Goal: Task Accomplishment & Management: Manage account settings

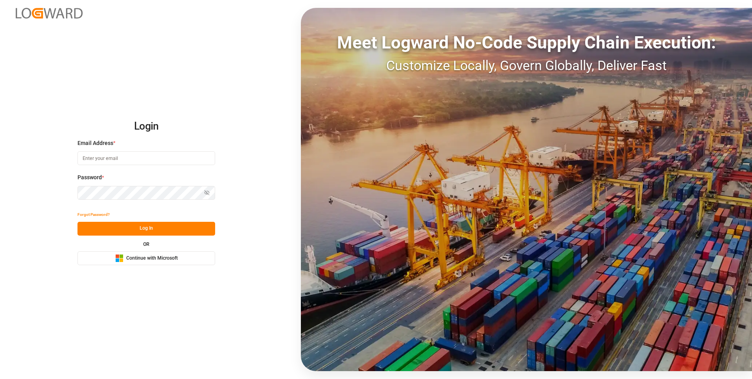
type input "Servicecenter_017@leschaco.com"
click at [111, 231] on button "Log In" at bounding box center [147, 229] width 138 height 14
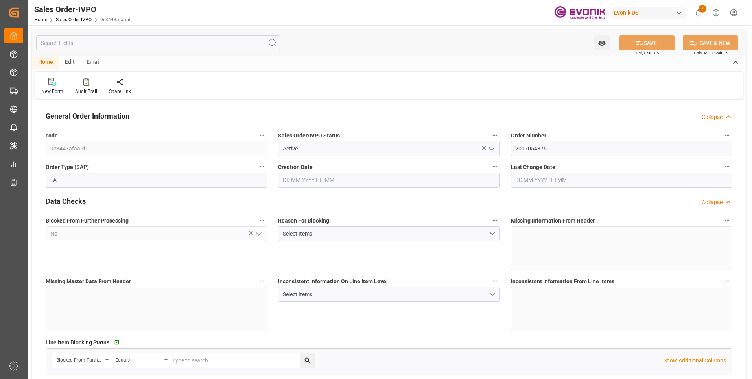
type input "TNTUN"
type input "0"
type input "2"
type input "3"
type input "2"
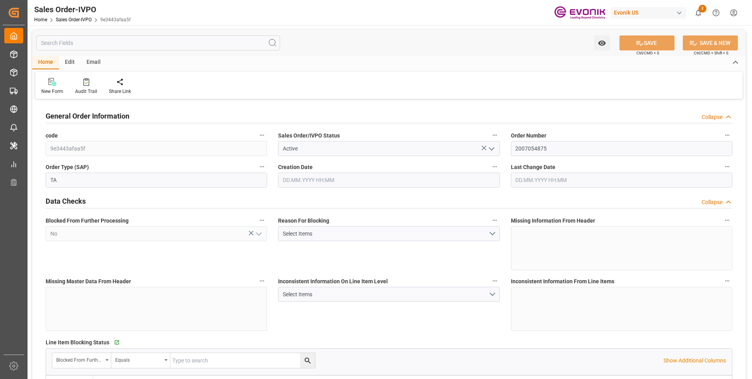
type input "39602.08"
type input "35.7032"
type input "34000"
type input "60"
type input "17.06.2025 17:21"
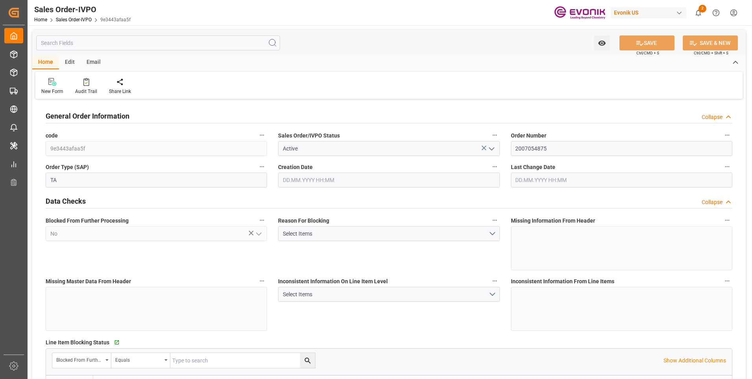
type input "11.08.2025 20:09"
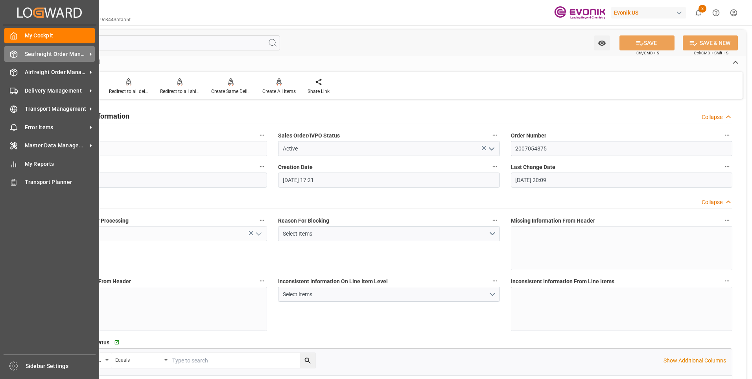
click at [26, 54] on span "Seafreight Order Management" at bounding box center [56, 54] width 62 height 8
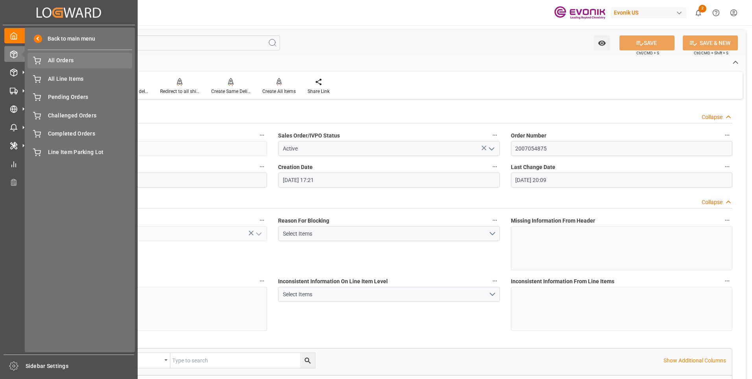
click at [52, 57] on span "All Orders" at bounding box center [90, 60] width 85 height 8
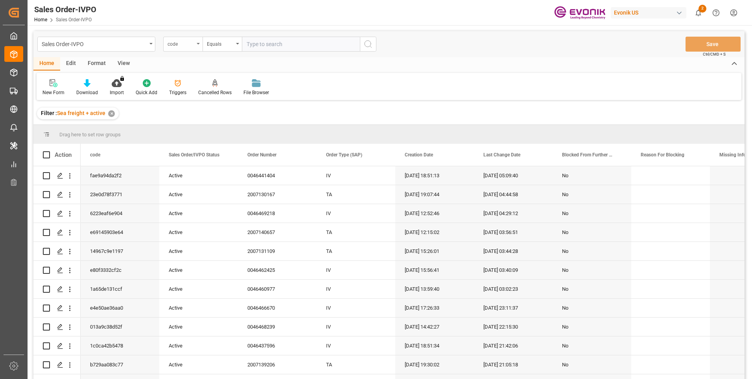
click at [194, 46] on div "code" at bounding box center [181, 43] width 27 height 9
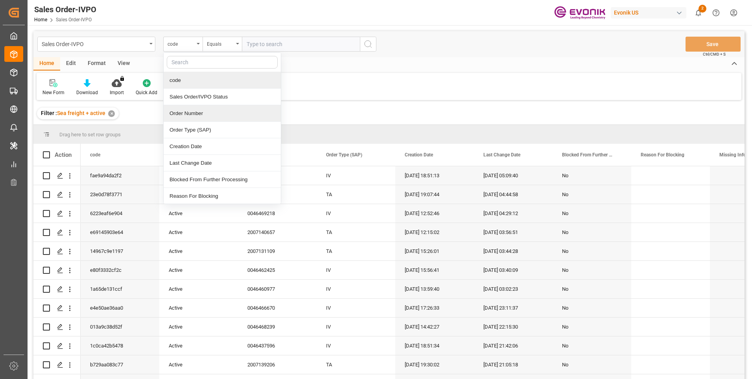
click at [190, 113] on div "Order Number" at bounding box center [222, 113] width 117 height 17
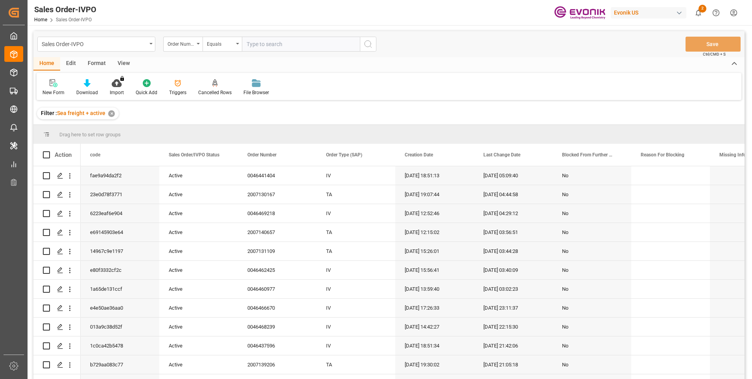
click at [268, 48] on input "text" at bounding box center [301, 44] width 118 height 15
paste input "0046468530"
type input "0046468530"
click at [372, 46] on icon "search button" at bounding box center [368, 43] width 9 height 9
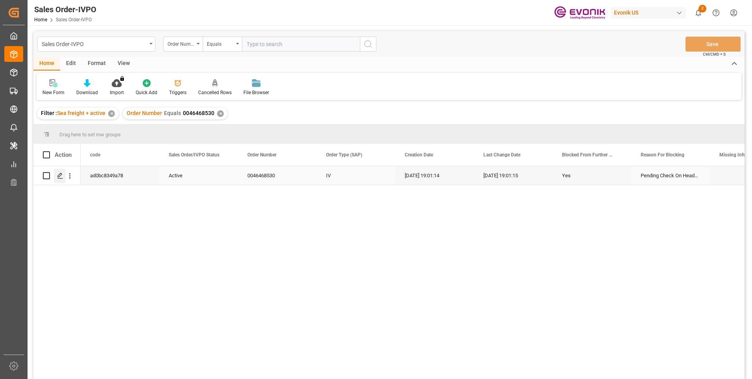
click at [59, 177] on polygon "Press SPACE to select this row." at bounding box center [60, 175] width 4 height 4
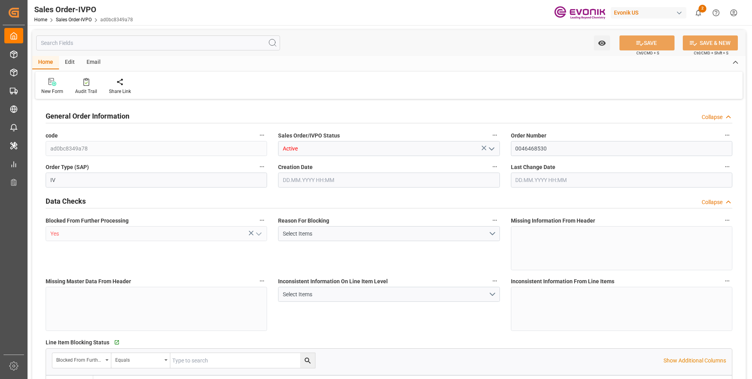
type input "BEANR"
type input "0"
type input "1"
type input "15124"
type input "19.08.2025 19:01"
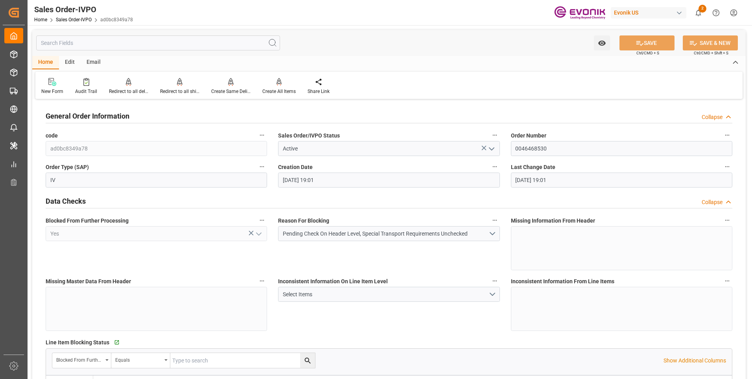
type input "19.08.2025 19:01"
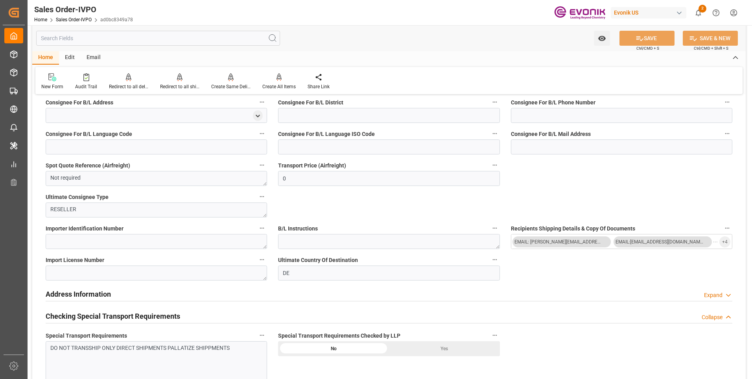
scroll to position [866, 0]
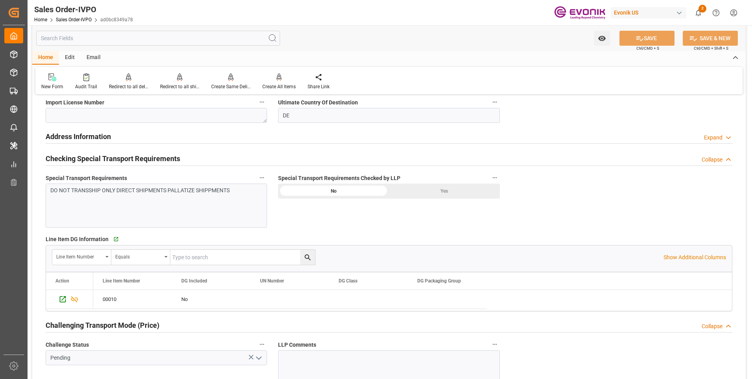
click at [434, 192] on div "Yes" at bounding box center [444, 190] width 111 height 15
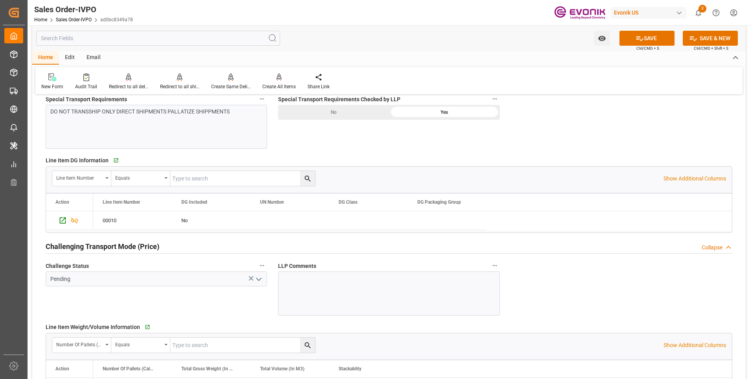
scroll to position [1024, 0]
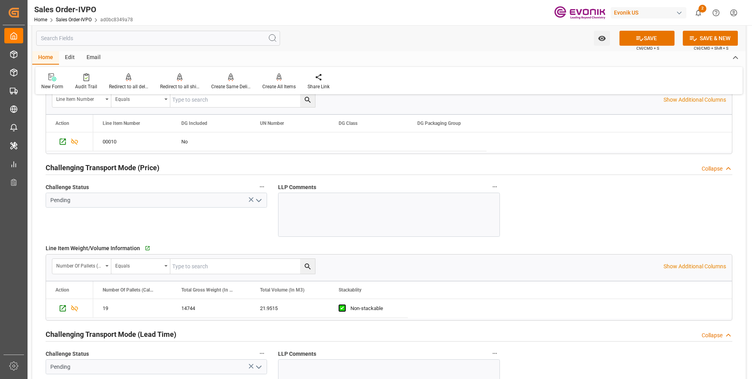
click at [259, 201] on polyline "open menu" at bounding box center [259, 200] width 5 height 2
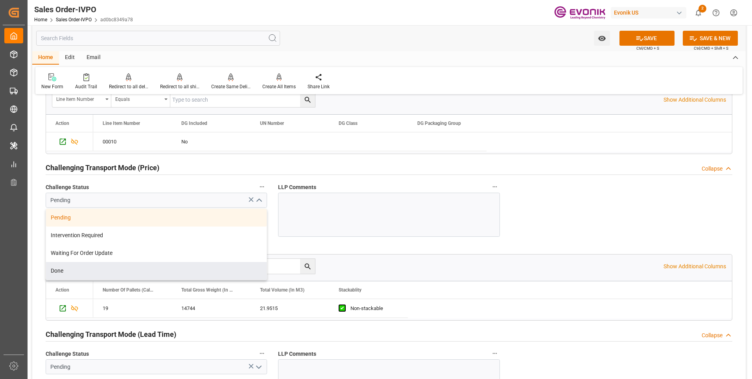
drag, startPoint x: 73, startPoint y: 269, endPoint x: 74, endPoint y: 263, distance: 5.6
click at [72, 269] on div "Done" at bounding box center [156, 271] width 221 height 18
type input "Done"
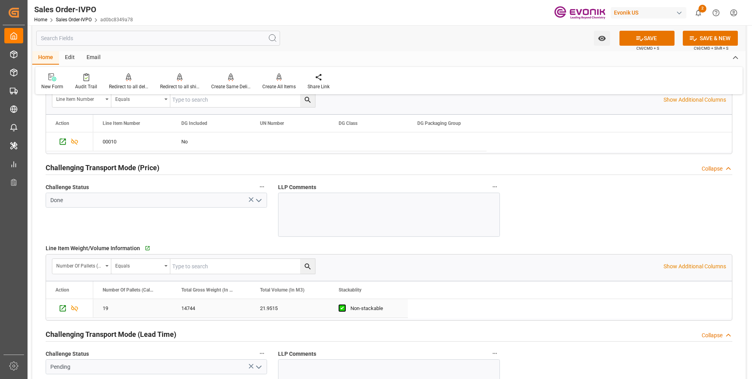
scroll to position [1142, 0]
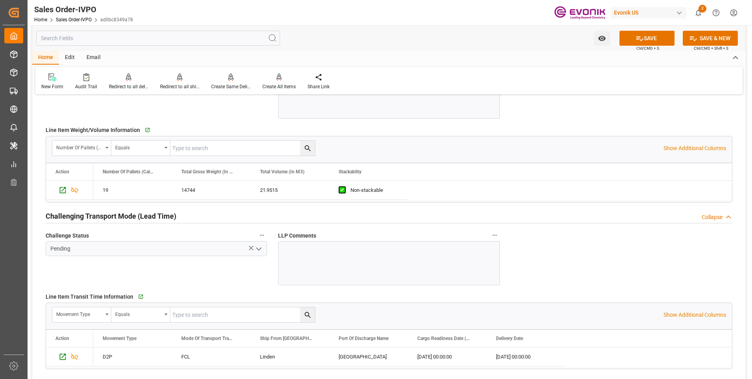
click at [258, 249] on icon "open menu" at bounding box center [258, 248] width 9 height 9
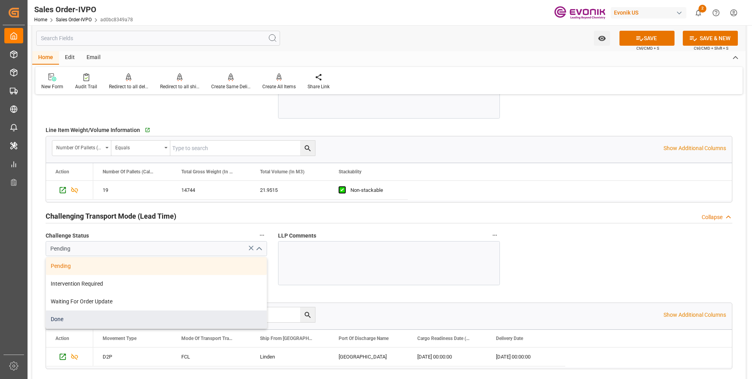
click at [74, 318] on div "Done" at bounding box center [156, 319] width 221 height 18
type input "Done"
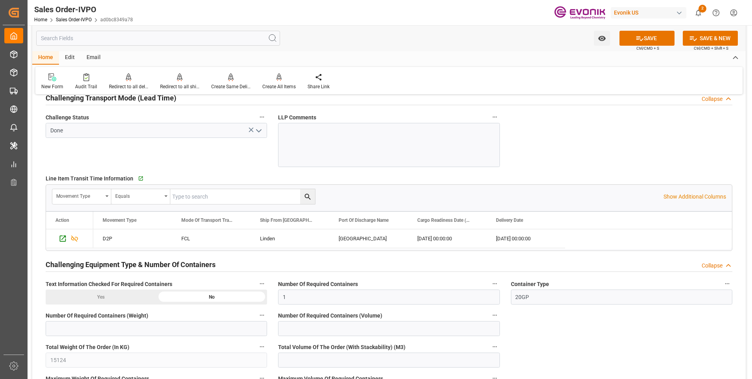
scroll to position [1299, 0]
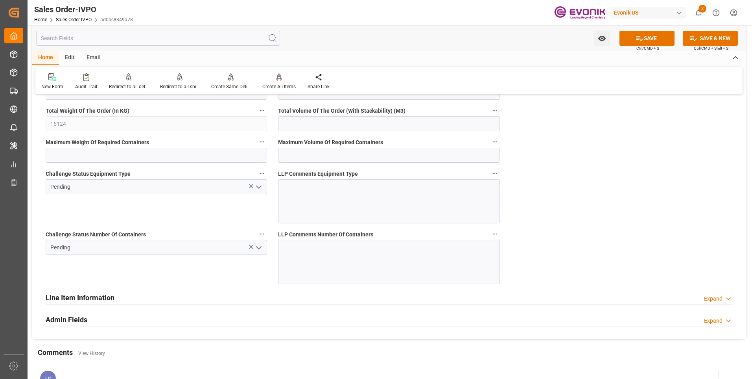
click at [259, 189] on icon "open menu" at bounding box center [258, 186] width 9 height 9
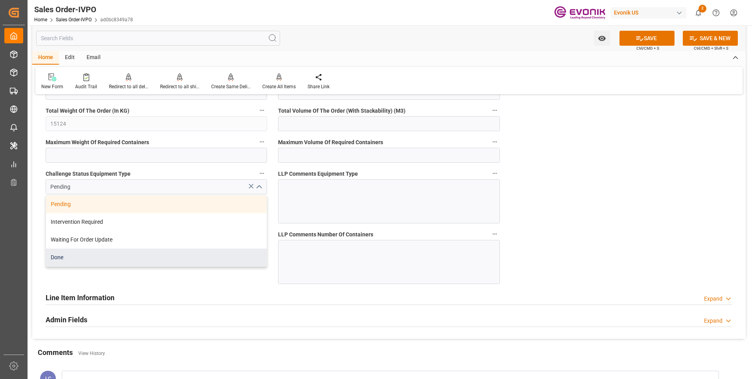
click at [78, 257] on div "Done" at bounding box center [156, 257] width 221 height 18
type input "Done"
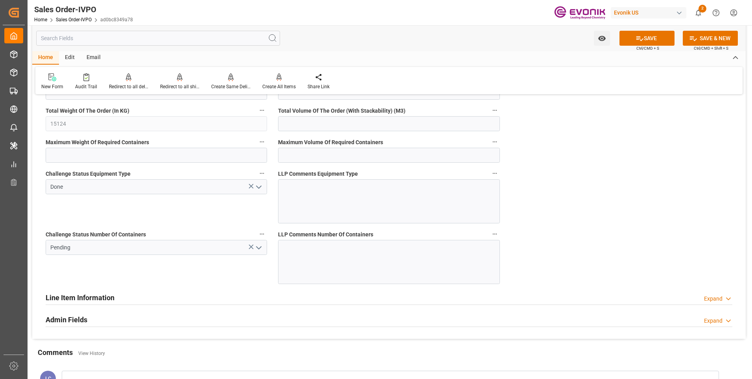
click at [260, 249] on icon "open menu" at bounding box center [258, 247] width 9 height 9
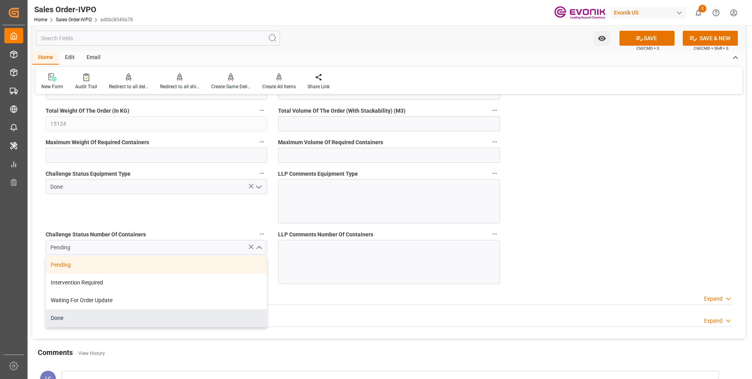
click at [75, 319] on div "Done" at bounding box center [156, 318] width 221 height 18
type input "Done"
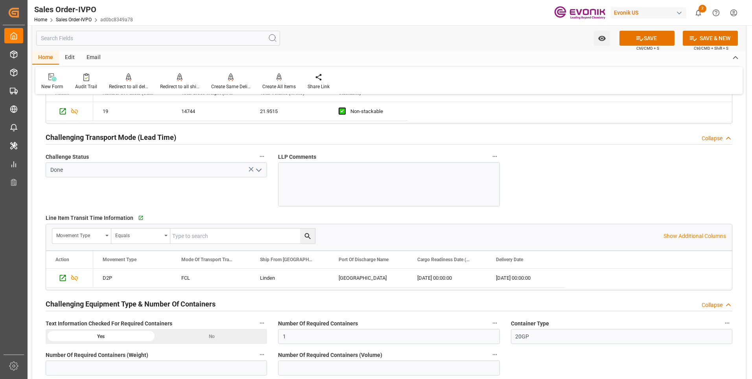
scroll to position [1102, 0]
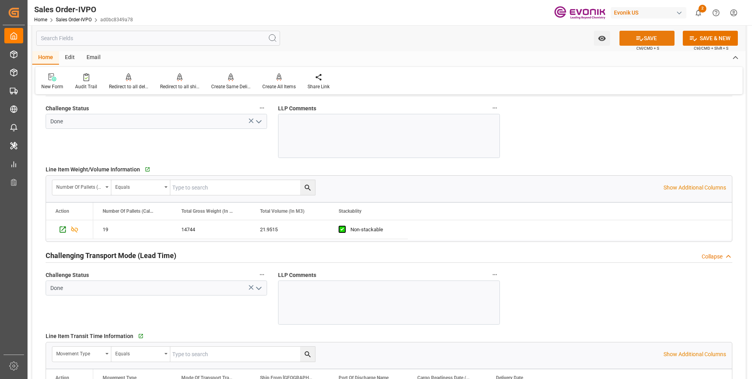
click at [649, 37] on button "SAVE" at bounding box center [647, 38] width 55 height 15
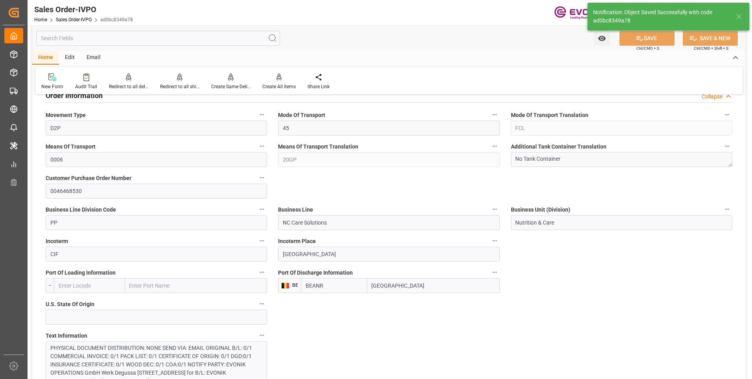
type input "20.08.2025 06:24"
type input "No"
type input "1"
type input "2"
type input "43.903"
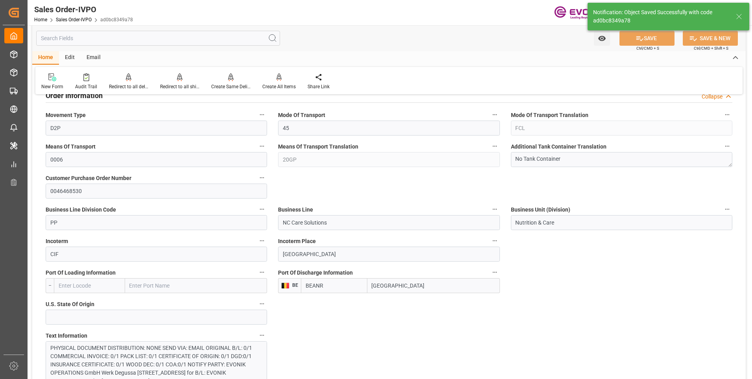
type input "17000"
type input "30"
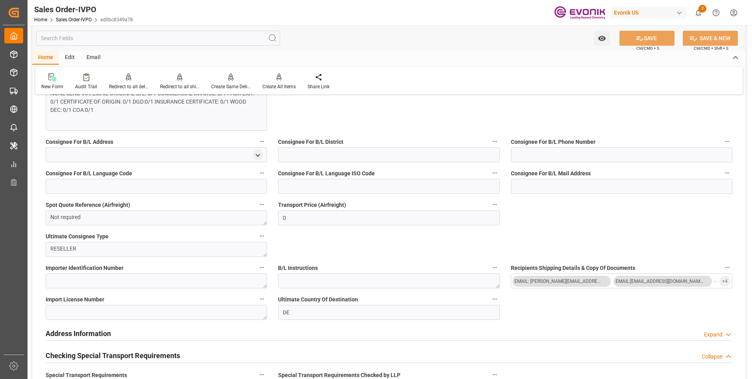
scroll to position [866, 0]
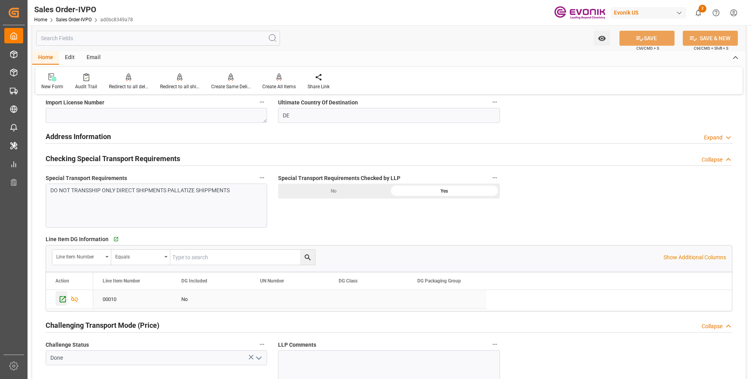
click at [59, 298] on icon "Press SPACE to select this row." at bounding box center [63, 299] width 8 height 8
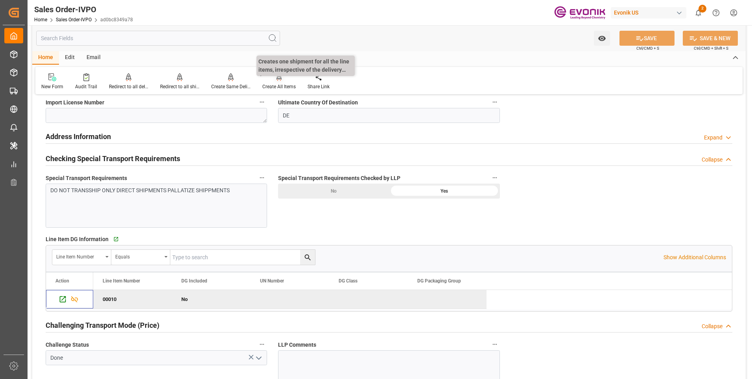
click at [280, 84] on div "Create All Items" at bounding box center [278, 86] width 33 height 7
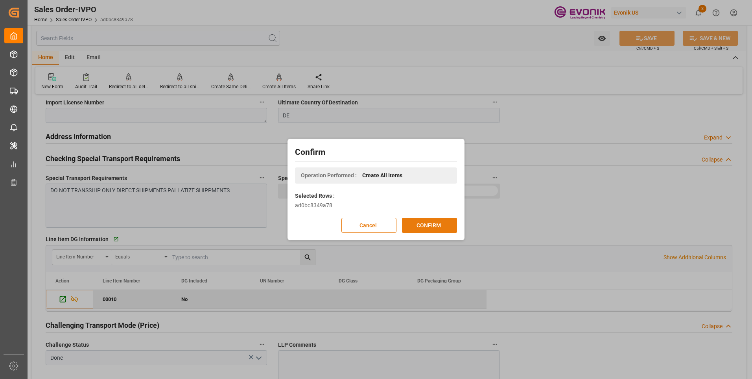
click at [431, 230] on button "CONFIRM" at bounding box center [429, 225] width 55 height 15
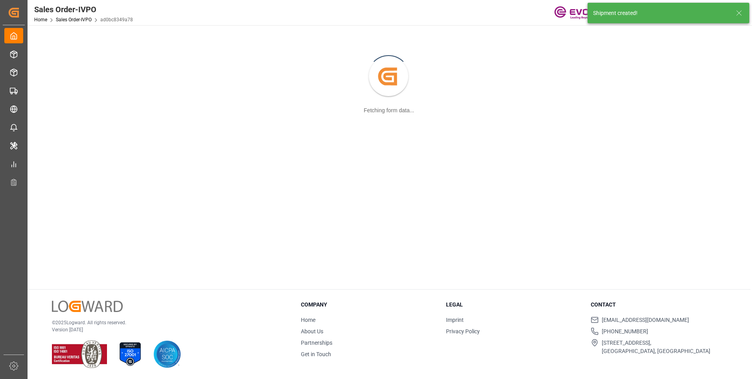
scroll to position [85, 0]
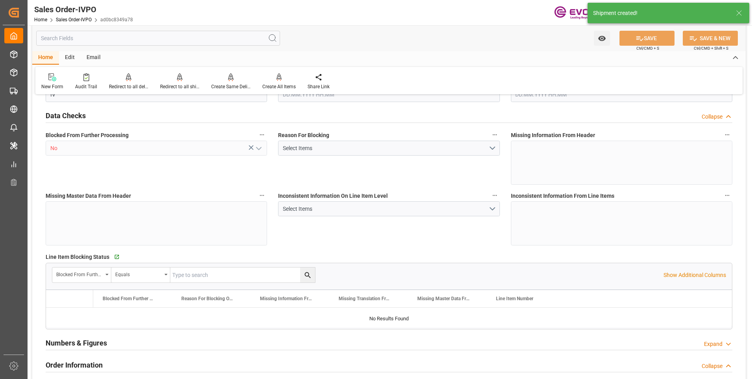
type input "BEANR"
type input "0"
type input "1"
type input "2"
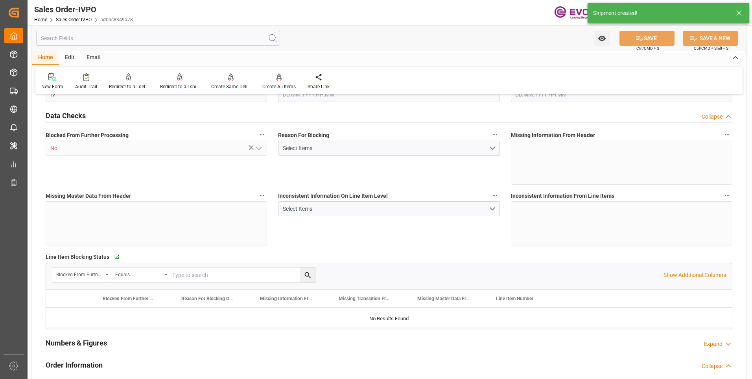
type input "15124"
type input "43.903"
type input "17000"
type input "30"
type input "19.08.2025 19:01"
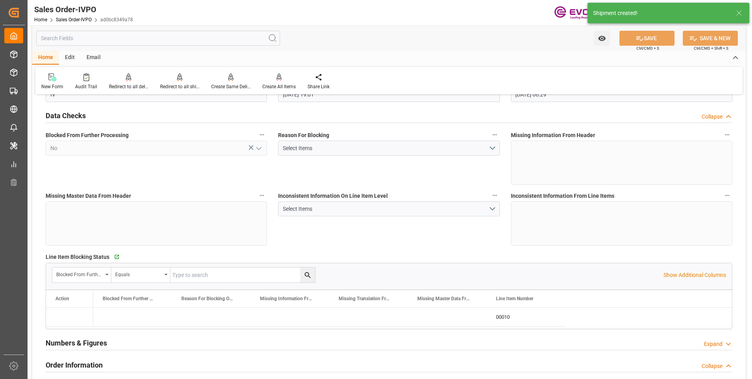
type input "20.08.2025 06:29"
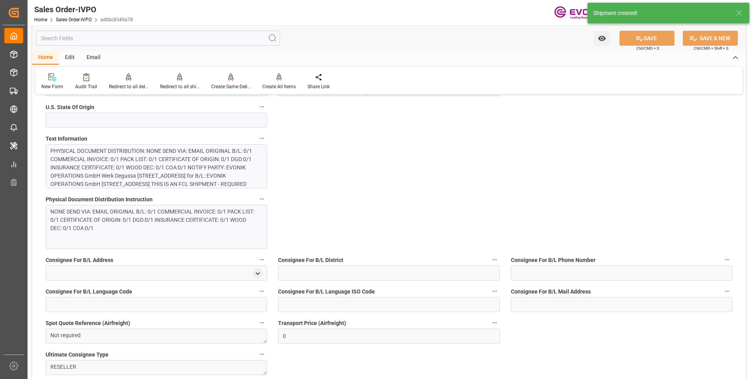
scroll to position [433, 0]
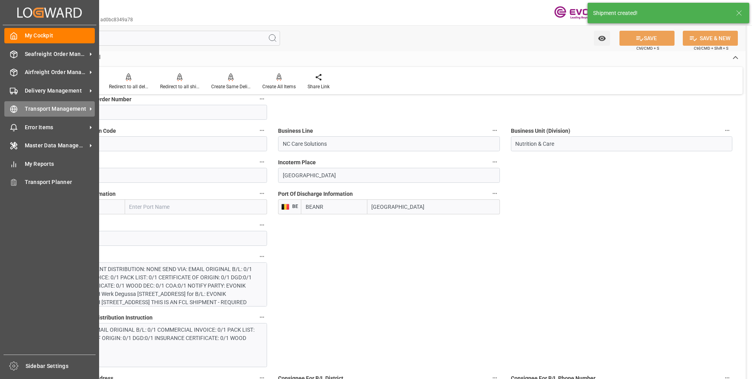
click at [19, 113] on div "Transport Management Transport Management" at bounding box center [49, 108] width 91 height 15
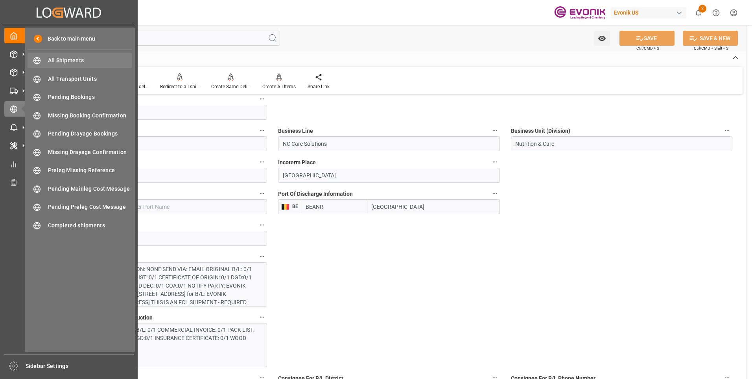
click at [61, 60] on span "All Shipments" at bounding box center [90, 60] width 85 height 8
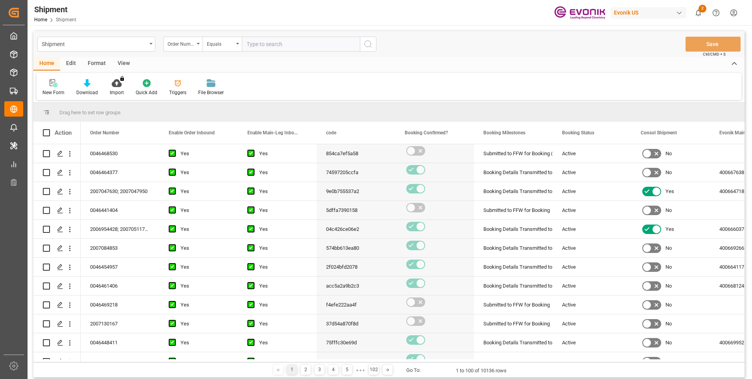
click at [280, 48] on input "text" at bounding box center [301, 44] width 118 height 15
paste input "46468530"
type input "0046468530"
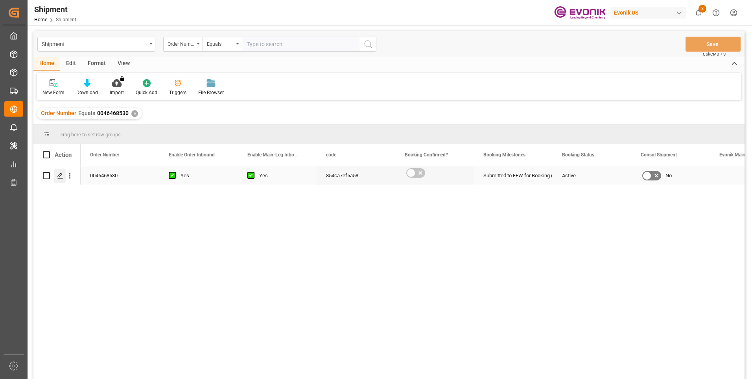
click at [60, 174] on icon "Press SPACE to select this row." at bounding box center [60, 175] width 6 height 6
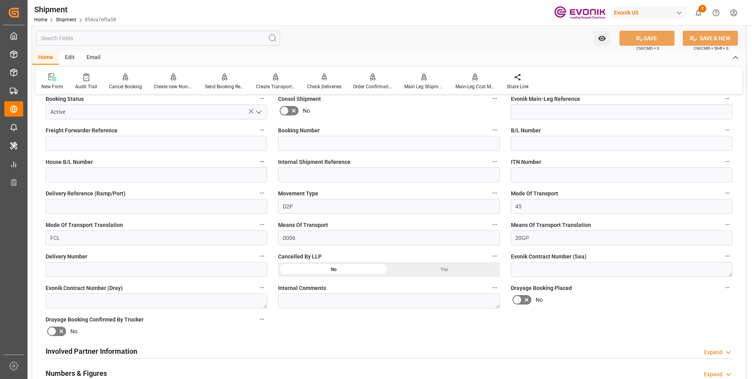
scroll to position [394, 0]
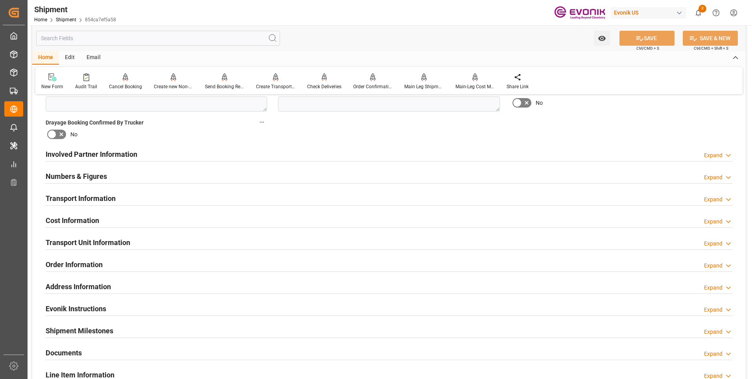
click at [102, 152] on h2 "Involved Partner Information" at bounding box center [92, 154] width 92 height 11
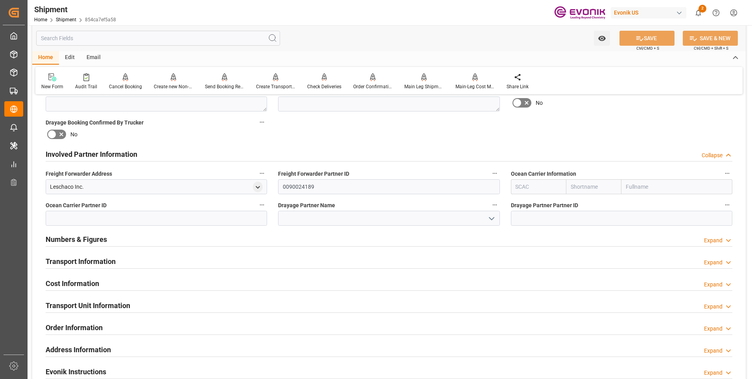
click at [539, 189] on input "text" at bounding box center [538, 186] width 55 height 15
click at [528, 203] on b "MSCU" at bounding box center [523, 204] width 15 height 6
type input "MSCU"
type input "MSC"
type input "Mediterranean Shipping Company"
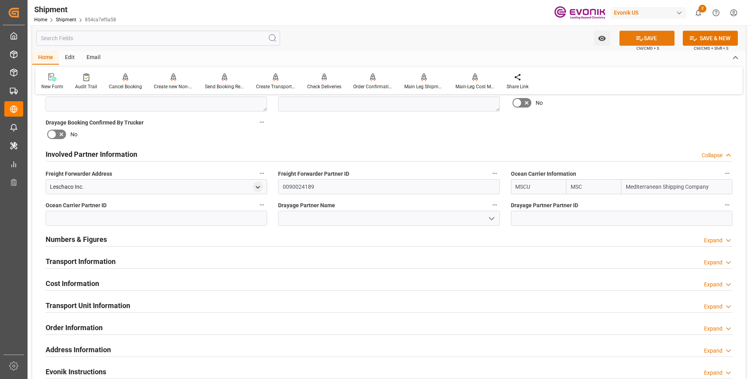
type input "MSCU"
click at [652, 33] on button "SAVE" at bounding box center [647, 38] width 55 height 15
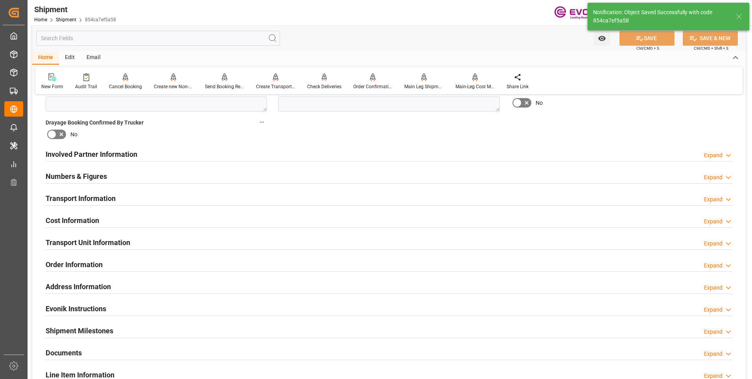
scroll to position [275, 0]
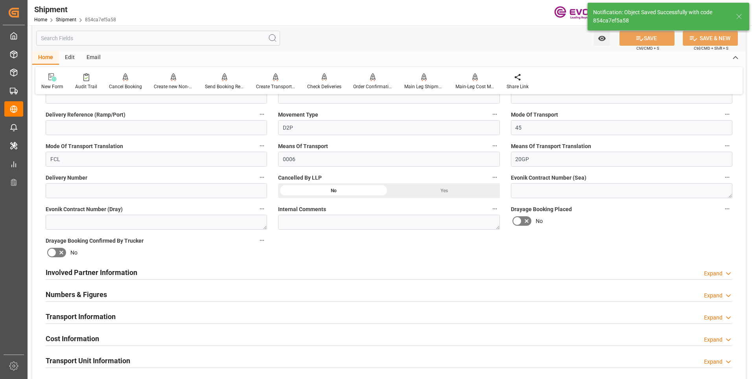
click at [126, 269] on h2 "Involved Partner Information" at bounding box center [92, 272] width 92 height 11
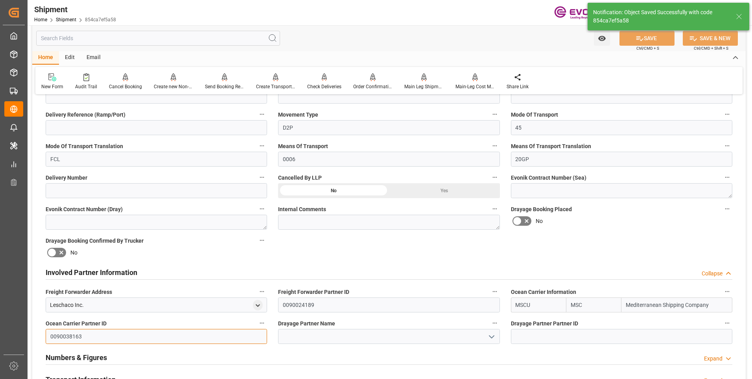
click at [93, 334] on input "0090038163" at bounding box center [157, 336] width 222 height 15
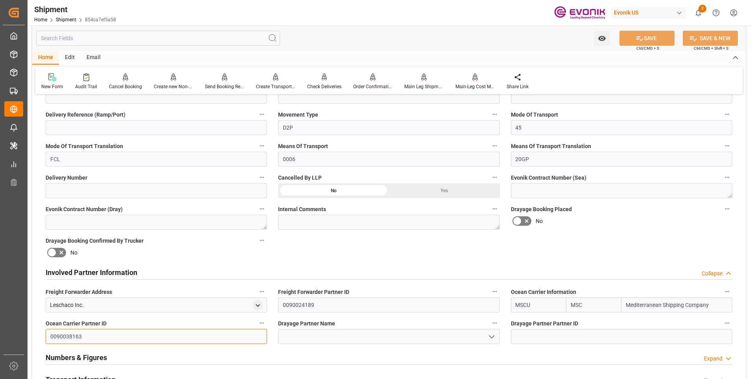
click at [93, 334] on input "0090038163" at bounding box center [157, 336] width 222 height 15
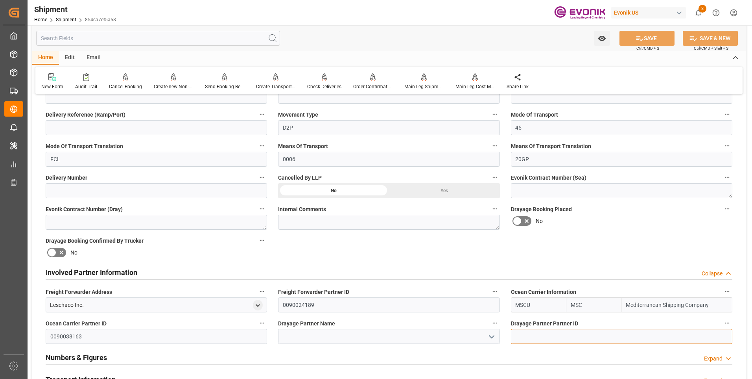
click at [529, 337] on input at bounding box center [622, 336] width 222 height 15
paste input "0090038163"
type input "0090038163"
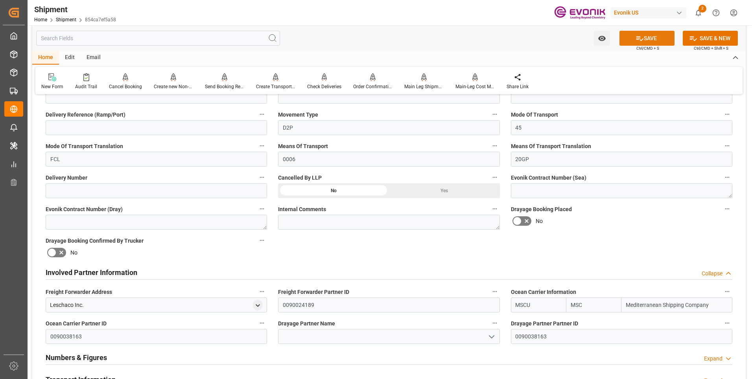
click at [652, 39] on button "SAVE" at bounding box center [647, 38] width 55 height 15
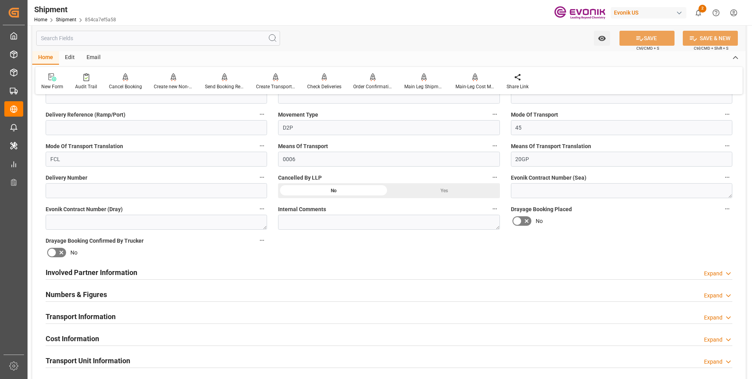
click at [102, 267] on h2 "Involved Partner Information" at bounding box center [92, 272] width 92 height 11
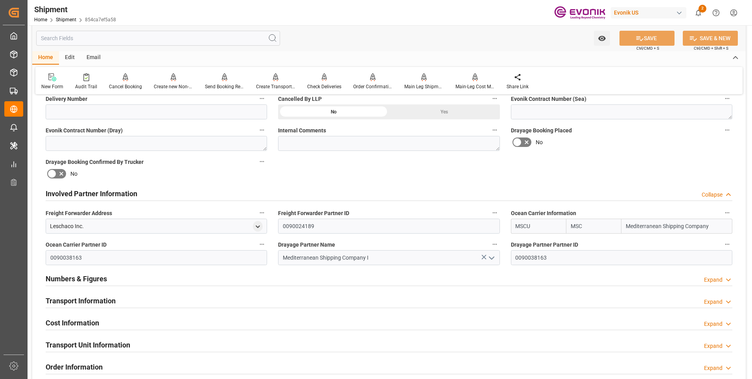
scroll to position [394, 0]
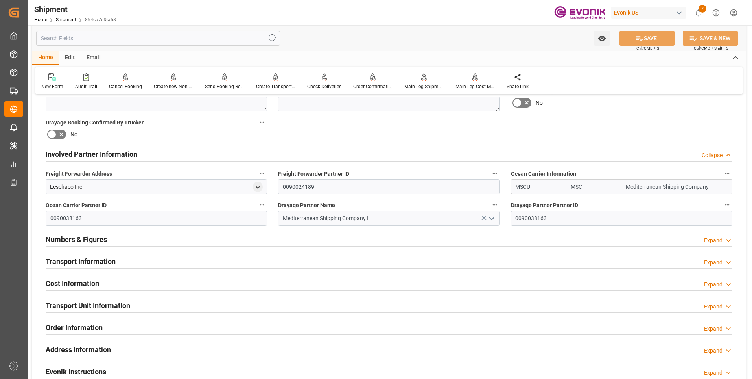
click at [103, 242] on h2 "Numbers & Figures" at bounding box center [76, 239] width 61 height 11
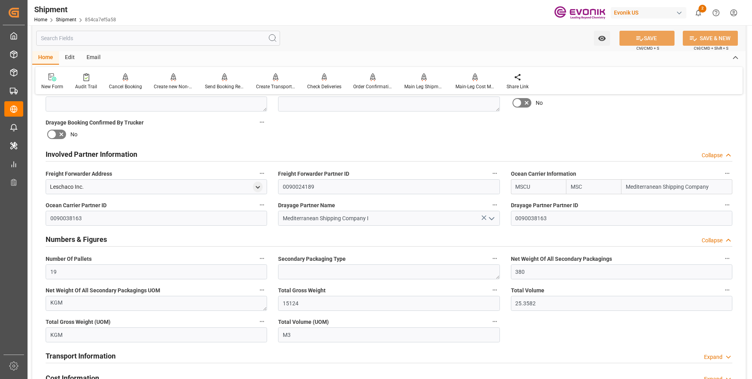
click at [98, 239] on h2 "Numbers & Figures" at bounding box center [76, 239] width 61 height 11
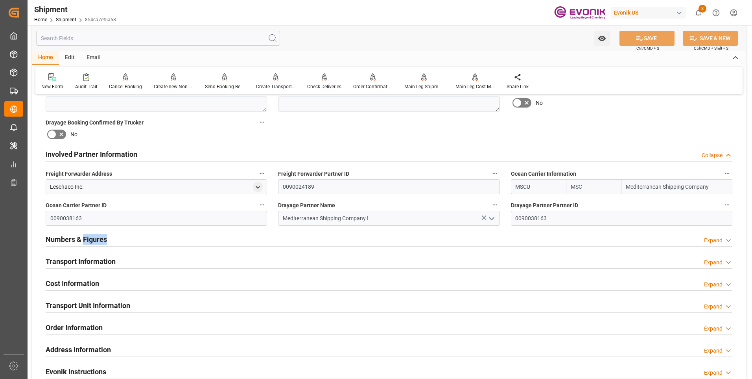
click at [98, 239] on h2 "Numbers & Figures" at bounding box center [76, 239] width 61 height 11
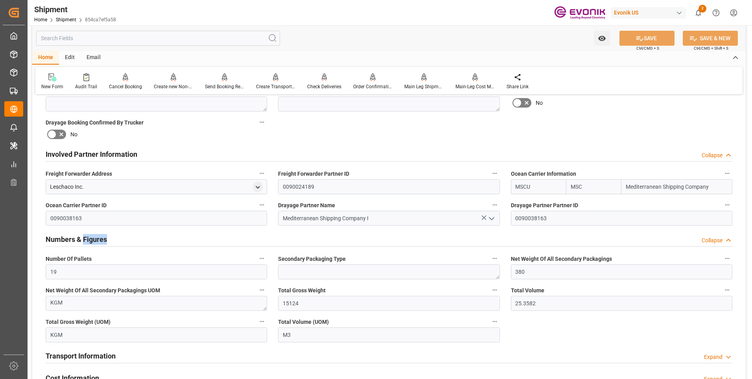
drag, startPoint x: 98, startPoint y: 239, endPoint x: 85, endPoint y: 241, distance: 13.1
click at [85, 241] on h2 "Numbers & Figures" at bounding box center [76, 239] width 61 height 11
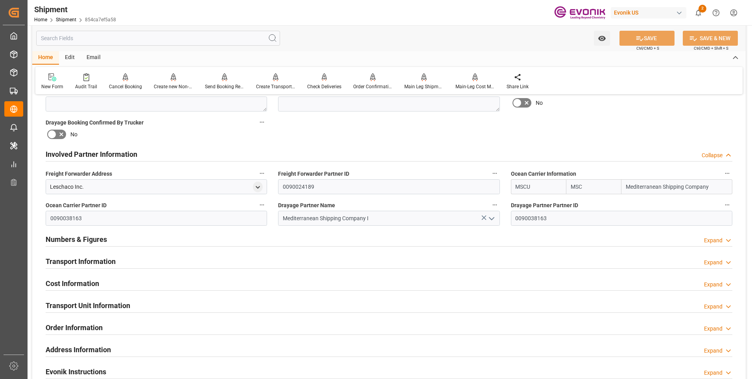
click at [79, 256] on h2 "Transport Information" at bounding box center [81, 261] width 70 height 11
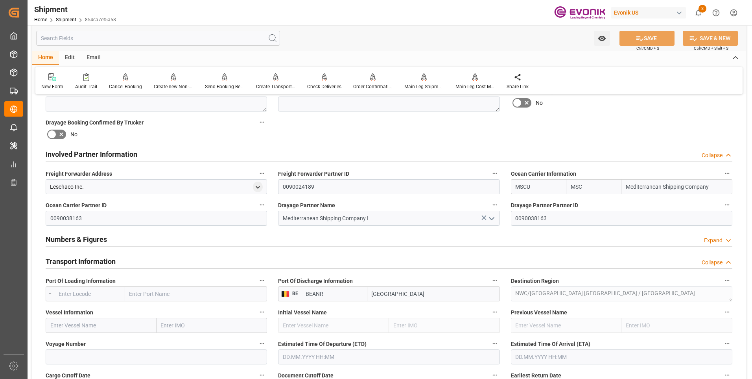
scroll to position [472, 0]
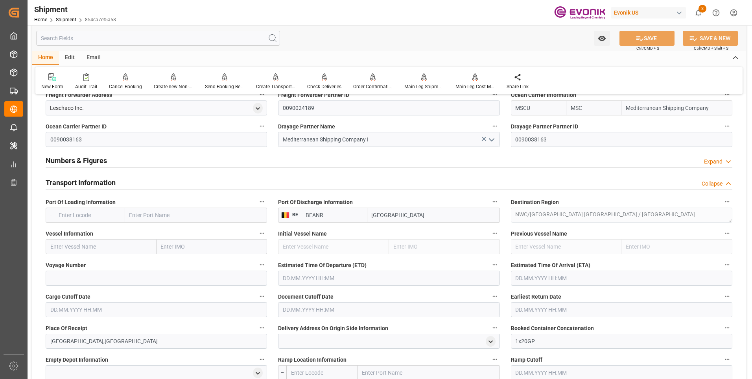
click at [107, 220] on input "text" at bounding box center [89, 214] width 71 height 15
click at [91, 235] on span "USNYC - New York" at bounding box center [82, 232] width 47 height 6
type input "USNYC"
type input "New York"
type input "USNYC"
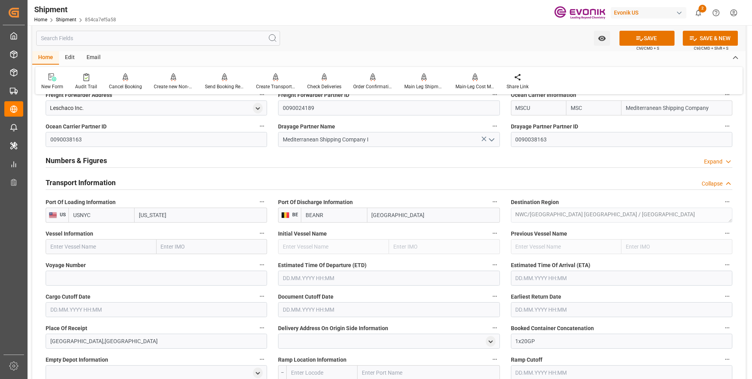
click at [637, 39] on icon at bounding box center [640, 38] width 7 height 5
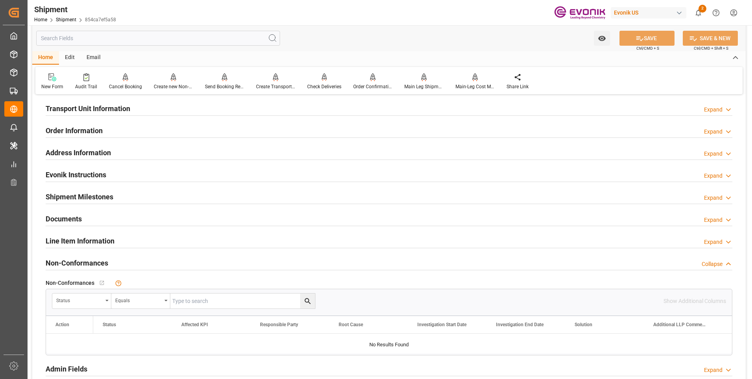
scroll to position [331, 0]
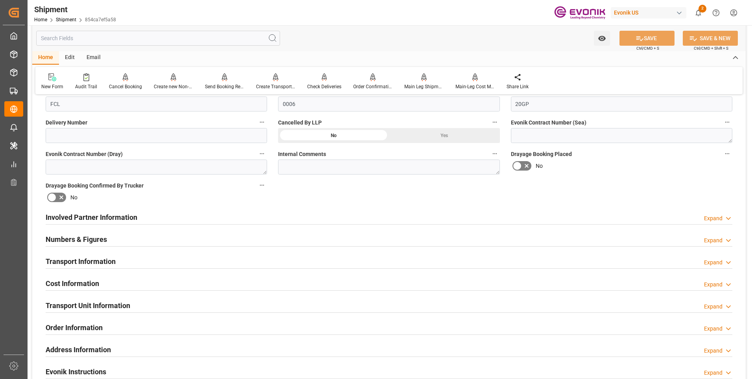
click at [90, 219] on h2 "Involved Partner Information" at bounding box center [92, 217] width 92 height 11
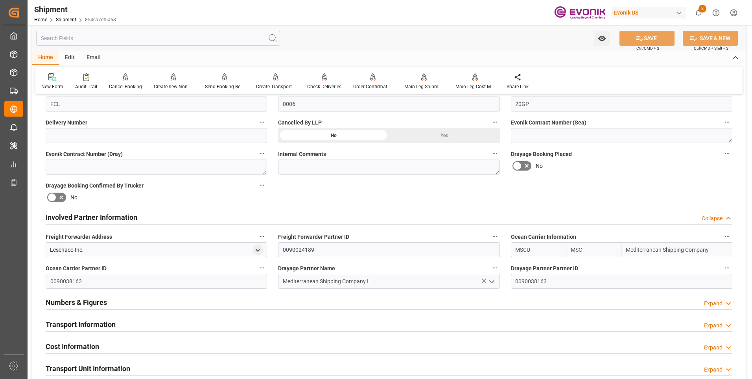
click at [90, 219] on h2 "Involved Partner Information" at bounding box center [92, 217] width 92 height 11
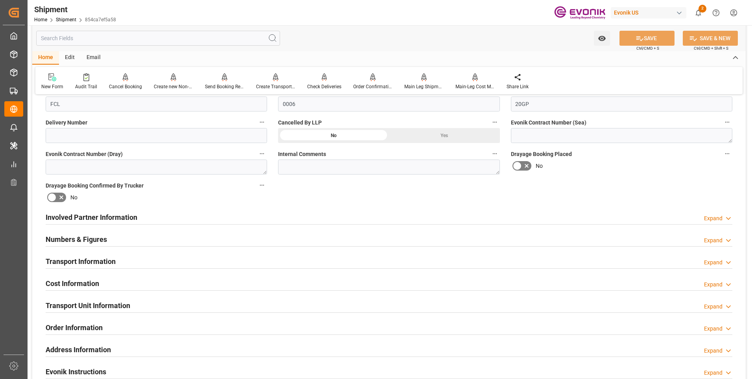
click at [76, 221] on h2 "Involved Partner Information" at bounding box center [92, 217] width 92 height 11
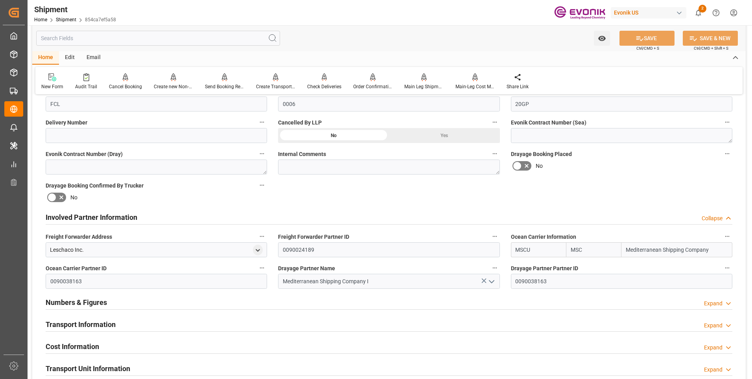
click at [76, 220] on h2 "Involved Partner Information" at bounding box center [92, 217] width 92 height 11
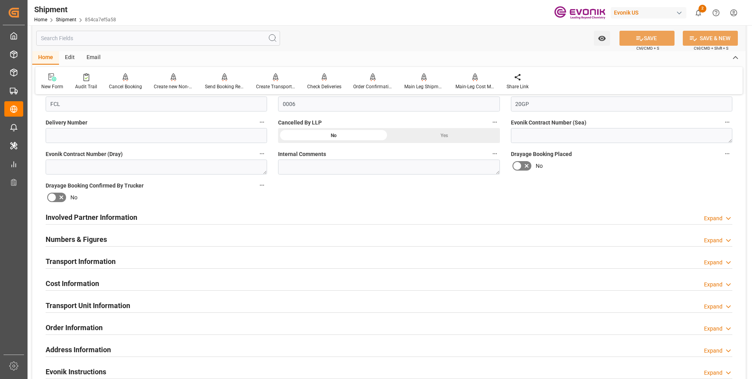
click at [73, 237] on h2 "Numbers & Figures" at bounding box center [76, 239] width 61 height 11
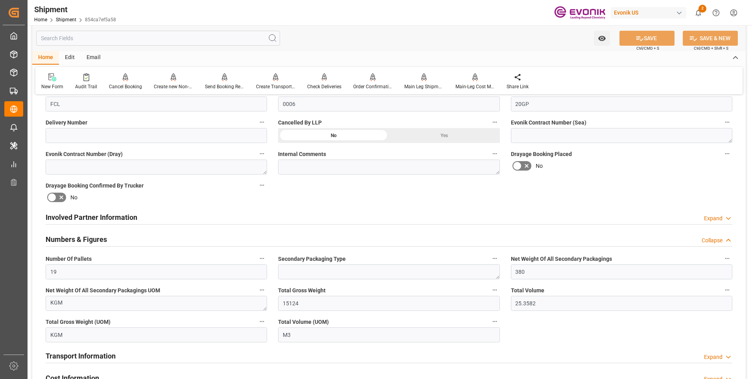
click at [73, 237] on h2 "Numbers & Figures" at bounding box center [76, 239] width 61 height 11
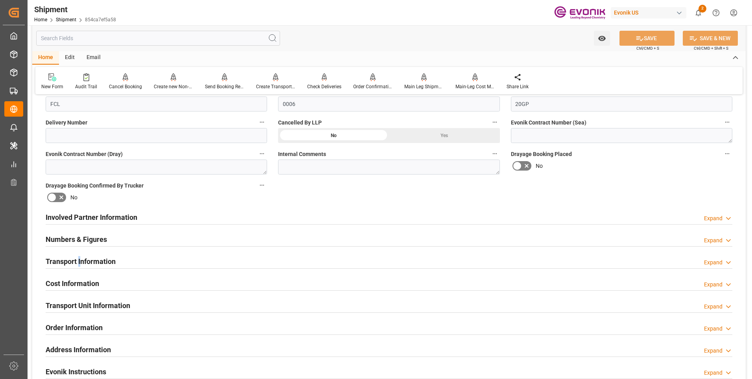
click at [80, 255] on div "Transport Information" at bounding box center [81, 260] width 70 height 15
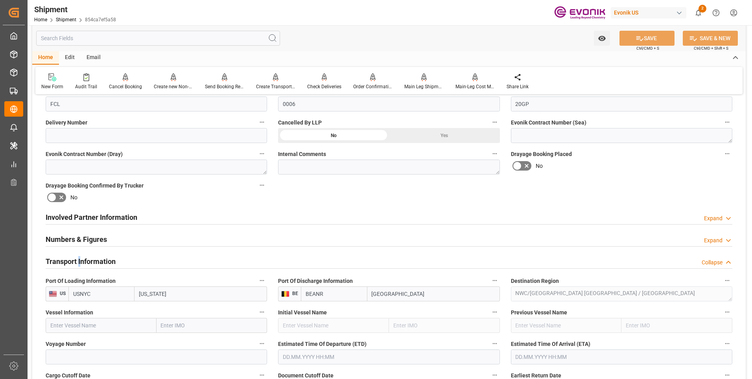
scroll to position [409, 0]
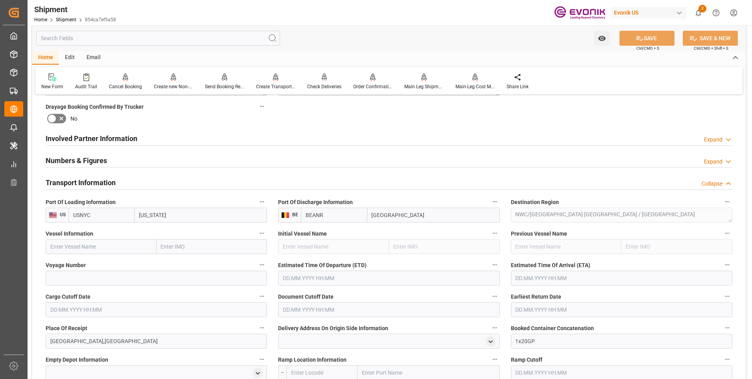
click at [74, 246] on input "text" at bounding box center [101, 246] width 111 height 15
paste input "MSC HONG KONG V"
type input "MSC HONG KONG V"
click at [94, 264] on b "MSC HONG KONG V" at bounding box center [76, 264] width 50 height 6
type input "9231810"
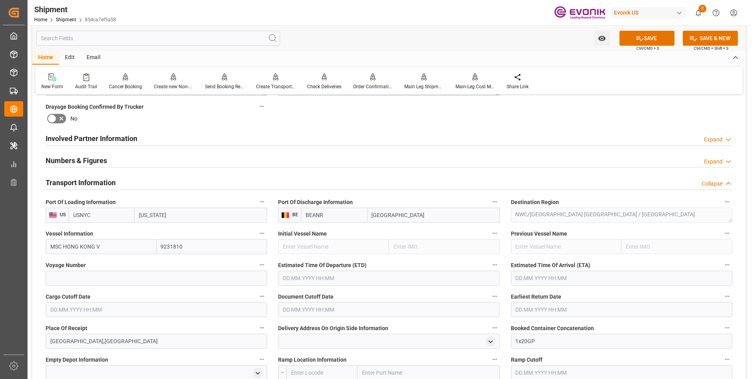
type input "MSC HONG KONG V"
drag, startPoint x: 81, startPoint y: 278, endPoint x: 85, endPoint y: 276, distance: 4.6
click at [81, 279] on input at bounding box center [157, 277] width 222 height 15
paste input "536E"
type input "536E"
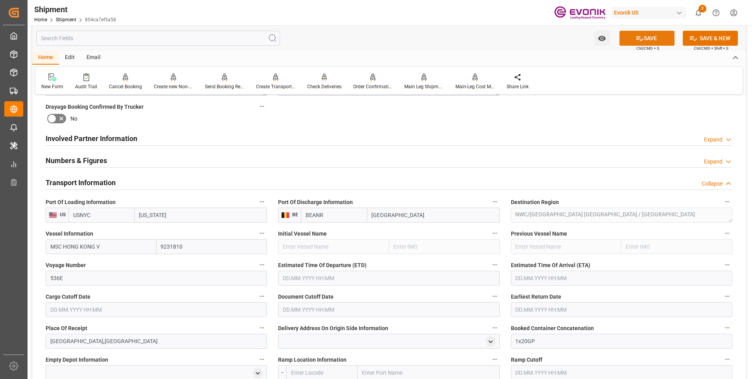
click at [656, 35] on button "SAVE" at bounding box center [647, 38] width 55 height 15
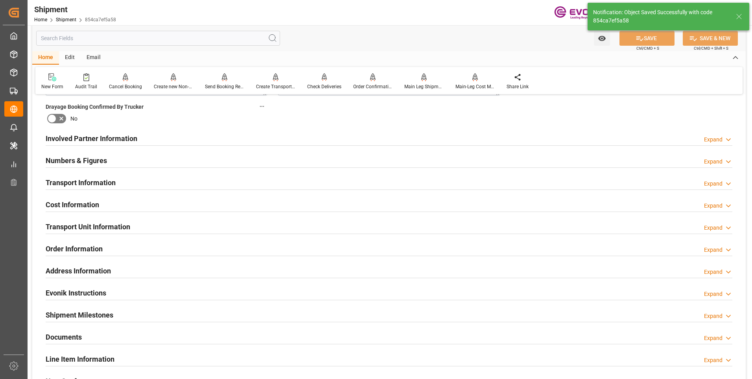
type input "MSC HONG KONG V"
type input "9231810"
click at [88, 134] on h2 "Involved Partner Information" at bounding box center [92, 138] width 92 height 11
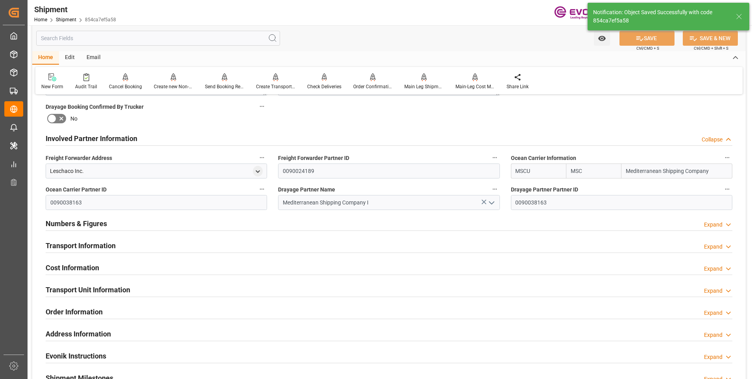
click at [94, 136] on h2 "Involved Partner Information" at bounding box center [92, 138] width 92 height 11
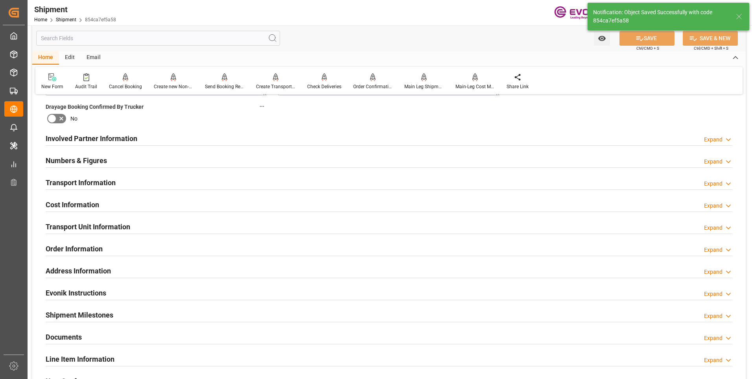
click at [73, 181] on h2 "Transport Information" at bounding box center [81, 182] width 70 height 11
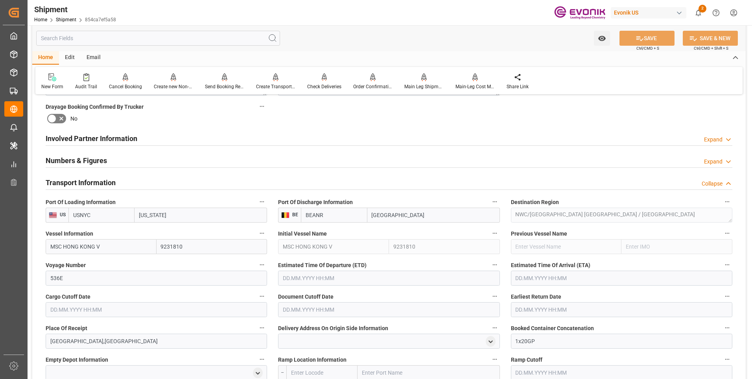
click at [303, 278] on input "text" at bounding box center [389, 277] width 222 height 15
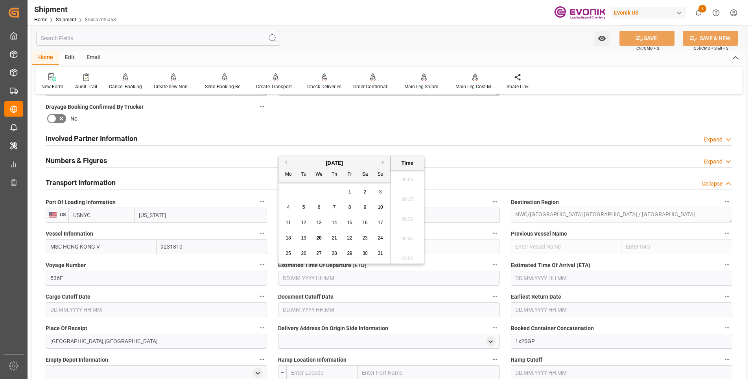
scroll to position [1026, 0]
click at [381, 162] on div "[DATE]" at bounding box center [335, 163] width 112 height 8
click at [382, 162] on button "Next Month" at bounding box center [384, 162] width 5 height 5
click at [320, 189] on span "3" at bounding box center [319, 192] width 3 height 6
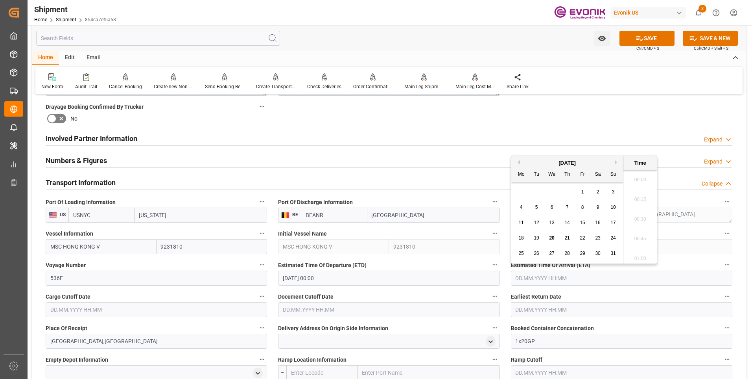
click at [538, 280] on input "text" at bounding box center [622, 277] width 222 height 15
click at [380, 280] on input "03.09.2025 00:00" at bounding box center [389, 277] width 222 height 15
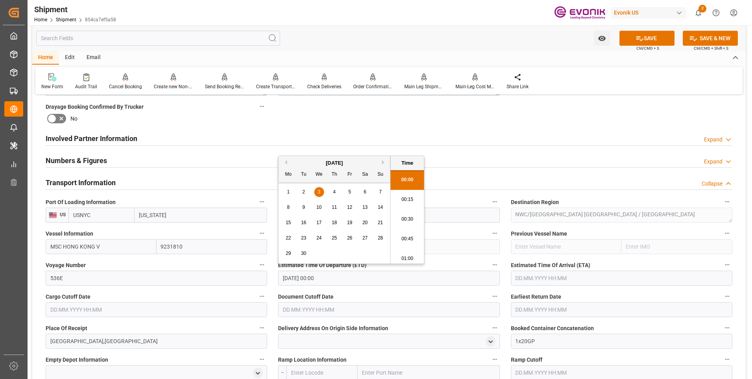
click at [307, 222] on div "16" at bounding box center [304, 222] width 10 height 9
type input "16.09.2025 00:00"
click at [540, 277] on input "text" at bounding box center [622, 277] width 222 height 15
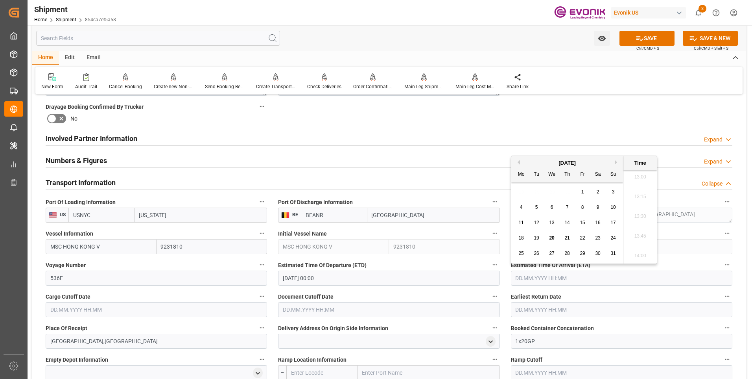
click at [615, 162] on button "Next Month" at bounding box center [617, 162] width 5 height 5
click at [523, 251] on span "29" at bounding box center [521, 253] width 5 height 6
type input "29.09.2025 00:00"
click at [462, 261] on label "Estimated Time Of Departure (ETD)" at bounding box center [389, 264] width 222 height 11
click at [490, 261] on button "Estimated Time Of Departure (ETD)" at bounding box center [495, 264] width 10 height 10
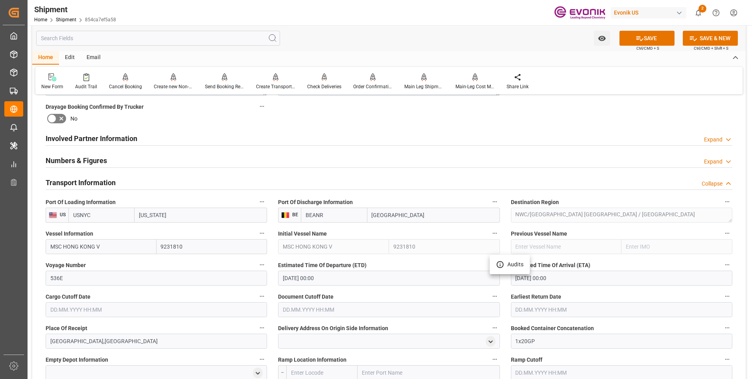
click at [111, 307] on div at bounding box center [376, 189] width 752 height 379
click at [96, 312] on input "text" at bounding box center [157, 309] width 222 height 15
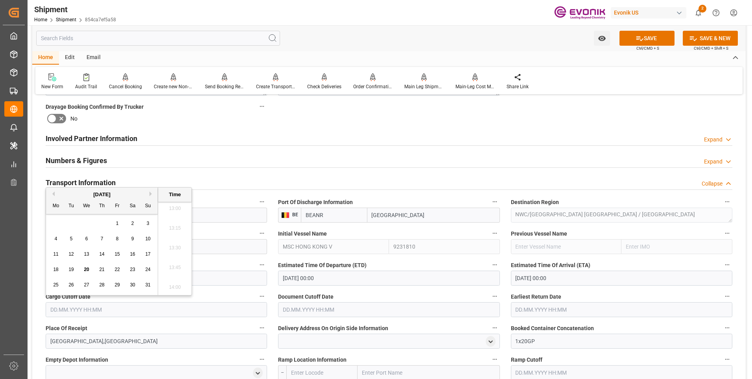
click at [151, 193] on button "Next Month" at bounding box center [152, 193] width 5 height 5
click at [86, 224] on span "3" at bounding box center [86, 223] width 3 height 6
type input "03.09.2025 00:00"
click at [270, 302] on div "Cargo Cutoff Date 03.09.2025 00:00" at bounding box center [156, 303] width 233 height 31
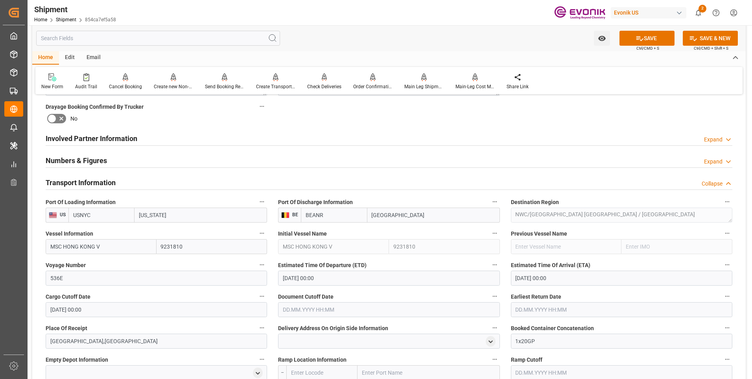
click at [303, 304] on input "text" at bounding box center [389, 309] width 222 height 15
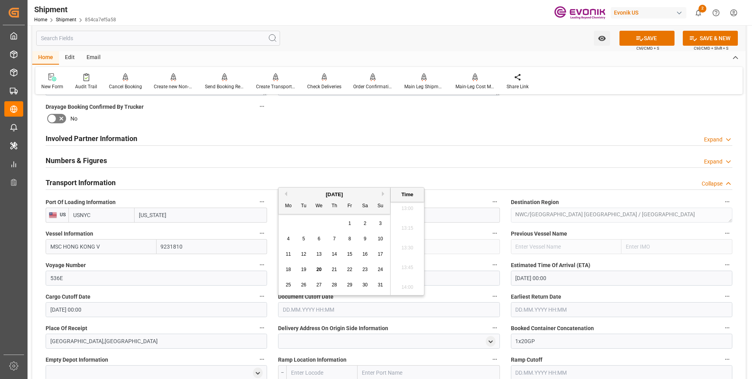
click at [382, 191] on div "[DATE]" at bounding box center [335, 194] width 112 height 8
click at [383, 193] on button "Next Month" at bounding box center [384, 193] width 5 height 5
click at [320, 224] on span "3" at bounding box center [319, 223] width 3 height 6
type input "03.09.2025 00:00"
click at [530, 305] on input "text" at bounding box center [622, 309] width 222 height 15
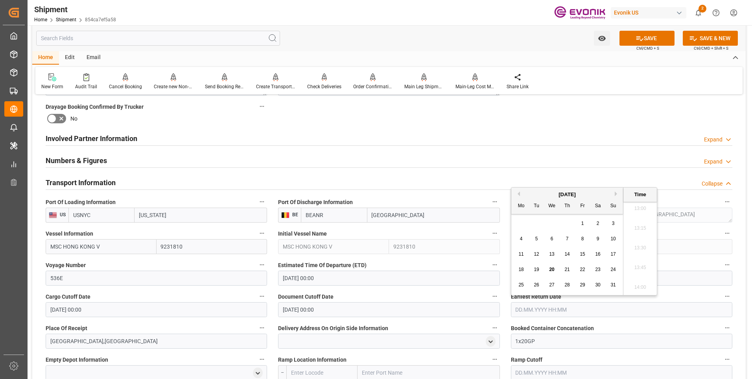
click at [615, 193] on button "Next Month" at bounding box center [617, 193] width 5 height 5
click at [551, 224] on span "3" at bounding box center [552, 223] width 3 height 6
type input "03.09.2025 00:00"
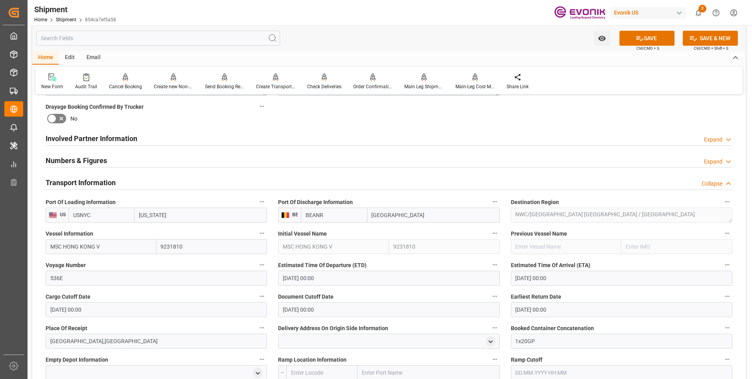
click at [387, 294] on label "Document Cutoff Date" at bounding box center [389, 296] width 222 height 11
click at [490, 294] on button "Document Cutoff Date" at bounding box center [495, 296] width 10 height 10
click at [273, 290] on div at bounding box center [376, 189] width 752 height 379
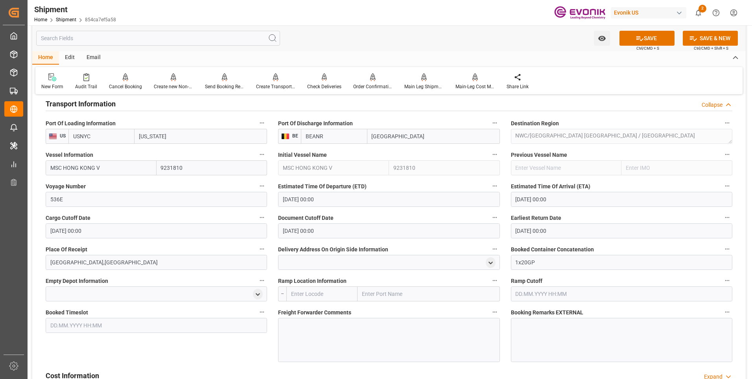
click at [271, 240] on div "Cargo Cutoff Date 03.09.2025 00:00" at bounding box center [156, 224] width 233 height 31
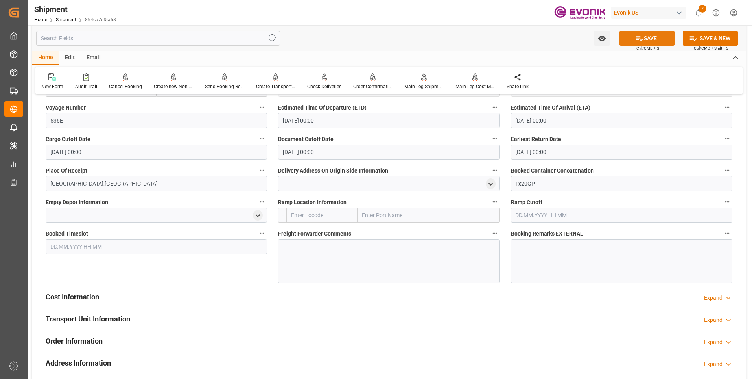
click at [644, 36] on button "SAVE" at bounding box center [647, 38] width 55 height 15
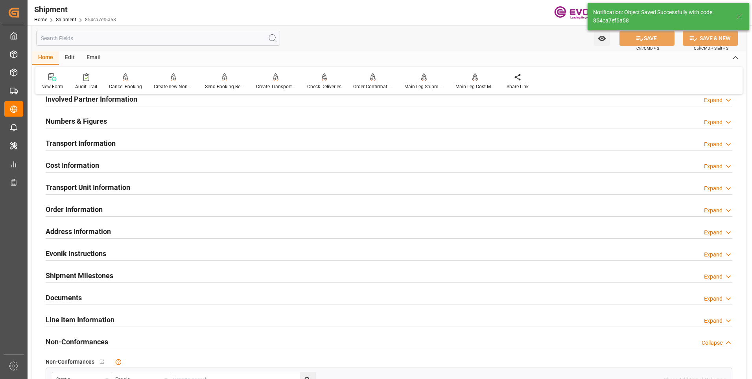
scroll to position [370, 0]
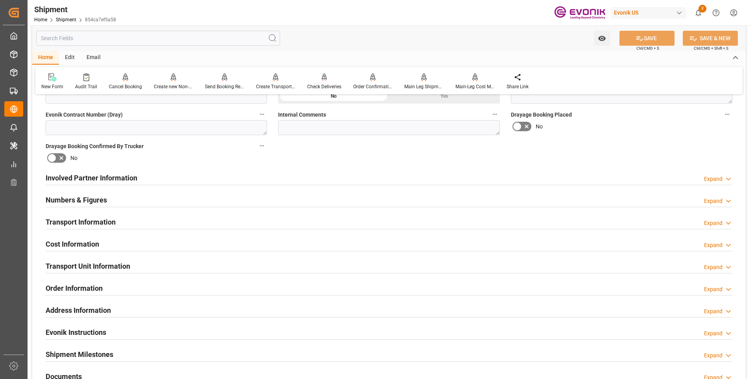
click at [123, 180] on h2 "Involved Partner Information" at bounding box center [92, 177] width 92 height 11
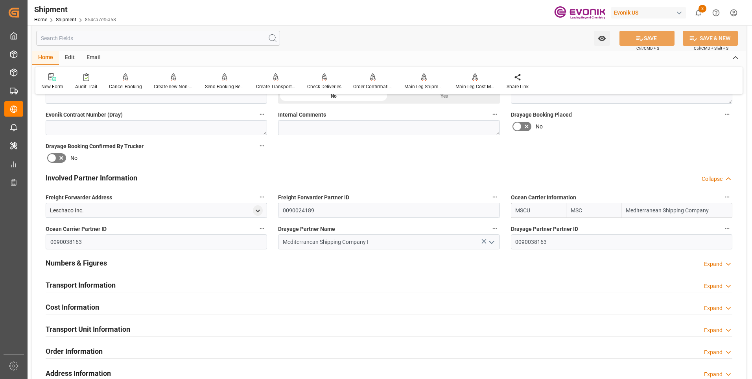
click at [124, 179] on h2 "Involved Partner Information" at bounding box center [92, 177] width 92 height 11
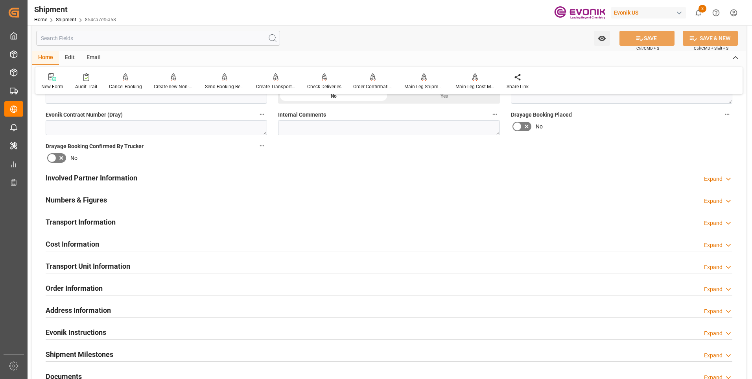
click at [99, 194] on h2 "Numbers & Figures" at bounding box center [76, 199] width 61 height 11
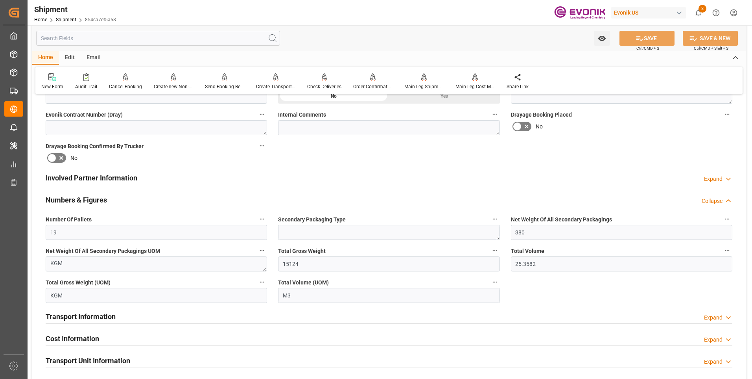
click at [95, 197] on h2 "Numbers & Figures" at bounding box center [76, 199] width 61 height 11
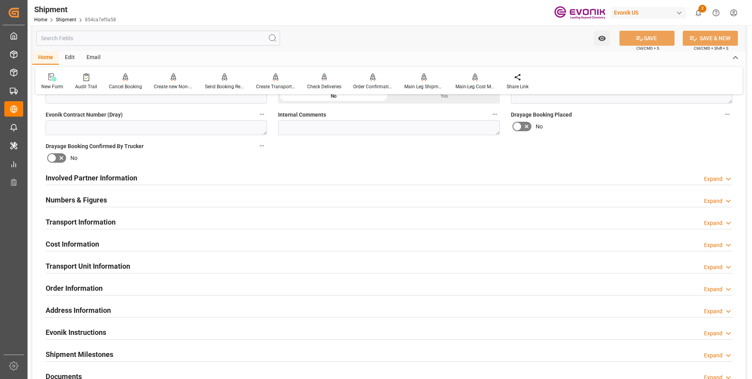
click at [99, 220] on h2 "Transport Information" at bounding box center [81, 221] width 70 height 11
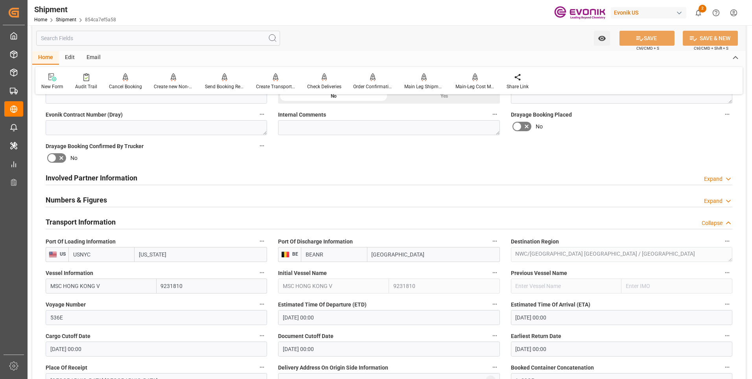
click at [99, 220] on h2 "Transport Information" at bounding box center [81, 221] width 70 height 11
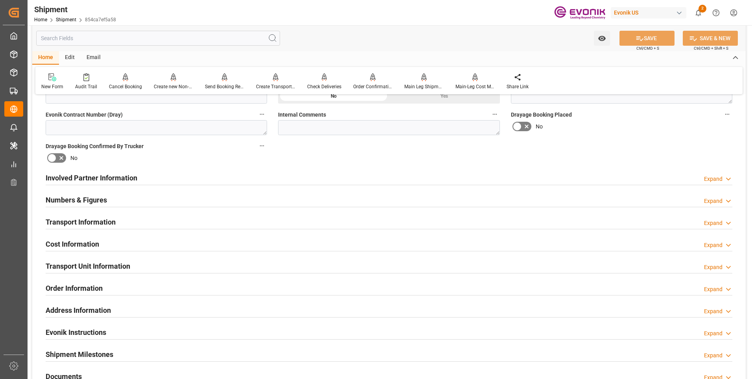
click at [99, 220] on h2 "Transport Information" at bounding box center [81, 221] width 70 height 11
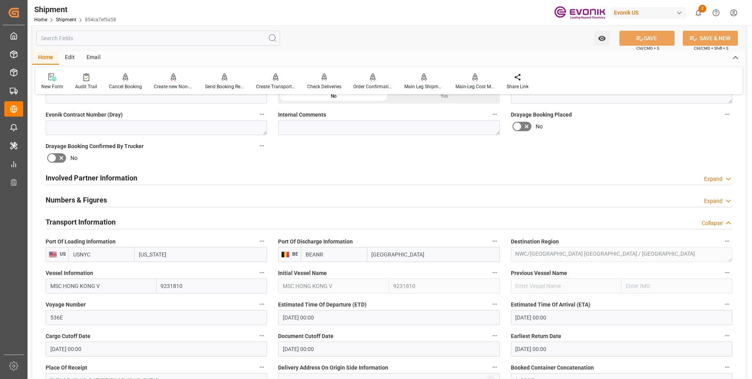
drag, startPoint x: 99, startPoint y: 220, endPoint x: 188, endPoint y: 232, distance: 90.5
click at [188, 232] on div "Transport Information Collapse" at bounding box center [389, 222] width 698 height 22
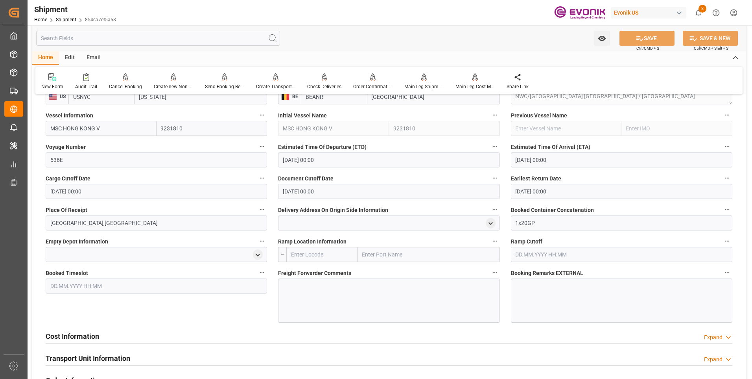
scroll to position [409, 0]
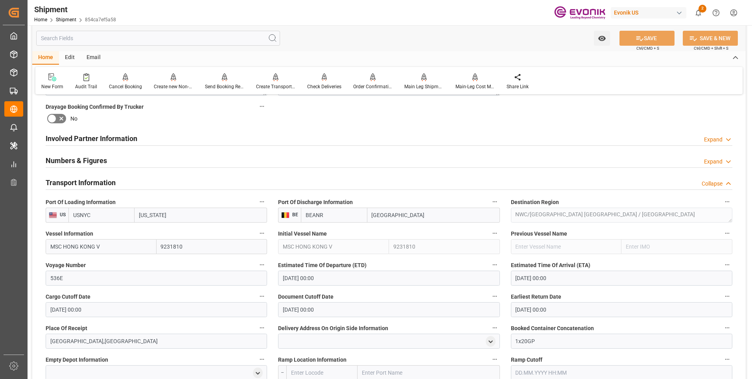
click at [96, 179] on h2 "Transport Information" at bounding box center [81, 182] width 70 height 11
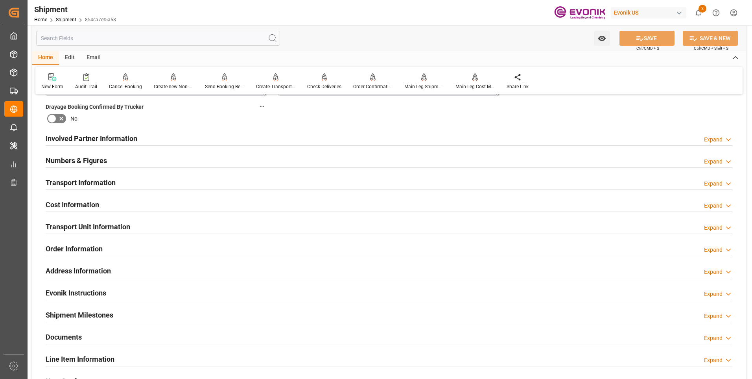
click at [89, 203] on h2 "Cost Information" at bounding box center [73, 204] width 54 height 11
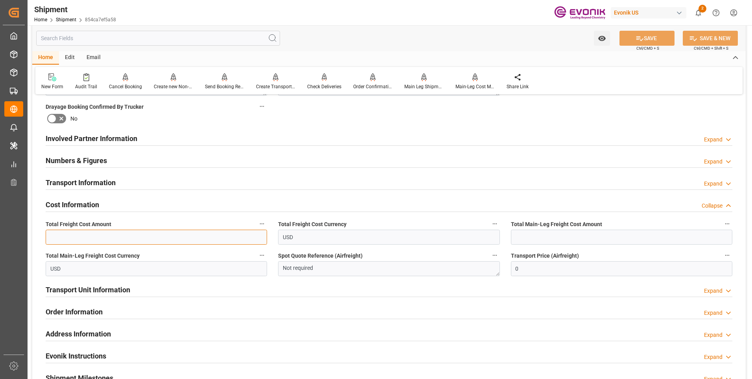
click at [82, 237] on input "text" at bounding box center [157, 236] width 222 height 15
type input "1241"
click at [497, 235] on input "USD" at bounding box center [389, 236] width 222 height 15
click at [534, 244] on input "text" at bounding box center [622, 236] width 222 height 15
type input "1241"
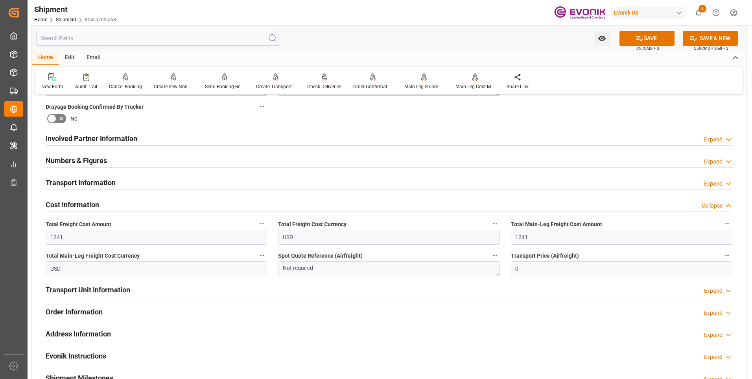
click at [477, 203] on div "Cost Information Collapse" at bounding box center [389, 203] width 687 height 15
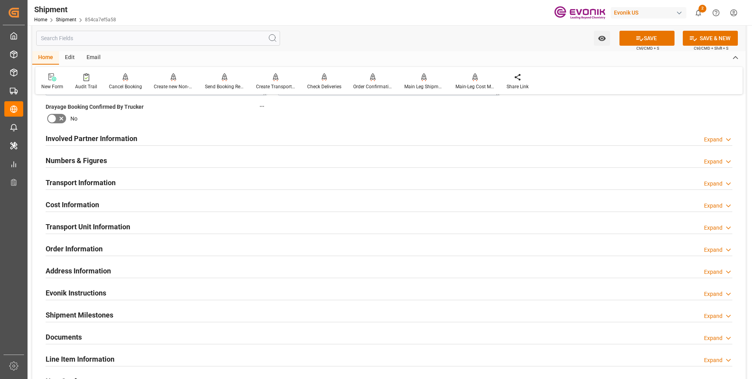
click at [477, 203] on div "Cost Information Expand" at bounding box center [389, 203] width 687 height 15
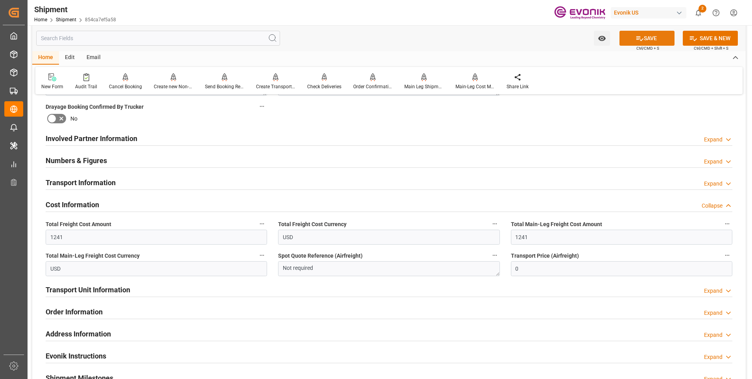
click at [644, 37] on button "SAVE" at bounding box center [647, 38] width 55 height 15
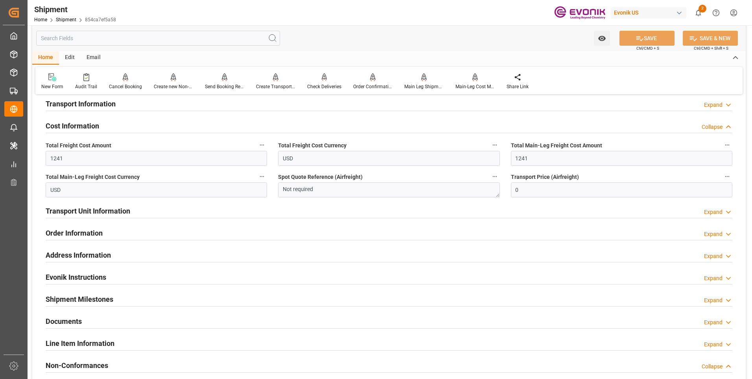
click at [121, 213] on h2 "Transport Unit Information" at bounding box center [88, 210] width 85 height 11
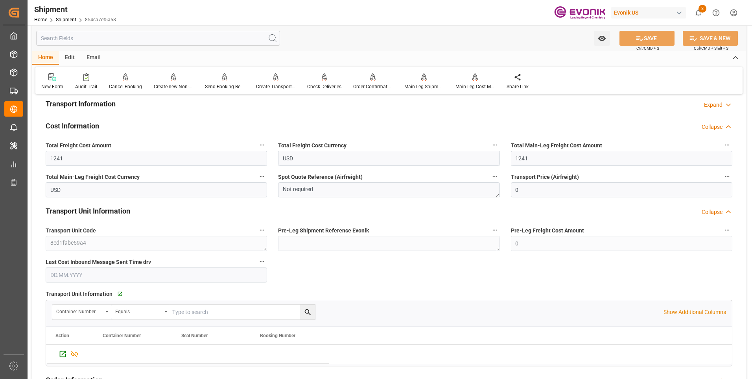
click at [122, 212] on h2 "Transport Unit Information" at bounding box center [88, 210] width 85 height 11
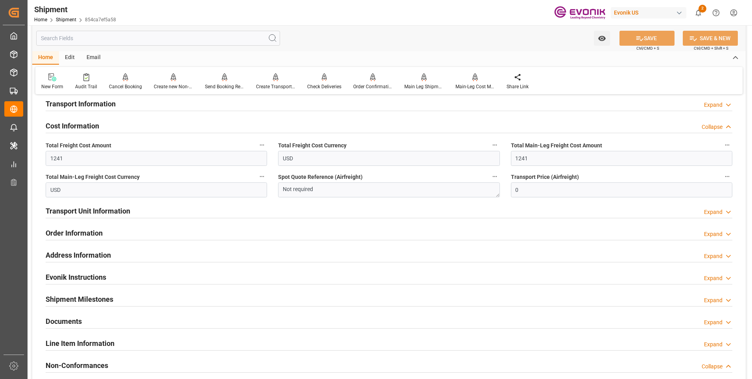
click at [104, 207] on h2 "Transport Unit Information" at bounding box center [88, 210] width 85 height 11
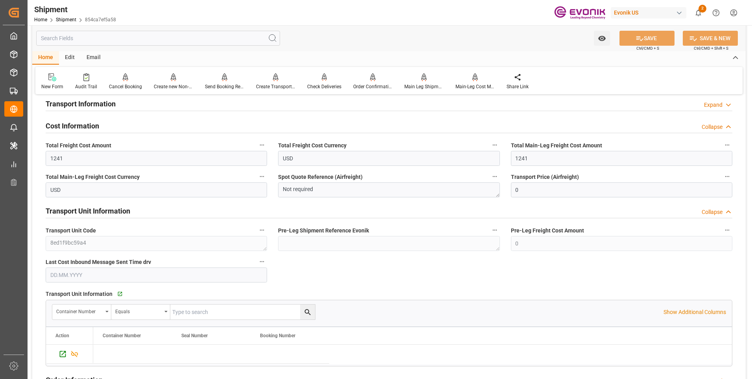
click at [91, 214] on h2 "Transport Unit Information" at bounding box center [88, 210] width 85 height 11
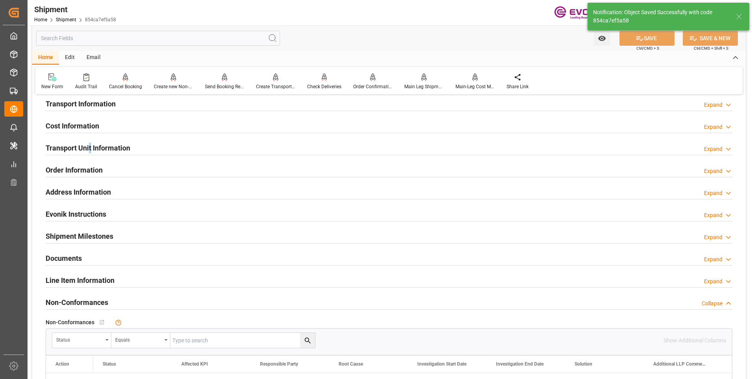
scroll to position [409, 0]
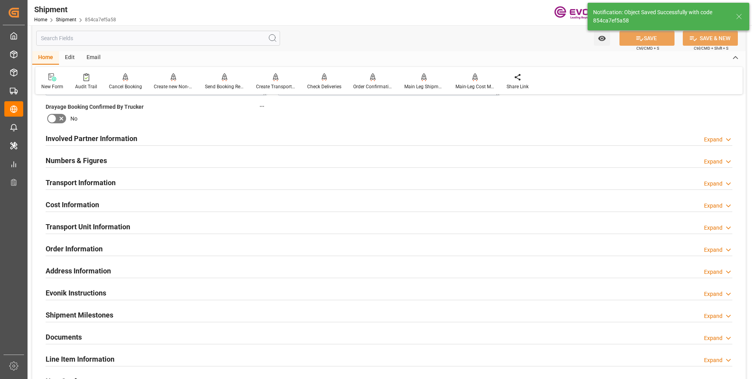
click at [81, 224] on h2 "Transport Unit Information" at bounding box center [88, 226] width 85 height 11
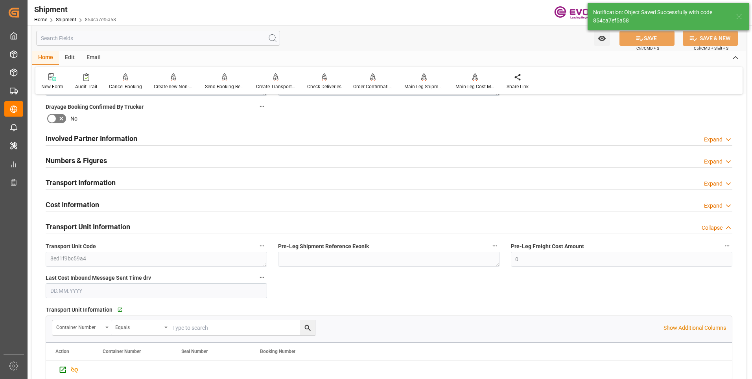
click at [81, 224] on h2 "Transport Unit Information" at bounding box center [88, 226] width 85 height 11
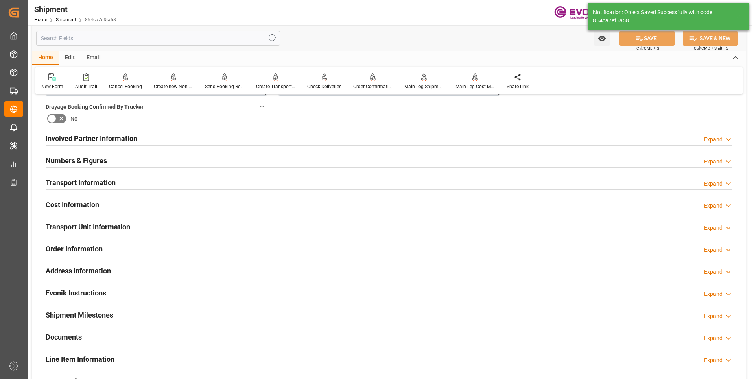
click at [77, 247] on h2 "Order Information" at bounding box center [74, 248] width 57 height 11
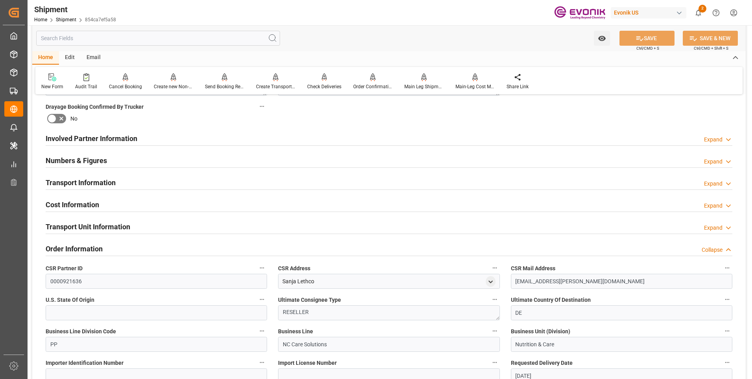
click at [77, 247] on h2 "Order Information" at bounding box center [74, 248] width 57 height 11
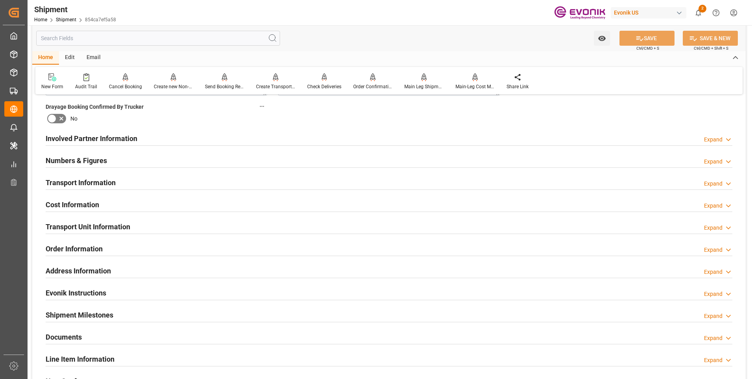
click at [70, 202] on h2 "Cost Information" at bounding box center [73, 204] width 54 height 11
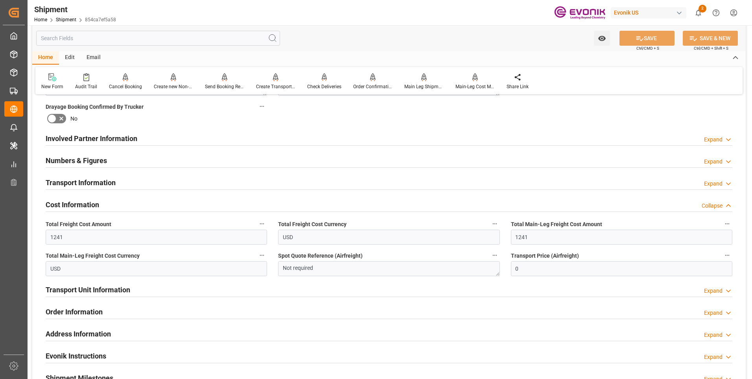
click at [70, 202] on h2 "Cost Information" at bounding box center [73, 204] width 54 height 11
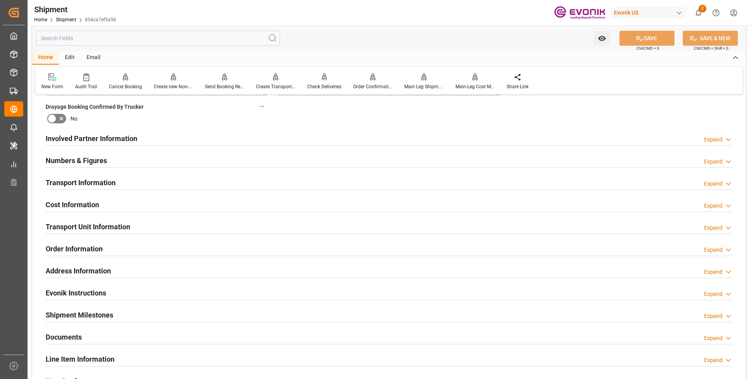
click at [78, 225] on h2 "Transport Unit Information" at bounding box center [88, 226] width 85 height 11
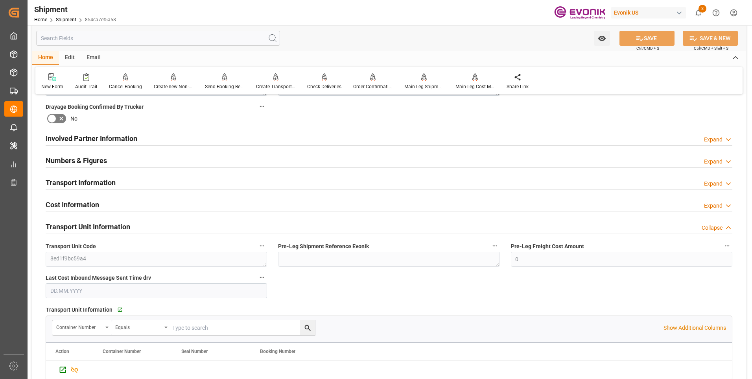
click at [78, 225] on h2 "Transport Unit Information" at bounding box center [88, 226] width 85 height 11
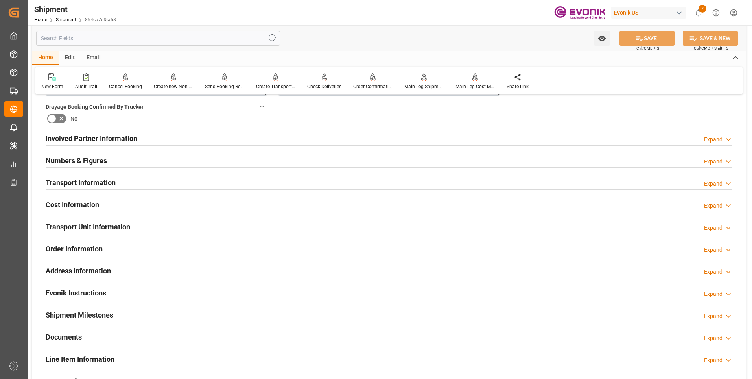
scroll to position [449, 0]
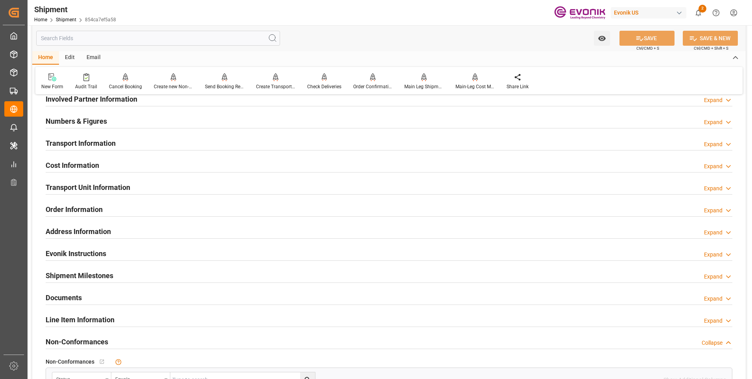
click at [72, 212] on h2 "Order Information" at bounding box center [74, 209] width 57 height 11
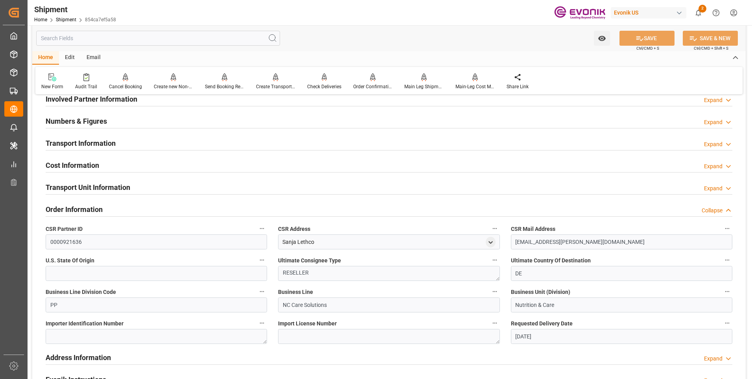
click at [72, 211] on h2 "Order Information" at bounding box center [74, 209] width 57 height 11
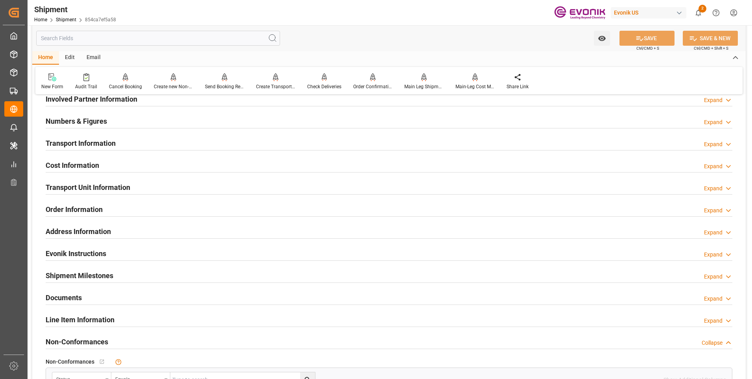
click at [77, 233] on h2 "Address Information" at bounding box center [78, 231] width 65 height 11
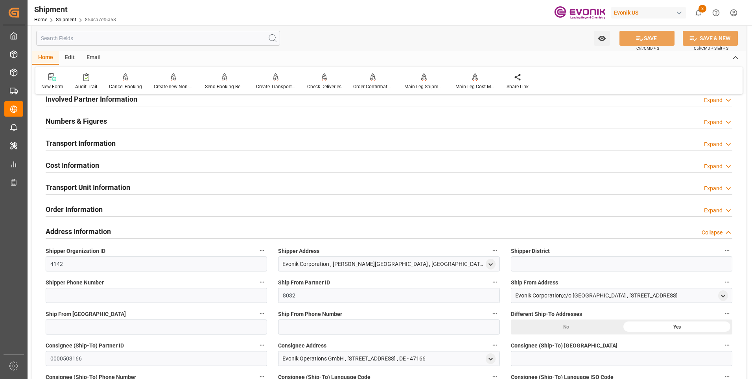
click at [77, 233] on h2 "Address Information" at bounding box center [78, 231] width 65 height 11
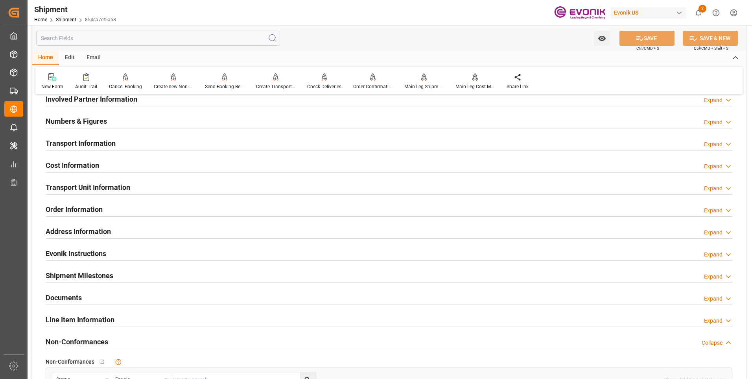
scroll to position [488, 0]
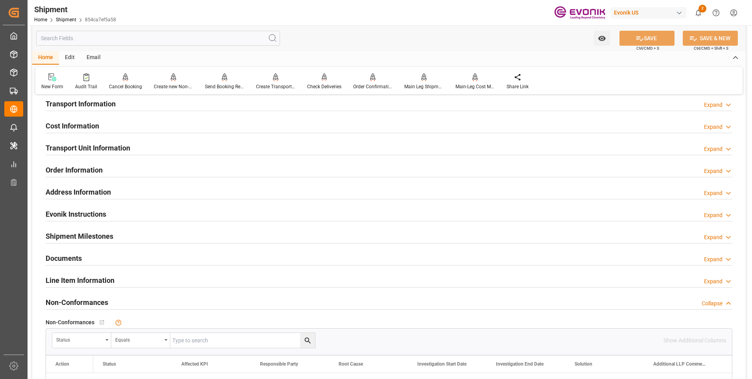
click at [76, 217] on h2 "Evonik Instructions" at bounding box center [76, 214] width 61 height 11
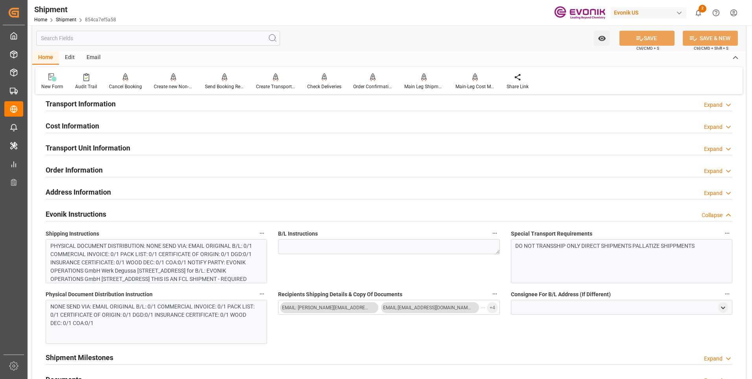
click at [76, 216] on h2 "Evonik Instructions" at bounding box center [76, 214] width 61 height 11
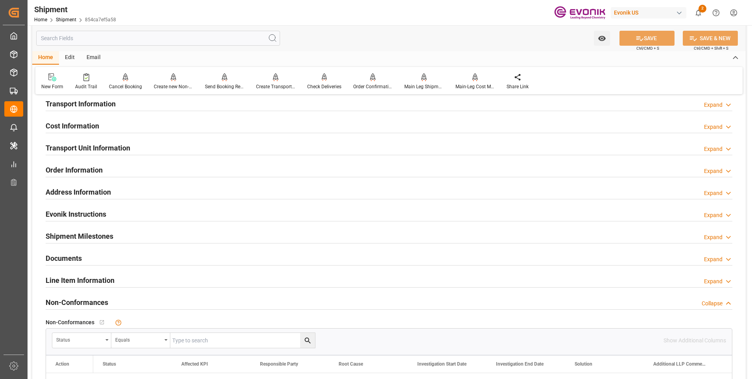
click at [76, 238] on h2 "Shipment Milestones" at bounding box center [80, 236] width 68 height 11
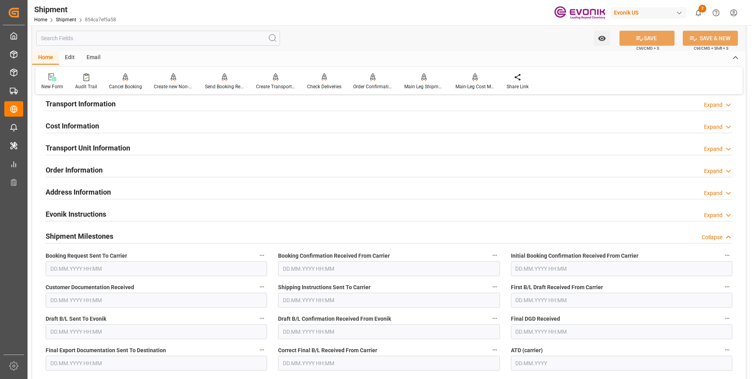
click at [76, 238] on h2 "Shipment Milestones" at bounding box center [80, 236] width 68 height 11
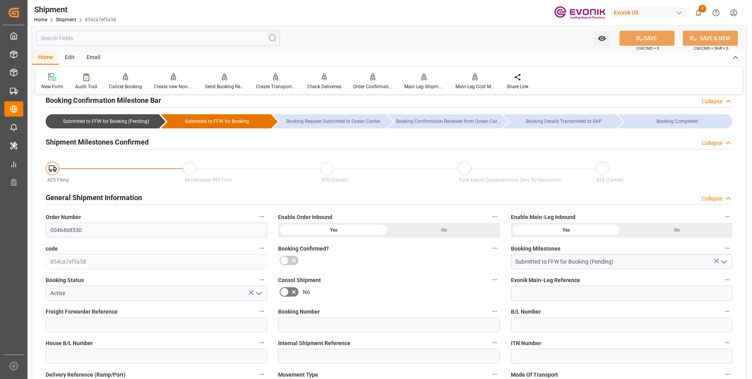
scroll to position [0, 0]
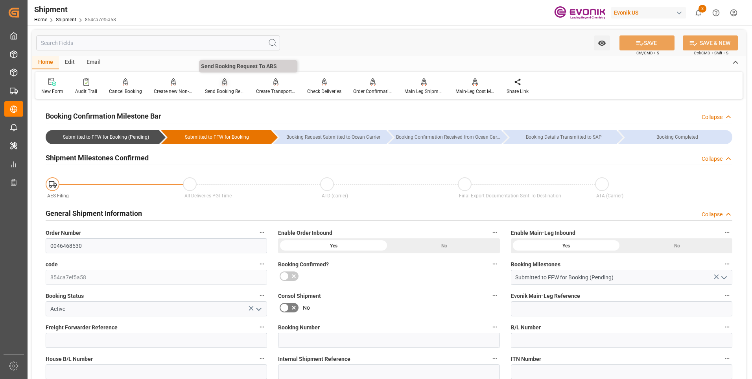
click at [215, 87] on div "Send Booking Request To ABS" at bounding box center [224, 86] width 51 height 17
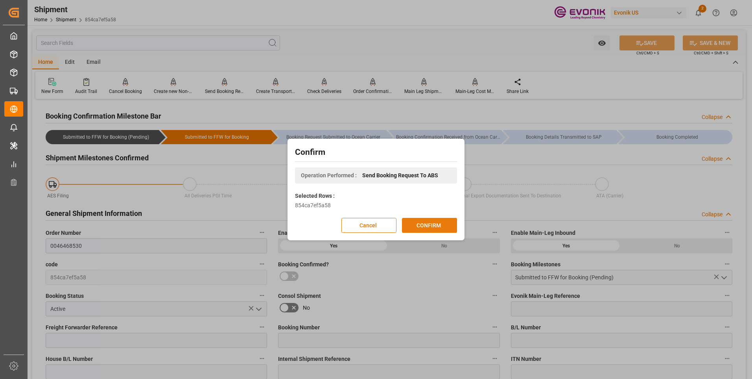
click at [426, 222] on button "CONFIRM" at bounding box center [429, 225] width 55 height 15
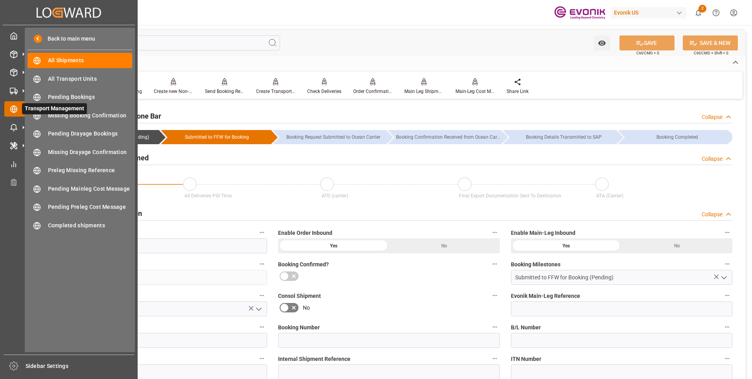
click at [9, 107] on div at bounding box center [10, 109] width 13 height 8
click at [56, 62] on span "All Shipments" at bounding box center [90, 60] width 85 height 8
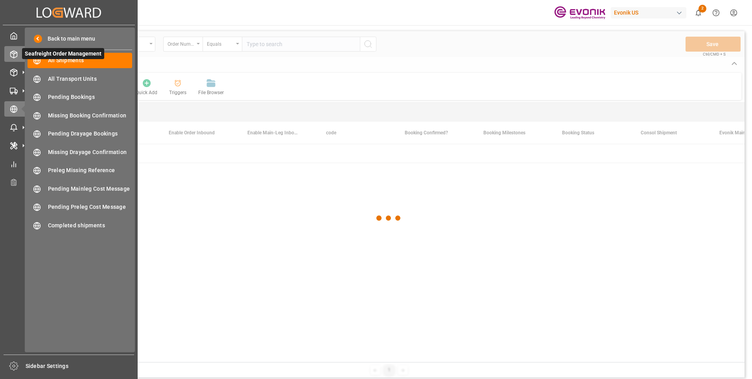
click at [17, 58] on icon at bounding box center [14, 54] width 8 height 8
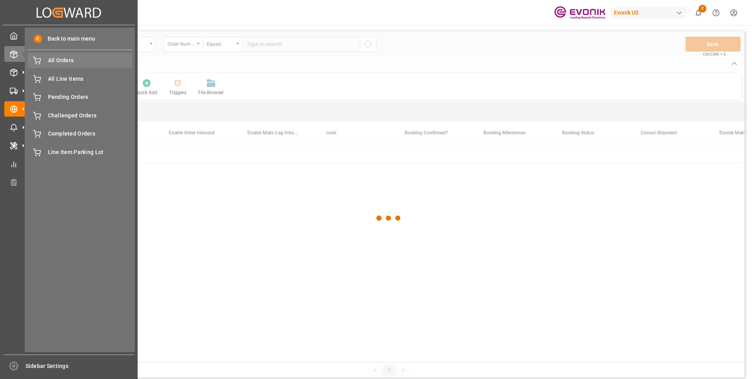
click at [64, 61] on span "All Orders" at bounding box center [90, 60] width 85 height 8
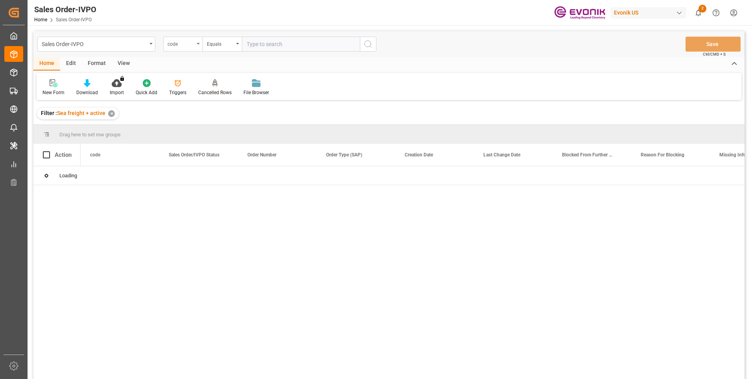
click at [192, 43] on div "code" at bounding box center [181, 43] width 27 height 9
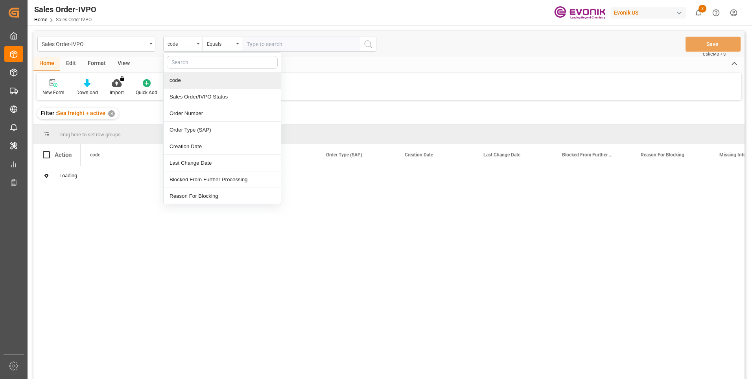
click at [188, 114] on div "Order Number" at bounding box center [222, 113] width 117 height 17
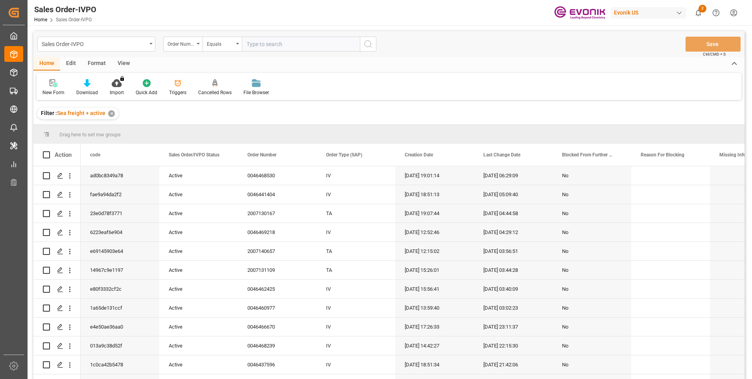
click at [264, 46] on input "text" at bounding box center [301, 44] width 118 height 15
paste input "0046463527"
type input "0046463527"
click at [365, 42] on circle "search button" at bounding box center [368, 44] width 6 height 6
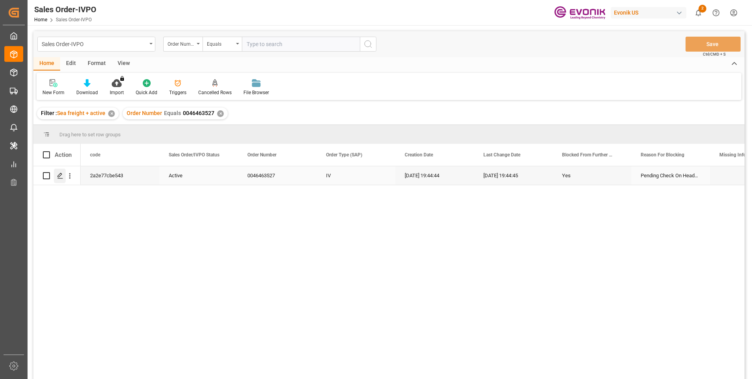
click at [57, 176] on icon "Press SPACE to select this row." at bounding box center [60, 175] width 6 height 6
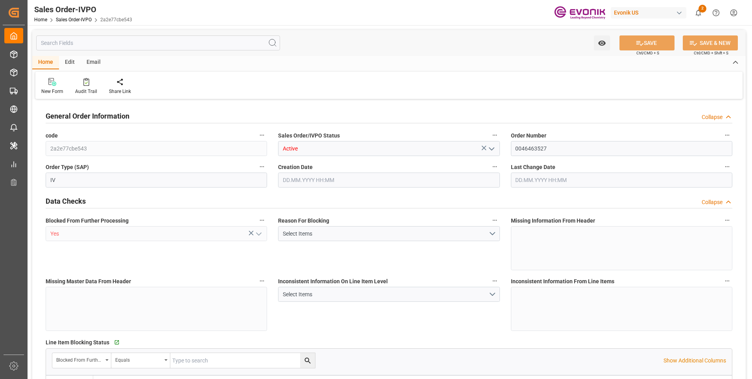
type input "CNHUN"
type input "0"
type input "1"
type input "17534"
type input "19.08.2025 19:44"
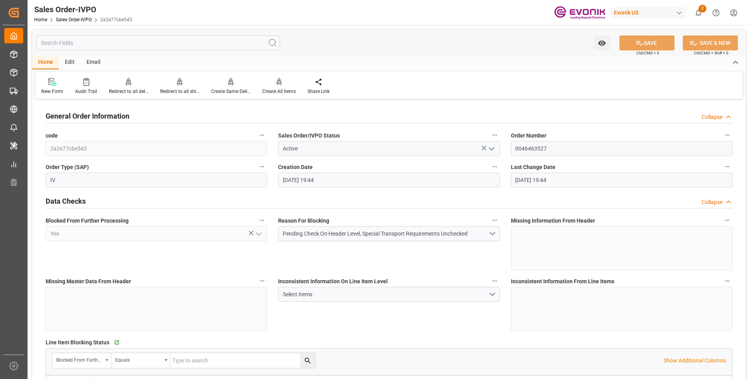
type input "19.08.2025 19:44"
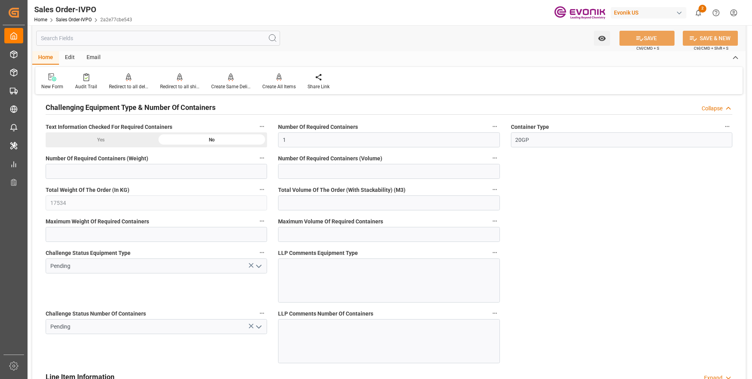
scroll to position [1574, 0]
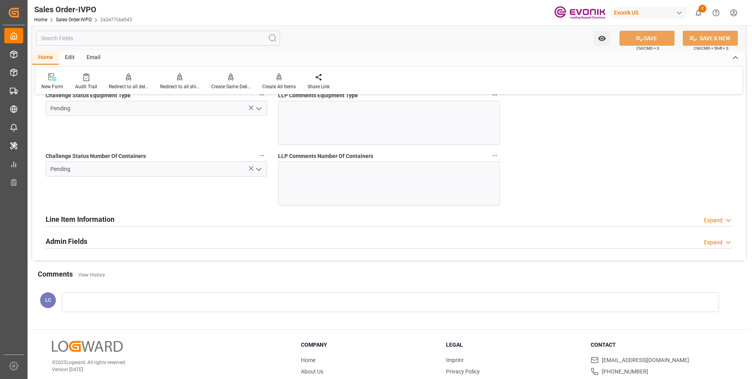
click at [181, 207] on div "Challenge Status Number Of Containers Pending" at bounding box center [156, 178] width 233 height 61
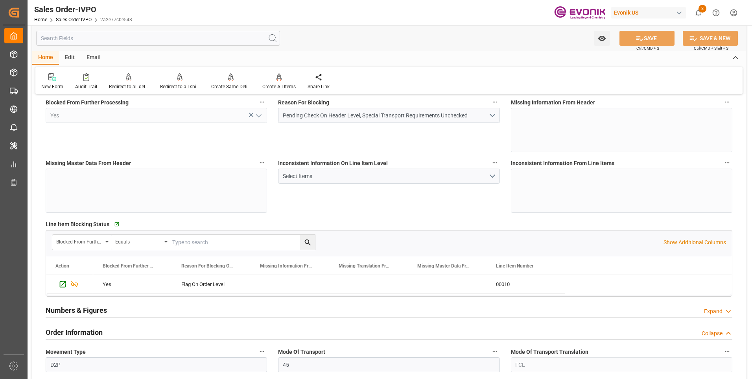
scroll to position [0, 0]
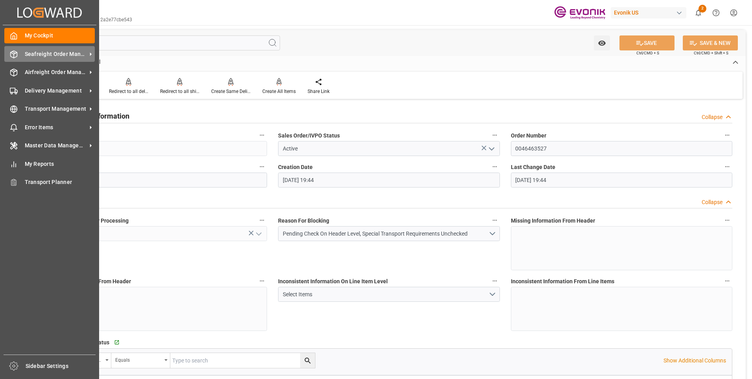
click at [15, 55] on icon at bounding box center [14, 54] width 8 height 8
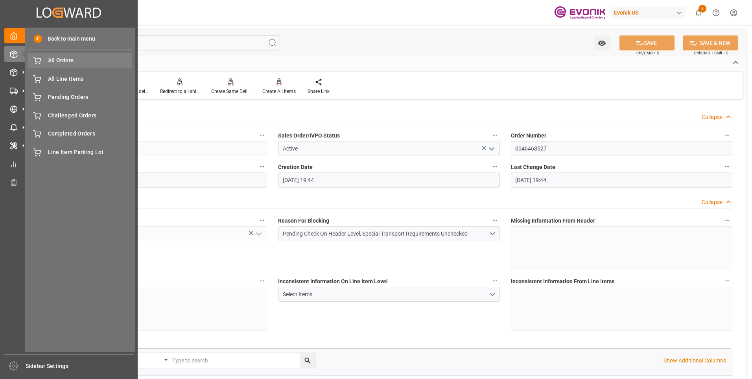
click at [76, 57] on span "All Orders" at bounding box center [90, 60] width 85 height 8
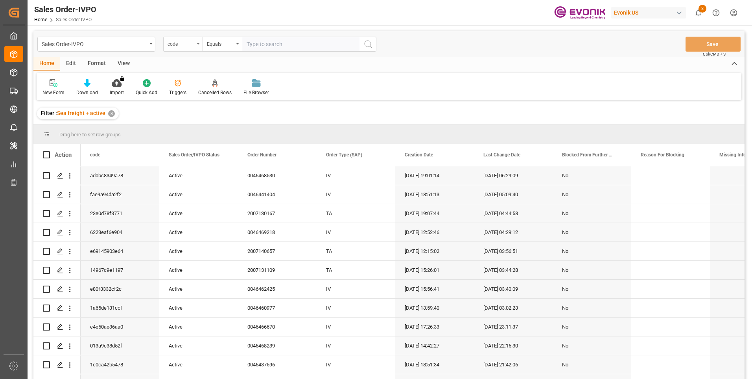
click at [197, 43] on icon "open menu" at bounding box center [198, 44] width 3 height 2
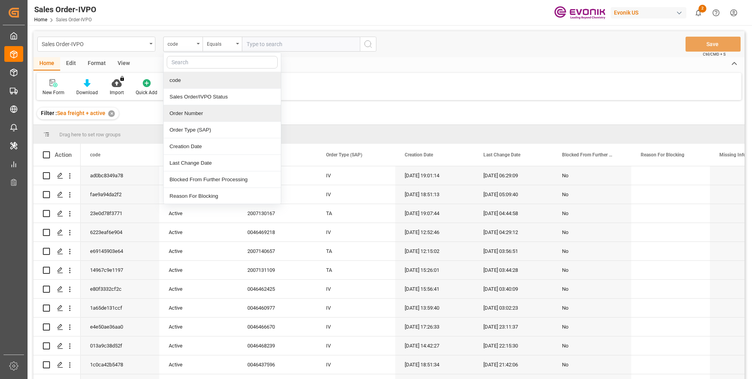
click at [190, 111] on div "Order Number" at bounding box center [222, 113] width 117 height 17
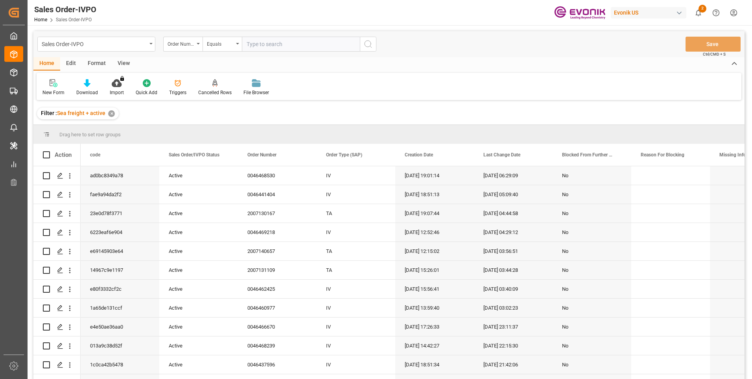
click at [277, 42] on input "text" at bounding box center [301, 44] width 118 height 15
paste input "0046463527"
type input "0046463527"
click at [362, 41] on button "search button" at bounding box center [368, 44] width 17 height 15
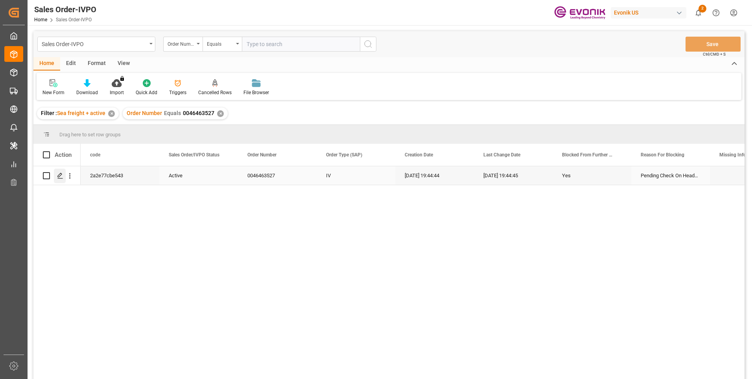
click at [62, 177] on icon "Press SPACE to select this row." at bounding box center [60, 175] width 6 height 6
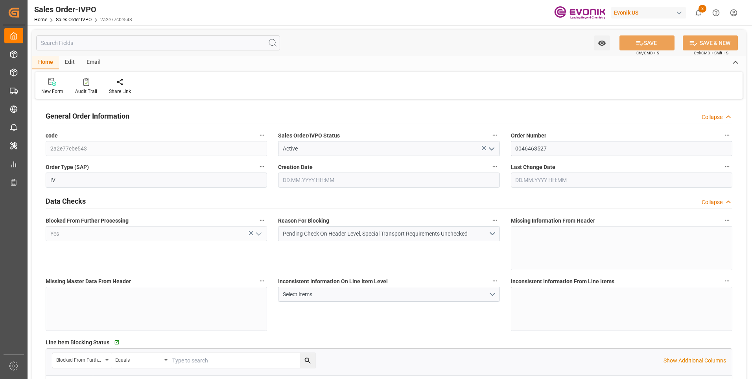
type input "CNHUN"
type input "0"
type input "1"
type input "17534"
type input "19.08.2025 19:44"
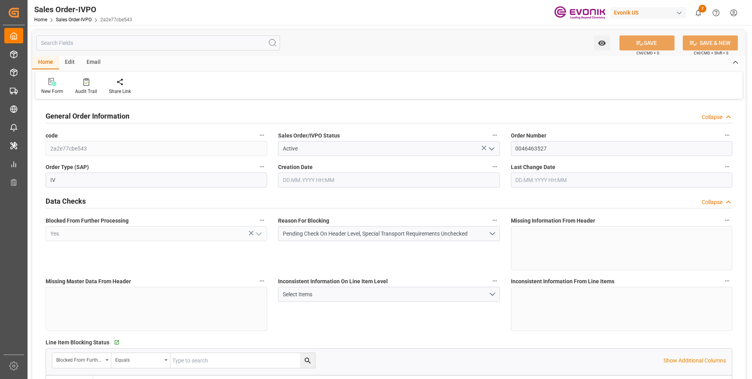
type input "19.08.2025 19:44"
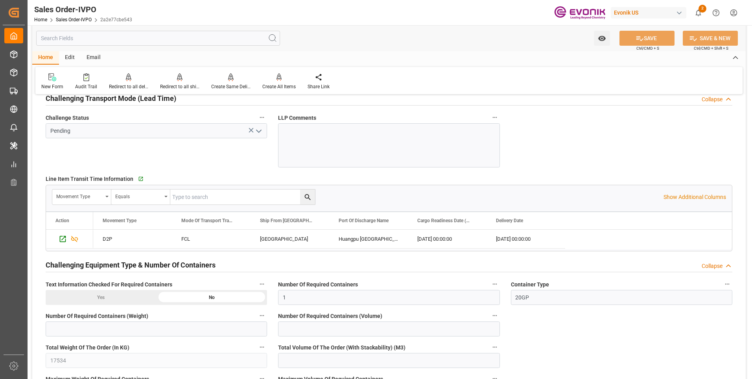
scroll to position [1377, 0]
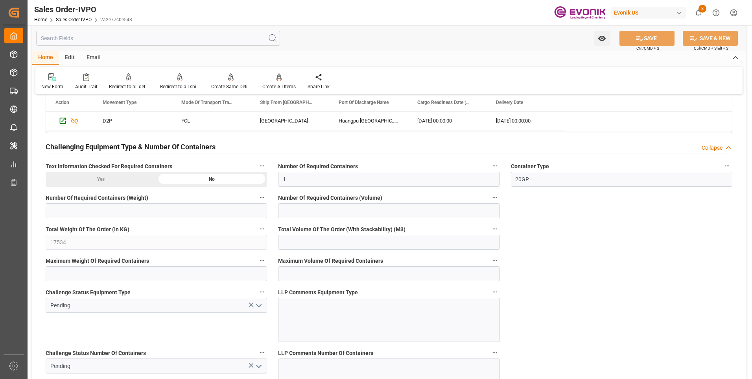
click at [82, 39] on input "text" at bounding box center [158, 38] width 244 height 15
paste input "2007116401"
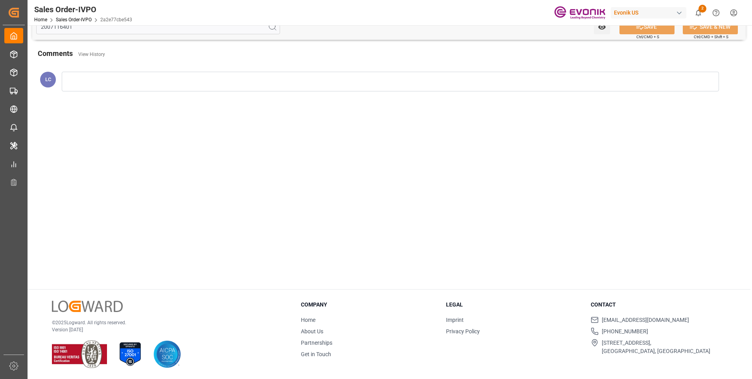
scroll to position [84, 0]
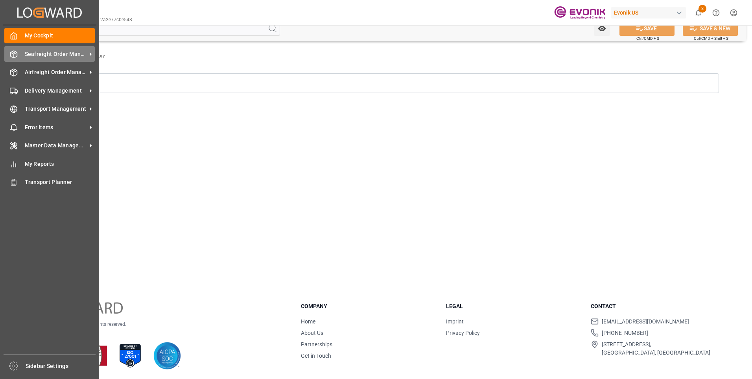
type input "2007116401"
click at [16, 54] on icon at bounding box center [14, 54] width 8 height 8
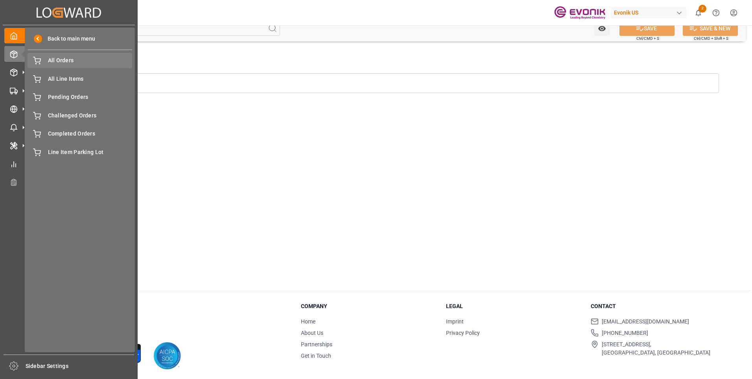
click at [73, 63] on span "All Orders" at bounding box center [90, 60] width 85 height 8
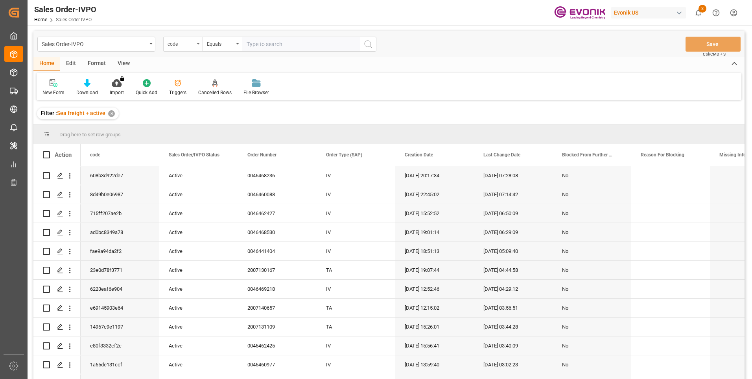
click at [190, 46] on div "code" at bounding box center [181, 43] width 27 height 9
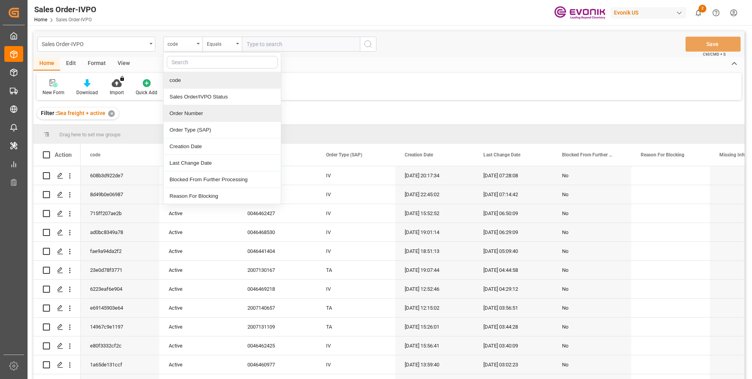
click at [200, 115] on div "Order Number" at bounding box center [222, 113] width 117 height 17
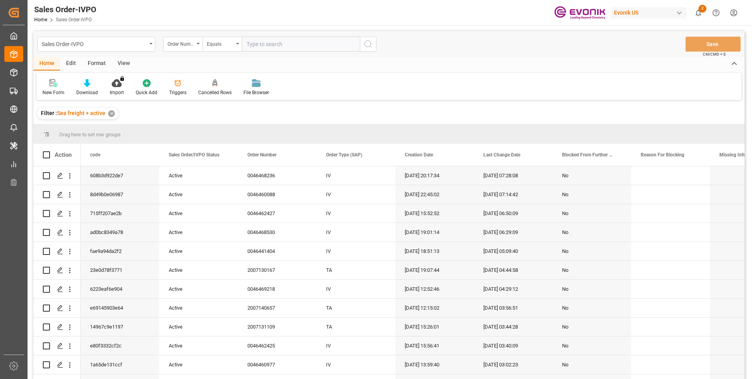
click at [268, 39] on input "text" at bounding box center [301, 44] width 118 height 15
paste input "2007116401"
type input "2007116401"
click at [364, 42] on icon "search button" at bounding box center [368, 43] width 9 height 9
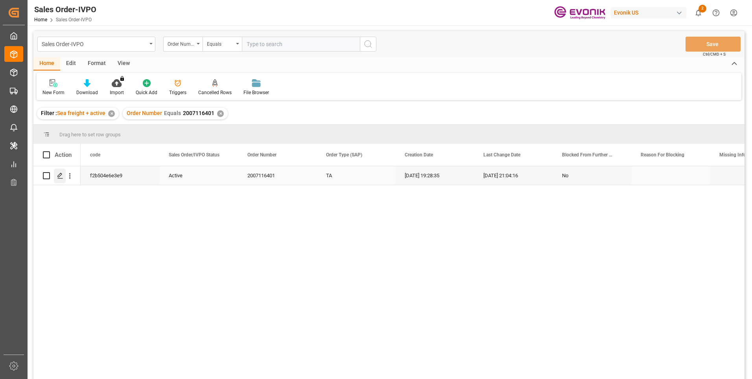
click at [62, 177] on icon "Press SPACE to select this row." at bounding box center [60, 175] width 6 height 6
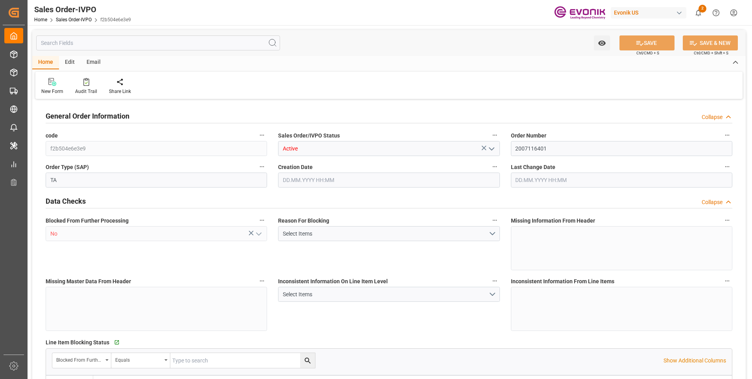
type input "PECLL"
type input "0"
type input "1"
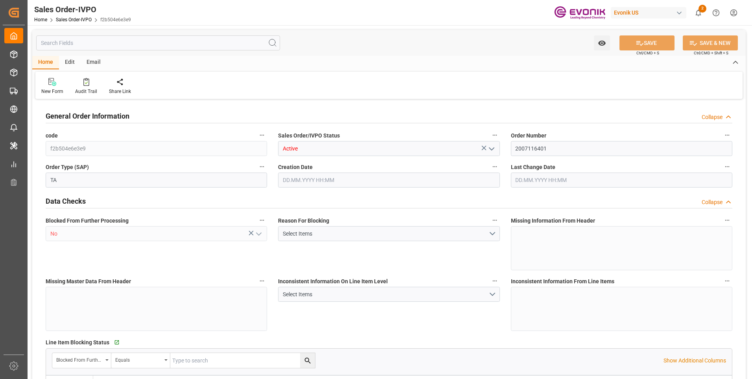
type input "10979.6"
type input "14.9441"
type input "17000"
type input "30"
type input "30.07.2025 19:28"
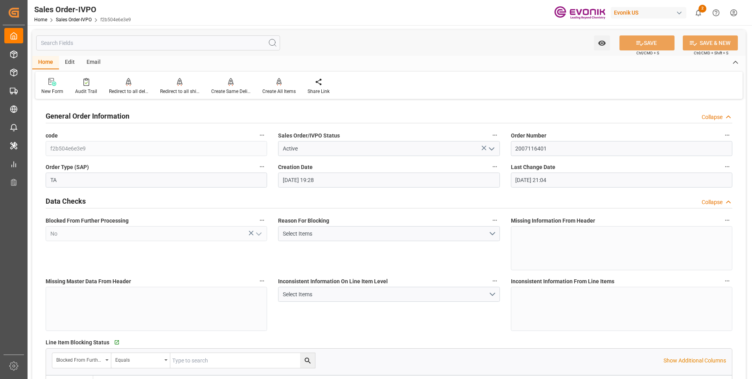
type input "19.08.2025 21:04"
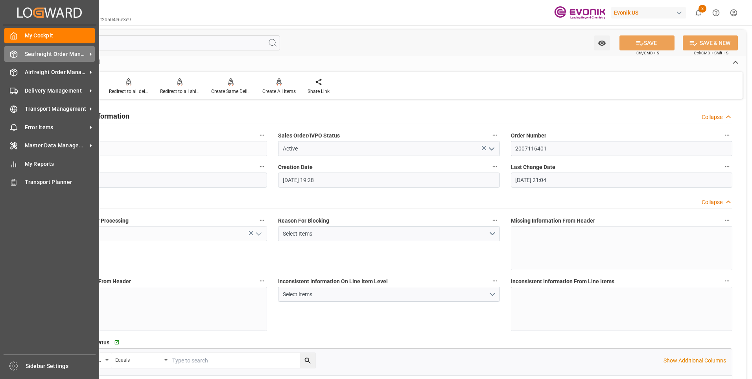
click at [35, 55] on span "Seafreight Order Management" at bounding box center [56, 54] width 62 height 8
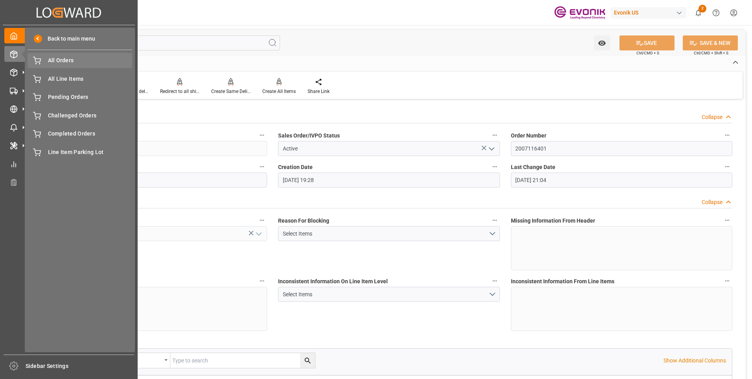
click at [82, 63] on span "All Orders" at bounding box center [90, 60] width 85 height 8
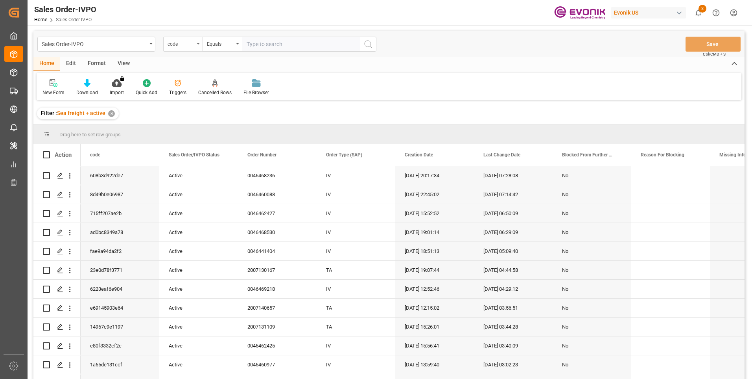
click at [196, 44] on div "code" at bounding box center [182, 44] width 39 height 15
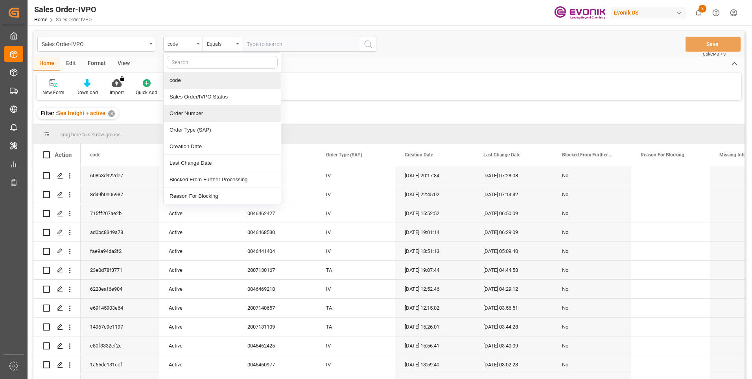
click at [187, 112] on div "Order Number" at bounding box center [222, 113] width 117 height 17
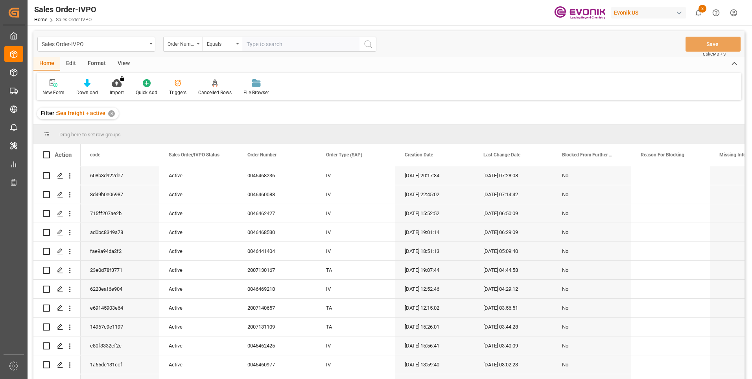
click at [277, 45] on input "text" at bounding box center [301, 44] width 118 height 15
paste input "iipoomnaheeeiei17"
type input "iipoomnaheeeiei17"
click at [362, 45] on button "search button" at bounding box center [368, 44] width 17 height 15
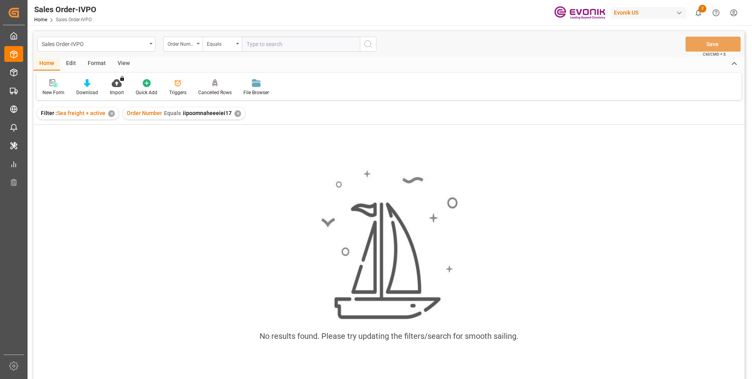
click at [235, 111] on div "✕" at bounding box center [238, 113] width 7 height 7
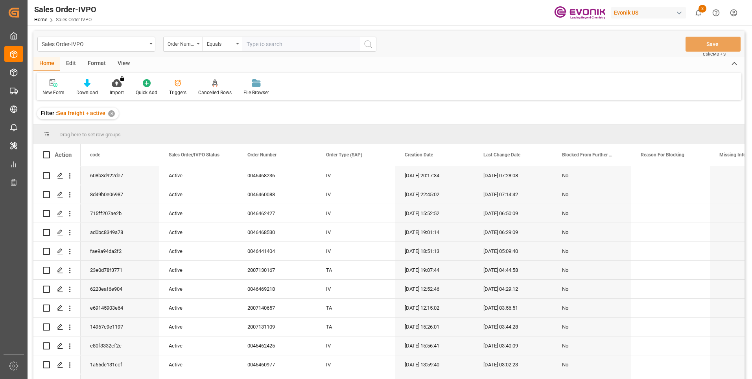
click at [257, 44] on input "text" at bounding box center [301, 44] width 118 height 15
paste input "2007116401"
type input "2007116401"
click at [373, 44] on button "search button" at bounding box center [368, 44] width 17 height 15
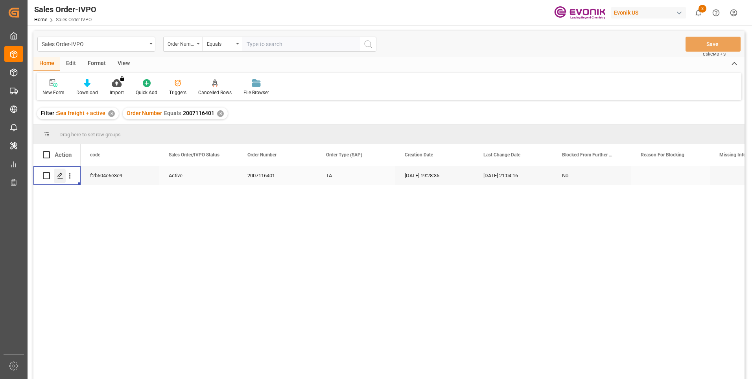
click at [59, 176] on icon "Press SPACE to select this row." at bounding box center [60, 175] width 6 height 6
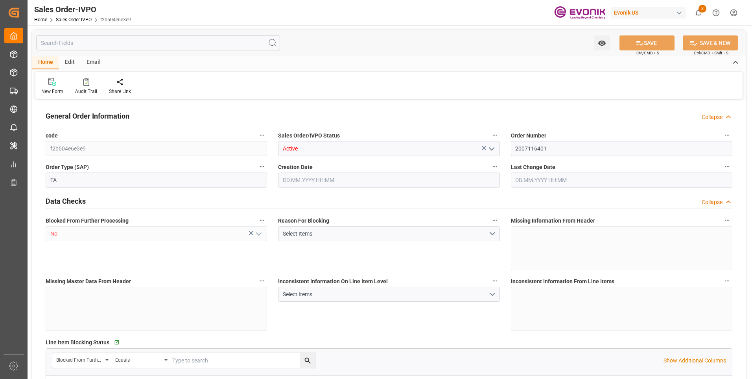
type input "PECLL"
type input "0"
type input "1"
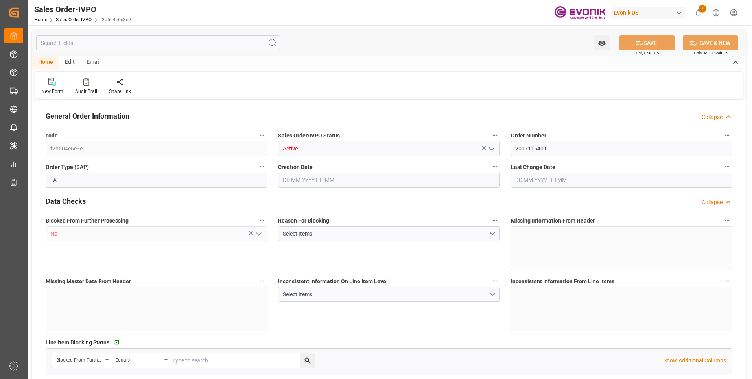
type input "10979.6"
type input "14.9441"
type input "17000"
type input "30"
type input "30.07.2025 19:28"
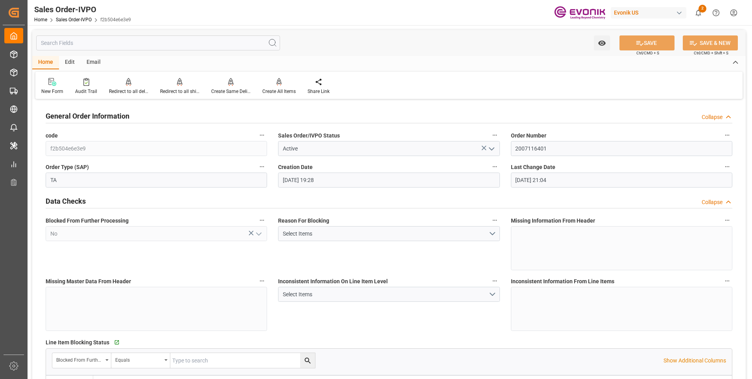
type input "19.08.2025 21:04"
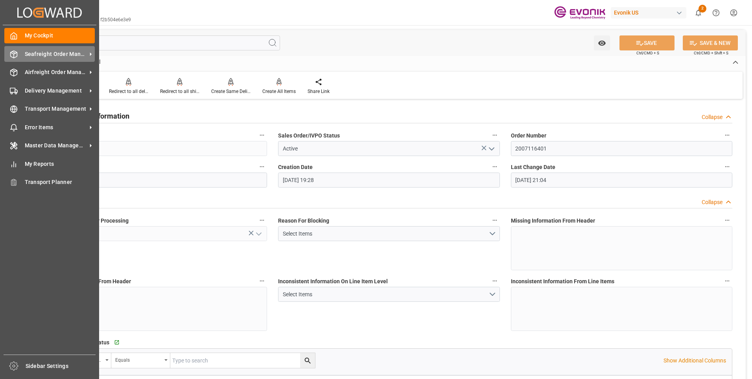
click at [14, 53] on icon at bounding box center [14, 54] width 8 height 8
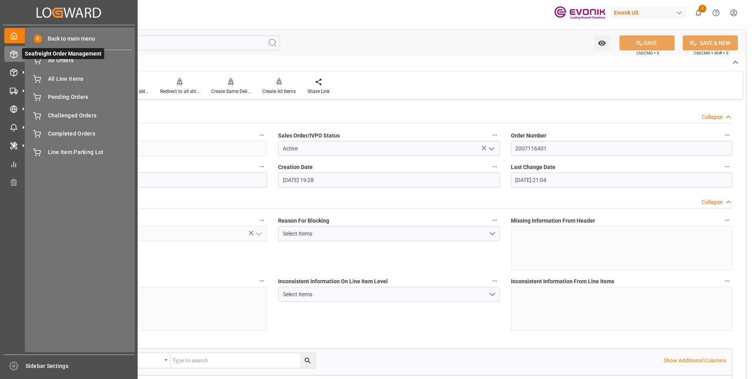
click at [59, 58] on span "Seafreight Order Management" at bounding box center [63, 53] width 82 height 11
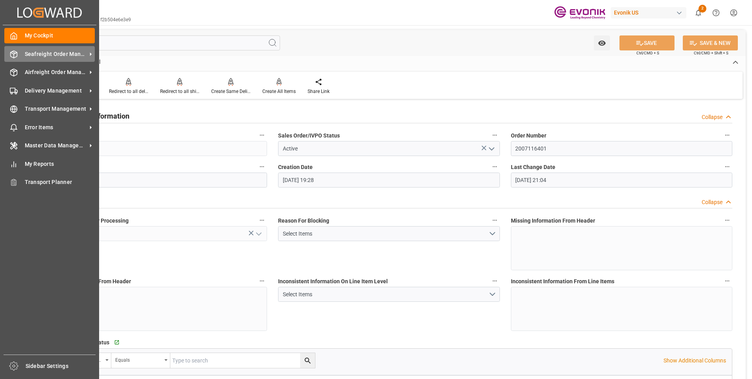
click at [15, 60] on div "Seafreight Order Management Seafreight Order Management" at bounding box center [49, 53] width 91 height 15
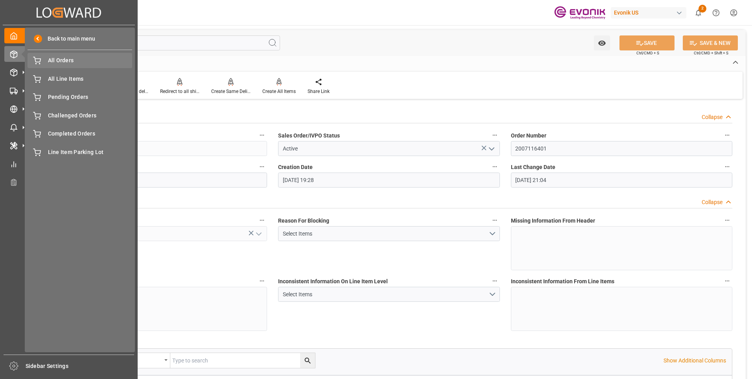
click at [86, 67] on div "All Orders All Orders" at bounding box center [80, 60] width 105 height 15
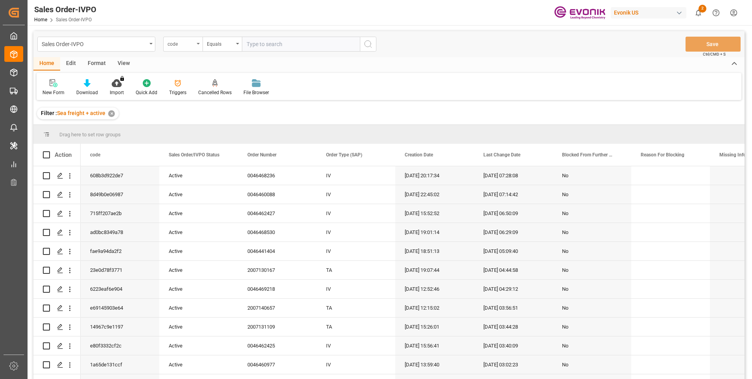
click at [191, 46] on div "code" at bounding box center [181, 43] width 27 height 9
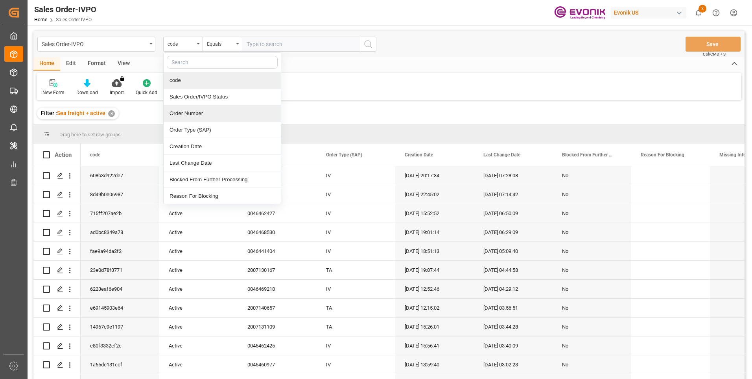
click at [186, 112] on div "Order Number" at bounding box center [222, 113] width 117 height 17
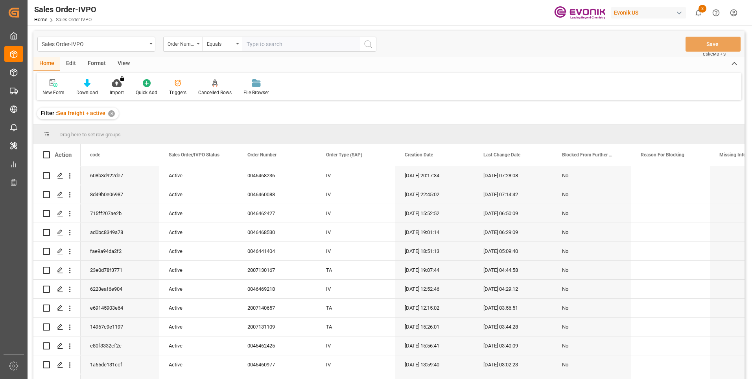
click at [271, 43] on input "text" at bounding box center [301, 44] width 118 height 15
paste input "2007116401"
type input "2007116401"
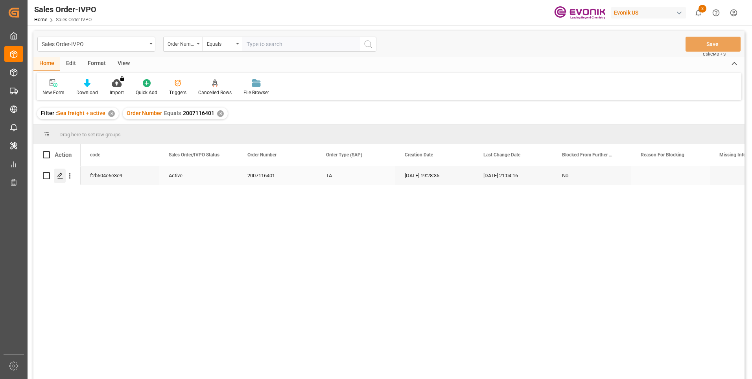
click at [57, 175] on icon "Press SPACE to select this row." at bounding box center [60, 175] width 6 height 6
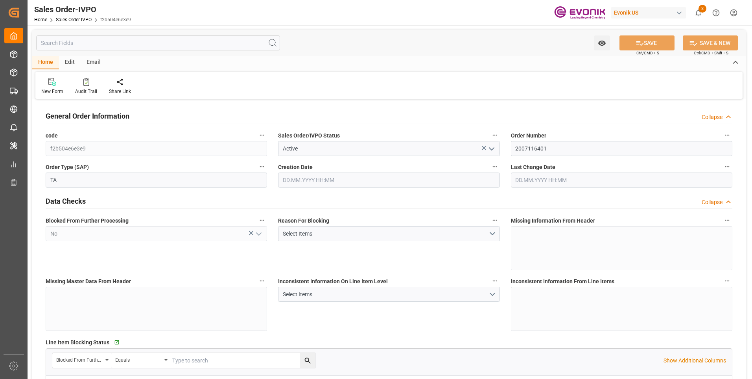
type input "PECLL"
type input "0"
type input "1"
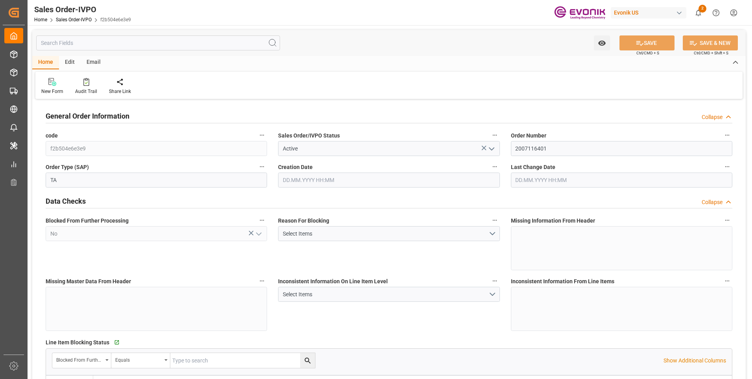
type input "10979.6"
type input "14.9441"
type input "17000"
type input "30"
type input "30.07.2025 19:28"
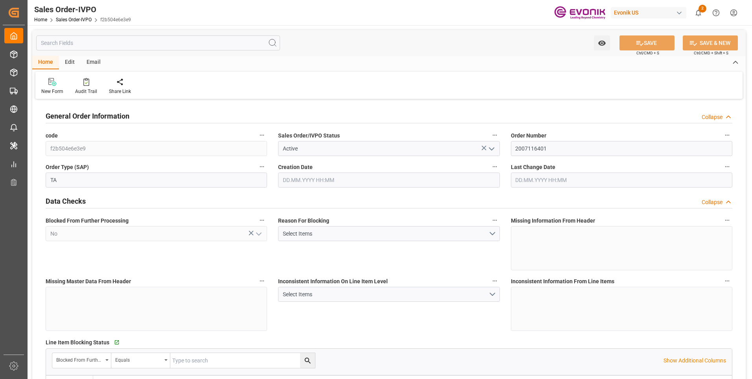
type input "19.08.2025 21:04"
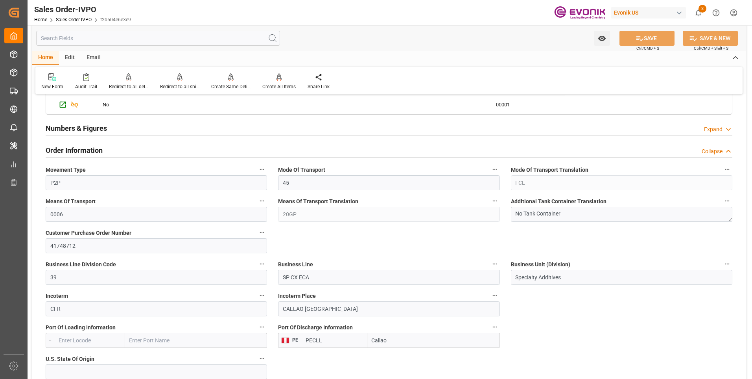
scroll to position [472, 0]
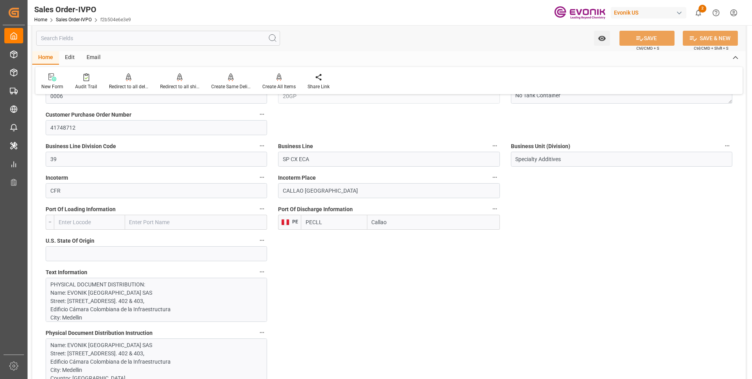
drag, startPoint x: 350, startPoint y: 275, endPoint x: 272, endPoint y: 247, distance: 83.1
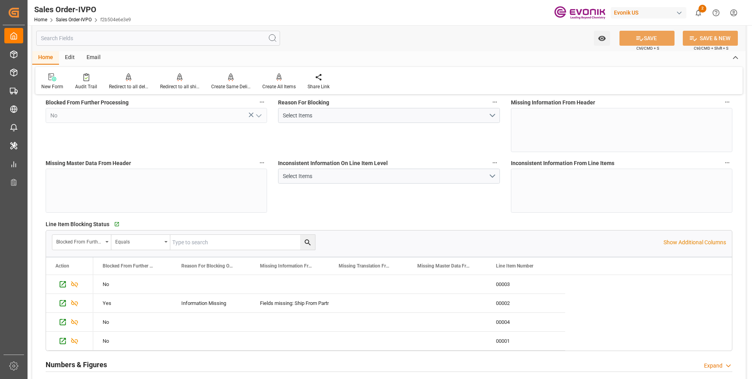
scroll to position [0, 0]
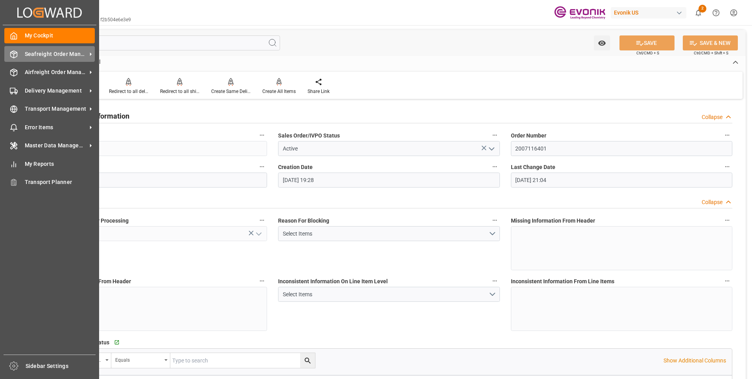
click at [21, 55] on div "Seafreight Order Management Seafreight Order Management" at bounding box center [49, 53] width 91 height 15
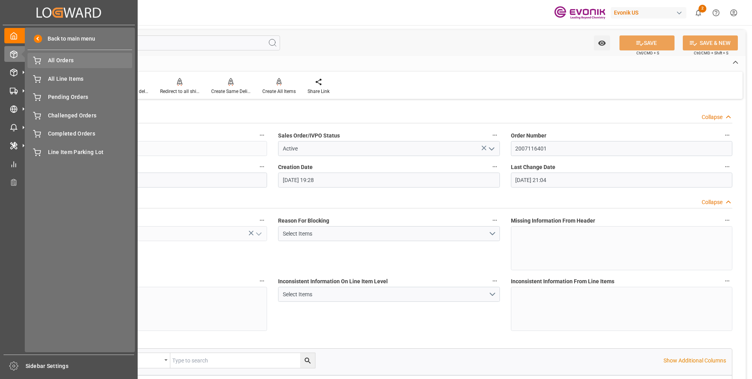
click at [66, 57] on span "All Orders" at bounding box center [90, 60] width 85 height 8
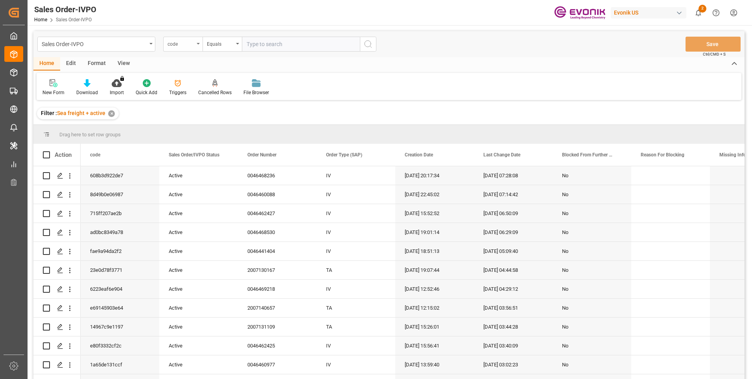
click at [191, 44] on div "code" at bounding box center [181, 43] width 27 height 9
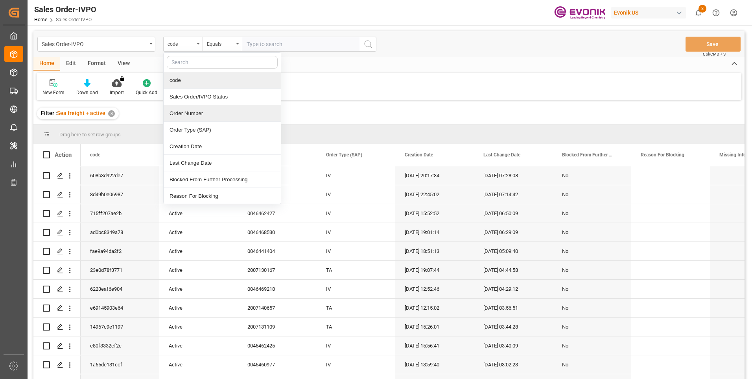
click at [187, 116] on div "Order Number" at bounding box center [222, 113] width 117 height 17
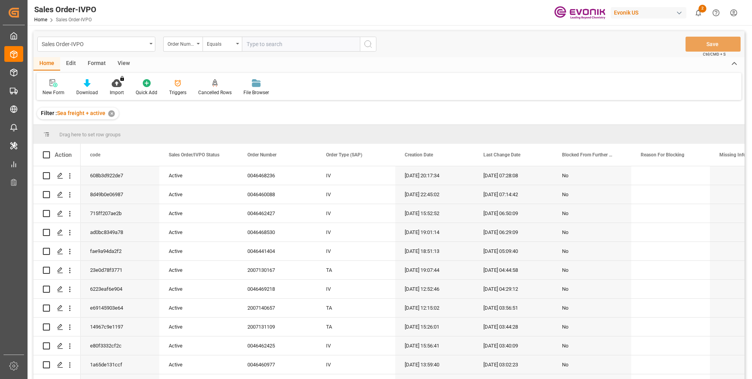
click at [295, 50] on input "text" at bounding box center [301, 44] width 118 height 15
paste input "2007116401"
type input "2007116401"
click at [362, 52] on div "Sales Order-IVPO Order Number Equals 2007116401 Save Ctrl/CMD + S" at bounding box center [388, 44] width 711 height 26
click at [370, 41] on circle "search button" at bounding box center [368, 44] width 6 height 6
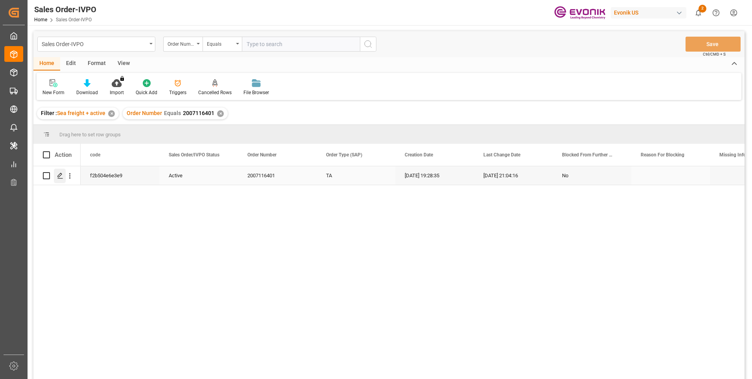
click at [59, 179] on icon "Press SPACE to select this row." at bounding box center [60, 175] width 6 height 6
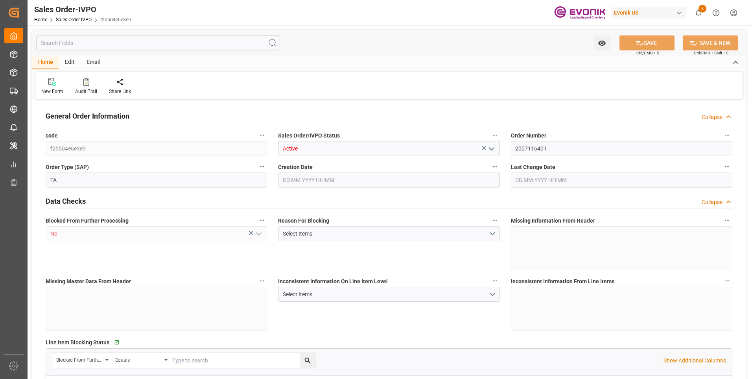
type input "PECLL"
type input "0"
type input "1"
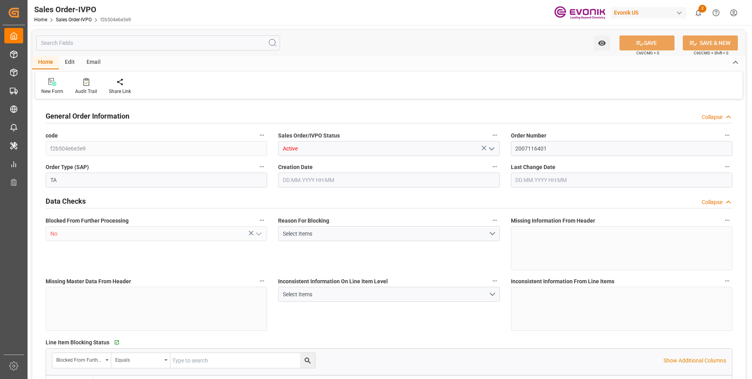
type input "10979.6"
type input "14.9441"
type input "17000"
type input "30"
type input "30.07.2025 19:28"
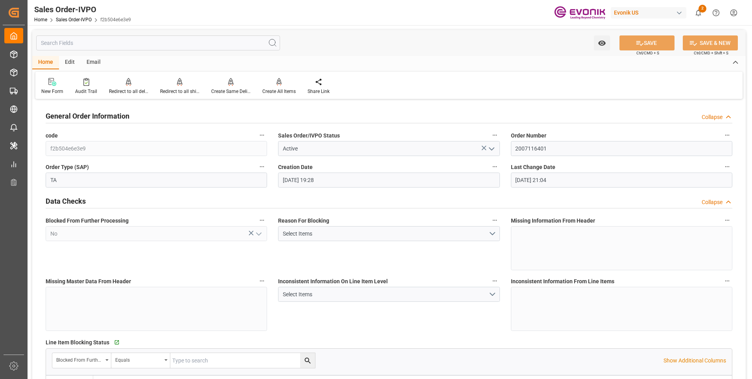
type input "19.08.2025 21:04"
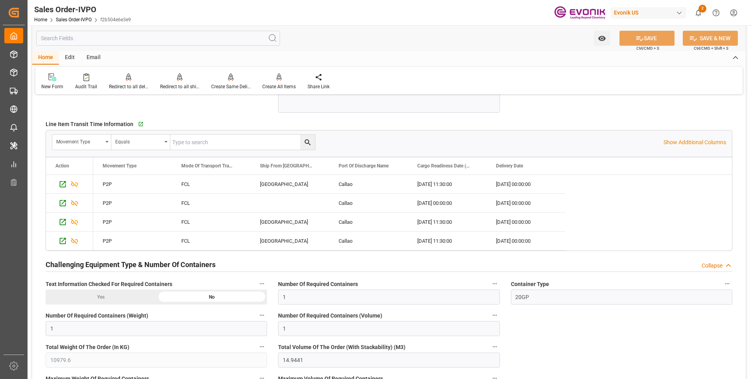
scroll to position [1634, 0]
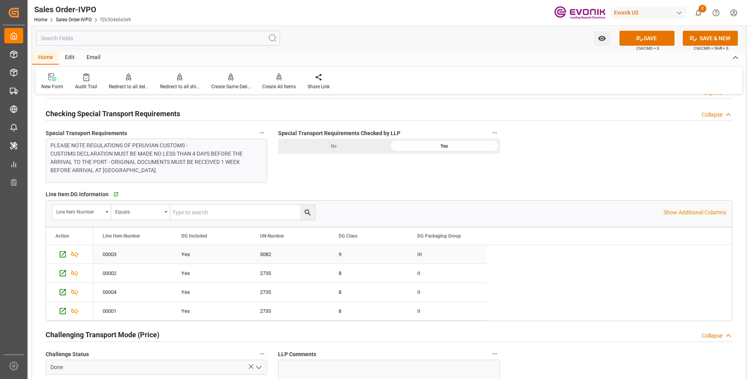
scroll to position [847, 0]
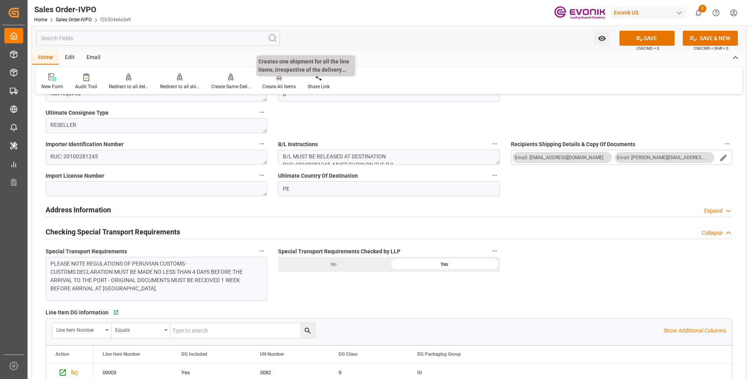
click at [273, 81] on div at bounding box center [278, 77] width 33 height 8
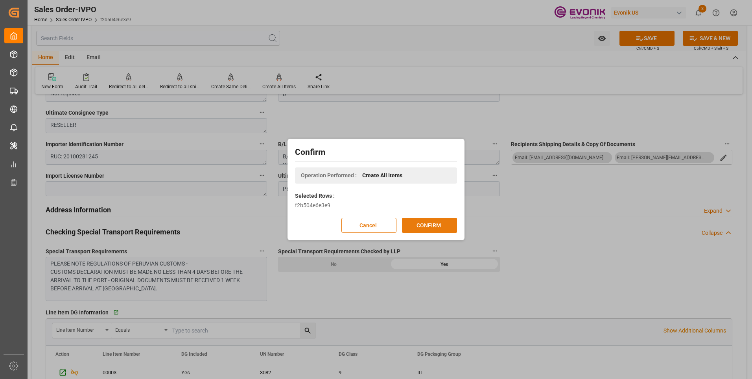
click at [422, 225] on button "CONFIRM" at bounding box center [429, 225] width 55 height 15
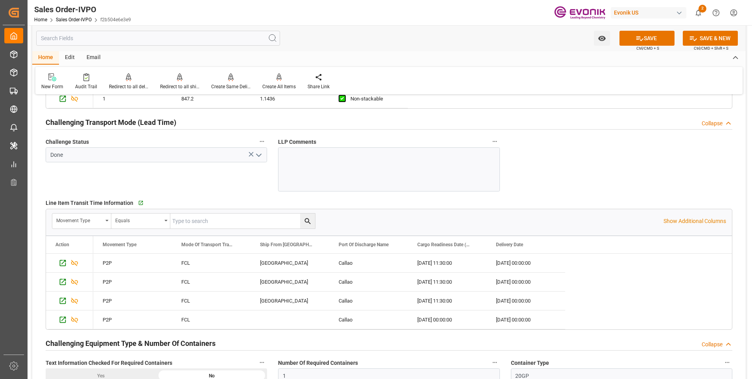
scroll to position [1241, 0]
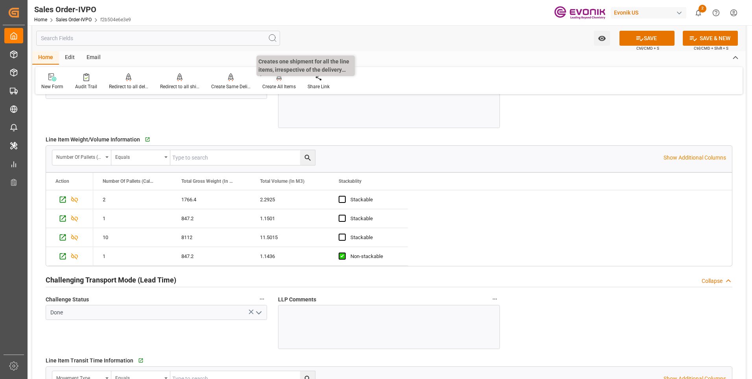
click at [274, 81] on div at bounding box center [278, 77] width 33 height 8
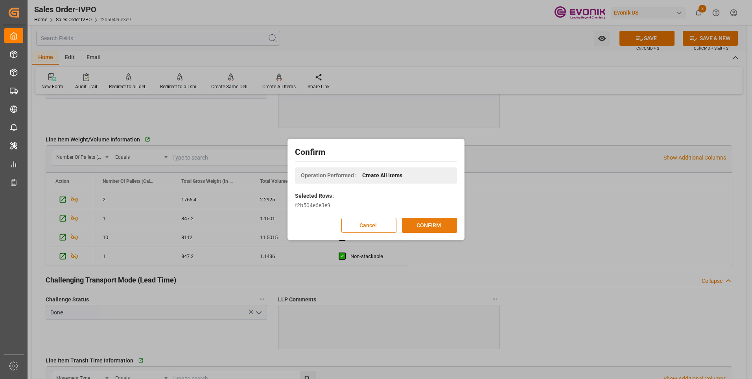
click at [430, 225] on button "CONFIRM" at bounding box center [429, 225] width 55 height 15
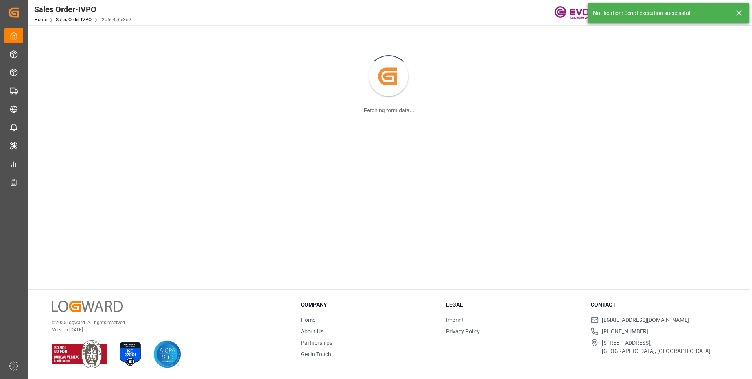
scroll to position [85, 0]
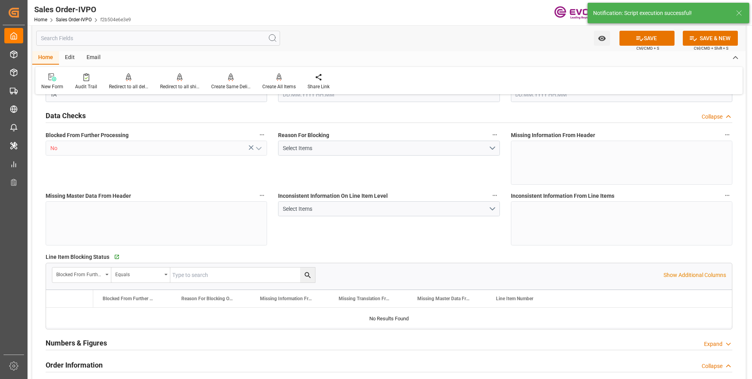
type input "PECLL"
type input "0"
type input "1"
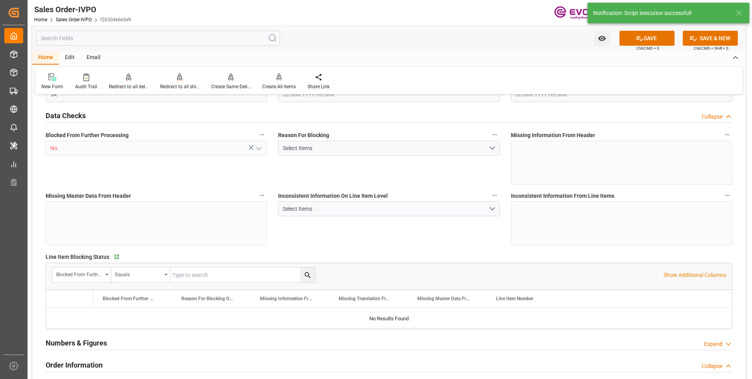
type input "10979.6"
type input "14.9441"
type input "17000"
type input "30"
type input "30.07.2025 19:28"
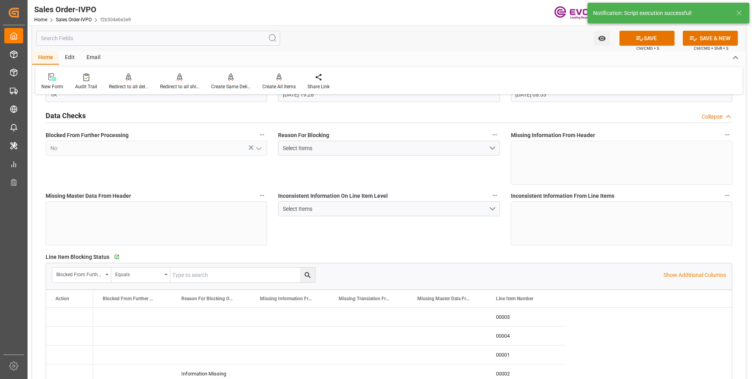
type input "20.08.2025 08:53"
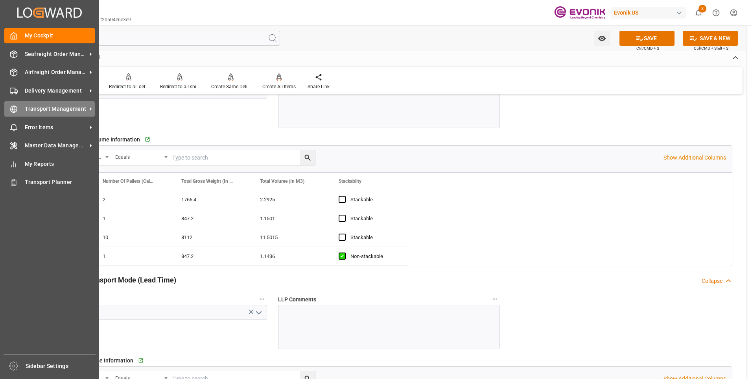
click at [17, 107] on div "Transport Management Transport Management" at bounding box center [49, 108] width 91 height 15
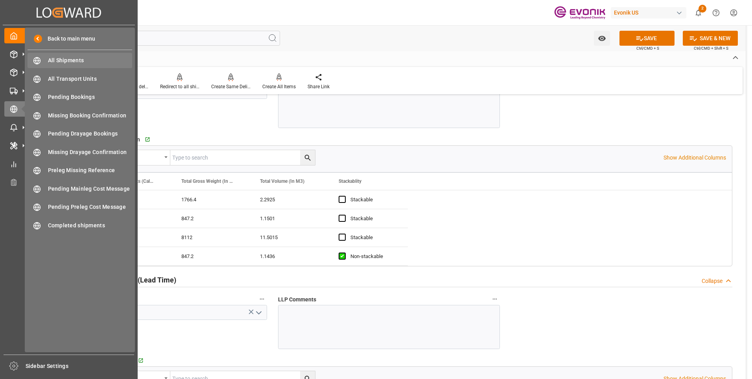
click at [77, 60] on span "All Shipments" at bounding box center [90, 60] width 85 height 8
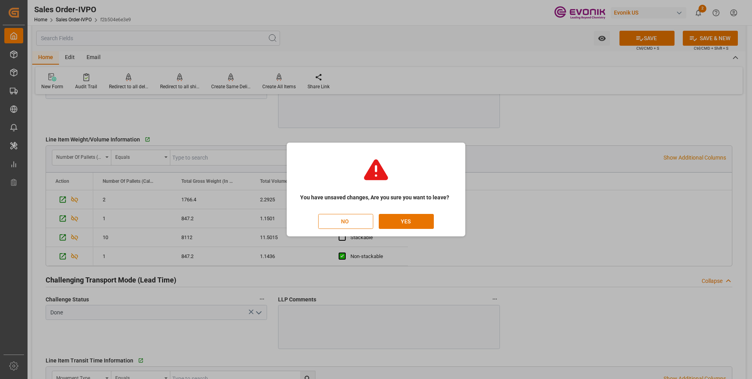
click at [364, 219] on button "NO" at bounding box center [345, 221] width 55 height 15
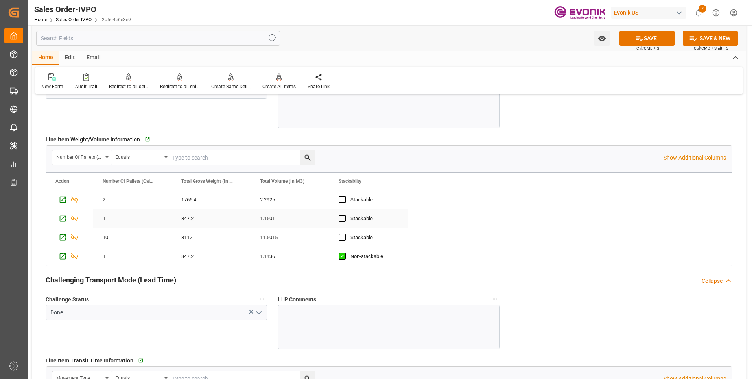
scroll to position [0, 22]
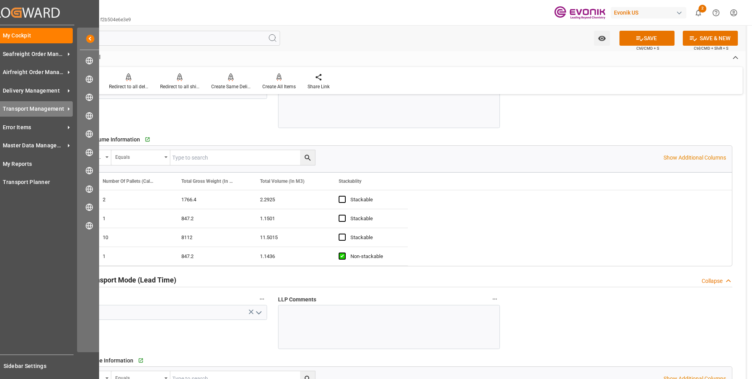
click at [52, 107] on span "Transport Management" at bounding box center [34, 109] width 62 height 8
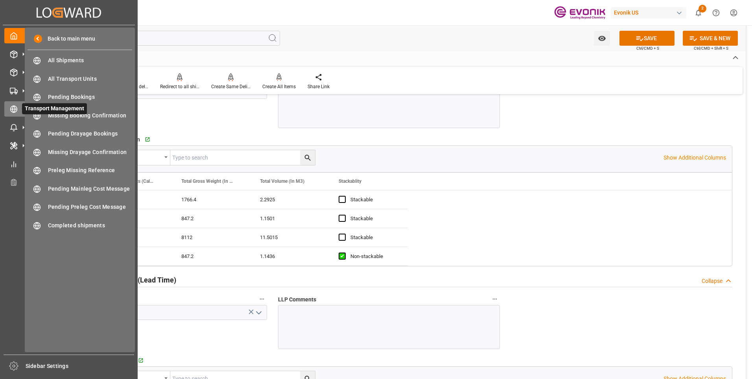
scroll to position [0, 0]
click at [62, 60] on span "All Shipments" at bounding box center [90, 60] width 85 height 8
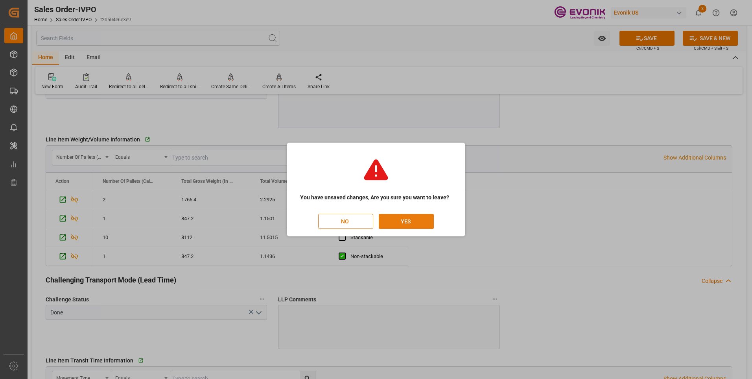
click at [406, 219] on button "YES" at bounding box center [406, 221] width 55 height 15
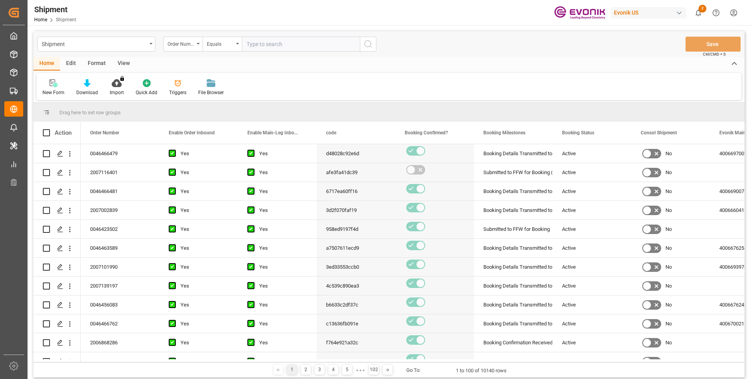
click at [272, 42] on input "text" at bounding box center [301, 44] width 118 height 15
click at [254, 44] on input "text" at bounding box center [301, 44] width 118 height 15
type input "2007116401"
click at [373, 44] on button "search button" at bounding box center [368, 44] width 17 height 15
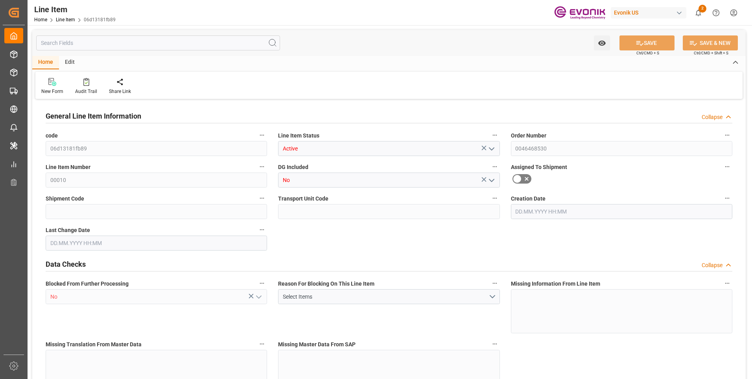
type input "19"
type input "14744"
type input "13452"
type input "21.9515"
type input "76"
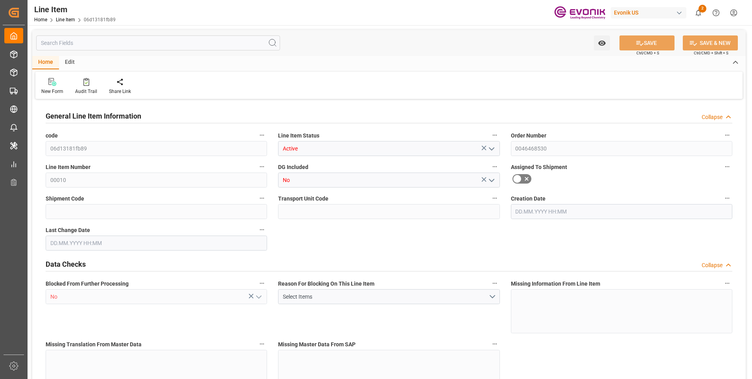
type input "345850.92"
type input "76"
type input "14744"
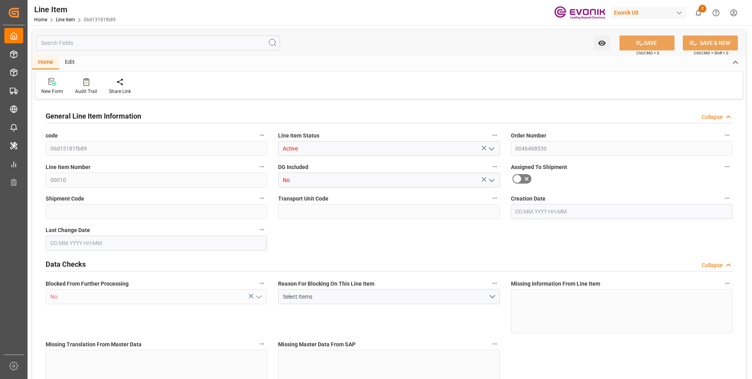
type input "15124"
type input "13452"
type input "21.9515"
type input "21951.536"
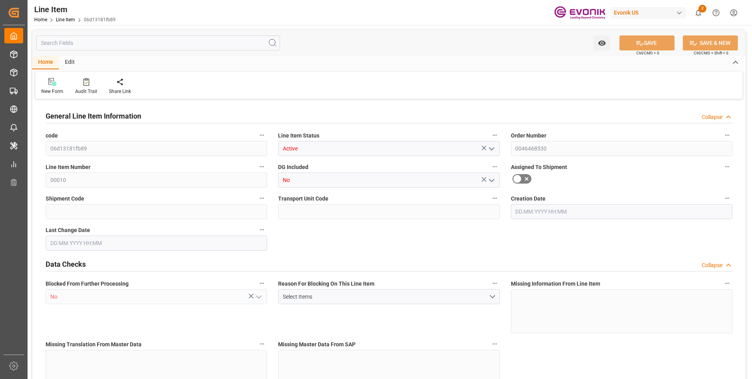
type input "0"
click at [152, 39] on input "text" at bounding box center [158, 42] width 244 height 15
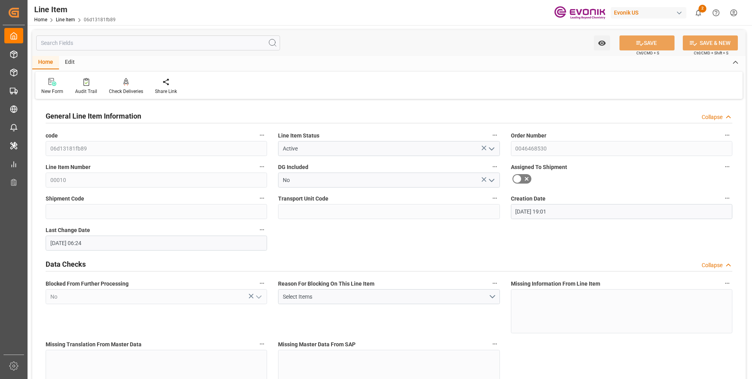
type input "19.08.2025 19:01"
type input "20.08.2025 06:24"
type input "03.10.2025"
type input "03.09.2025"
type input "26.08.2025"
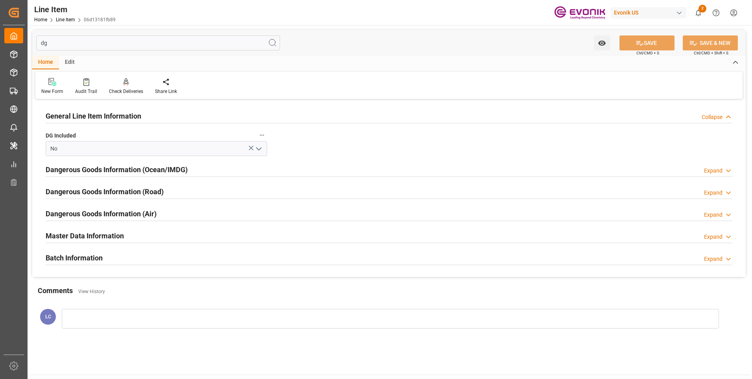
click at [174, 171] on h2 "Dangerous Goods Information (Ocean/IMDG)" at bounding box center [117, 169] width 142 height 11
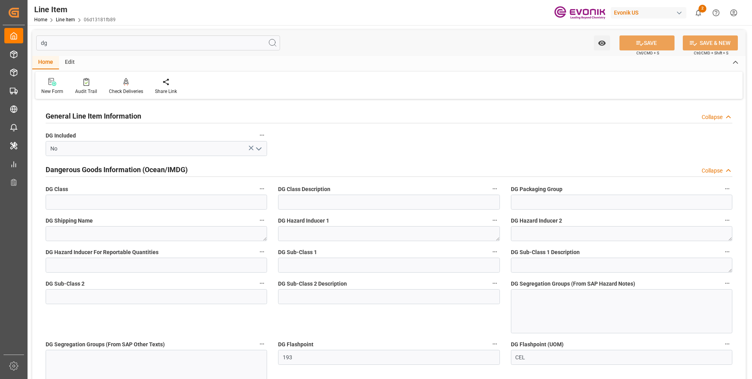
click at [174, 171] on h2 "Dangerous Goods Information (Ocean/IMDG)" at bounding box center [117, 169] width 142 height 11
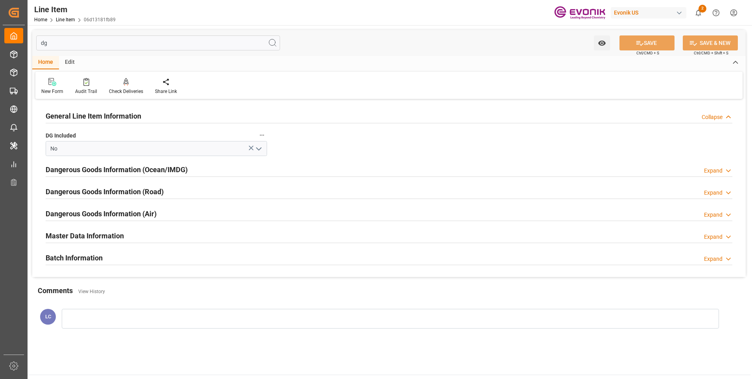
drag, startPoint x: 51, startPoint y: 43, endPoint x: 23, endPoint y: 40, distance: 27.7
click at [26, 41] on div "Created by potrace 1.15, written by Peter Selinger 2001-2017 Created by potrace…" at bounding box center [376, 189] width 752 height 379
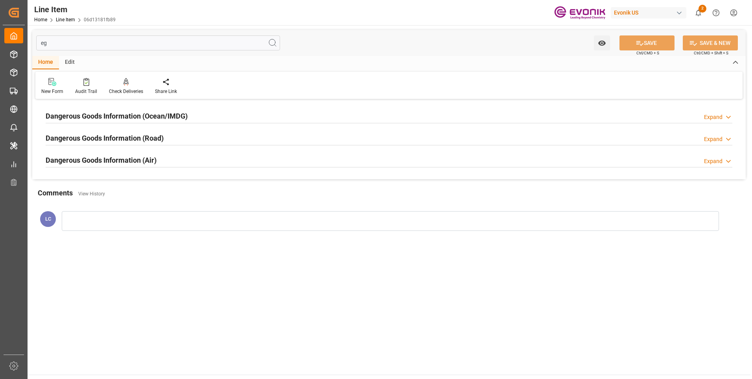
type input "eg"
click at [151, 116] on h2 "Dangerous Goods Information (Ocean/IMDG)" at bounding box center [117, 116] width 142 height 11
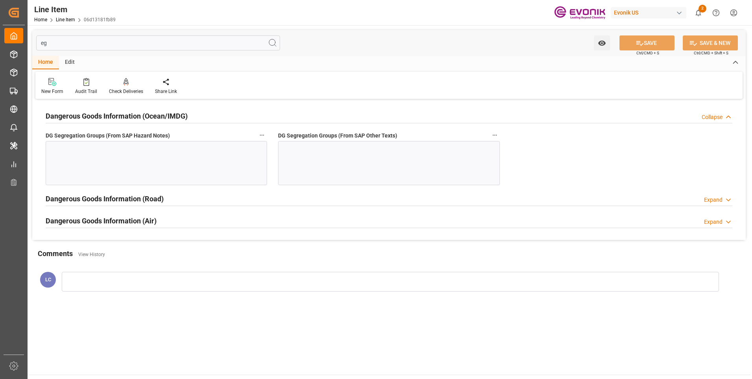
click at [151, 117] on h2 "Dangerous Goods Information (Ocean/IMDG)" at bounding box center [117, 116] width 142 height 11
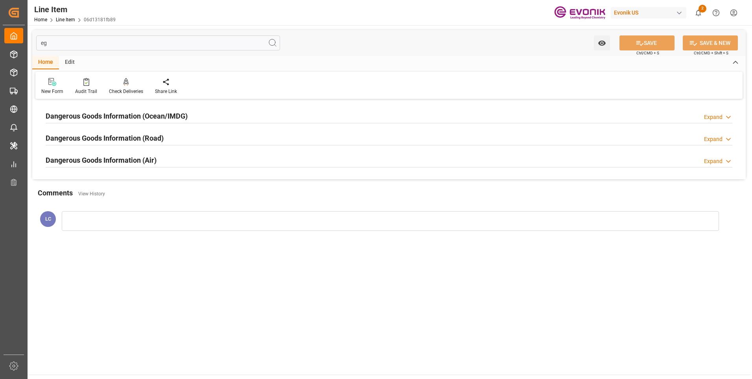
click at [132, 114] on h2 "Dangerous Goods Information (Ocean/IMDG)" at bounding box center [117, 116] width 142 height 11
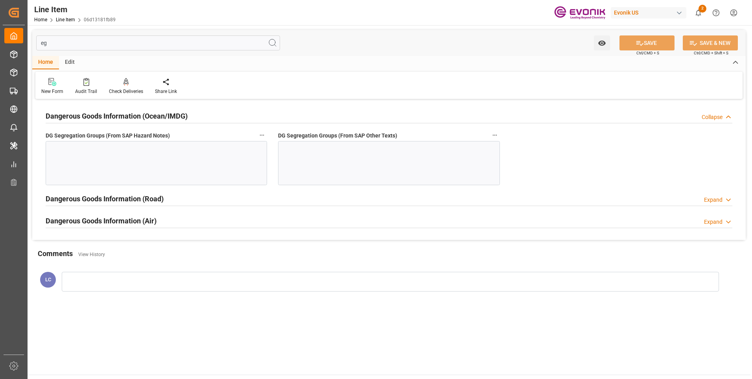
click at [128, 114] on h2 "Dangerous Goods Information (Ocean/IMDG)" at bounding box center [117, 116] width 142 height 11
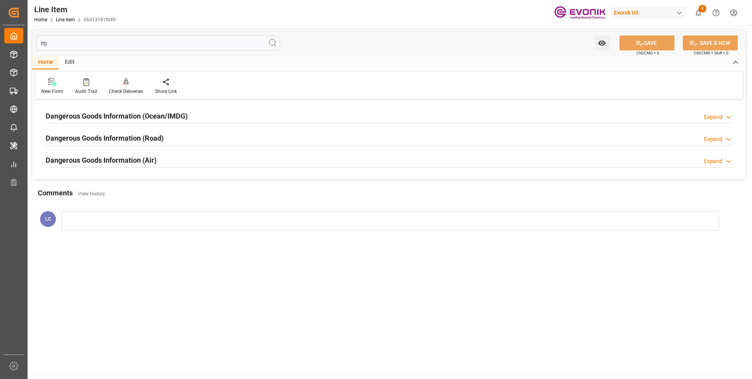
click at [99, 111] on h2 "Dangerous Goods Information (Ocean/IMDG)" at bounding box center [117, 116] width 142 height 11
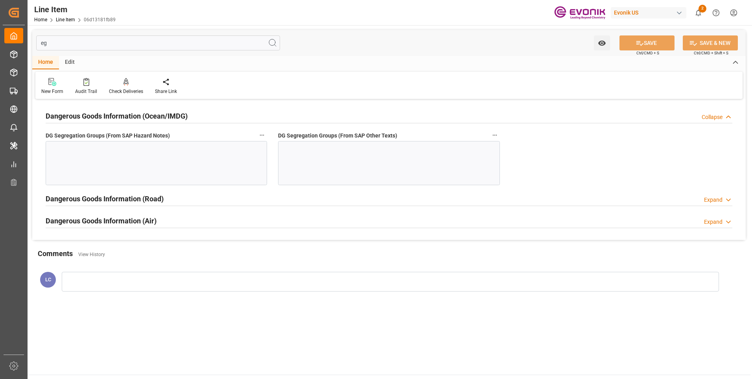
click at [119, 152] on div at bounding box center [157, 163] width 222 height 44
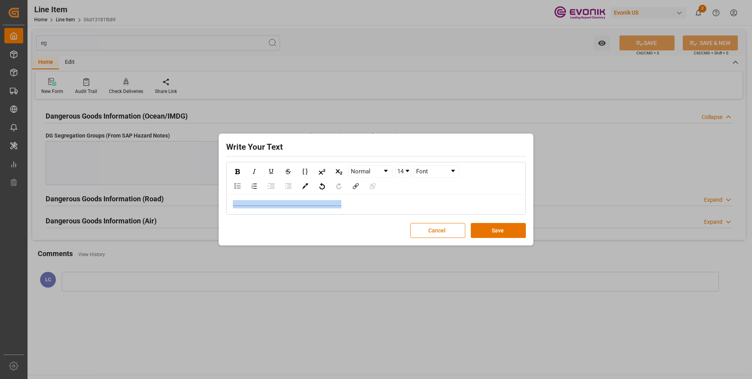
copy span "....................................................................."
click at [500, 233] on button "Save" at bounding box center [498, 230] width 55 height 15
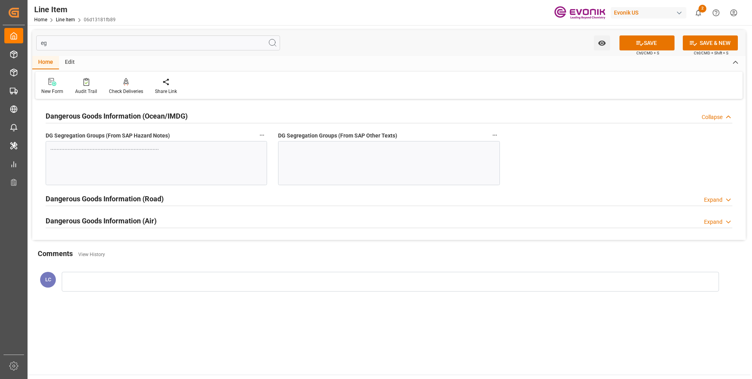
click at [418, 163] on div at bounding box center [389, 163] width 222 height 44
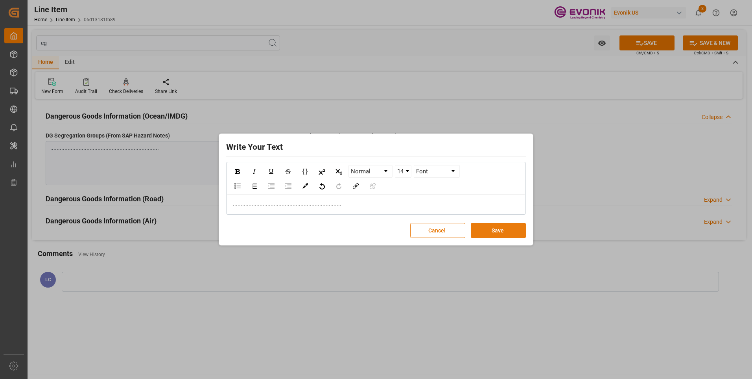
click at [493, 231] on button "Save" at bounding box center [498, 230] width 55 height 15
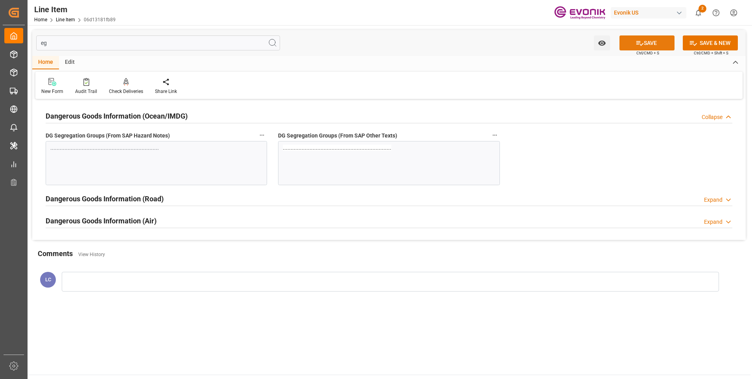
click at [648, 45] on button "SAVE" at bounding box center [647, 42] width 55 height 15
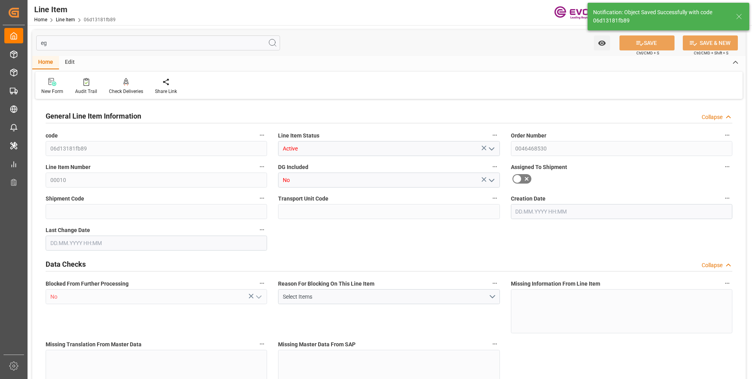
type input "06d13181fb89"
type input "Active"
type input "0046468530"
type input "00010"
type input "No"
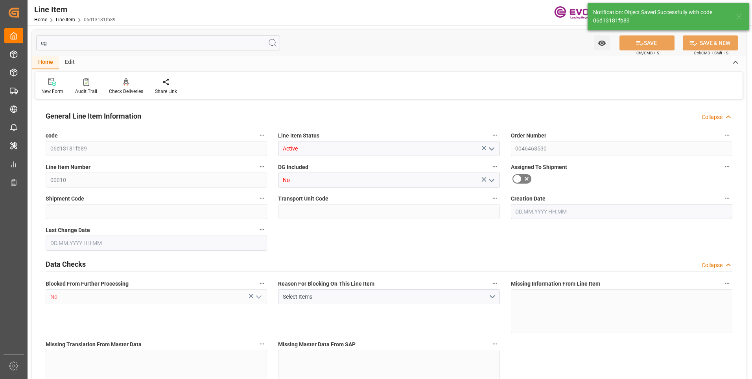
type input "No"
type input "DR"
type input "No"
type input "99104205"
type textarea "Tego SP SENSTAR INT:1623:177:PP:P"
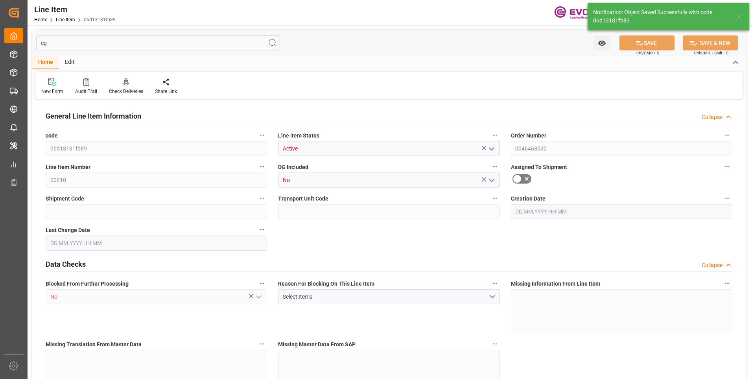
type input "EUR"
type input "PACK"
type input "39069090"
type input "EAR99"
type input "US"
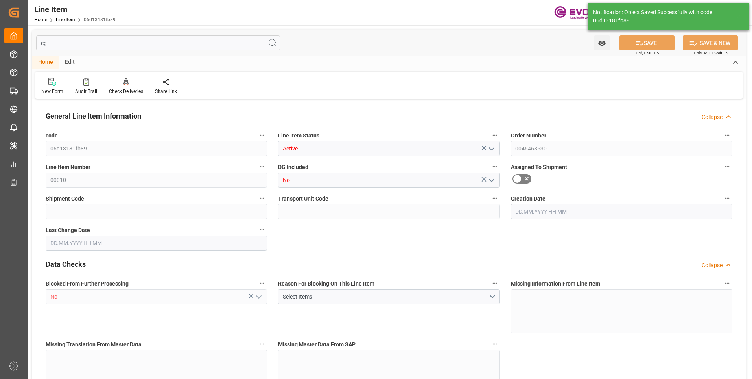
type input "DR"
type input "PCE"
type input "KGM"
type textarea "KGM"
type input "KGM"
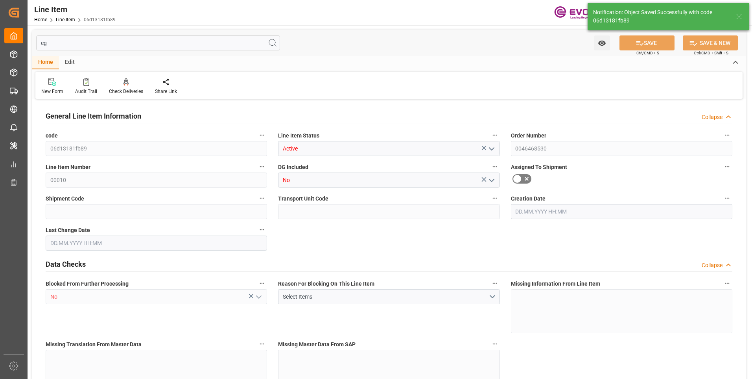
type input "KGM"
type textarea "KGM"
type input "M3"
type textarea "DMQ"
type input "M3"
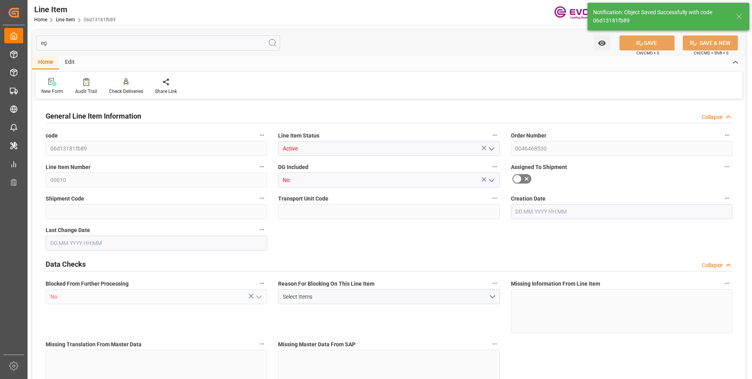
type input "19"
type input "14744"
type input "13452"
type input "21.9515"
type input "76"
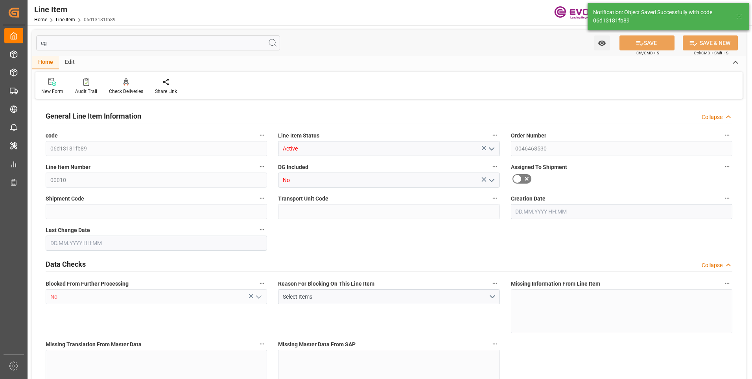
type input "345850.92"
type input "76"
type input "14744"
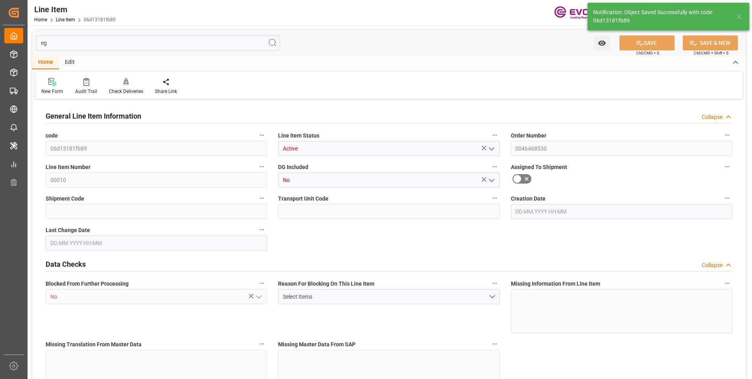
type input "15124"
type input "13452"
type input "21.9515"
type input "21951.536"
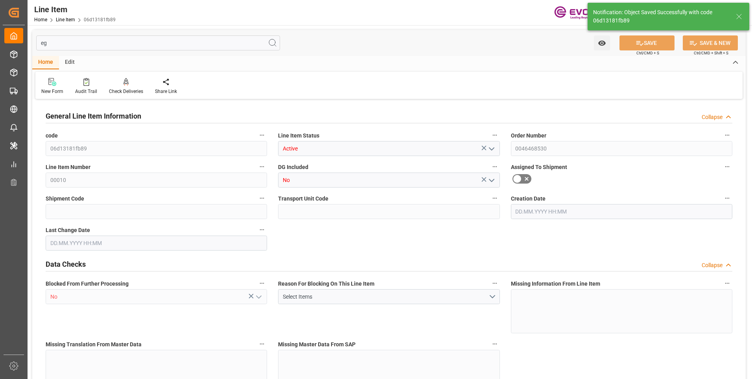
type input "0"
type input "19.08.2025 19:01"
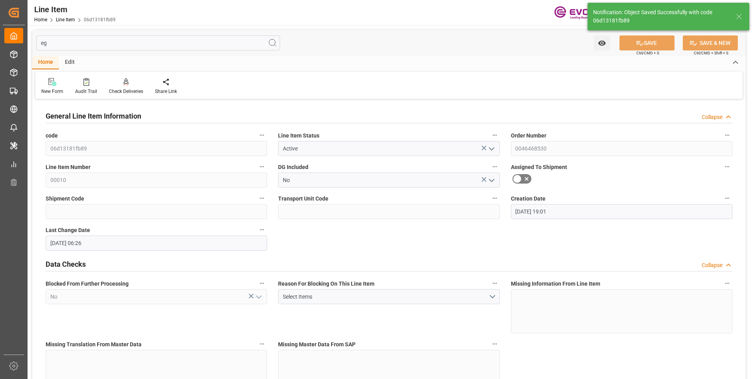
type input "20.08.2025 06:26"
type input "03.10.2025"
type input "03.09.2025"
type input "26.08.2025"
drag, startPoint x: 72, startPoint y: 42, endPoint x: 36, endPoint y: 39, distance: 36.0
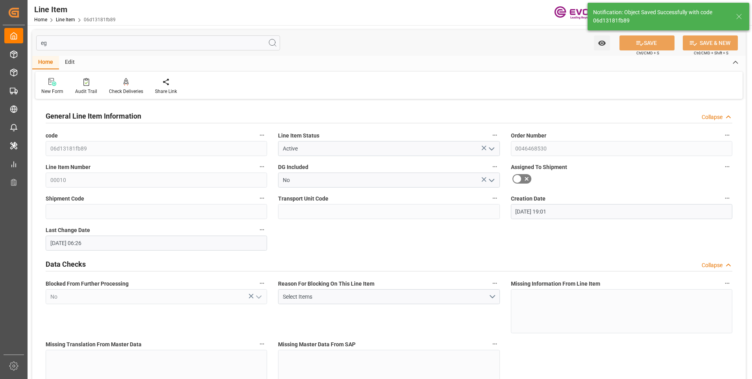
click at [37, 39] on input "eg" at bounding box center [158, 42] width 244 height 15
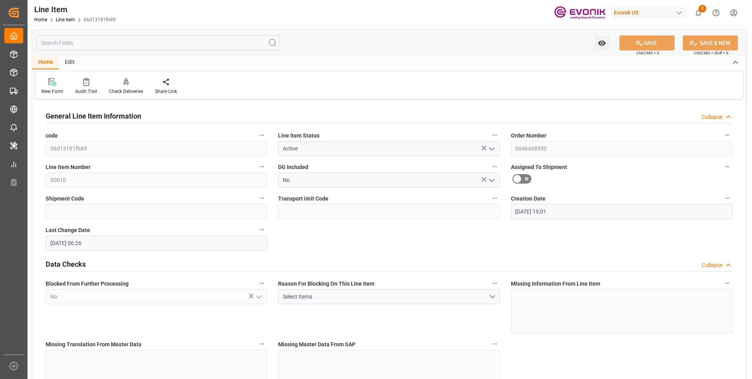
type input "p"
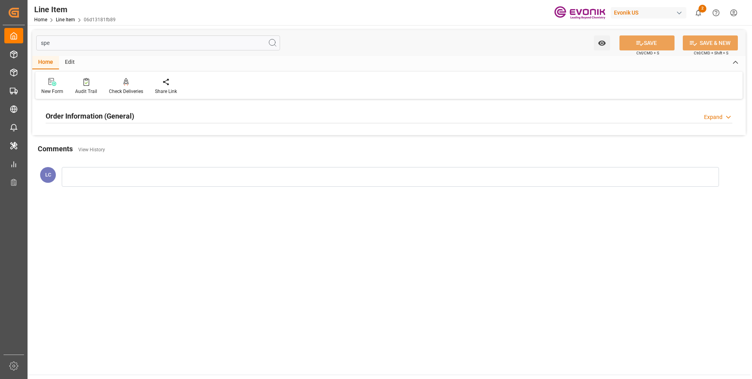
type input "spe"
click at [113, 115] on h2 "Order Information (General)" at bounding box center [90, 116] width 89 height 11
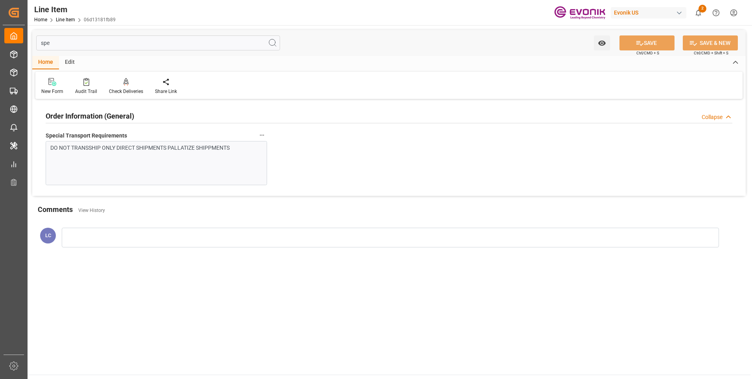
click at [113, 115] on h2 "Order Information (General)" at bounding box center [90, 116] width 89 height 11
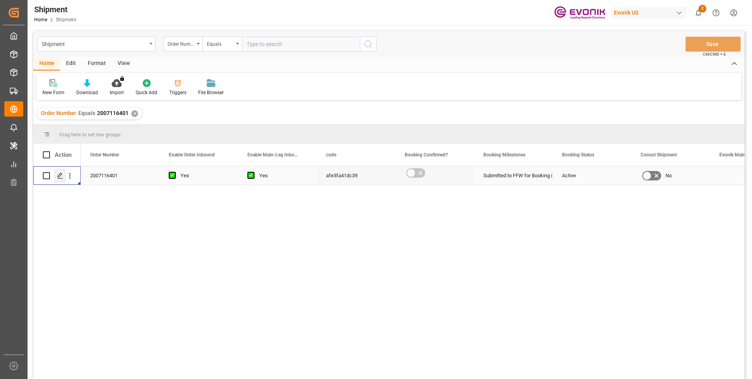
click at [57, 174] on icon "Press SPACE to select this row." at bounding box center [60, 175] width 6 height 6
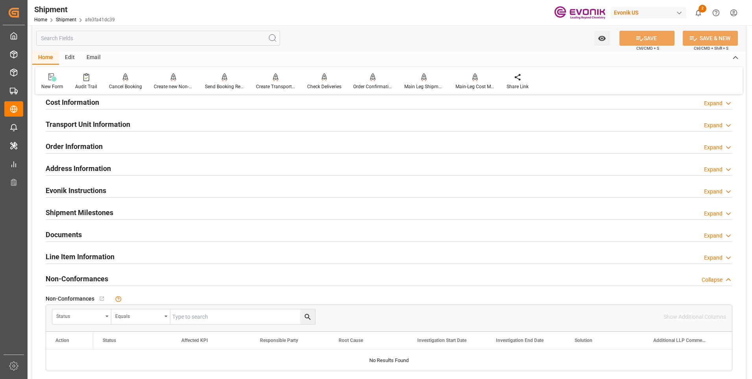
scroll to position [354, 0]
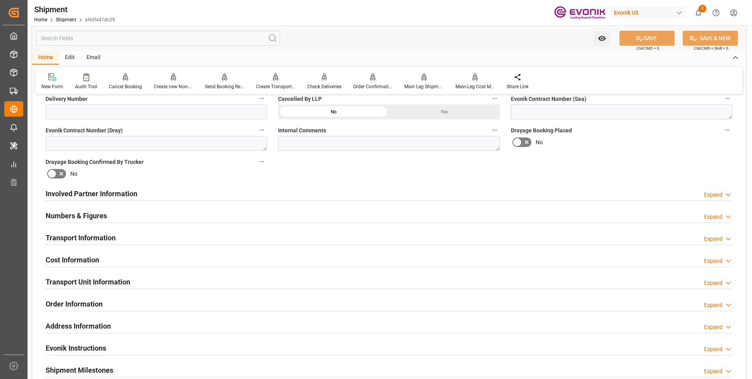
click at [92, 196] on h2 "Involved Partner Information" at bounding box center [92, 193] width 92 height 11
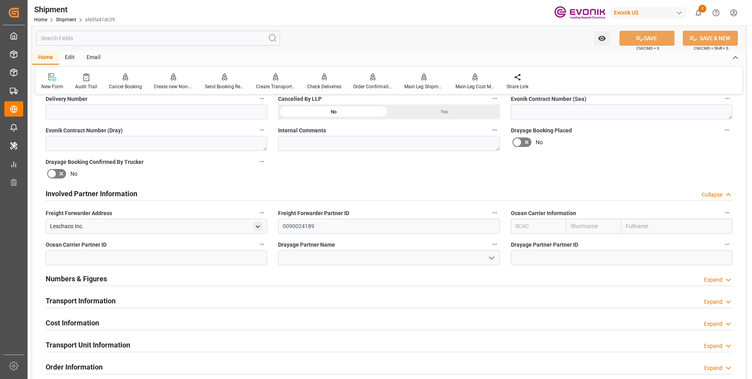
click at [537, 230] on input "text" at bounding box center [538, 225] width 55 height 15
type input "น"
click at [522, 246] on b "ONEY" at bounding box center [523, 243] width 15 height 6
type input "ONEY"
type input "ONE"
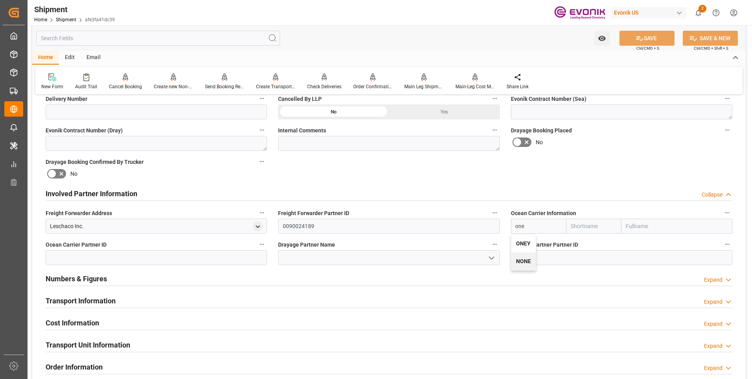
type input "Ocean Network Express"
type input "ONEY"
click at [648, 39] on button "SAVE" at bounding box center [647, 38] width 55 height 15
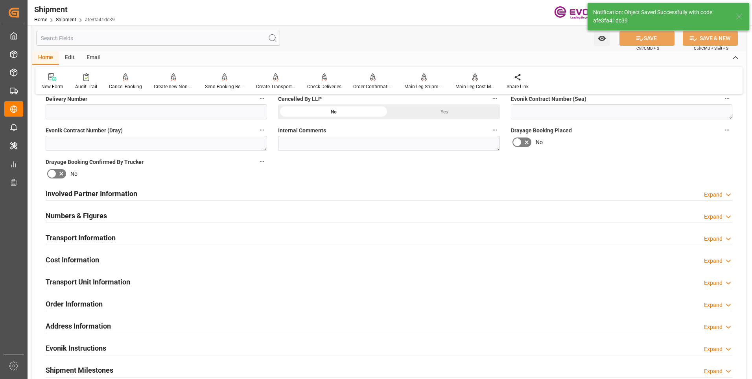
click at [100, 196] on h2 "Involved Partner Information" at bounding box center [92, 193] width 92 height 11
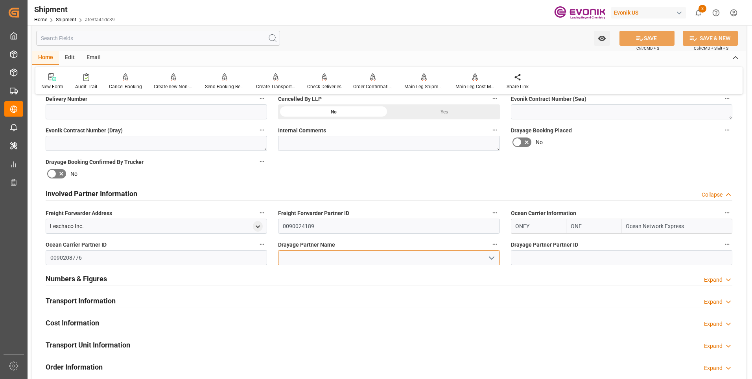
click at [329, 258] on input at bounding box center [389, 257] width 222 height 15
paste input "Dependable"
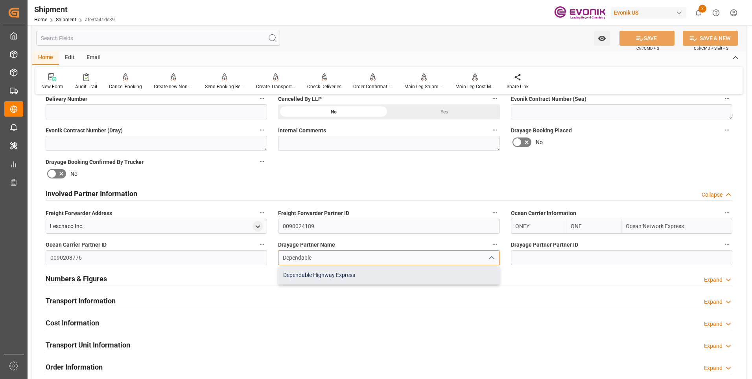
click at [353, 274] on div "Dependable Highway Express" at bounding box center [389, 275] width 221 height 18
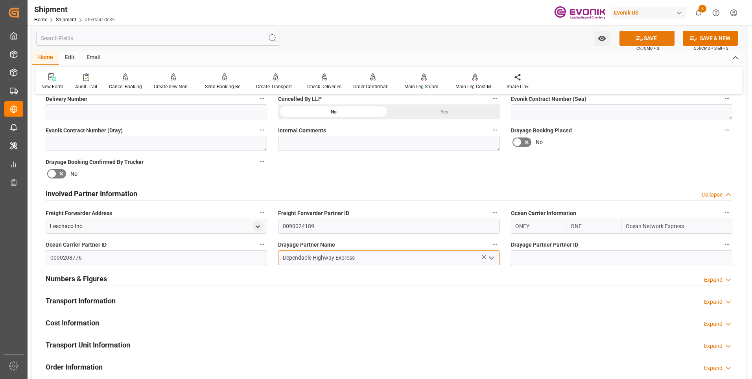
type input "Dependable Highway Express"
click at [656, 39] on button "SAVE" at bounding box center [647, 38] width 55 height 15
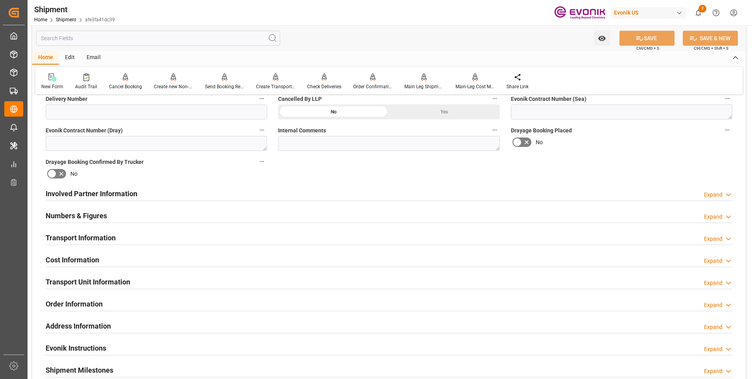
click at [81, 197] on h2 "Involved Partner Information" at bounding box center [92, 193] width 92 height 11
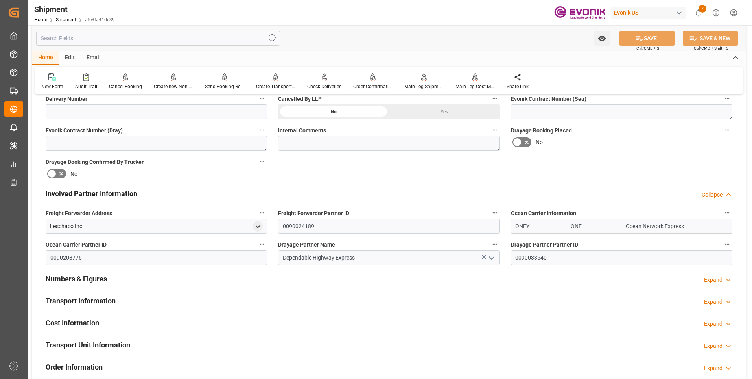
click at [82, 196] on h2 "Involved Partner Information" at bounding box center [92, 193] width 92 height 11
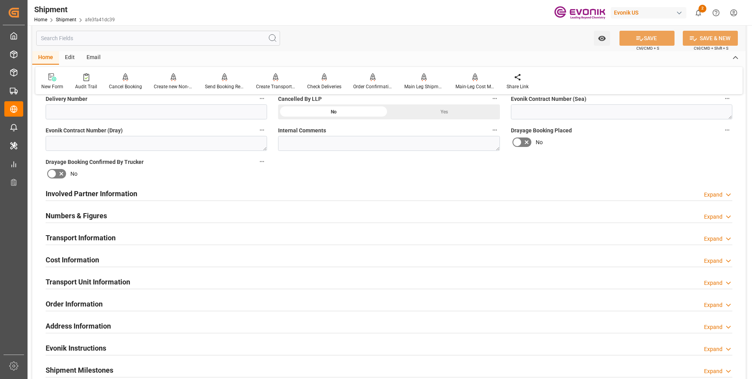
click at [68, 215] on h2 "Numbers & Figures" at bounding box center [76, 215] width 61 height 11
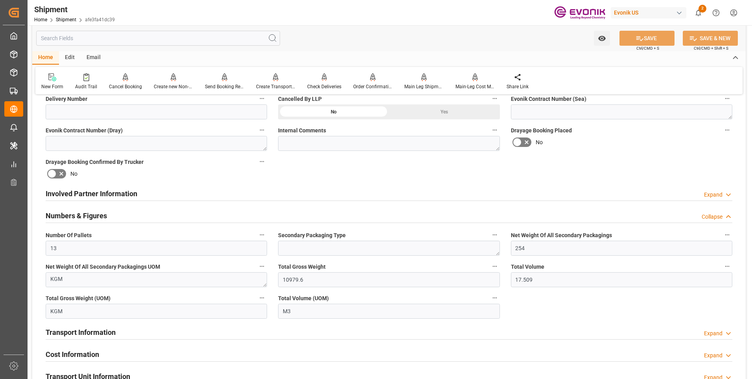
click at [69, 213] on h2 "Numbers & Figures" at bounding box center [76, 215] width 61 height 11
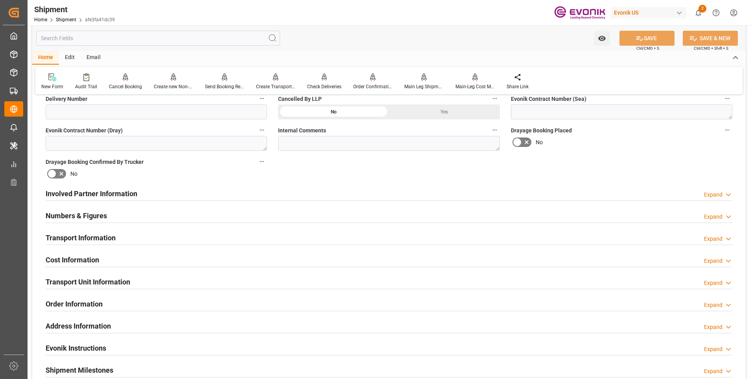
click at [81, 234] on h2 "Transport Information" at bounding box center [81, 237] width 70 height 11
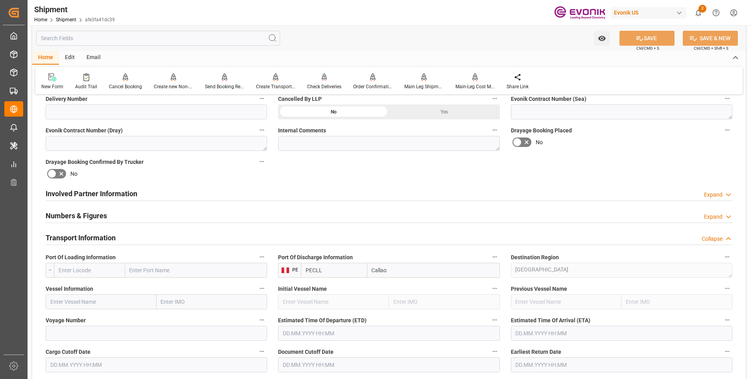
click at [81, 234] on h2 "Transport Information" at bounding box center [81, 237] width 70 height 11
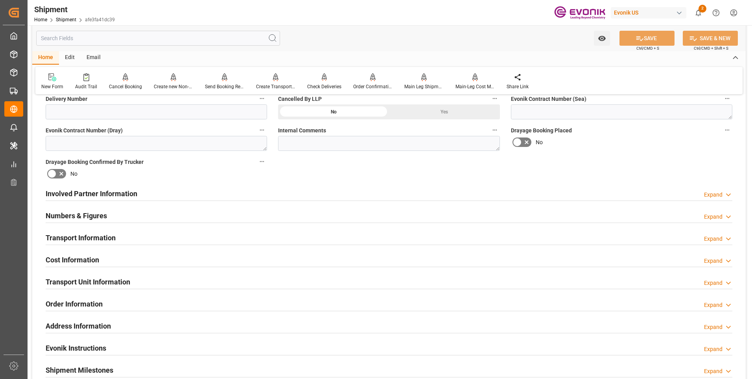
click at [81, 234] on h2 "Transport Information" at bounding box center [81, 237] width 70 height 11
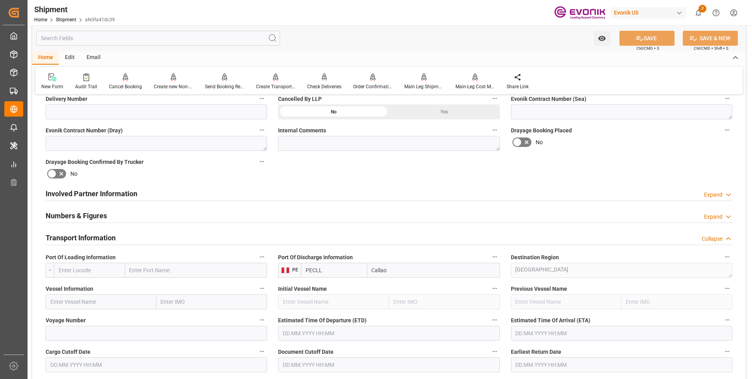
click at [94, 270] on input "text" at bounding box center [89, 269] width 71 height 15
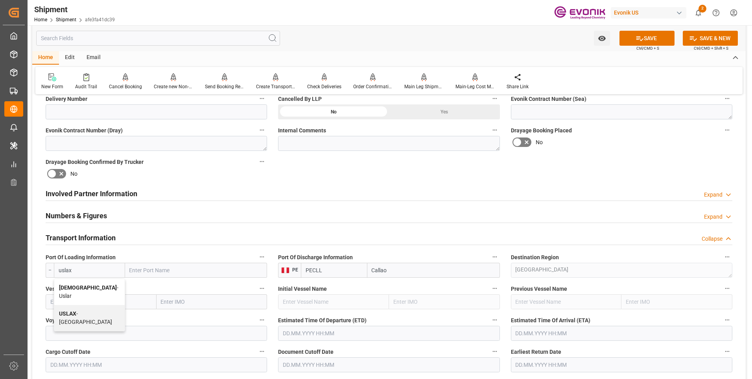
click at [84, 310] on span "USLAX - Los Angeles" at bounding box center [85, 317] width 53 height 15
type input "USLAX"
type input "Los Angeles"
type input "USLAX"
click at [111, 302] on input "text" at bounding box center [101, 301] width 111 height 15
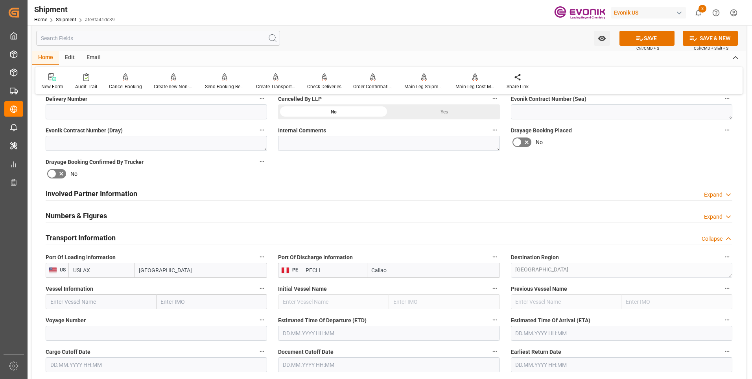
click at [140, 303] on input "text" at bounding box center [101, 301] width 111 height 15
paste input "NYK JOANNA"
type input "NYK JOANNA"
click at [84, 321] on span "NYK JOANNA - 9387449" at bounding box center [90, 319] width 78 height 6
type input "9387449"
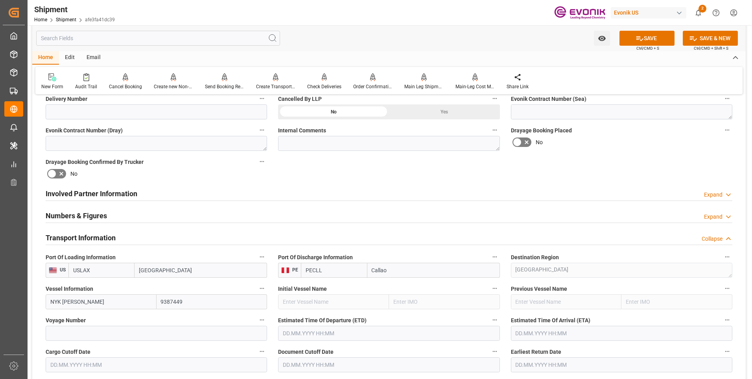
type input "NYK JOANNA"
click at [72, 332] on input at bounding box center [157, 332] width 222 height 15
click at [179, 336] on input at bounding box center [157, 332] width 222 height 15
paste input "0199E"
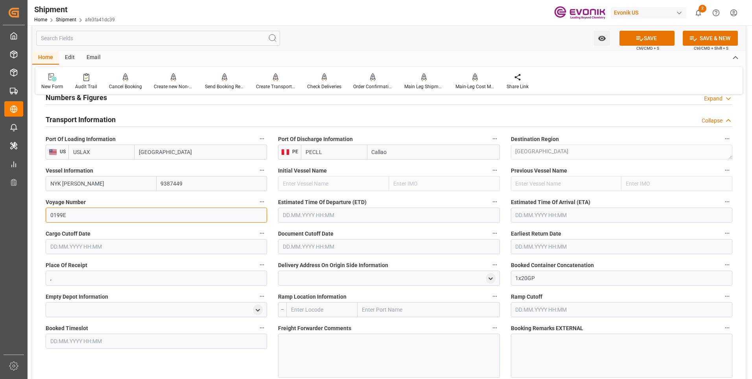
type input "0199E"
click at [166, 229] on label "Cargo Cutoff Date" at bounding box center [157, 233] width 222 height 11
click at [257, 229] on button "Cargo Cutoff Date" at bounding box center [262, 233] width 10 height 10
click at [640, 39] on div at bounding box center [376, 189] width 752 height 379
click at [637, 37] on icon at bounding box center [640, 38] width 7 height 5
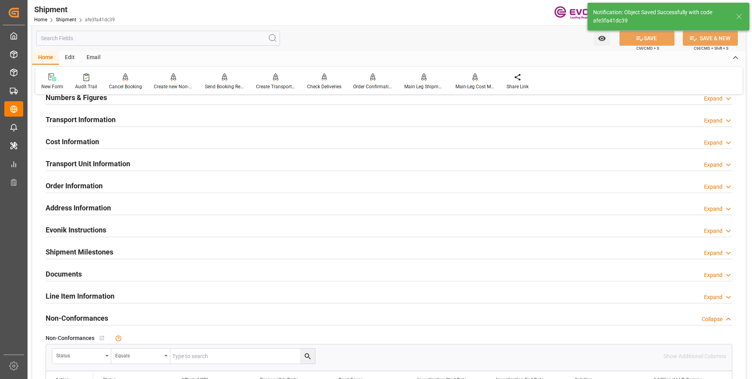
scroll to position [354, 0]
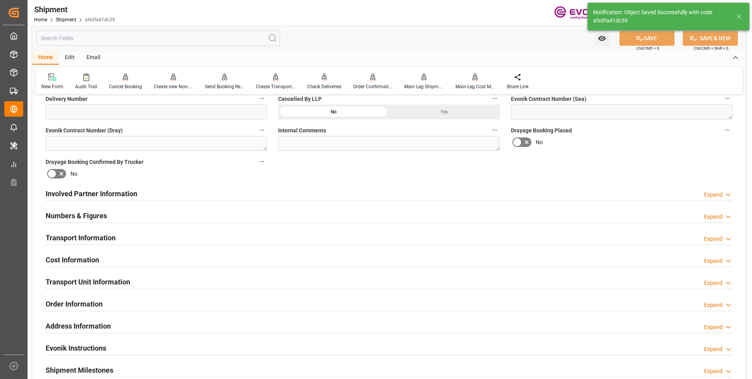
click at [86, 192] on h2 "Involved Partner Information" at bounding box center [92, 193] width 92 height 11
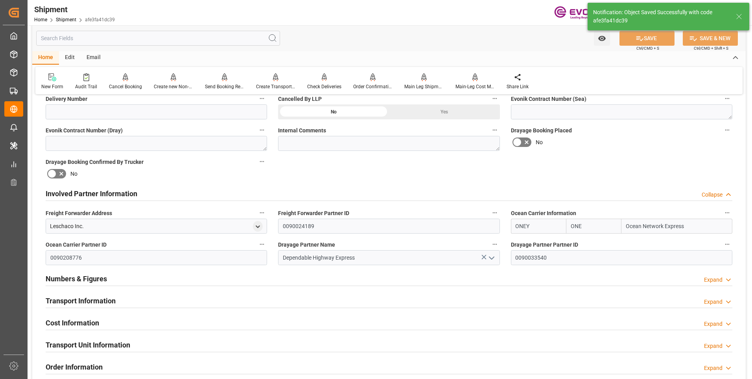
click at [87, 191] on h2 "Involved Partner Information" at bounding box center [92, 193] width 92 height 11
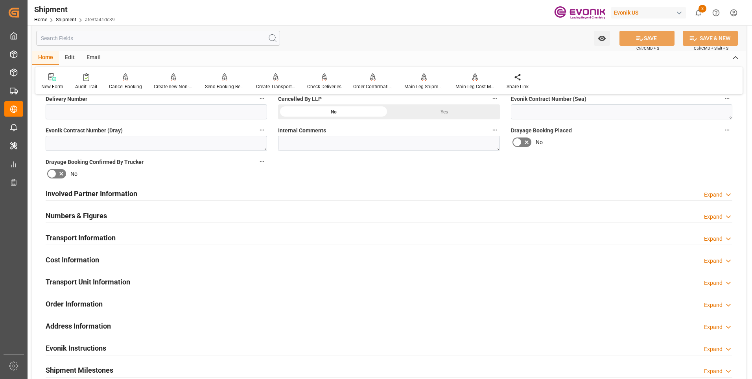
drag, startPoint x: 89, startPoint y: 190, endPoint x: 67, endPoint y: 197, distance: 22.7
click at [67, 197] on h2 "Involved Partner Information" at bounding box center [92, 193] width 92 height 11
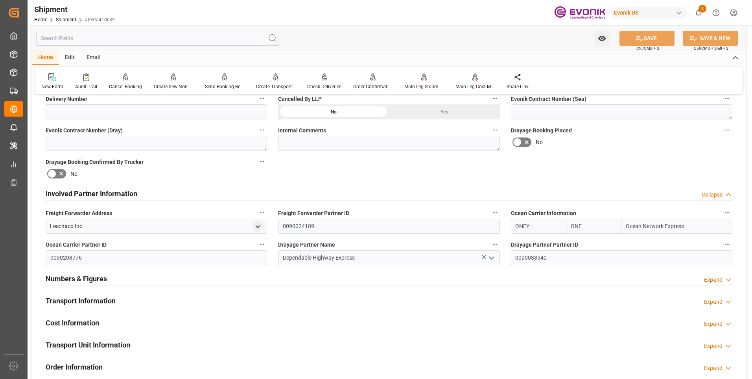
click at [67, 194] on h2 "Involved Partner Information" at bounding box center [92, 193] width 92 height 11
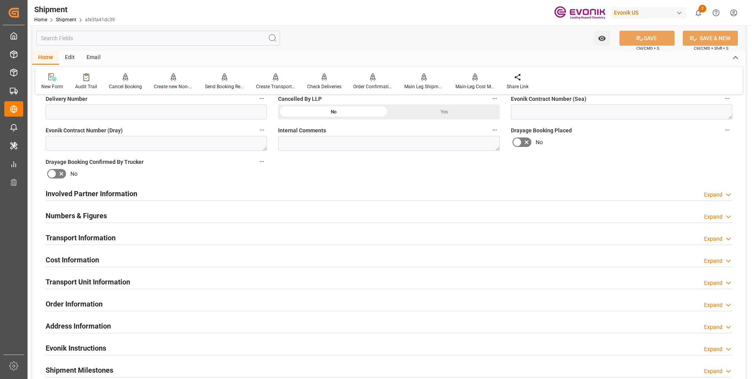
click at [78, 220] on h2 "Numbers & Figures" at bounding box center [76, 215] width 61 height 11
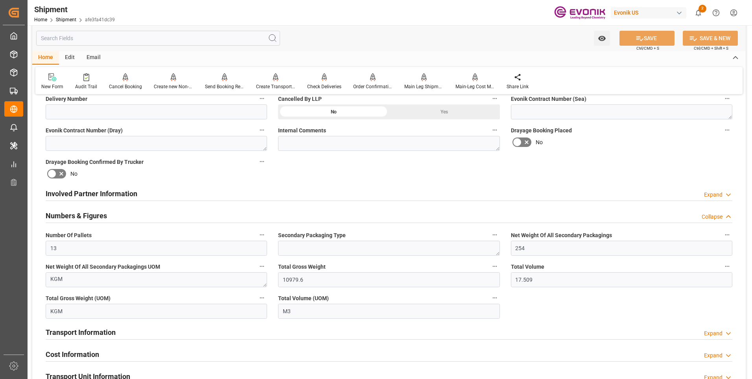
click at [79, 215] on h2 "Numbers & Figures" at bounding box center [76, 215] width 61 height 11
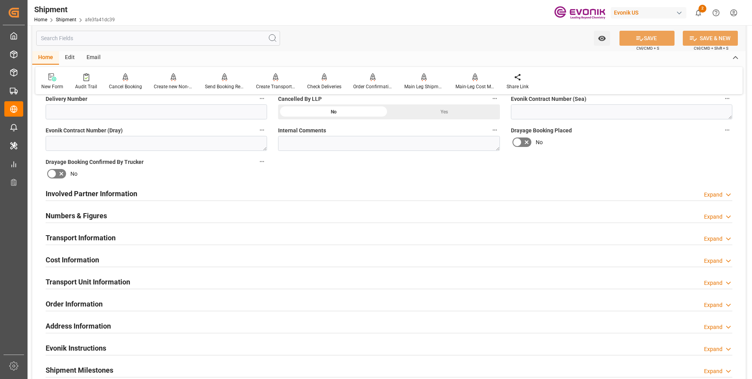
click at [92, 238] on h2 "Transport Information" at bounding box center [81, 237] width 70 height 11
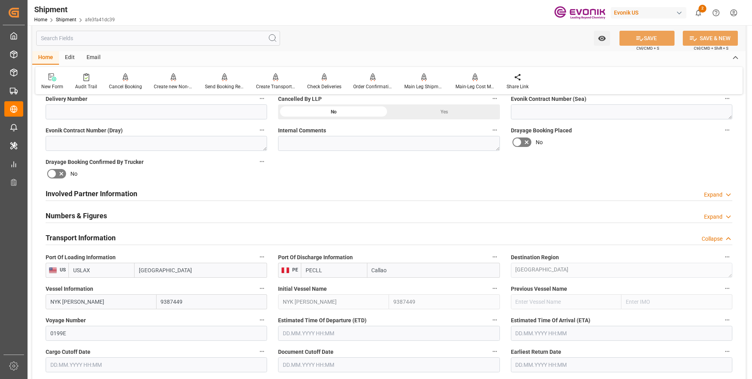
scroll to position [433, 0]
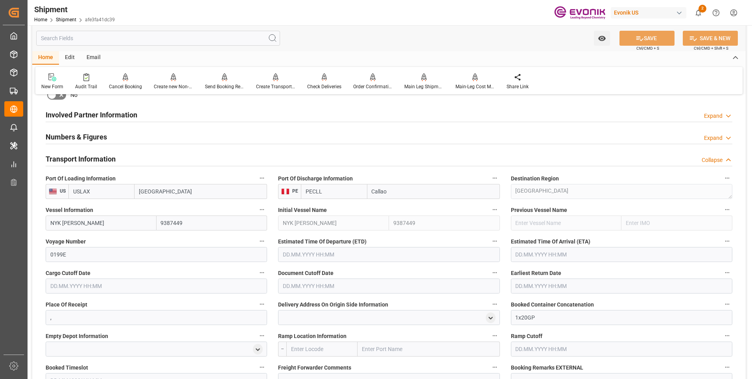
click at [304, 257] on input "text" at bounding box center [389, 254] width 222 height 15
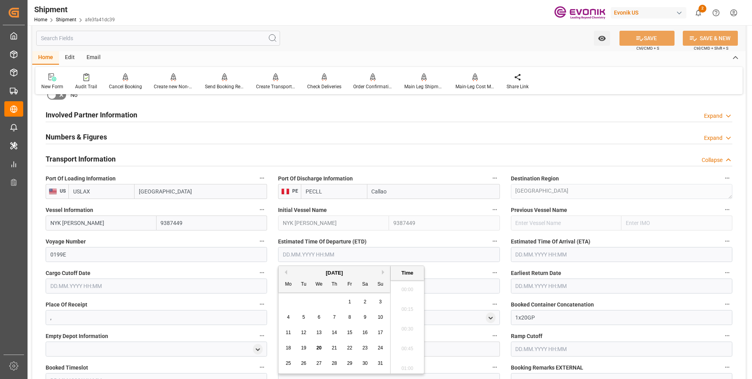
scroll to position [1223, 0]
click at [382, 272] on div "Previous Month Next Month August 2025 Mo Tu We Th Fr Sa Su 28 29 30 31 1 2 3 4 …" at bounding box center [351, 319] width 146 height 108
click at [383, 272] on button "Next Month" at bounding box center [384, 272] width 5 height 5
click at [317, 303] on div "3" at bounding box center [319, 301] width 10 height 9
type input "03.09.2025 00:00"
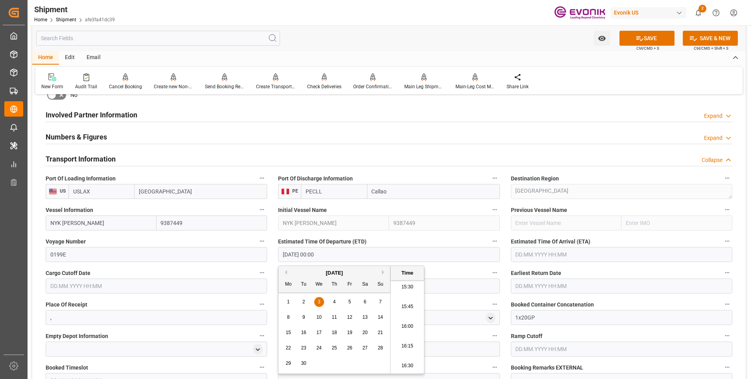
click at [542, 256] on input "text" at bounding box center [622, 254] width 222 height 15
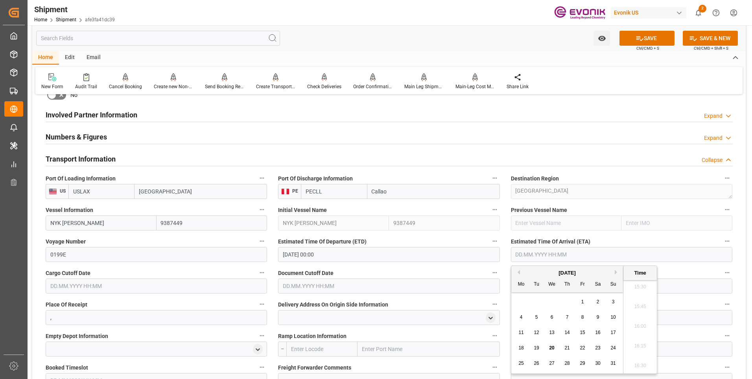
click at [617, 270] on button "Next Month" at bounding box center [617, 272] width 5 height 5
click at [518, 332] on div "15" at bounding box center [522, 332] width 10 height 9
type input "15.09.2025 00:00"
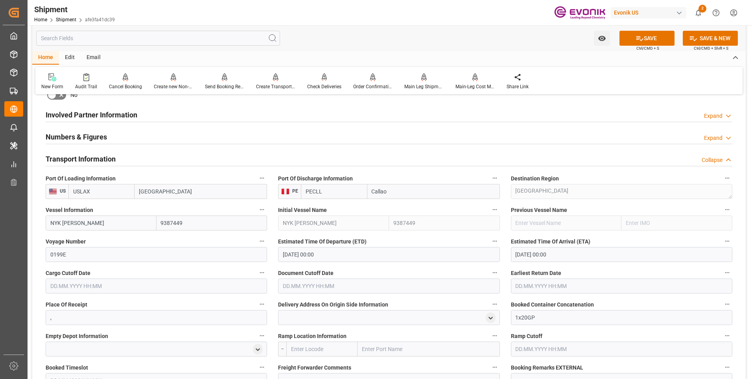
click at [459, 268] on label "Document Cutoff Date" at bounding box center [389, 272] width 222 height 11
click at [490, 268] on button "Document Cutoff Date" at bounding box center [495, 272] width 10 height 10
click at [127, 286] on div at bounding box center [376, 189] width 752 height 379
click at [89, 285] on input "text" at bounding box center [157, 285] width 222 height 15
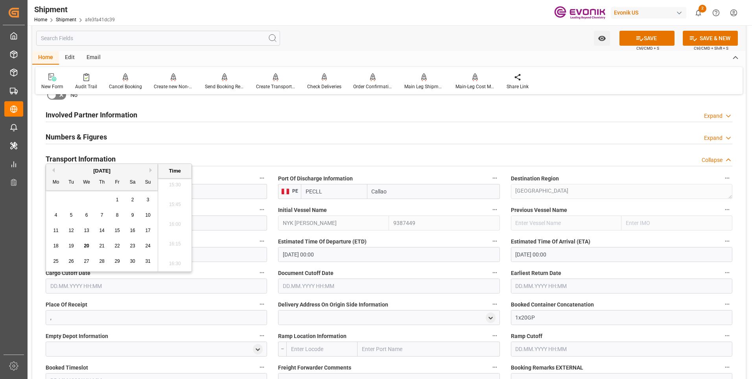
click at [103, 246] on span "21" at bounding box center [101, 246] width 5 height 6
type input "21.08.2025 00:00"
click at [301, 285] on input "text" at bounding box center [389, 285] width 222 height 15
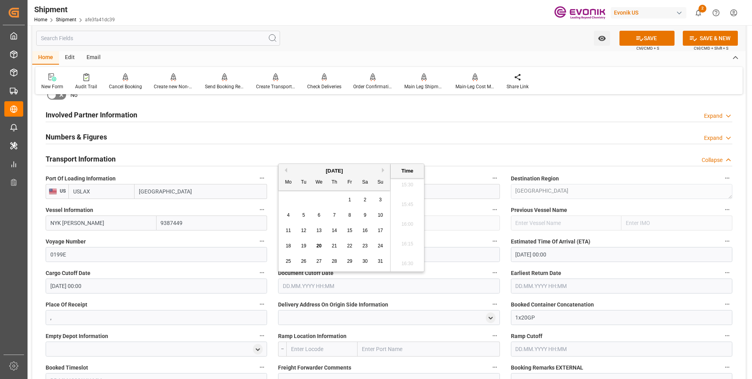
click at [332, 244] on span "21" at bounding box center [334, 246] width 5 height 6
type input "21.08.2025 00:00"
click at [542, 290] on input "text" at bounding box center [622, 285] width 222 height 15
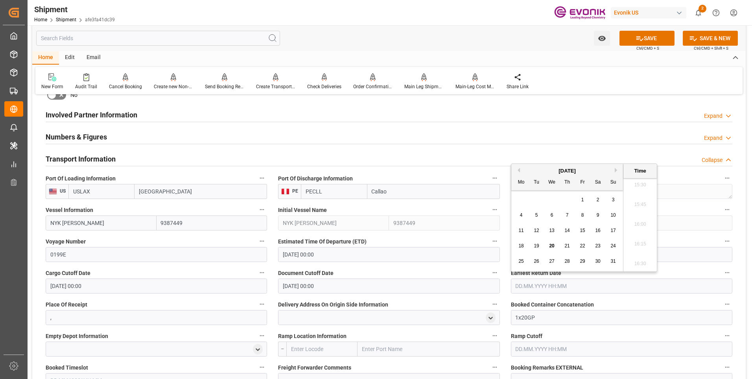
click at [565, 246] on div "21" at bounding box center [568, 245] width 10 height 9
type input "21.08.2025 00:00"
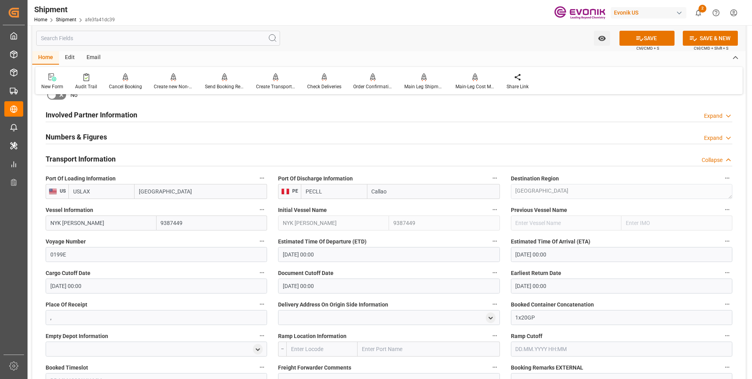
click at [506, 269] on div "Earliest Return Date 21.08.2025 00:00" at bounding box center [622, 279] width 233 height 31
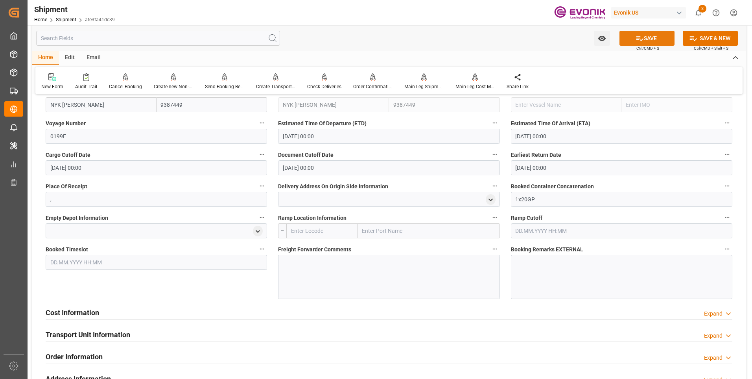
click at [639, 39] on icon at bounding box center [640, 38] width 8 height 8
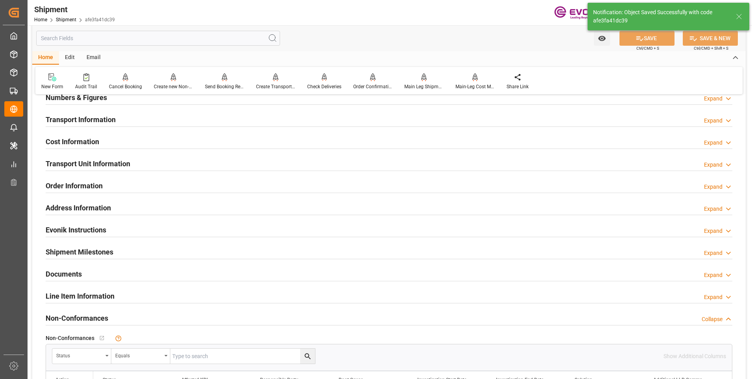
scroll to position [354, 0]
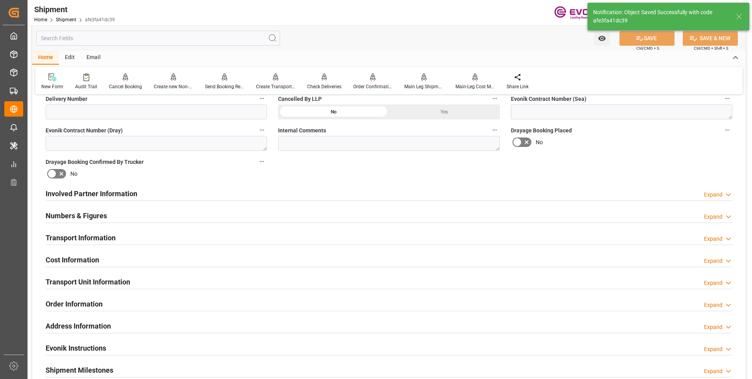
click at [71, 257] on h2 "Cost Information" at bounding box center [73, 259] width 54 height 11
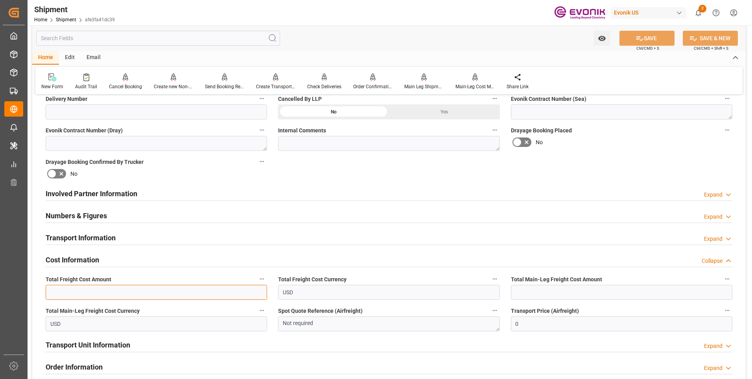
click at [177, 291] on input "text" at bounding box center [157, 292] width 222 height 15
click at [145, 291] on input "text" at bounding box center [157, 292] width 222 height 15
type input "2025"
click at [152, 272] on div "Total Freight Cost Amount 2025" at bounding box center [156, 286] width 233 height 31
click at [532, 287] on input "text" at bounding box center [622, 292] width 222 height 15
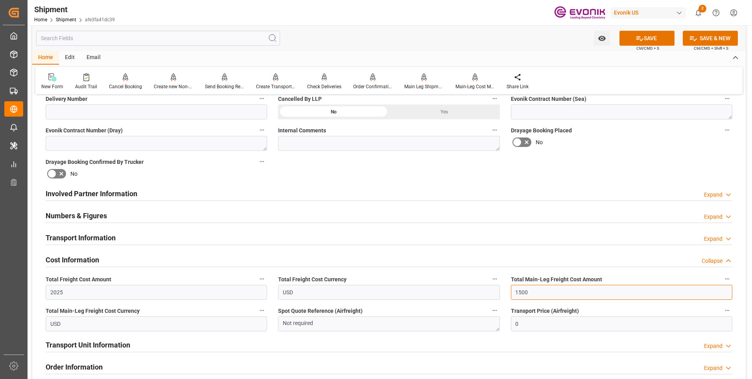
type input "1500"
click at [525, 270] on div "Cost Information Collapse" at bounding box center [389, 260] width 698 height 22
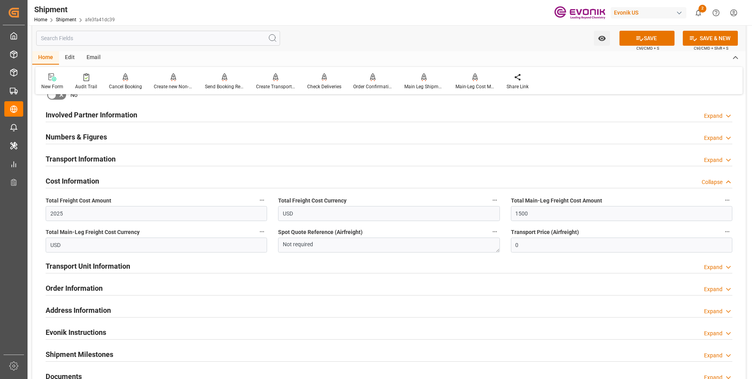
click at [181, 268] on div "Transport Unit Information Expand" at bounding box center [389, 265] width 687 height 15
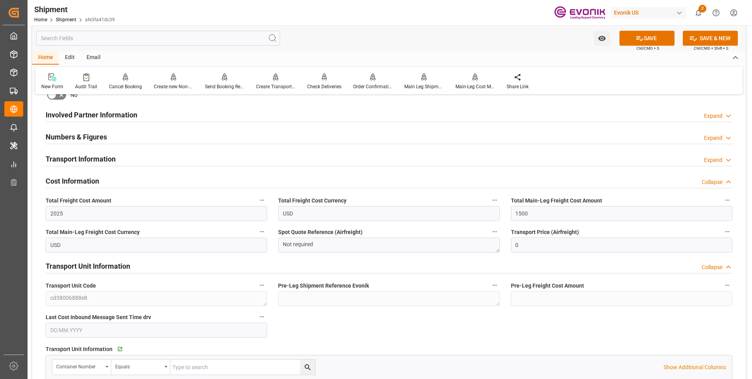
click at [153, 265] on div "Transport Unit Information Collapse" at bounding box center [389, 265] width 687 height 15
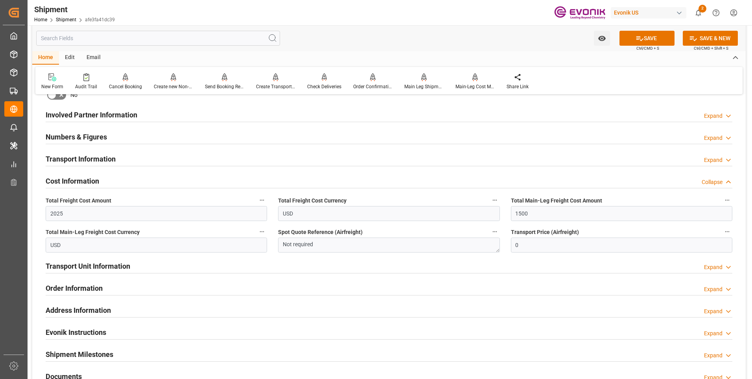
scroll to position [472, 0]
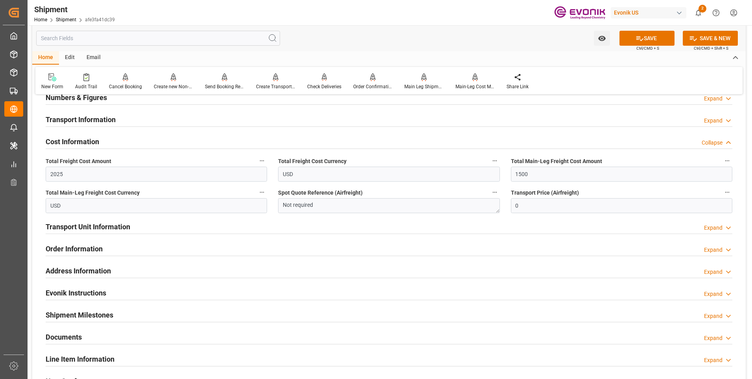
click at [65, 251] on h2 "Order Information" at bounding box center [74, 248] width 57 height 11
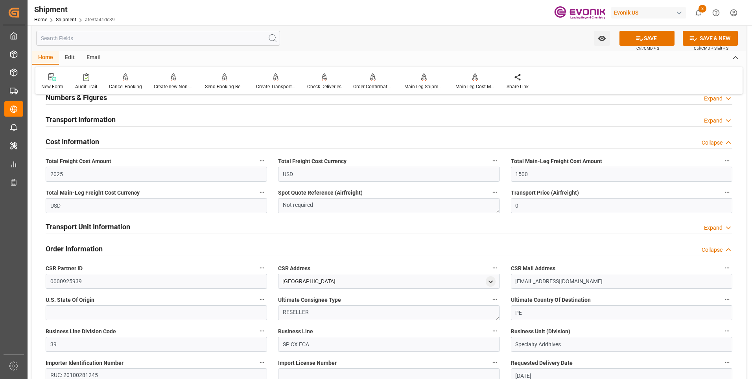
click at [72, 249] on h2 "Order Information" at bounding box center [74, 248] width 57 height 11
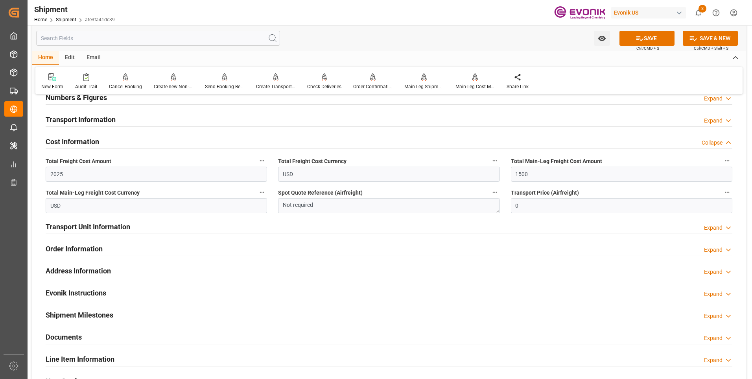
click at [73, 268] on h2 "Address Information" at bounding box center [78, 270] width 65 height 11
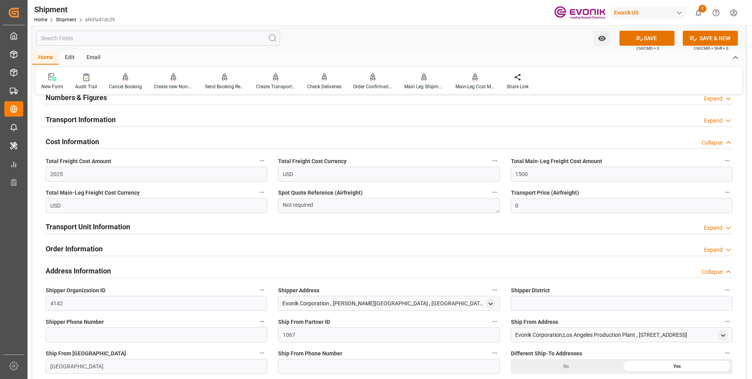
click at [73, 268] on h2 "Address Information" at bounding box center [78, 270] width 65 height 11
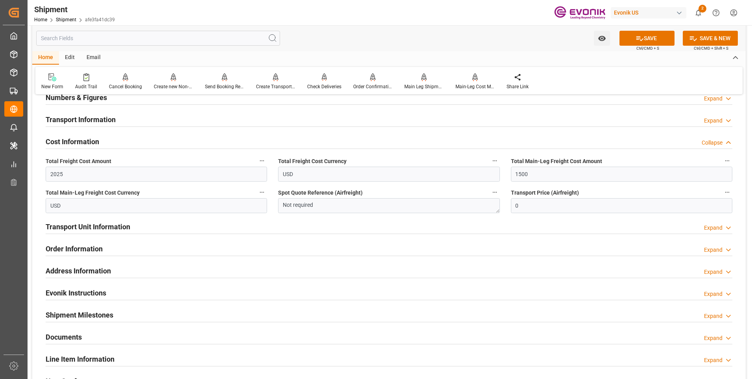
click at [74, 289] on h2 "Evonik Instructions" at bounding box center [76, 292] width 61 height 11
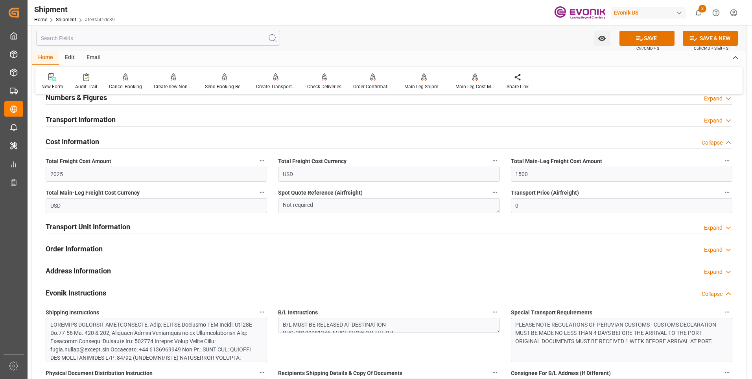
click at [74, 289] on h2 "Evonik Instructions" at bounding box center [76, 292] width 61 height 11
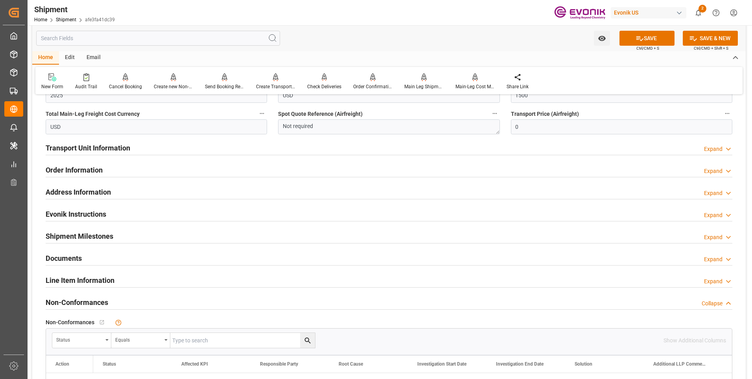
scroll to position [512, 0]
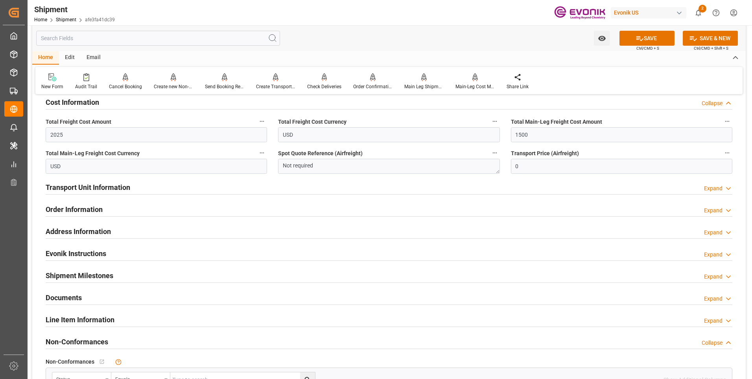
click at [76, 185] on h2 "Transport Unit Information" at bounding box center [88, 187] width 85 height 11
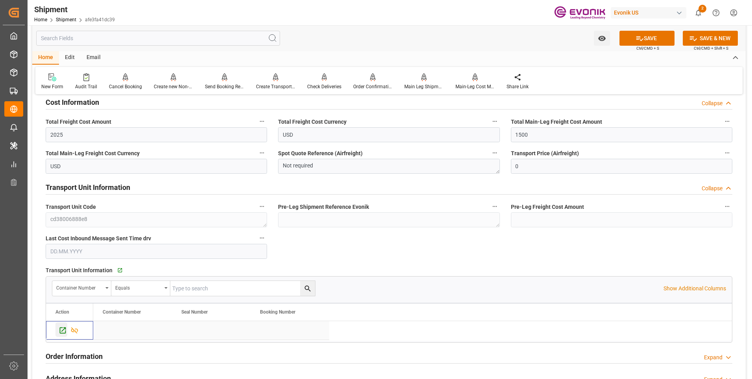
click at [62, 331] on icon "Press SPACE to select this row." at bounding box center [63, 330] width 8 height 8
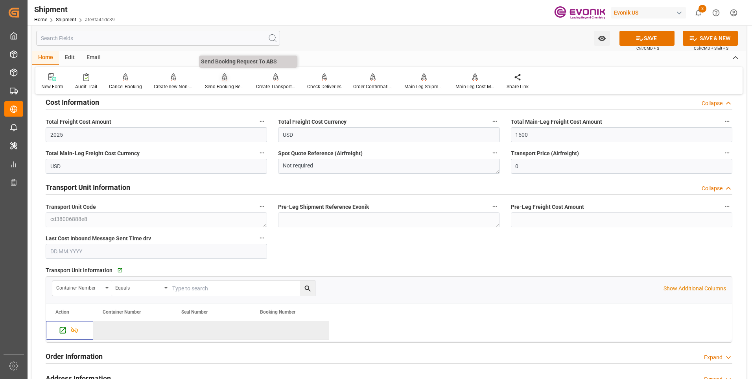
click at [224, 81] on div "Send Booking Request To ABS" at bounding box center [224, 81] width 51 height 17
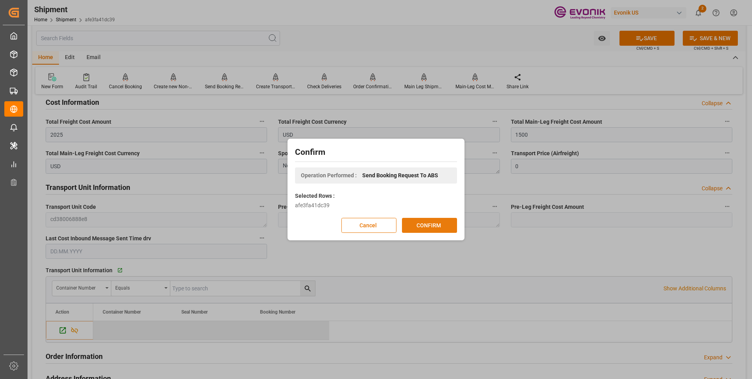
click at [431, 228] on button "CONFIRM" at bounding box center [429, 225] width 55 height 15
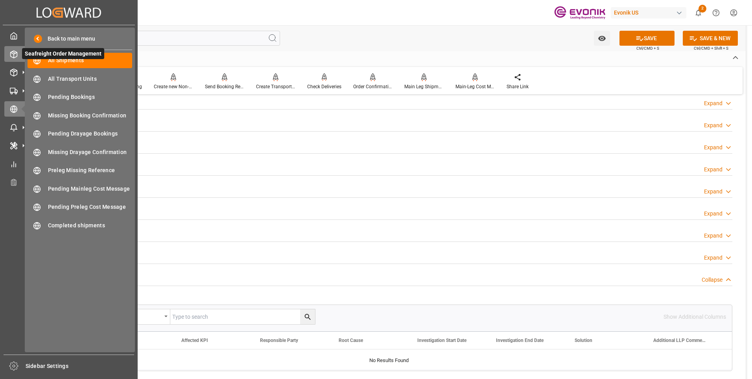
click at [18, 55] on div "Seafreight Order Management Seafreight Order Management" at bounding box center [68, 53] width 129 height 15
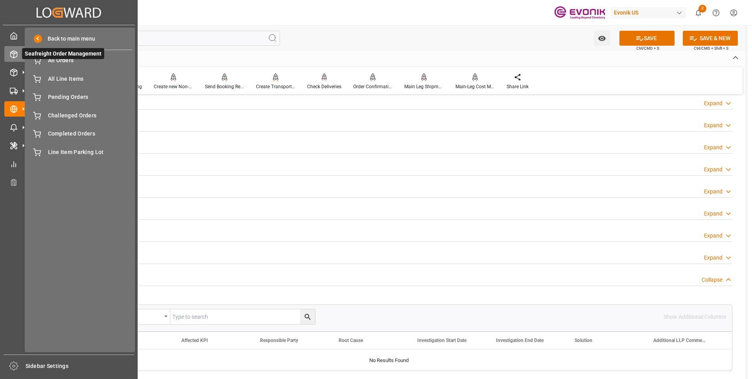
click at [68, 58] on span "Seafreight Order Management" at bounding box center [63, 53] width 82 height 11
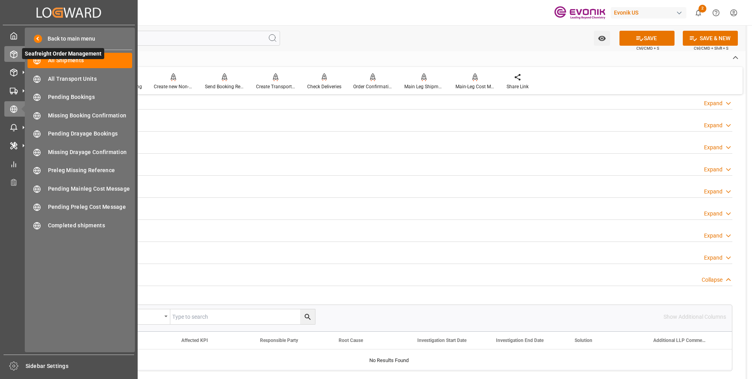
click at [16, 54] on icon at bounding box center [14, 54] width 8 height 8
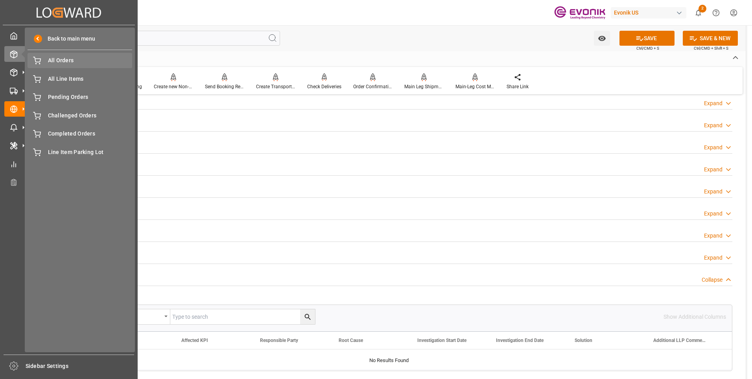
click at [61, 62] on span "All Orders" at bounding box center [90, 60] width 85 height 8
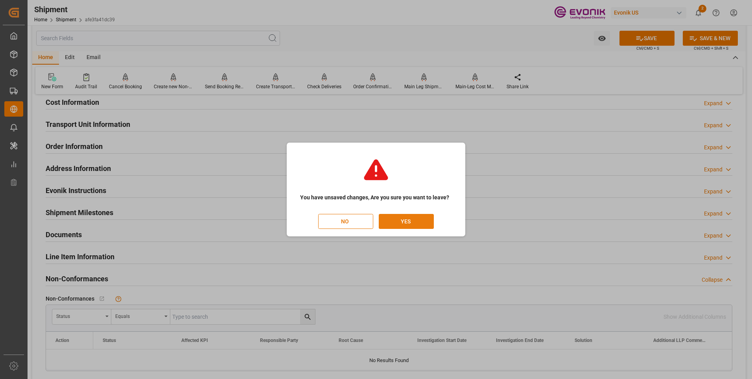
click at [403, 223] on button "YES" at bounding box center [406, 221] width 55 height 15
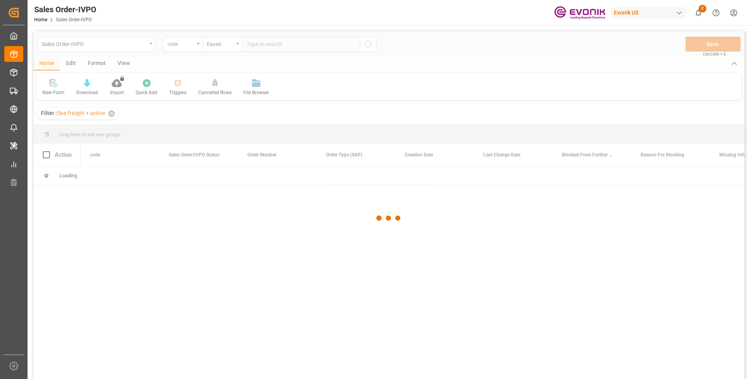
click at [198, 43] on div at bounding box center [388, 218] width 711 height 374
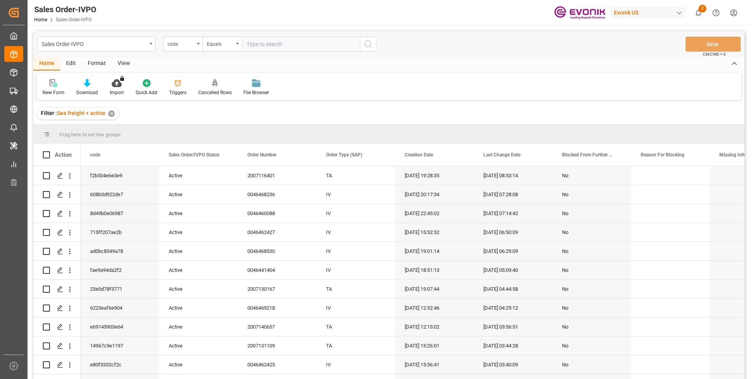
click at [200, 45] on div "code" at bounding box center [182, 44] width 39 height 15
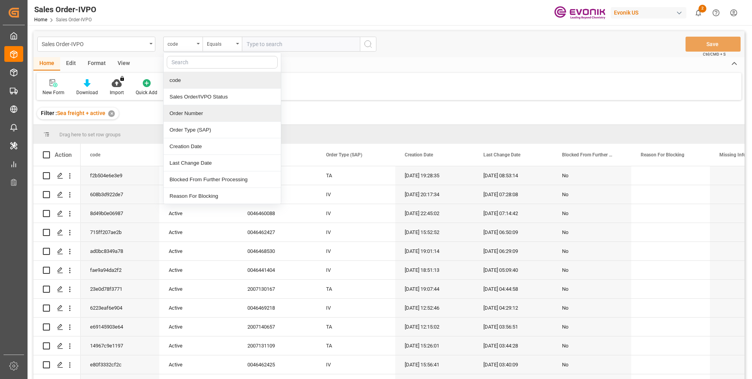
click at [198, 113] on div "Order Number" at bounding box center [222, 113] width 117 height 17
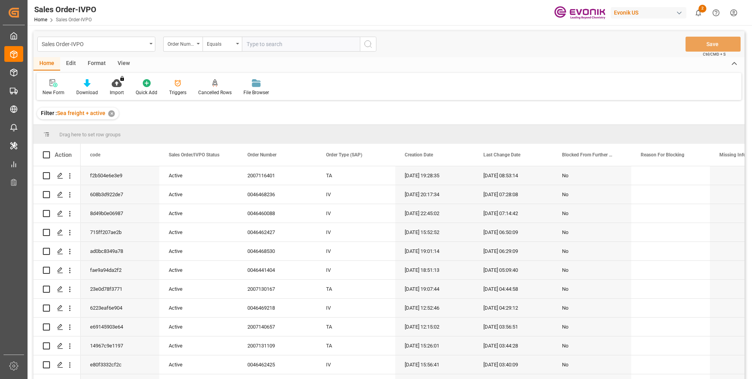
click at [284, 46] on input "text" at bounding box center [301, 44] width 118 height 15
paste input "0046465058"
type input "0046465058"
click at [368, 45] on icon "search button" at bounding box center [368, 43] width 9 height 9
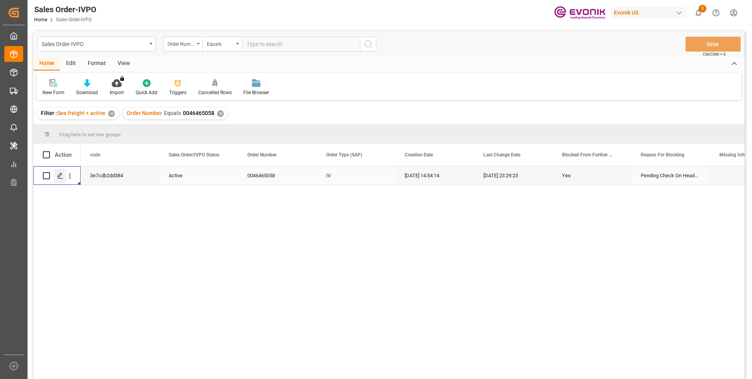
click at [60, 176] on polygon "Press SPACE to select this row." at bounding box center [60, 175] width 4 height 4
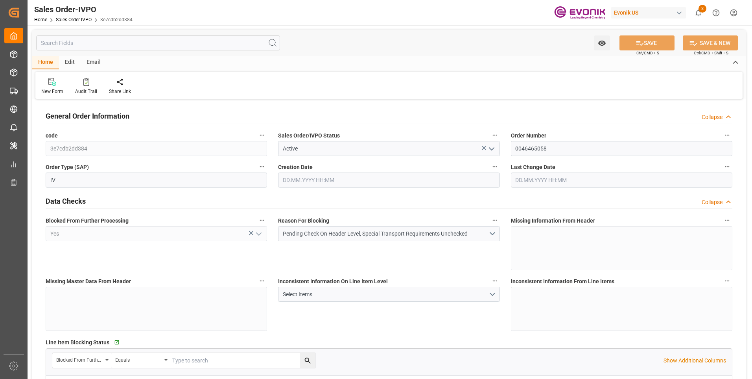
type input "COCTG"
type input "0"
type input "1"
type input "2137.86"
type input "14.08.2025 14:54"
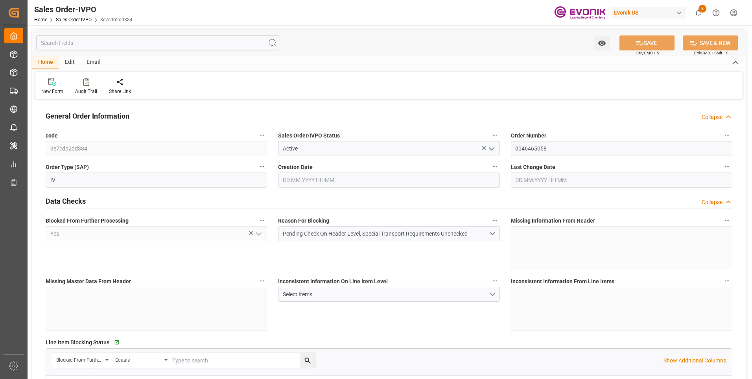
type input "15.08.2025 23:29"
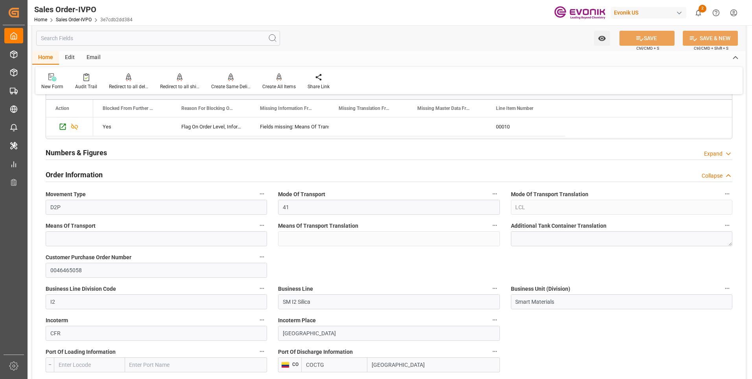
scroll to position [315, 0]
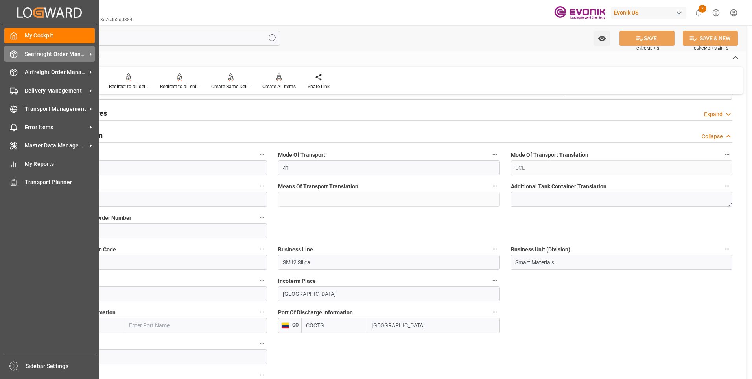
click at [11, 54] on icon at bounding box center [14, 54] width 7 height 7
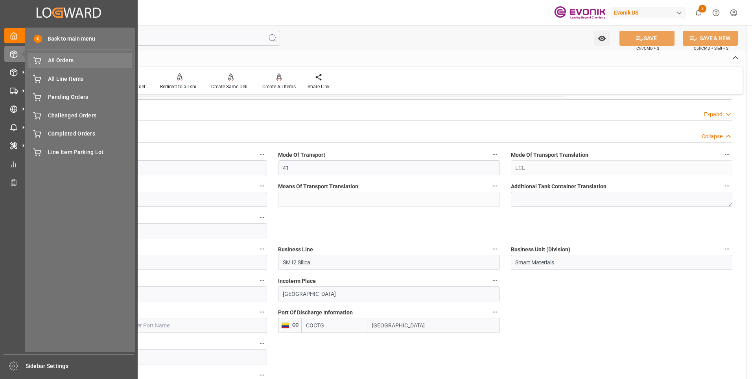
click at [65, 63] on span "All Orders" at bounding box center [90, 60] width 85 height 8
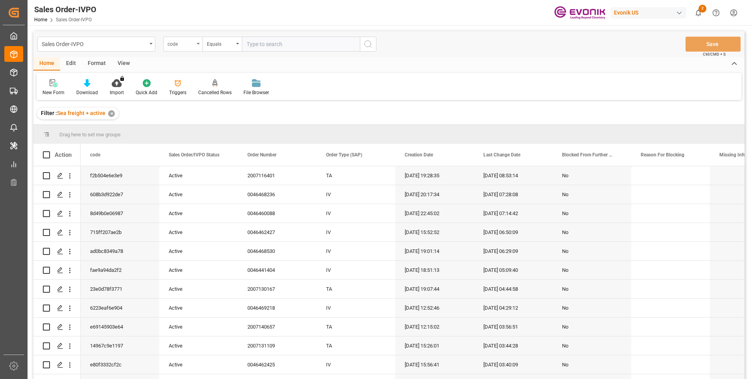
click at [197, 46] on div "code" at bounding box center [182, 44] width 39 height 15
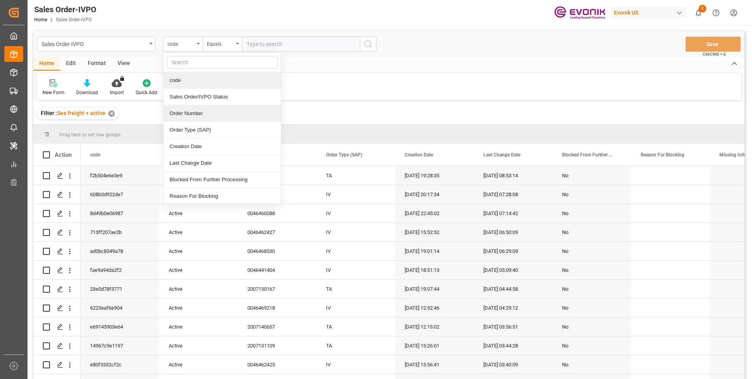
click at [187, 111] on div "Order Number" at bounding box center [222, 113] width 117 height 17
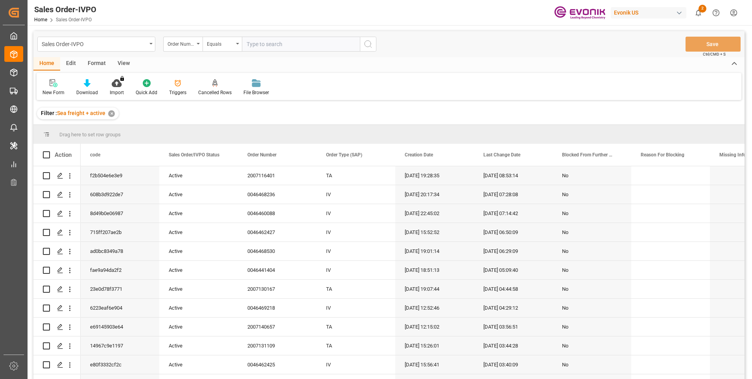
click at [289, 45] on input "text" at bounding box center [301, 44] width 118 height 15
paste input "0046455648"
type input "0046455648"
click at [370, 42] on icon "search button" at bounding box center [368, 43] width 9 height 9
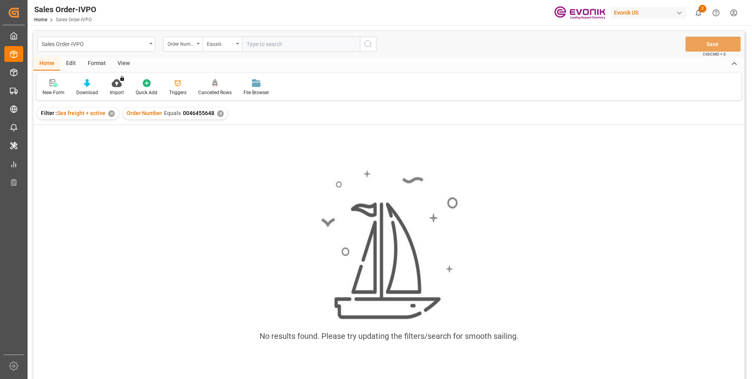
click at [276, 41] on input "text" at bounding box center [301, 44] width 118 height 15
click at [218, 116] on div "✕" at bounding box center [220, 113] width 7 height 7
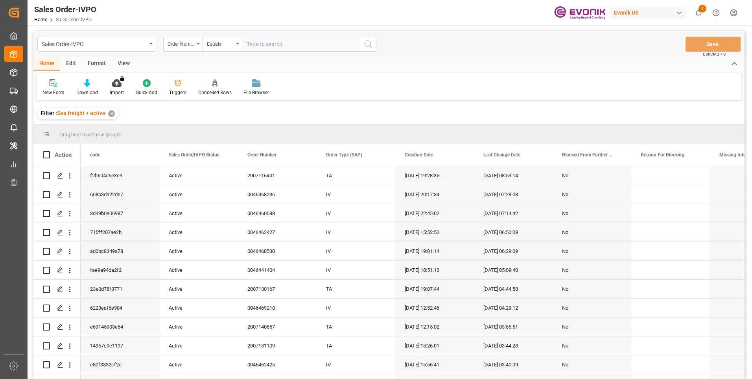
click at [271, 45] on input "text" at bounding box center [301, 44] width 118 height 15
paste input "0046455648"
type input "0046455648"
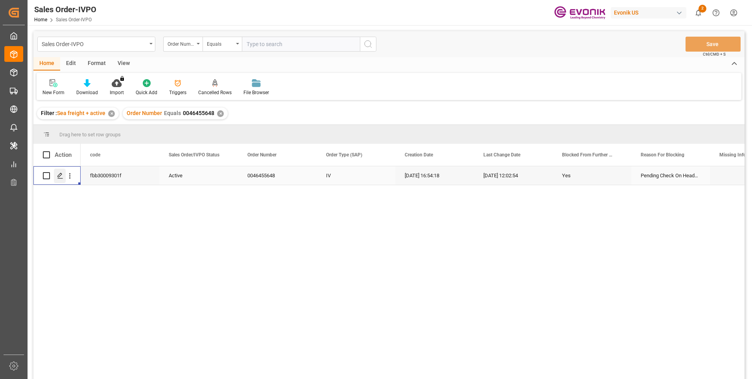
click at [58, 174] on icon "Press SPACE to select this row." at bounding box center [60, 175] width 6 height 6
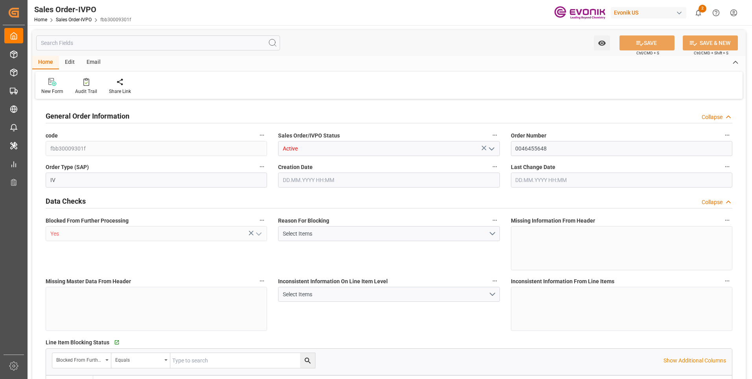
type input "BEANR"
type input "0"
type input "1"
type input "13283.136"
type input "37.0066"
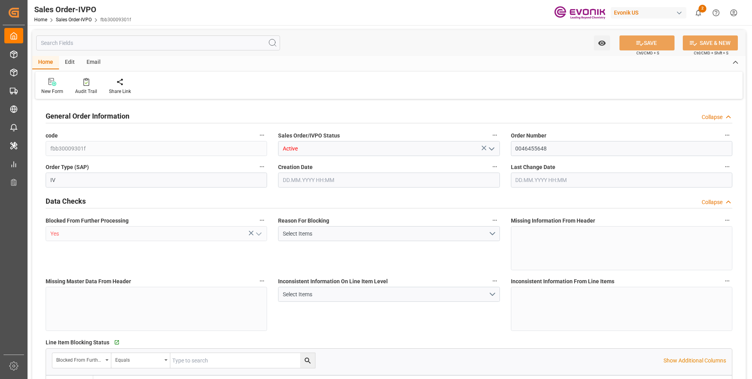
type input "0"
type input "12.08.2025 16:54"
type input "15.08.2025 12:02"
click at [139, 268] on div "Blocked From Further Processing Yes" at bounding box center [156, 242] width 233 height 61
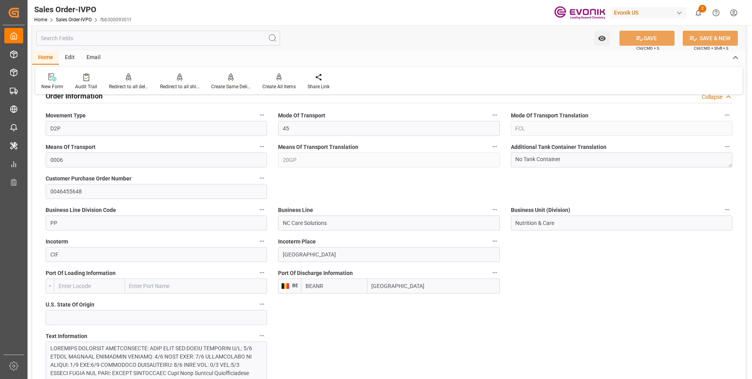
scroll to position [433, 0]
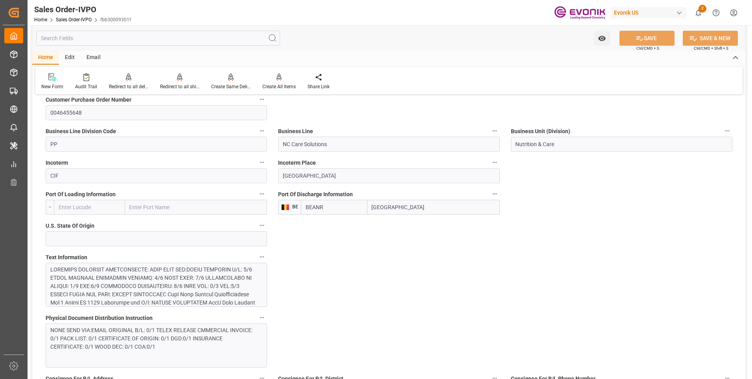
click at [108, 273] on div at bounding box center [153, 331] width 206 height 132
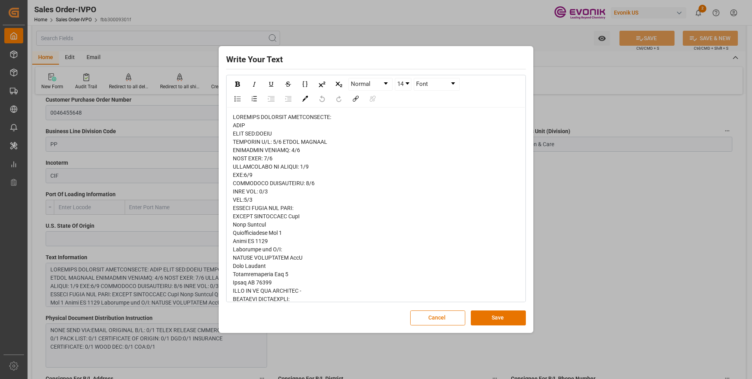
scroll to position [214, 0]
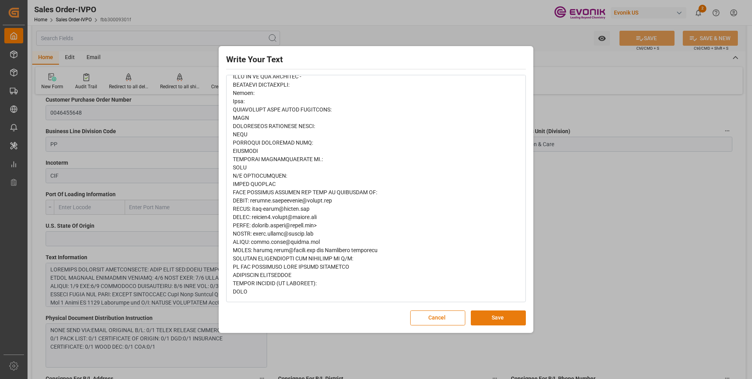
click at [496, 313] on button "Save" at bounding box center [498, 317] width 55 height 15
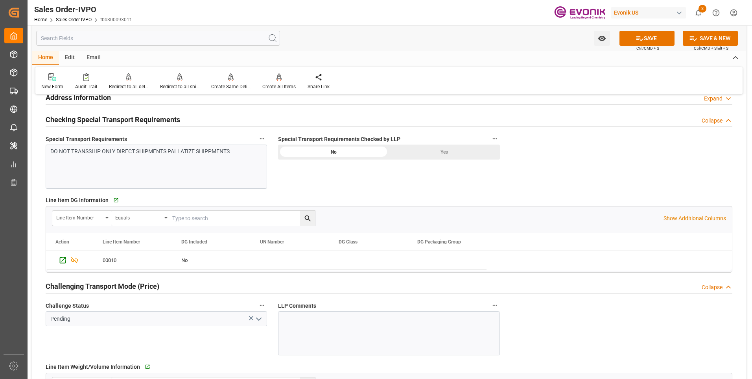
scroll to position [944, 0]
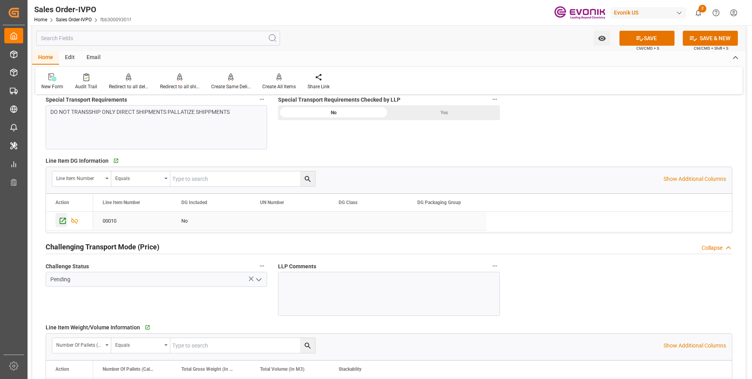
click at [61, 221] on icon "Press SPACE to select this row." at bounding box center [63, 220] width 8 height 8
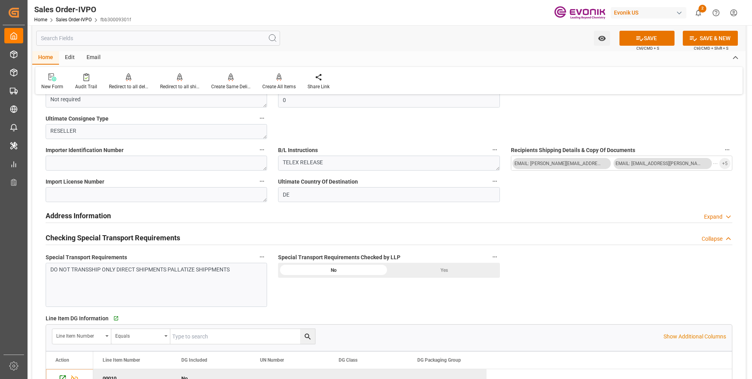
scroll to position [826, 0]
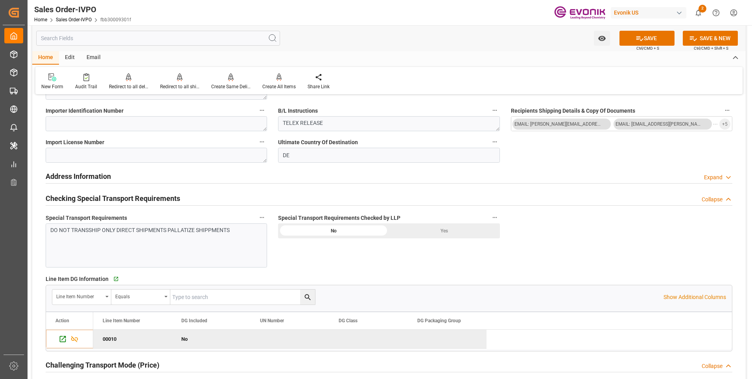
click at [417, 231] on div "Yes" at bounding box center [444, 230] width 111 height 15
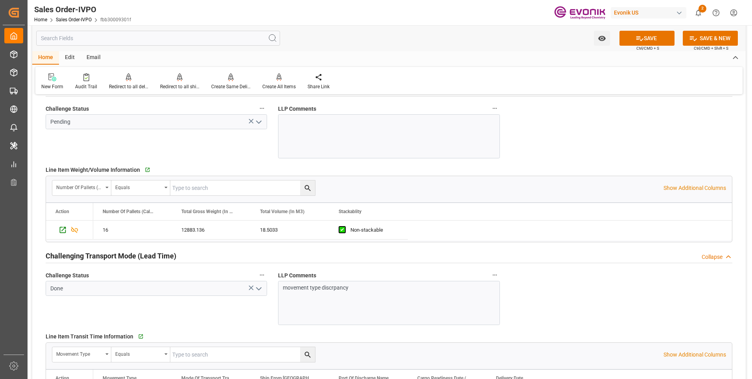
scroll to position [1062, 0]
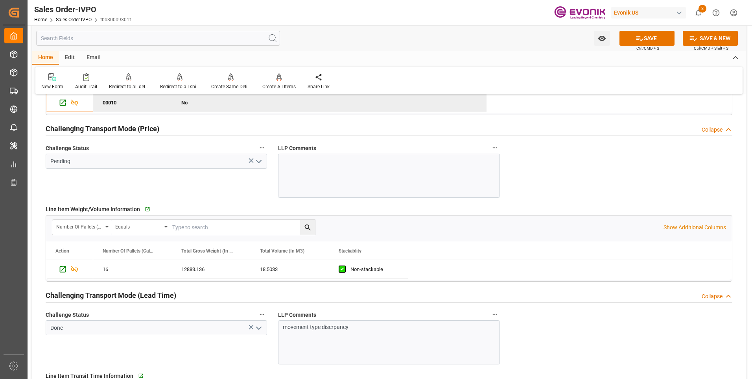
click at [256, 161] on icon "open menu" at bounding box center [258, 161] width 9 height 9
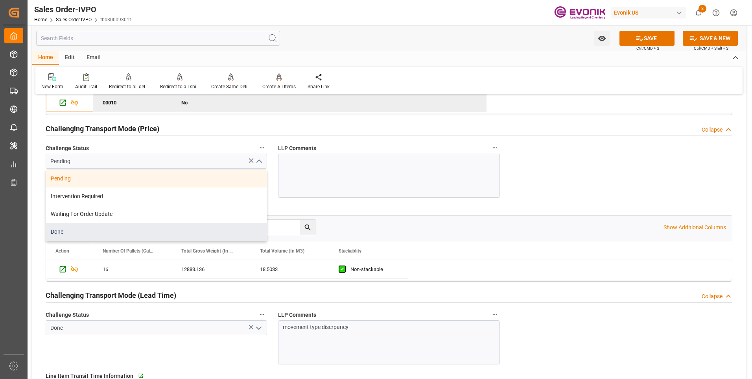
click at [61, 227] on div "Done" at bounding box center [156, 232] width 221 height 18
type input "Done"
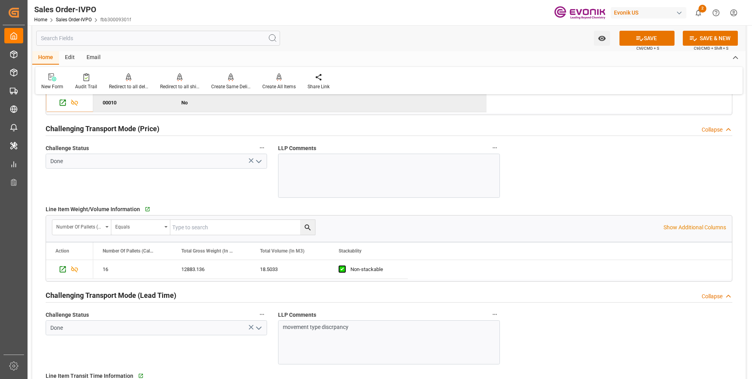
scroll to position [1181, 0]
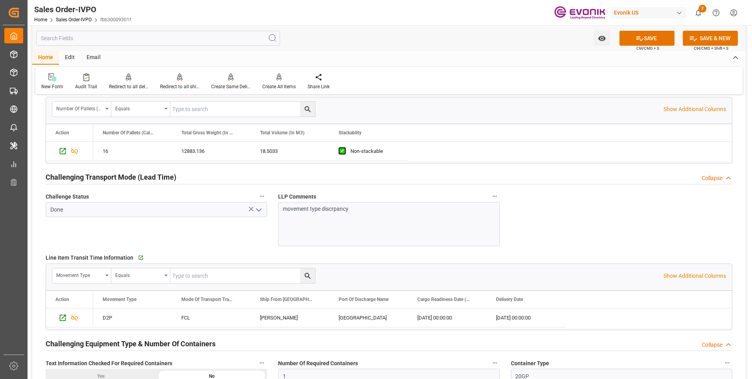
click at [260, 211] on polyline "open menu" at bounding box center [259, 210] width 5 height 2
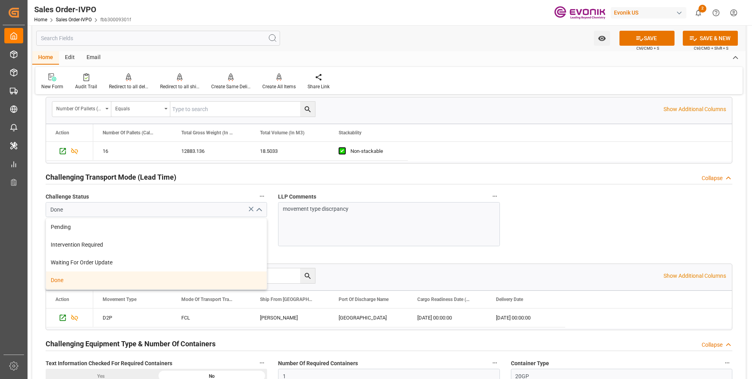
click at [67, 279] on div "Done" at bounding box center [156, 280] width 221 height 18
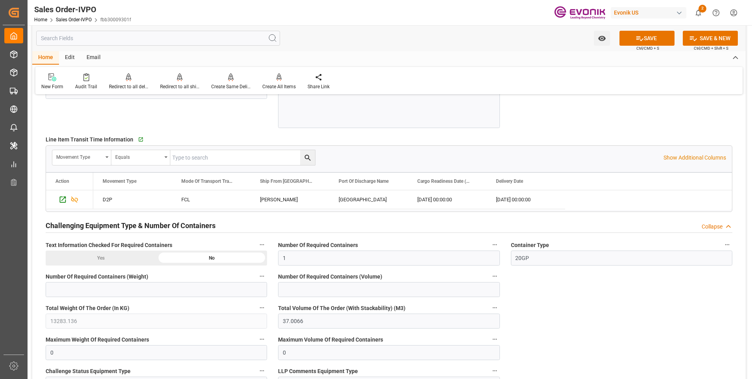
scroll to position [1338, 0]
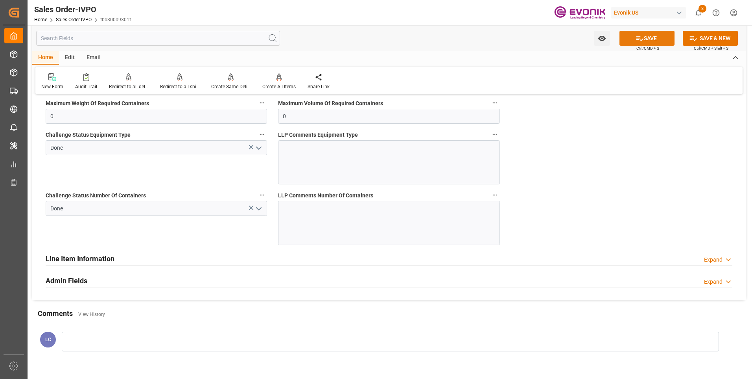
click at [637, 39] on icon at bounding box center [640, 38] width 7 height 5
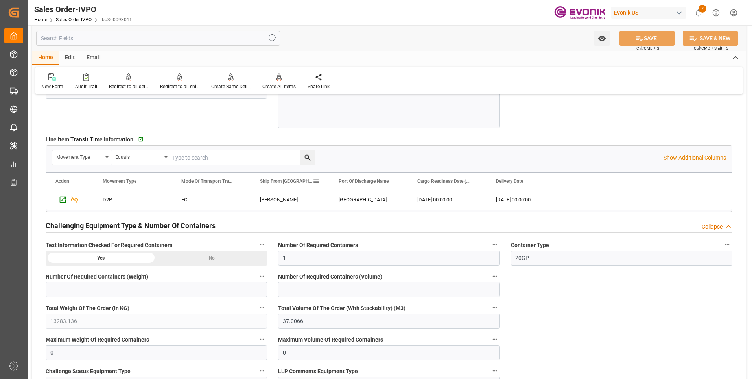
scroll to position [1338, 0]
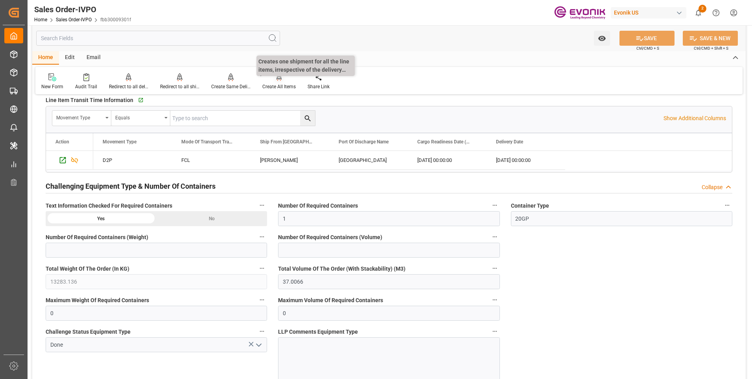
click at [277, 78] on icon at bounding box center [280, 77] width 6 height 8
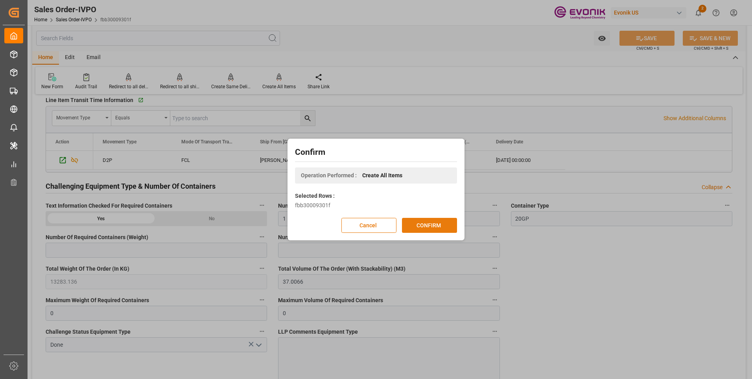
click at [423, 232] on button "CONFIRM" at bounding box center [429, 225] width 55 height 15
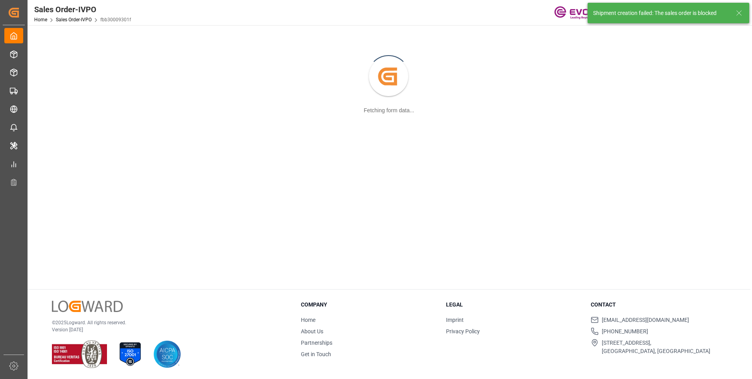
scroll to position [85, 0]
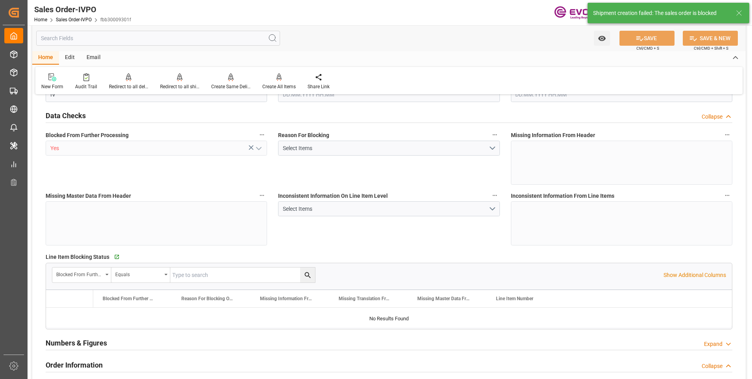
type input "BEANR"
type input "0"
type input "1"
type input "2"
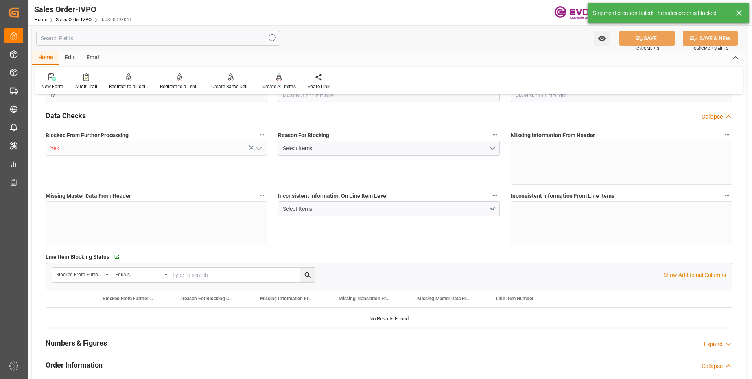
type input "13283.136"
type input "37.0066"
type input "17000"
type input "30"
type input "12.08.2025 16:54"
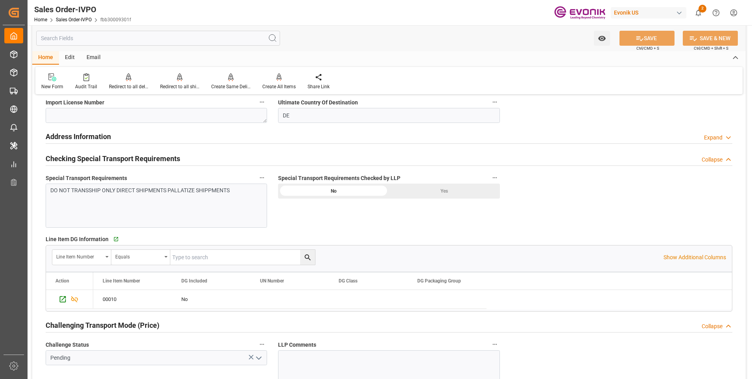
scroll to position [748, 0]
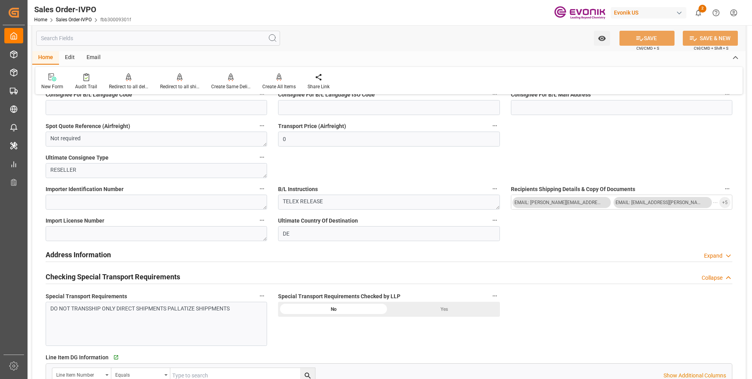
click at [431, 308] on div "Yes" at bounding box center [444, 308] width 111 height 15
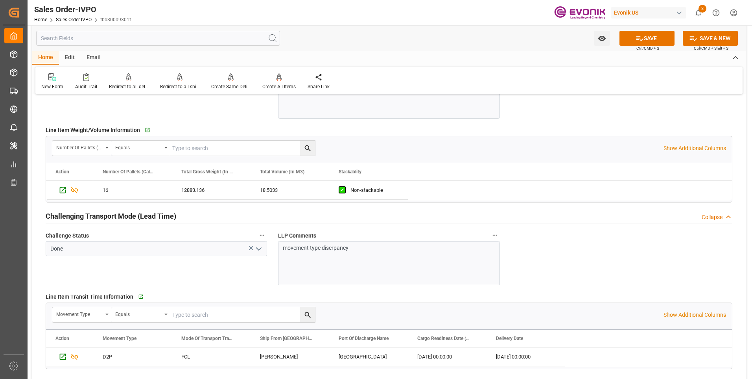
scroll to position [1299, 0]
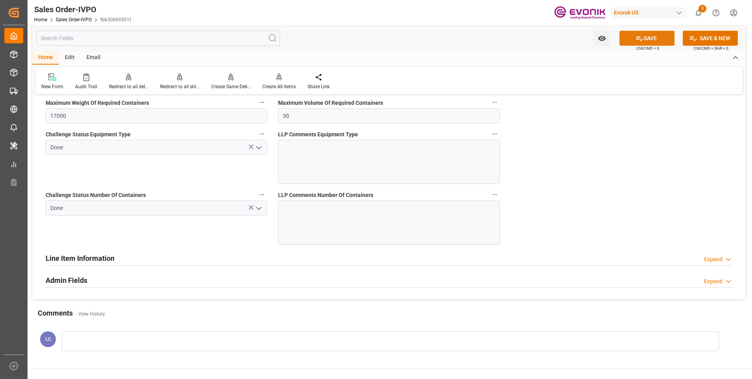
click at [642, 42] on icon at bounding box center [640, 38] width 8 height 8
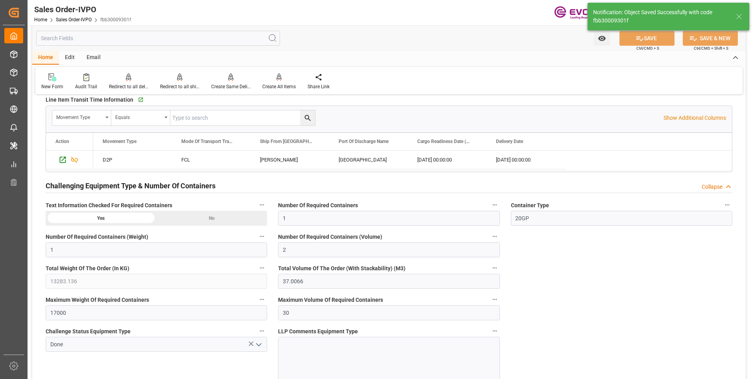
type input "20.08.2025 09:54"
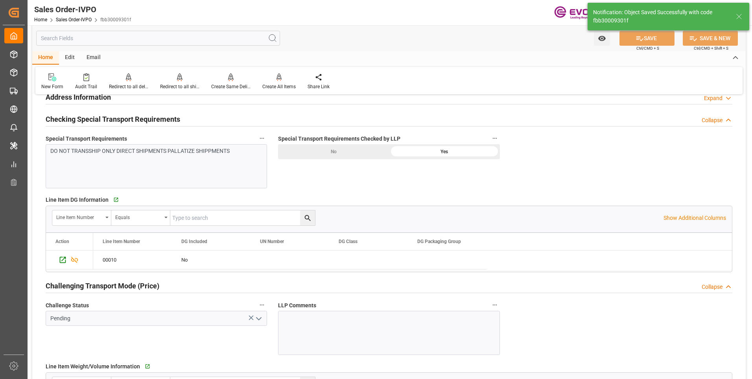
scroll to position [709, 0]
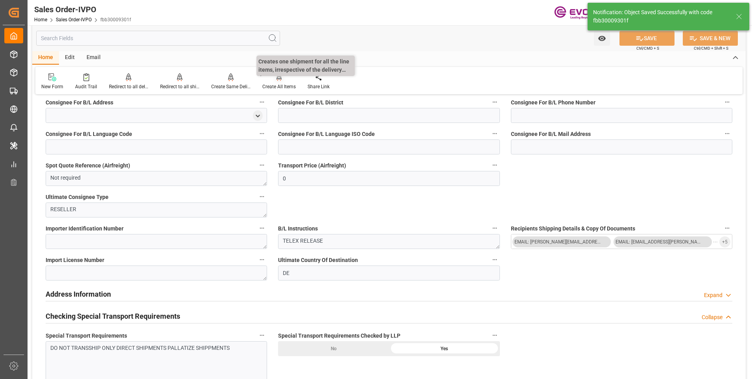
click at [282, 79] on div at bounding box center [278, 77] width 33 height 8
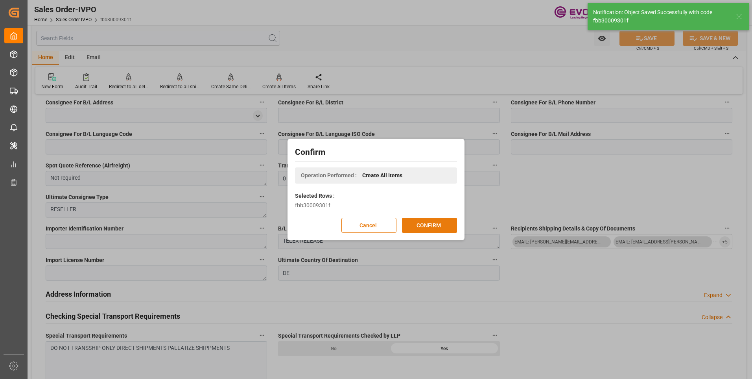
click at [448, 226] on button "CONFIRM" at bounding box center [429, 225] width 55 height 15
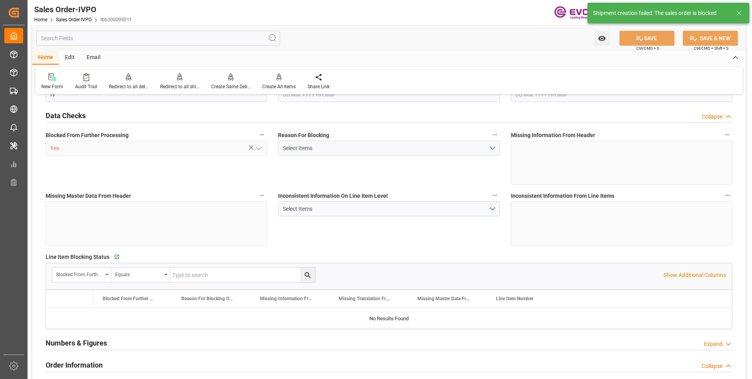
type input "BEANR"
type input "0"
type input "1"
type input "2"
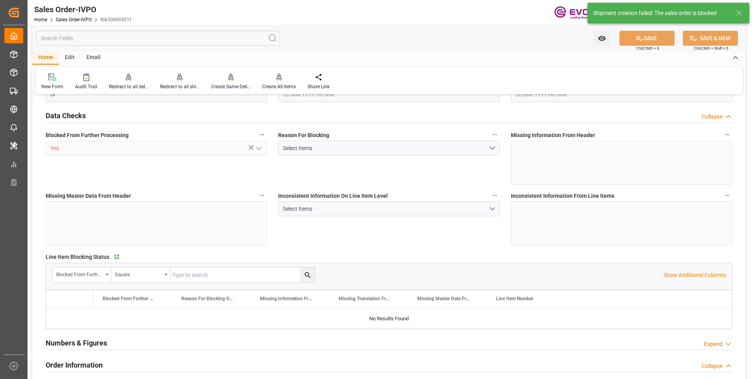
type input "13283.136"
type input "37.0066"
type input "17000"
type input "30"
type input "12.08.2025 16:54"
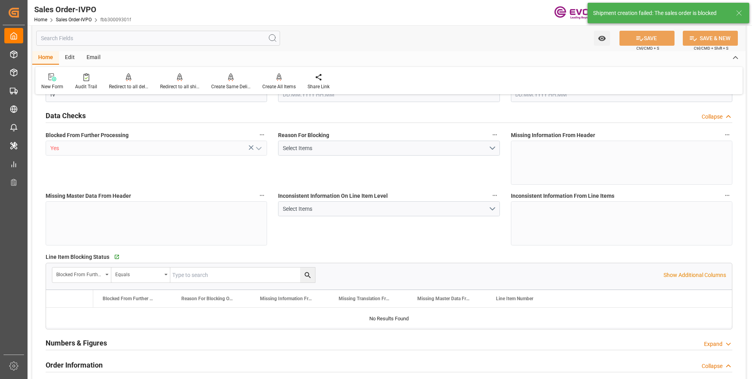
type input "20.08.2025 09:54"
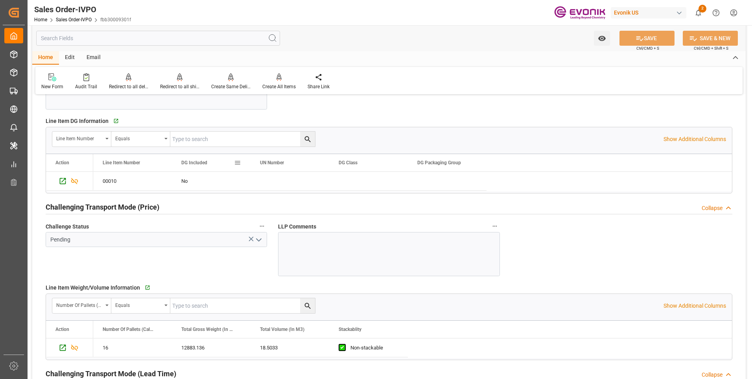
scroll to position [827, 0]
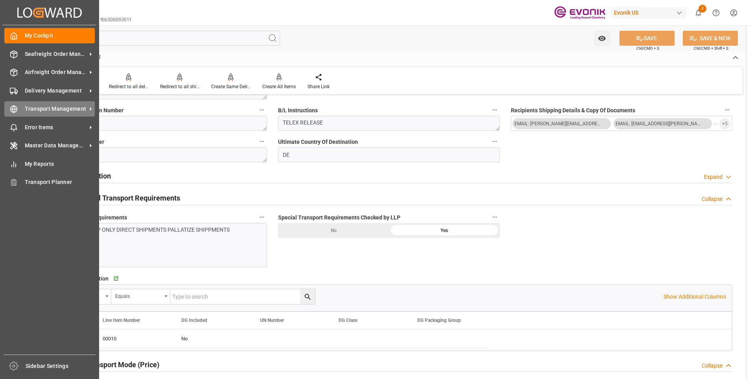
click at [13, 105] on div at bounding box center [10, 109] width 13 height 8
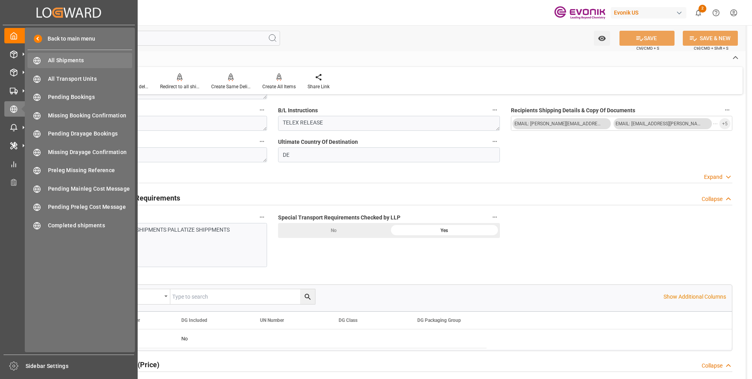
click at [68, 59] on span "All Shipments" at bounding box center [90, 60] width 85 height 8
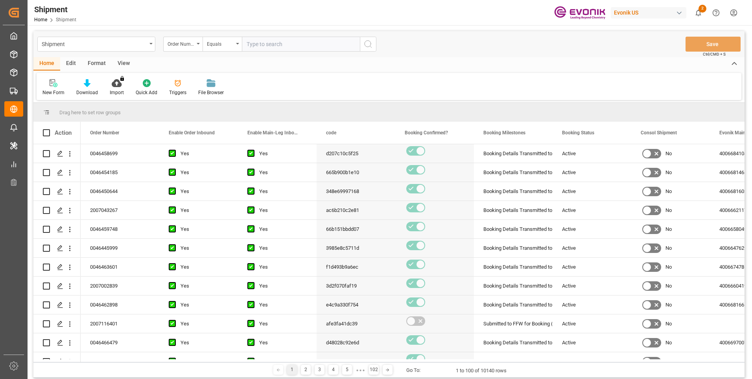
click at [279, 45] on input "text" at bounding box center [301, 44] width 118 height 15
type input "Not classified as hazardous sea cargo (IMDG code)."
click at [270, 49] on input "text" at bounding box center [301, 44] width 118 height 15
paste input "0046455648"
type input "0046455648"
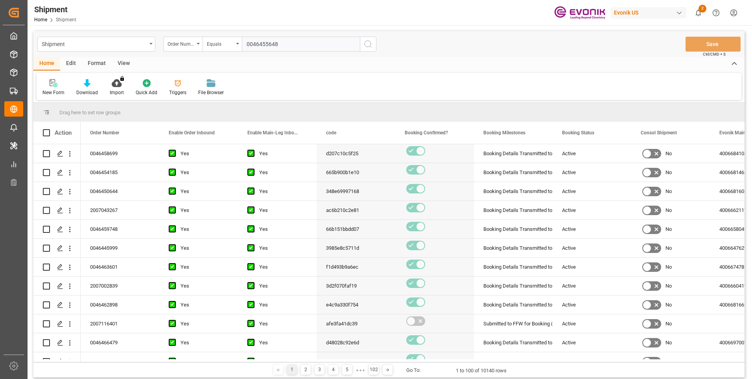
click at [369, 45] on icon "search button" at bounding box center [368, 43] width 9 height 9
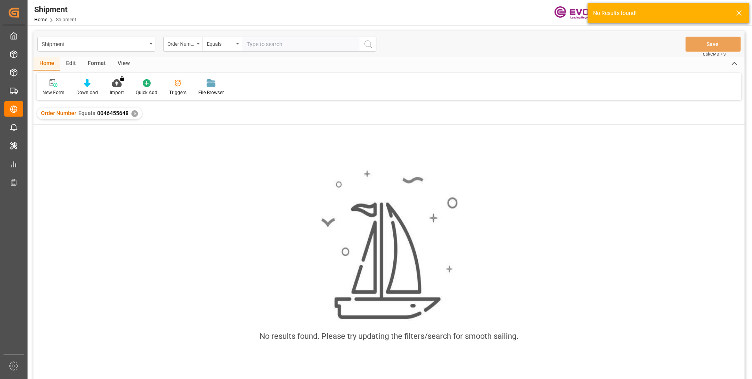
click at [284, 45] on input "text" at bounding box center [301, 44] width 118 height 15
paste input "0046455648"
type input "0046455648"
click at [365, 44] on icon "search button" at bounding box center [368, 43] width 9 height 9
click at [131, 113] on div "✕" at bounding box center [134, 113] width 7 height 7
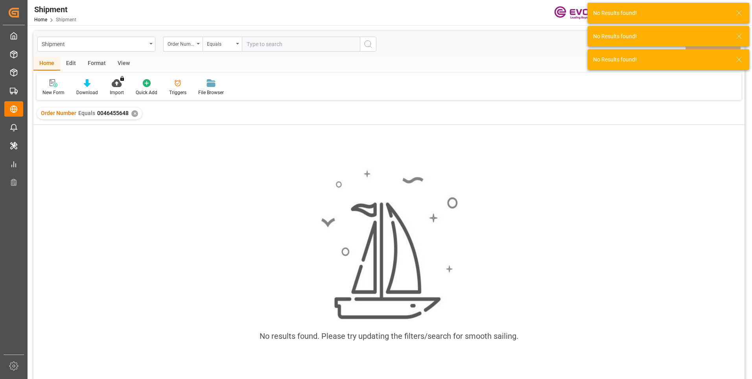
click at [133, 114] on div "✕" at bounding box center [134, 113] width 7 height 7
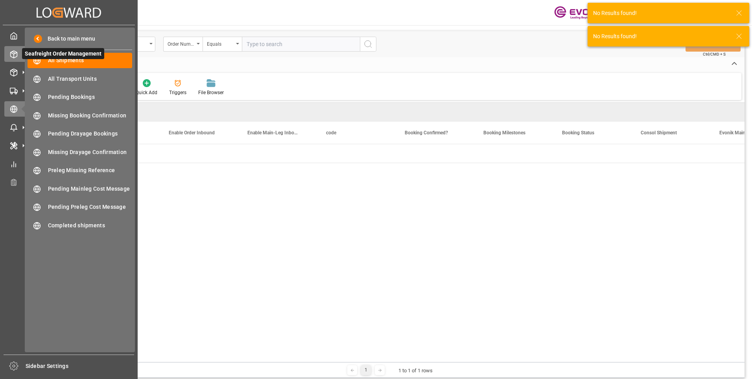
click at [14, 53] on icon at bounding box center [14, 54] width 8 height 8
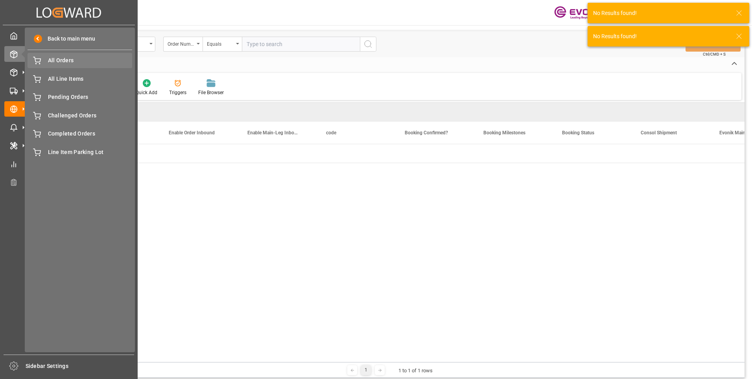
click at [63, 62] on span "All Orders" at bounding box center [90, 60] width 85 height 8
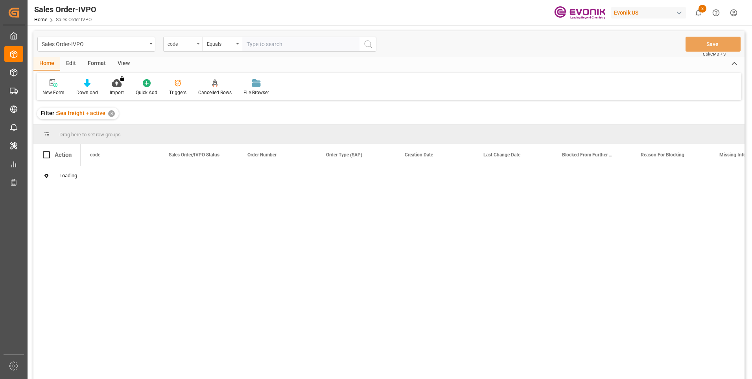
click at [179, 43] on div "code" at bounding box center [181, 43] width 27 height 9
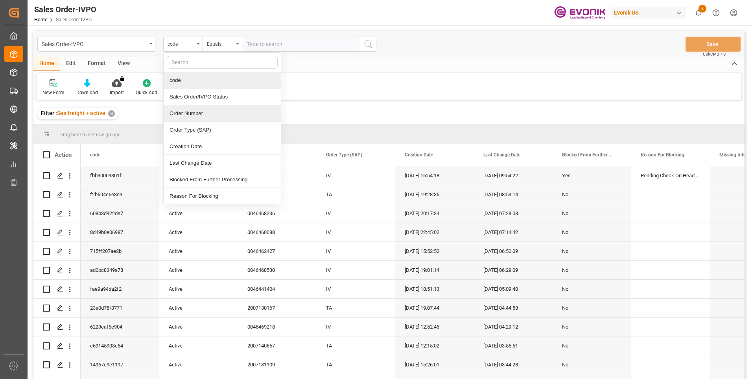
click at [180, 114] on div "Order Number" at bounding box center [222, 113] width 117 height 17
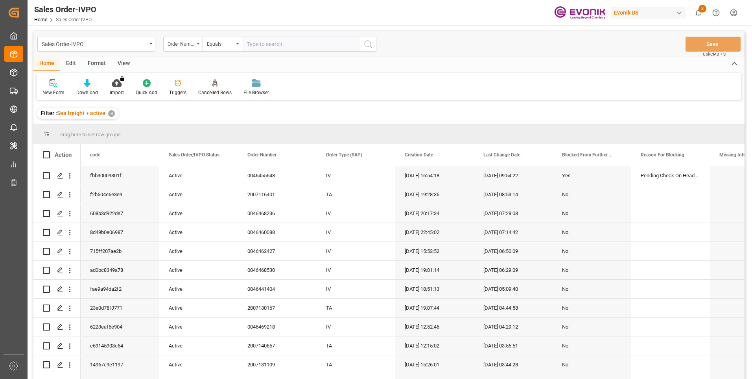
click at [262, 46] on input "text" at bounding box center [301, 44] width 118 height 15
paste input "0046455648"
type input "0046455648"
click at [367, 46] on icon "search button" at bounding box center [368, 43] width 9 height 9
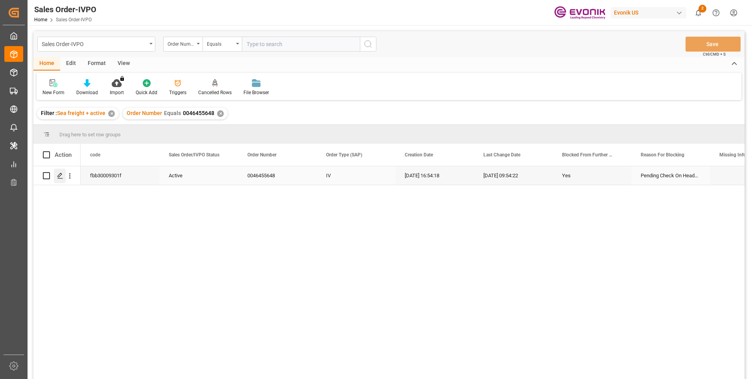
click at [59, 174] on icon "Press SPACE to select this row." at bounding box center [60, 175] width 6 height 6
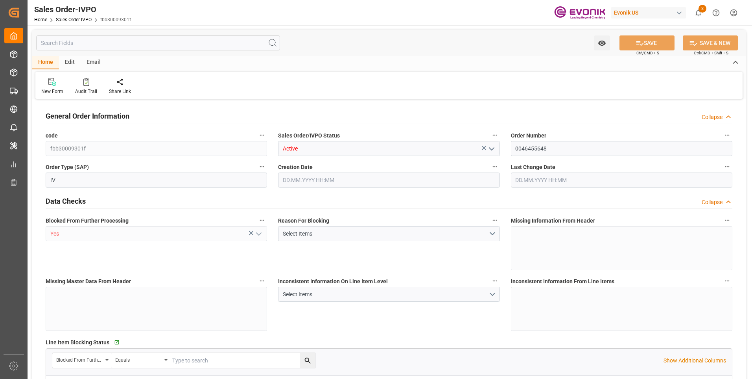
type input "BEANR"
type input "0"
type input "1"
type input "2"
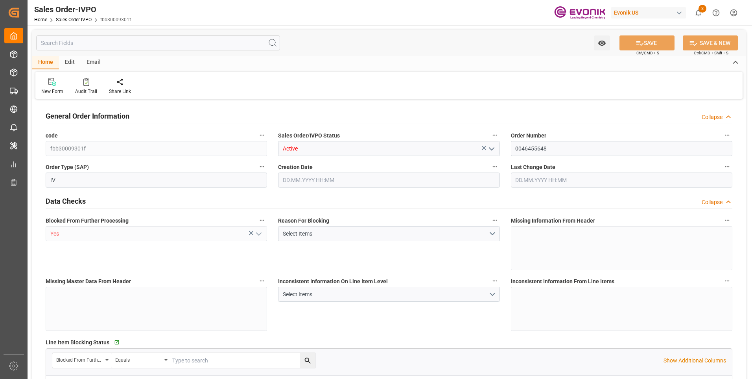
type input "13283.136"
type input "37.0066"
type input "17000"
type input "30"
type input "12.08.2025 16:54"
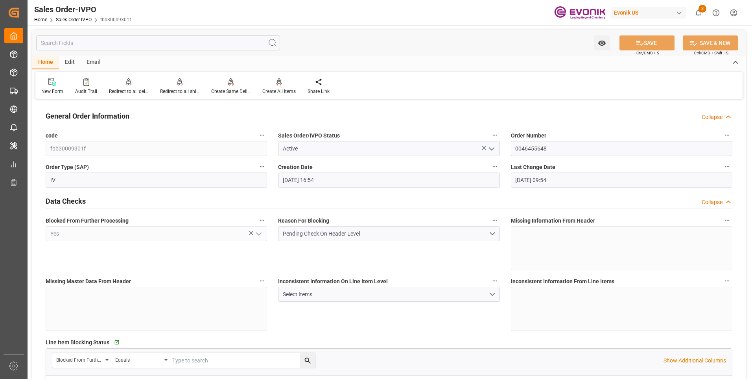
type input "20.08.2025 09:54"
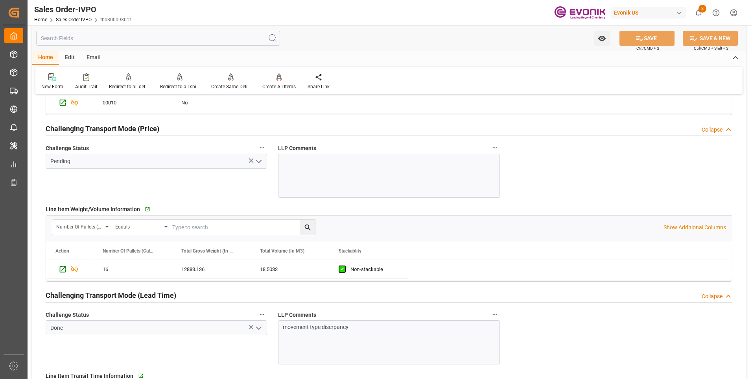
scroll to position [1023, 0]
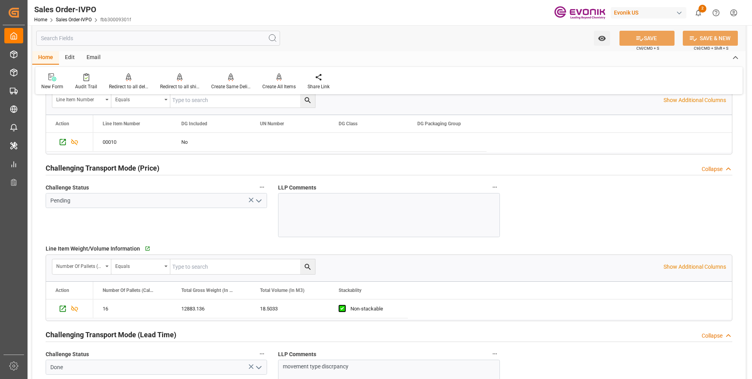
click at [260, 200] on polyline "open menu" at bounding box center [259, 201] width 5 height 2
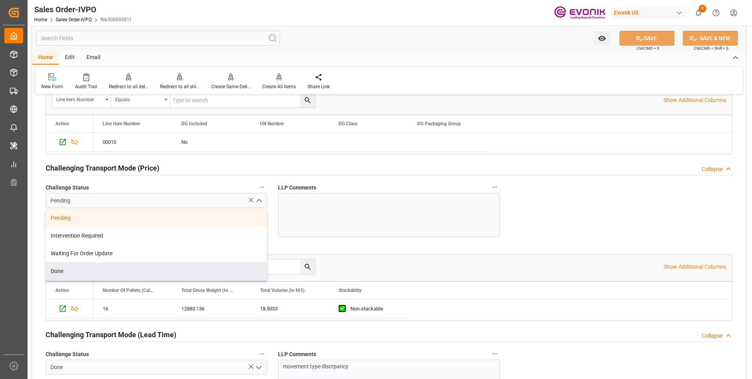
click at [63, 268] on div "Done" at bounding box center [156, 271] width 221 height 18
type input "Done"
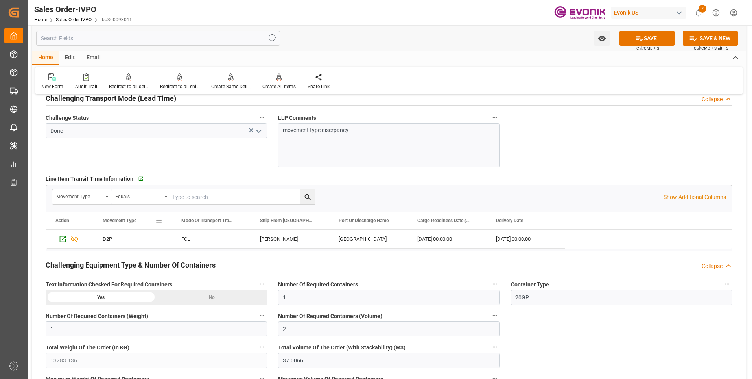
scroll to position [1456, 0]
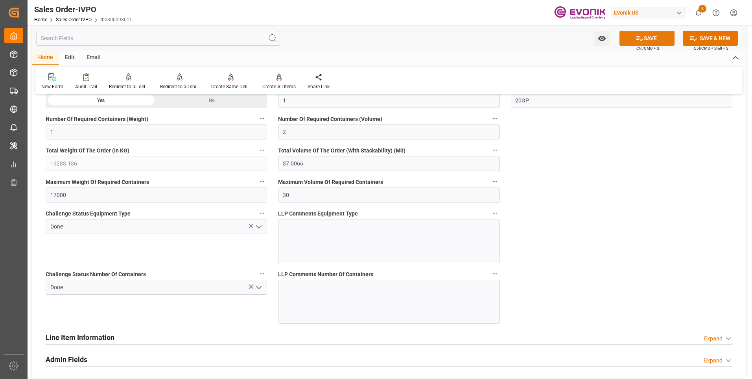
click at [646, 41] on button "SAVE" at bounding box center [647, 38] width 55 height 15
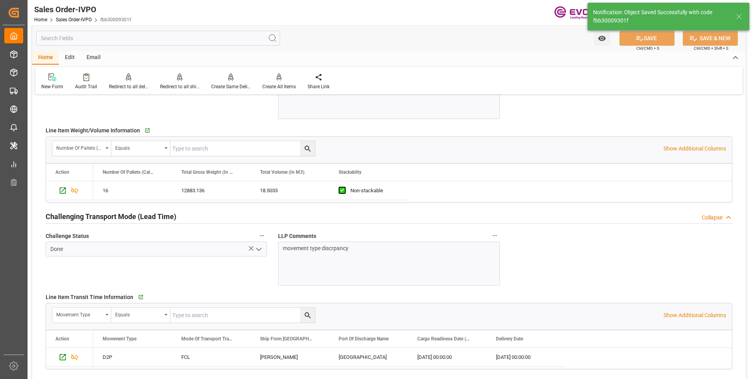
type input "20.08.2025 09:55"
type input "No"
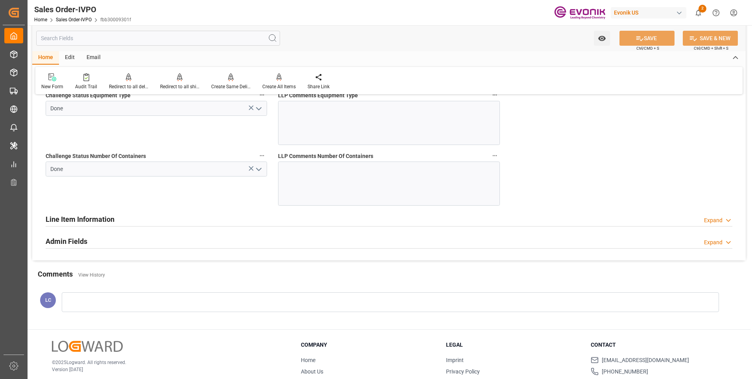
scroll to position [1614, 0]
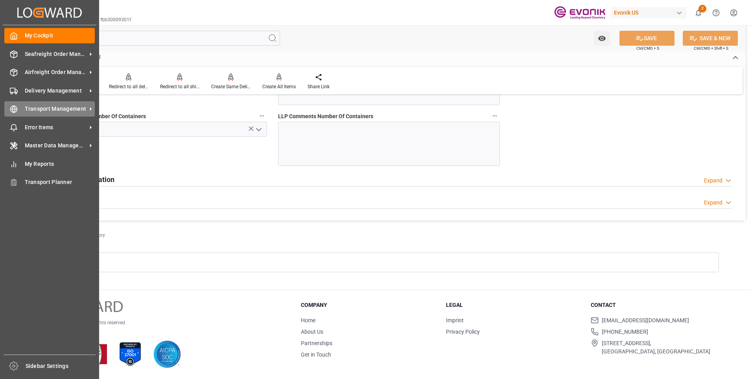
click at [12, 111] on icon at bounding box center [14, 109] width 8 height 8
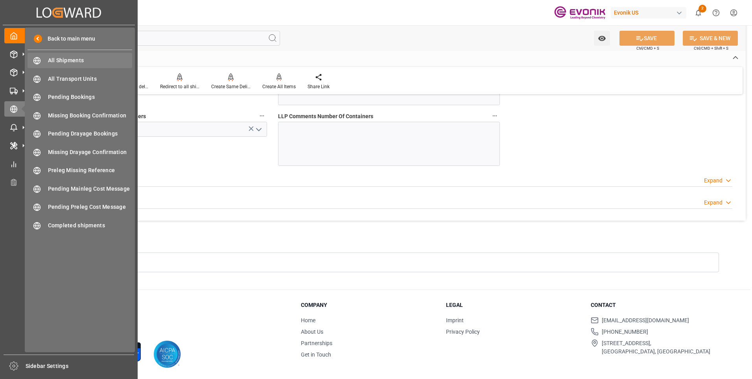
click at [64, 60] on span "All Shipments" at bounding box center [90, 60] width 85 height 8
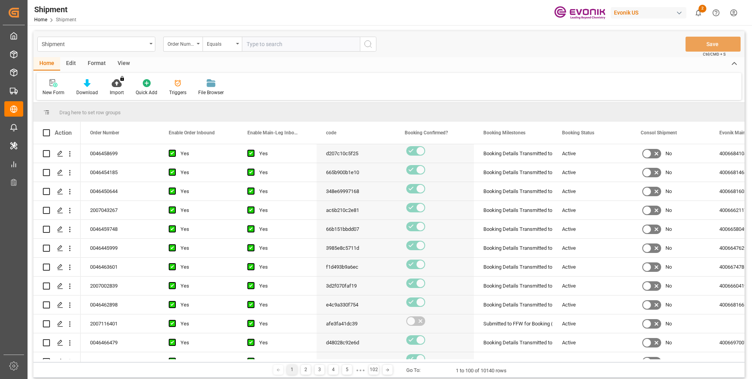
click at [268, 44] on input "text" at bounding box center [301, 44] width 118 height 15
type input "0046455648"
click at [368, 45] on icon "search button" at bounding box center [368, 43] width 9 height 9
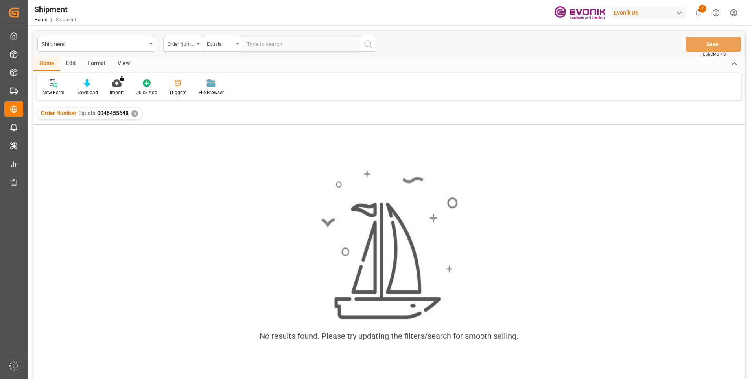
click at [133, 113] on div "✕" at bounding box center [134, 113] width 7 height 7
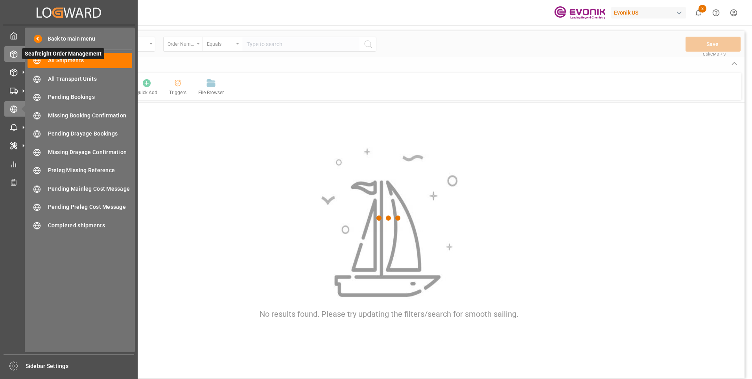
click at [17, 51] on icon at bounding box center [14, 54] width 8 height 8
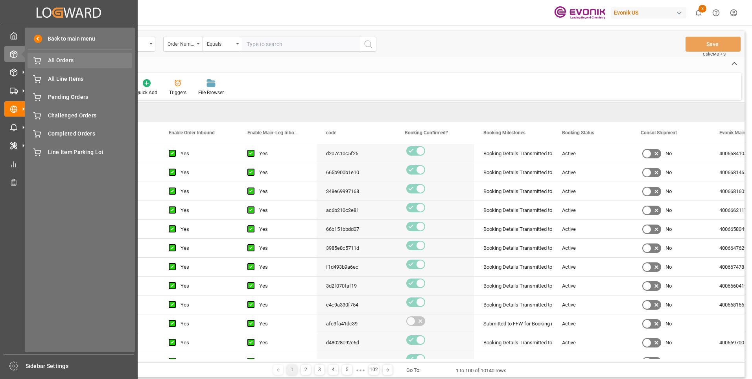
click at [72, 60] on span "All Orders" at bounding box center [90, 60] width 85 height 8
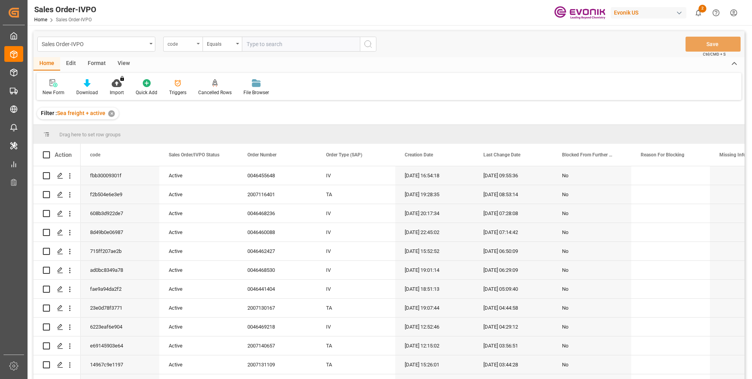
click at [194, 44] on div "code" at bounding box center [182, 44] width 39 height 15
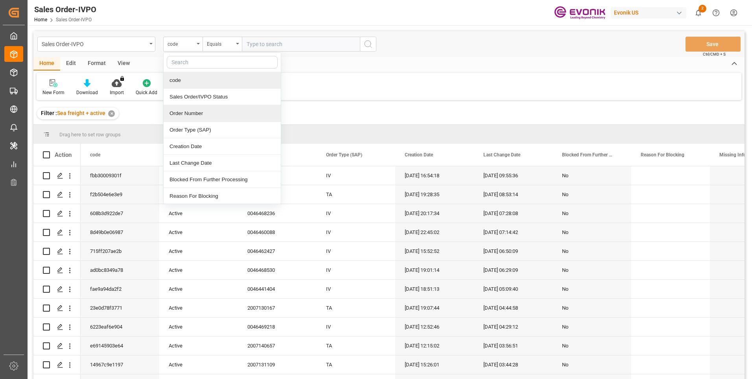
click at [188, 115] on div "Order Number" at bounding box center [222, 113] width 117 height 17
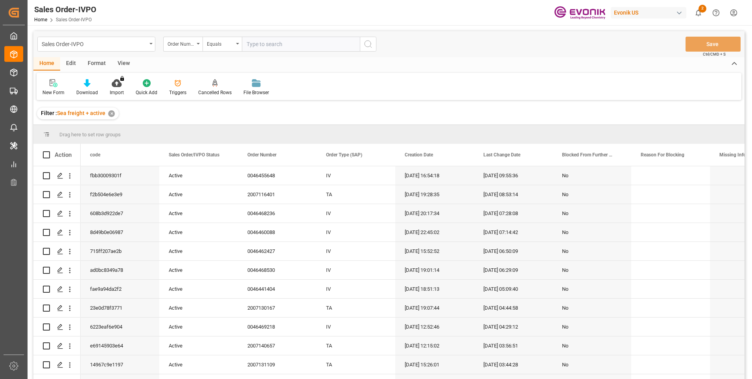
click at [278, 48] on input "text" at bounding box center [301, 44] width 118 height 15
paste input "0046455648"
type input "0046455648"
click at [368, 44] on icon "search button" at bounding box center [368, 43] width 9 height 9
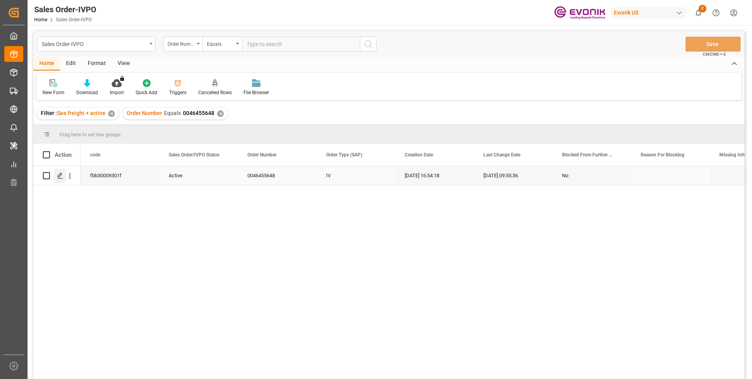
click at [61, 177] on icon "Press SPACE to select this row." at bounding box center [60, 175] width 6 height 6
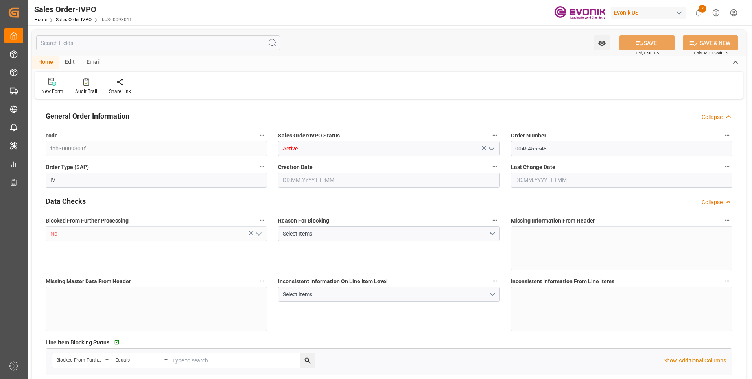
type input "BEANR"
type input "0"
type input "1"
type input "2"
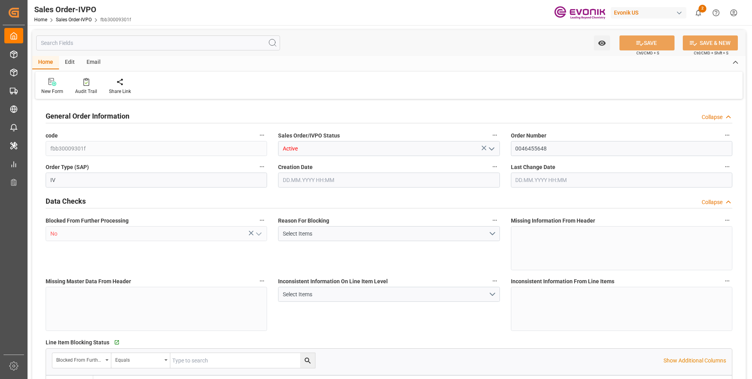
type input "13283.136"
type input "37.0066"
type input "17000"
type input "30"
type input "12.08.2025 16:54"
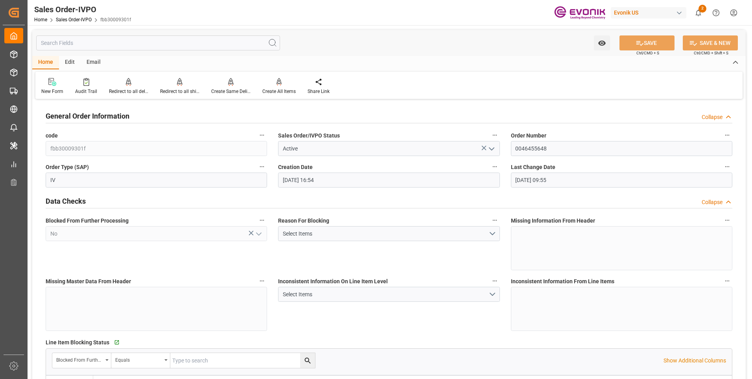
type input "20.08.2025 09:55"
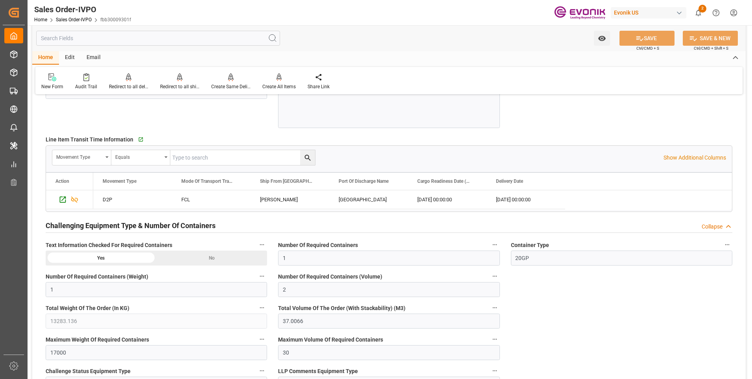
scroll to position [1456, 0]
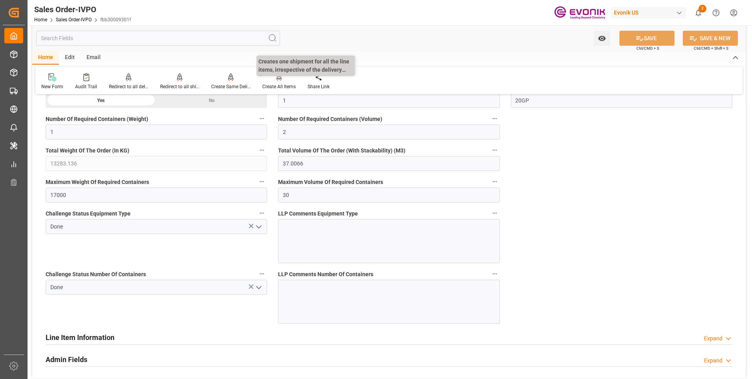
click at [271, 79] on div at bounding box center [278, 77] width 33 height 8
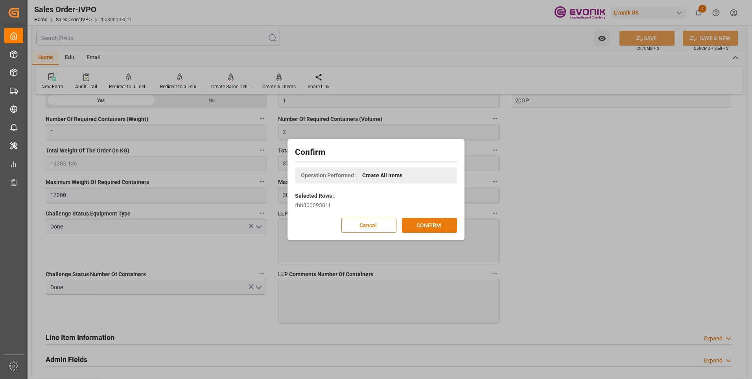
click at [431, 224] on button "CONFIRM" at bounding box center [429, 225] width 55 height 15
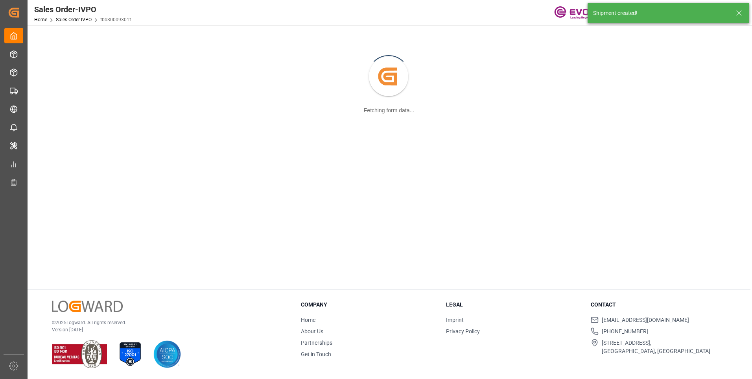
scroll to position [0, 0]
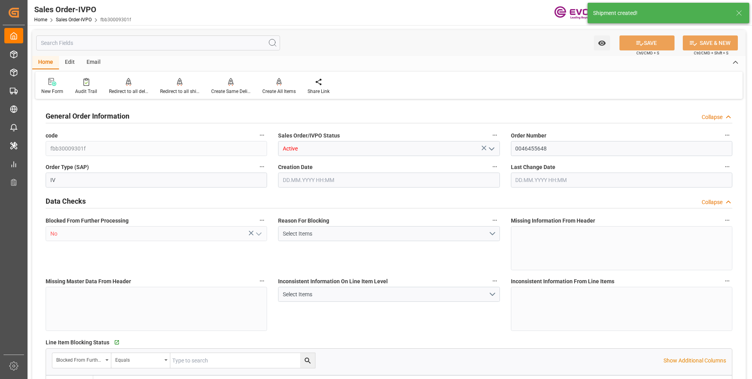
type input "BEANR"
type input "0"
type input "1"
type input "2"
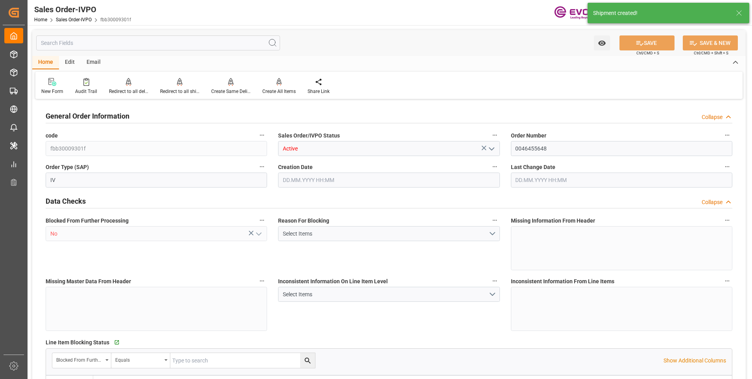
type input "13283.136"
type input "37.0066"
type input "17000"
type input "30"
type input "12.08.2025 16:54"
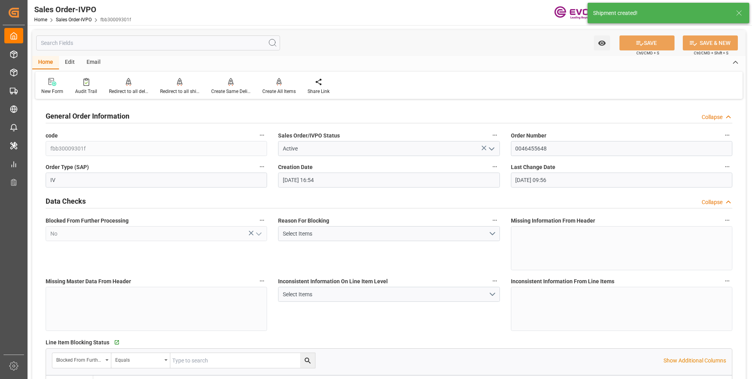
type input "[DATE] 09:56"
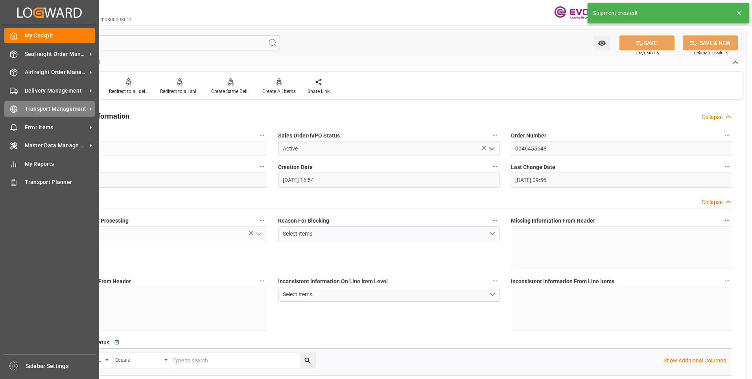
click at [12, 115] on div "Transport Management Transport Management" at bounding box center [49, 108] width 91 height 15
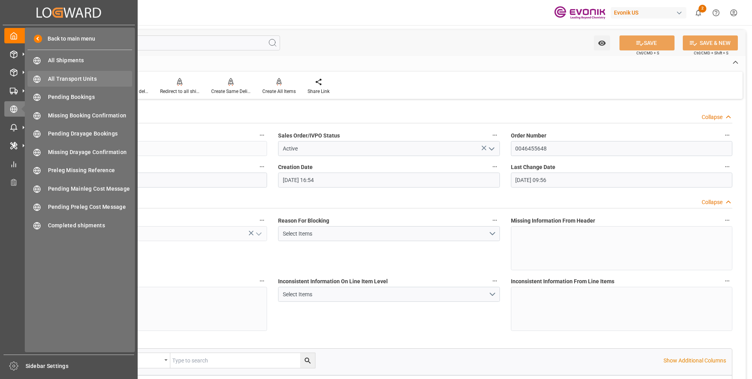
click at [74, 75] on span "All Transport Units" at bounding box center [90, 79] width 85 height 8
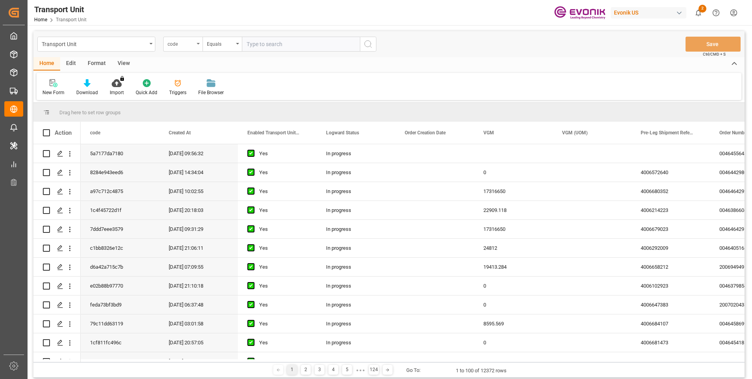
click at [201, 44] on div "code" at bounding box center [182, 44] width 39 height 15
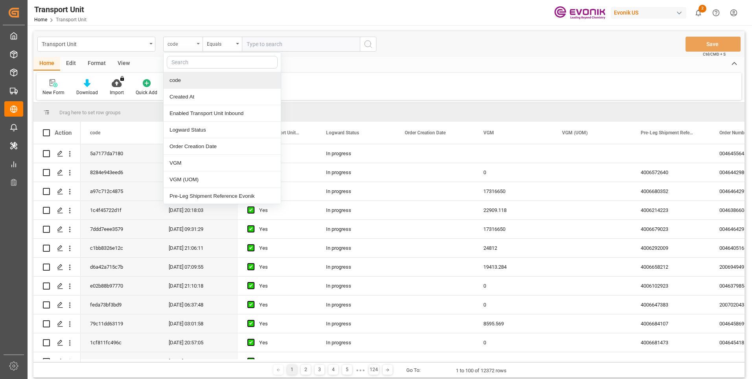
click at [188, 46] on div "code" at bounding box center [181, 43] width 27 height 9
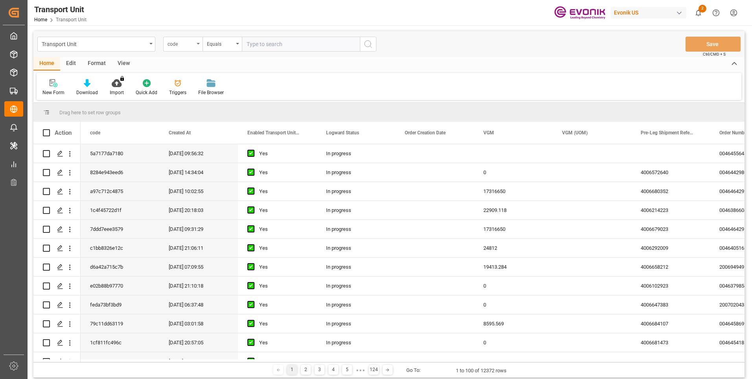
click at [190, 43] on div "code" at bounding box center [181, 43] width 27 height 9
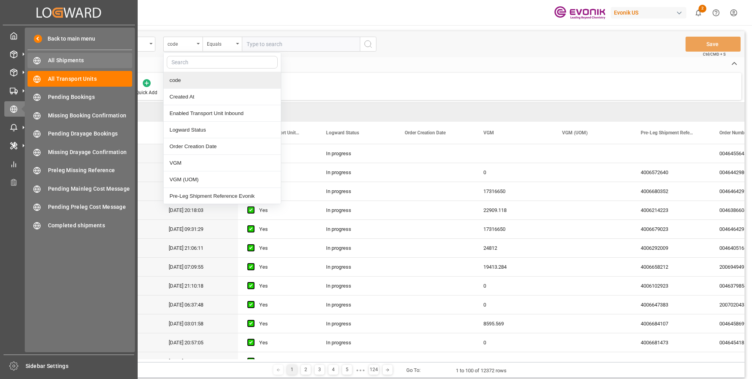
click at [75, 60] on span "All Shipments" at bounding box center [90, 60] width 85 height 8
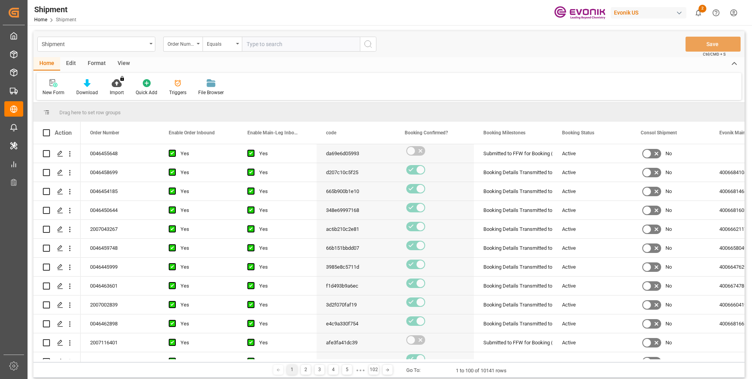
click at [257, 42] on input "text" at bounding box center [301, 44] width 118 height 15
paste input "0046455648"
type input "0046455648"
click at [367, 43] on icon "search button" at bounding box center [368, 43] width 9 height 9
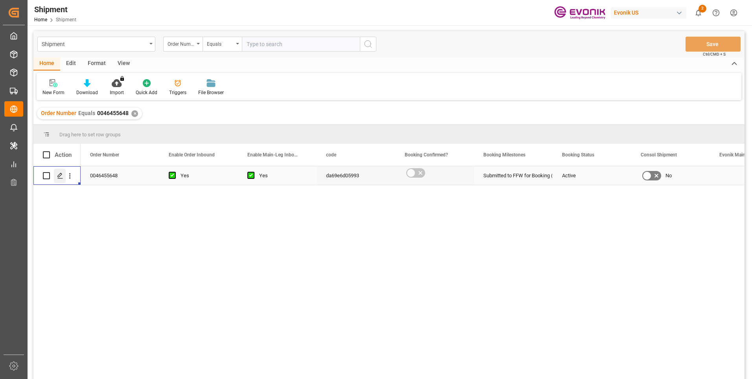
click at [60, 175] on icon "Press SPACE to select this row." at bounding box center [60, 175] width 6 height 6
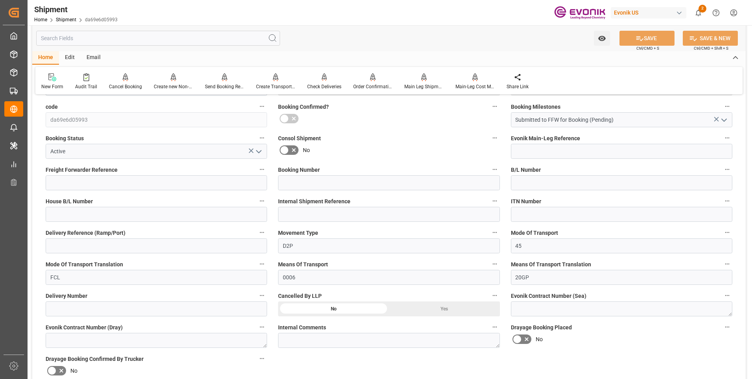
scroll to position [236, 0]
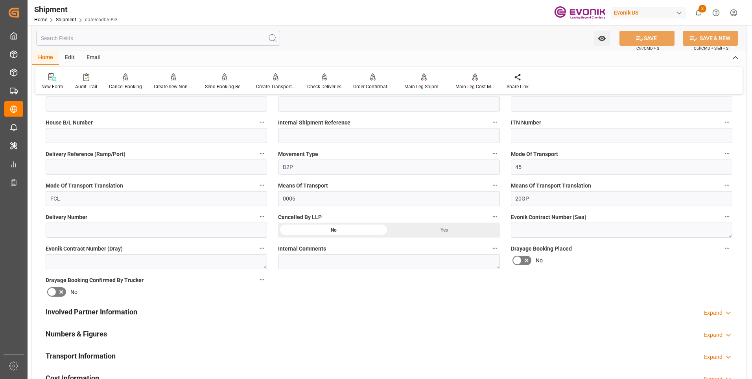
click at [111, 310] on h2 "Involved Partner Information" at bounding box center [92, 311] width 92 height 11
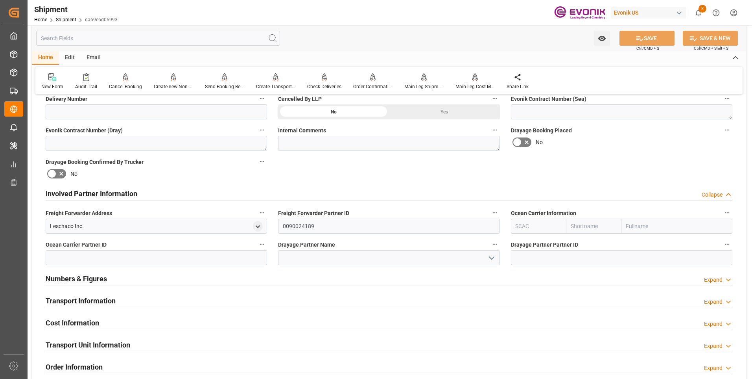
scroll to position [394, 0]
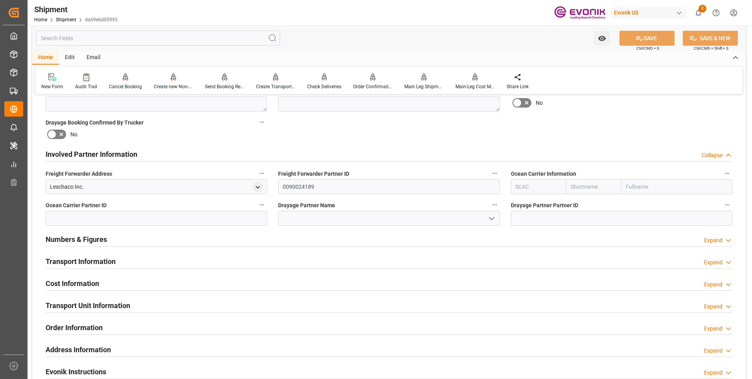
click at [540, 190] on input "text" at bounding box center [538, 186] width 55 height 15
click at [526, 206] on b "ONEY" at bounding box center [523, 204] width 15 height 6
type input "ONEY"
type input "ONE"
type input "Ocean Network Express"
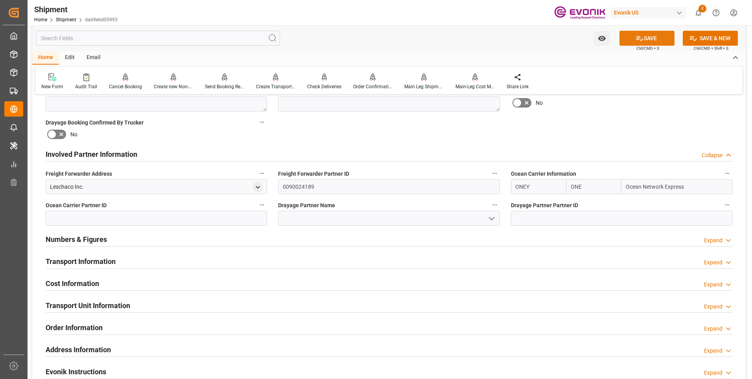
type input "ONEY"
click at [644, 39] on button "SAVE" at bounding box center [647, 38] width 55 height 15
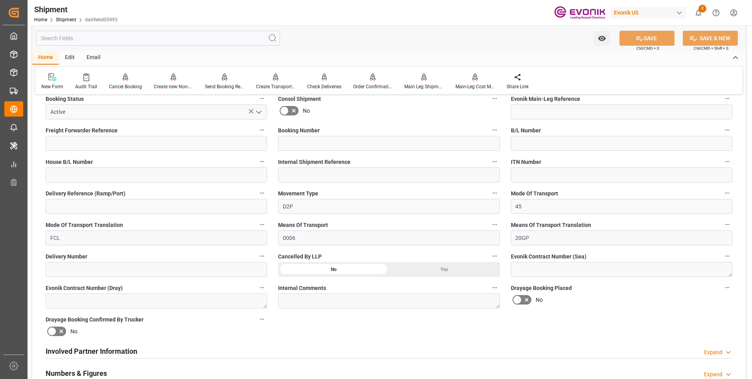
scroll to position [315, 0]
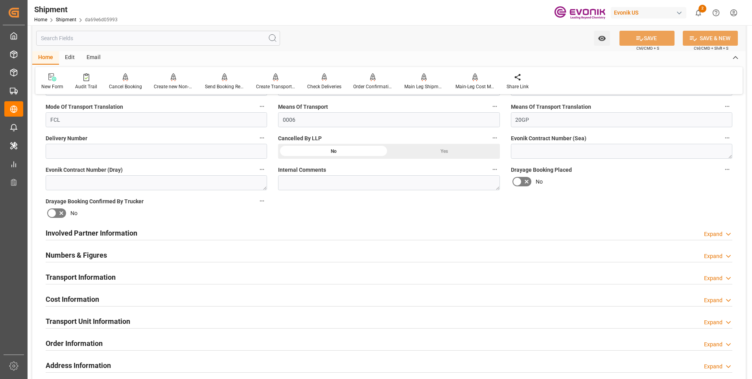
click at [91, 230] on h2 "Involved Partner Information" at bounding box center [92, 232] width 92 height 11
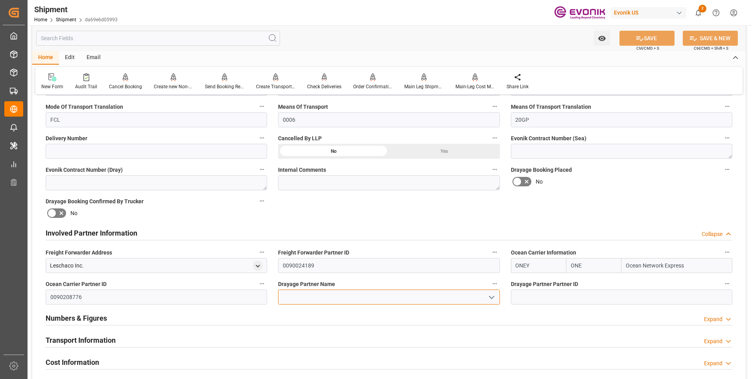
click at [358, 297] on input at bounding box center [389, 296] width 222 height 15
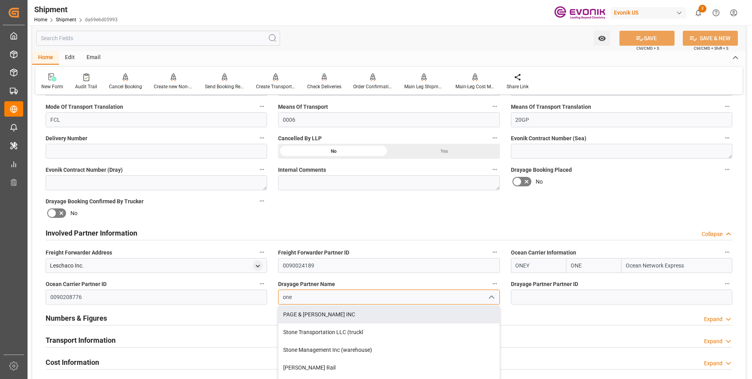
scroll to position [394, 0]
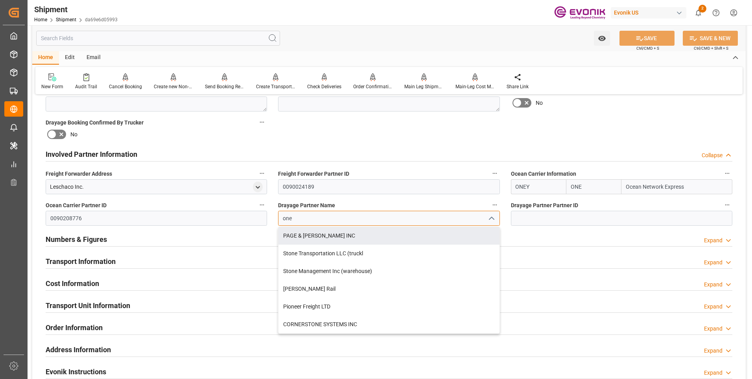
type input "one"
click at [78, 216] on input "0090208776" at bounding box center [157, 218] width 222 height 15
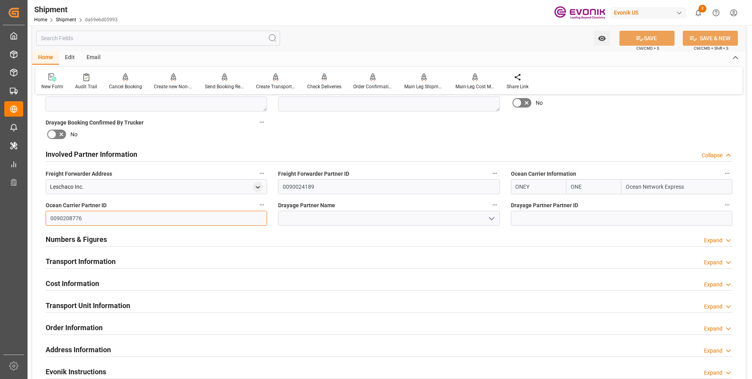
click at [78, 216] on input "0090208776" at bounding box center [157, 218] width 222 height 15
click at [556, 220] on input at bounding box center [622, 218] width 222 height 15
paste input "0090208776"
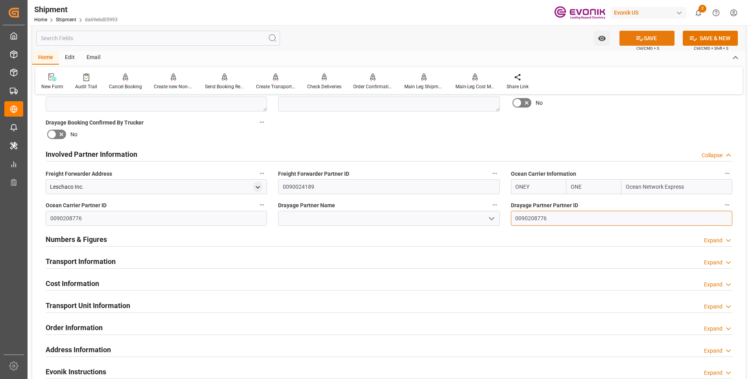
type input "0090208776"
click at [638, 38] on icon at bounding box center [640, 38] width 7 height 5
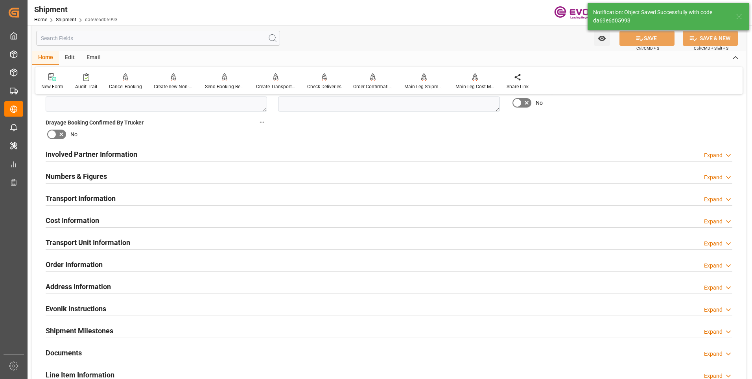
scroll to position [275, 0]
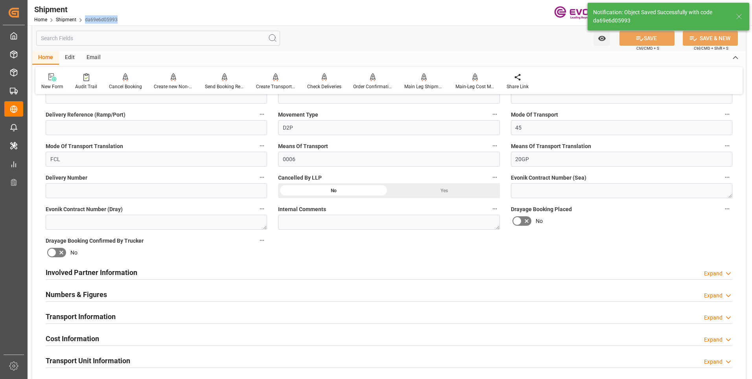
drag, startPoint x: 117, startPoint y: 17, endPoint x: 84, endPoint y: 19, distance: 33.1
click at [84, 19] on div "Shipment Home Shipment da69e6d05993" at bounding box center [75, 12] width 89 height 25
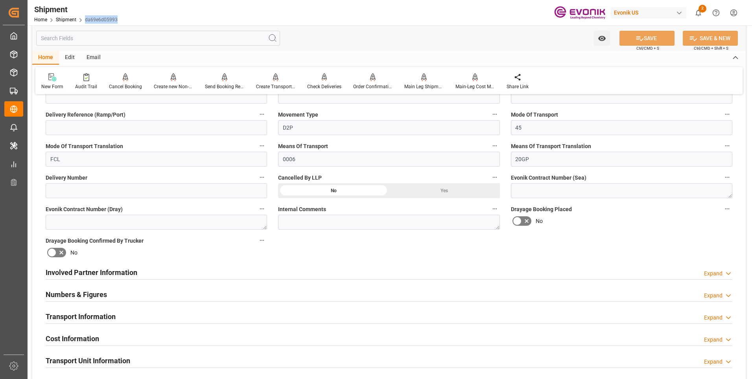
copy link "da69e6d05993"
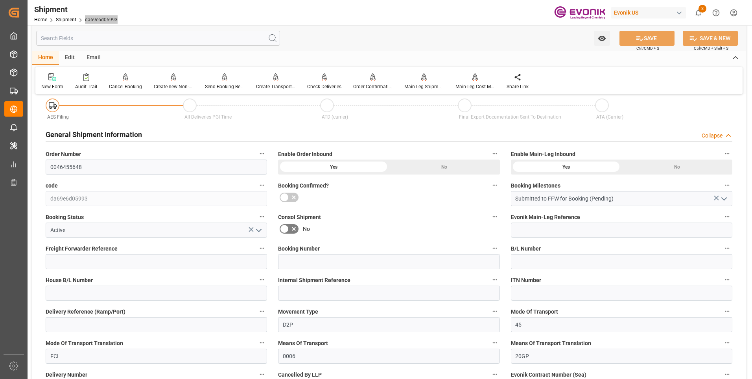
scroll to position [0, 0]
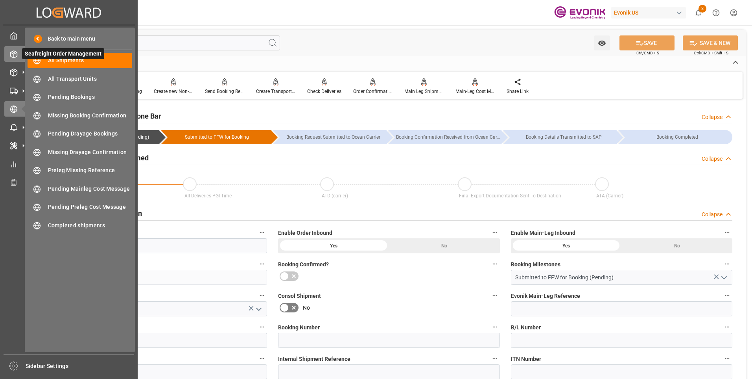
click at [14, 56] on line at bounding box center [14, 56] width 0 height 4
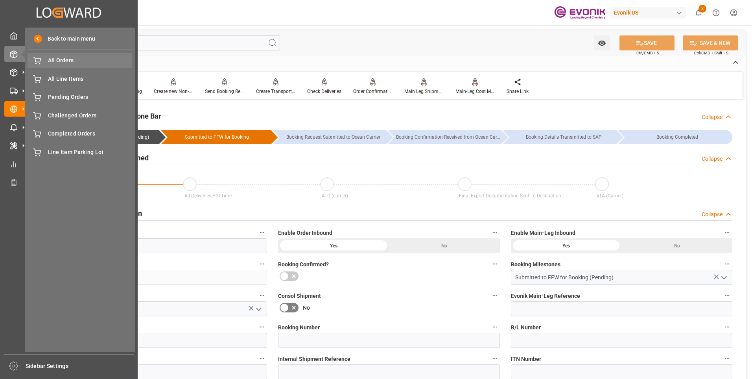
click at [68, 60] on span "All Orders" at bounding box center [90, 60] width 85 height 8
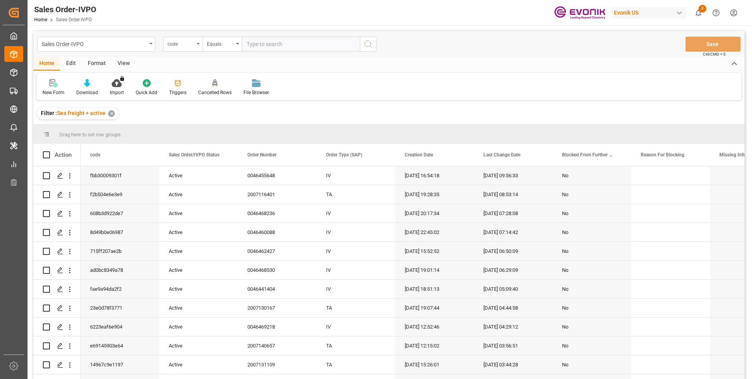
click at [188, 47] on div "code" at bounding box center [181, 43] width 27 height 9
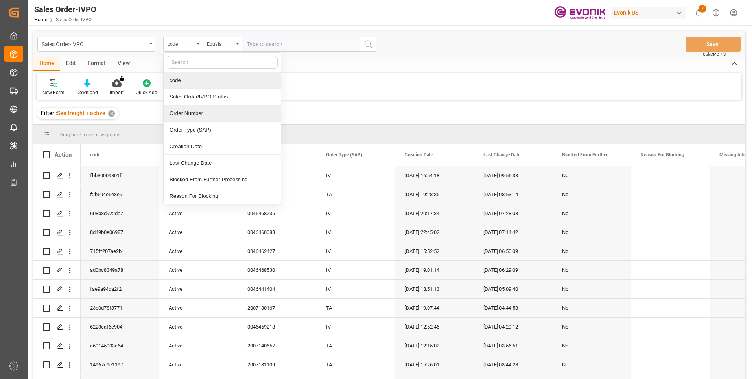
click at [191, 110] on div "Order Number" at bounding box center [222, 113] width 117 height 17
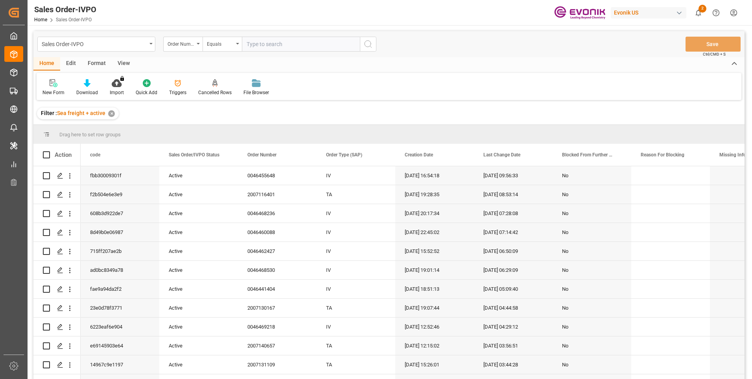
click at [286, 42] on input "text" at bounding box center [301, 44] width 118 height 15
click at [257, 43] on input "text" at bounding box center [301, 44] width 118 height 15
paste input "0046455648"
click at [358, 49] on input "0046455648" at bounding box center [301, 44] width 118 height 15
type input "0046455648"
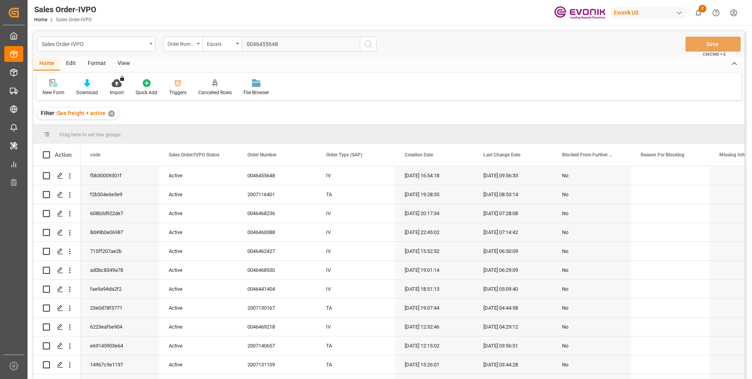
click at [368, 48] on icon "search button" at bounding box center [368, 43] width 9 height 9
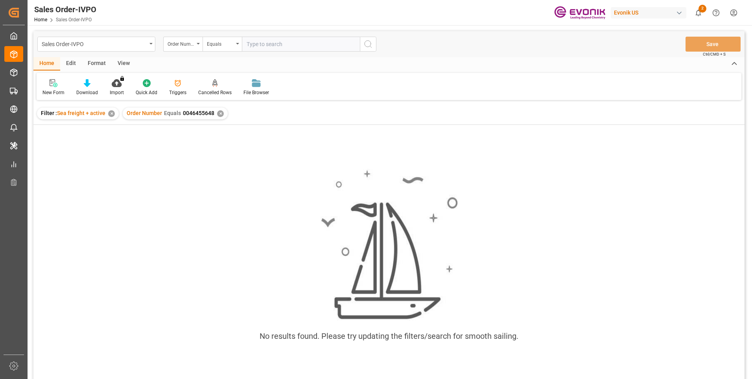
click at [289, 42] on input "text" at bounding box center [301, 44] width 118 height 15
paste input "0046455648"
type input "0046455648"
click at [362, 45] on button "search button" at bounding box center [368, 44] width 17 height 15
click at [218, 113] on div "✕" at bounding box center [220, 113] width 7 height 7
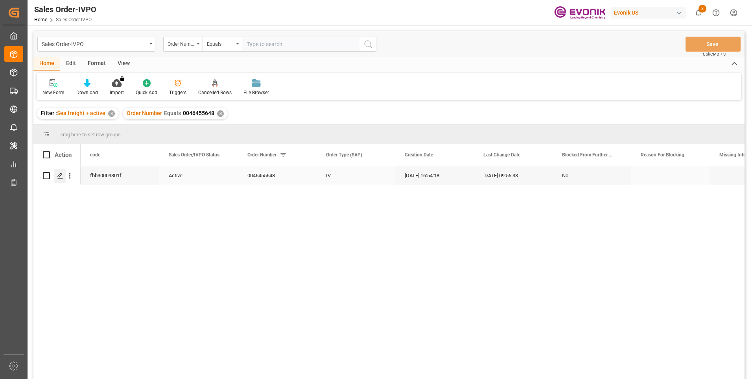
click at [60, 179] on div "Press SPACE to select this row." at bounding box center [60, 175] width 12 height 15
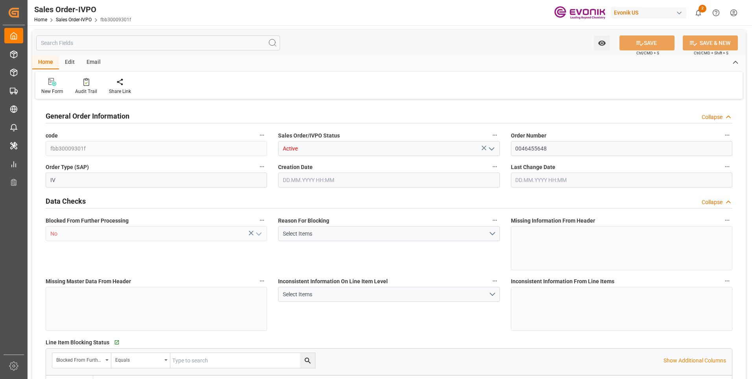
type input "BEANR"
type input "0"
type input "1"
type input "2"
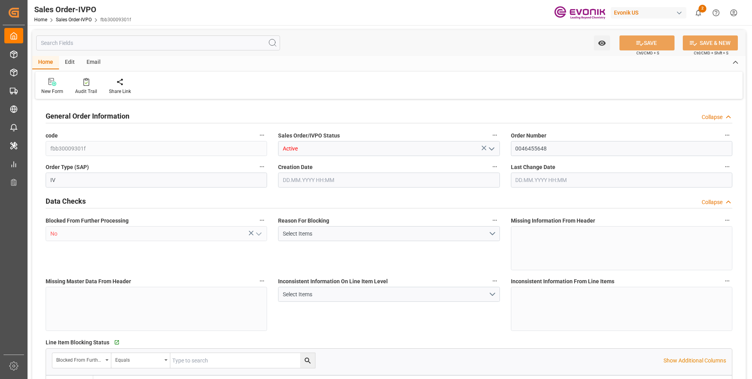
type input "13283.136"
type input "37.0066"
type input "17000"
type input "30"
type input "12.08.2025 16:54"
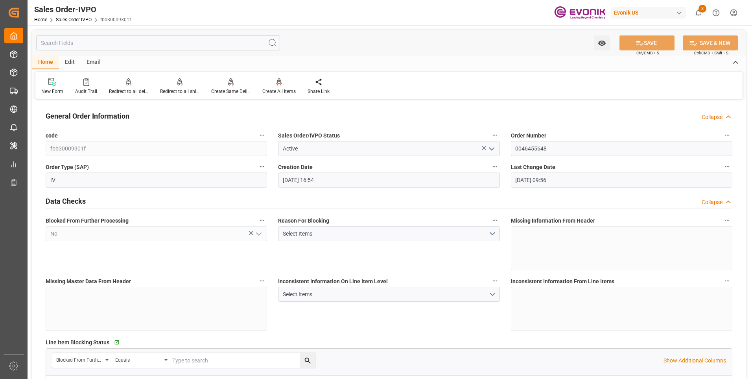
type input "[DATE] 09:56"
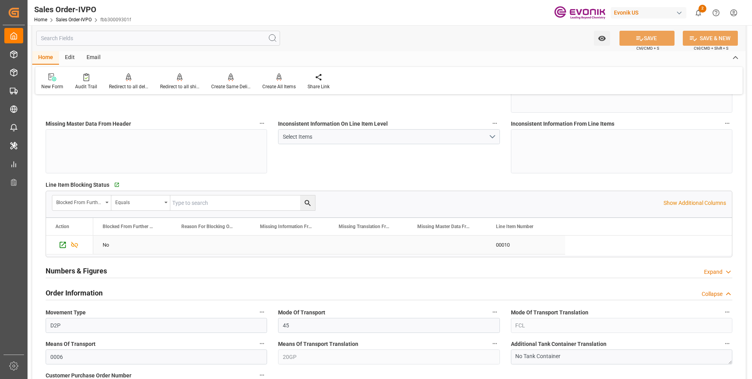
scroll to position [315, 0]
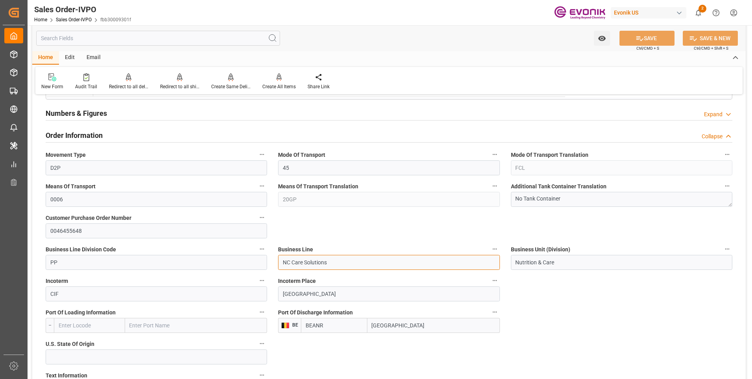
drag, startPoint x: 333, startPoint y: 264, endPoint x: 252, endPoint y: 266, distance: 81.5
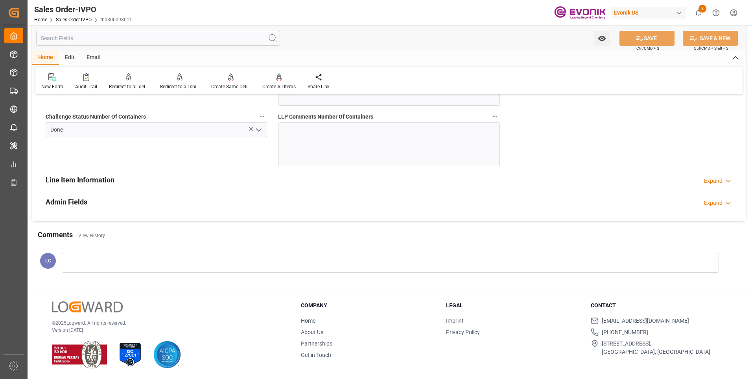
scroll to position [1377, 0]
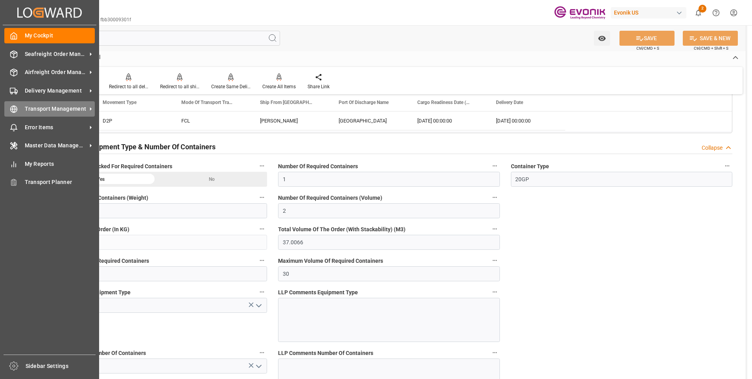
click at [10, 110] on icon at bounding box center [14, 109] width 8 height 8
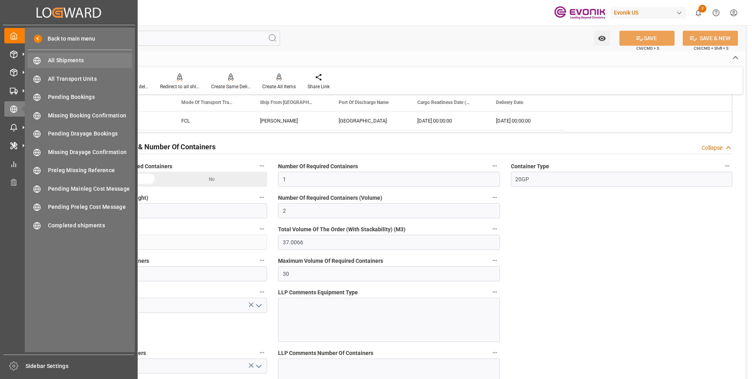
click at [68, 57] on span "All Shipments" at bounding box center [90, 60] width 85 height 8
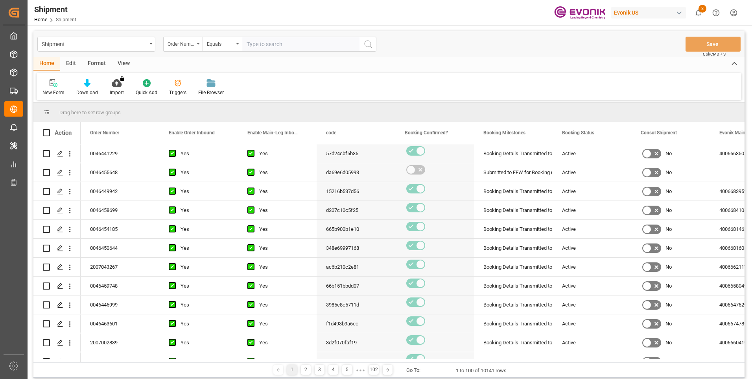
click at [270, 46] on input "text" at bounding box center [301, 44] width 118 height 15
paste input "46455648"
type input "0046455648"
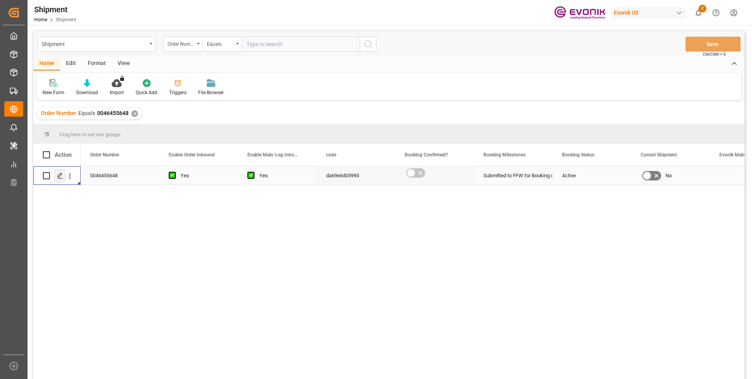
click at [61, 173] on icon "Press SPACE to select this row." at bounding box center [60, 175] width 6 height 6
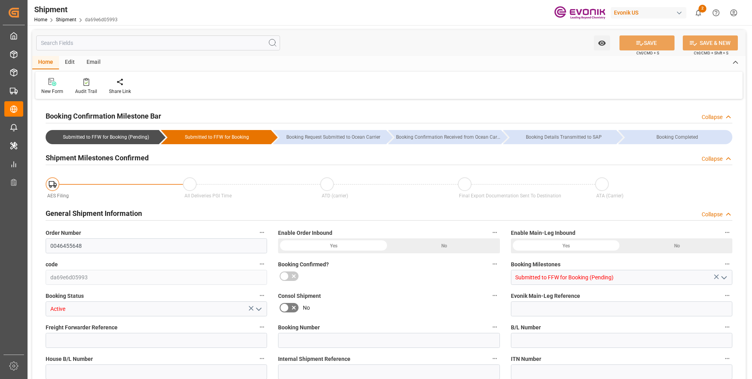
type input "ONE"
type input "Ocean Network Express"
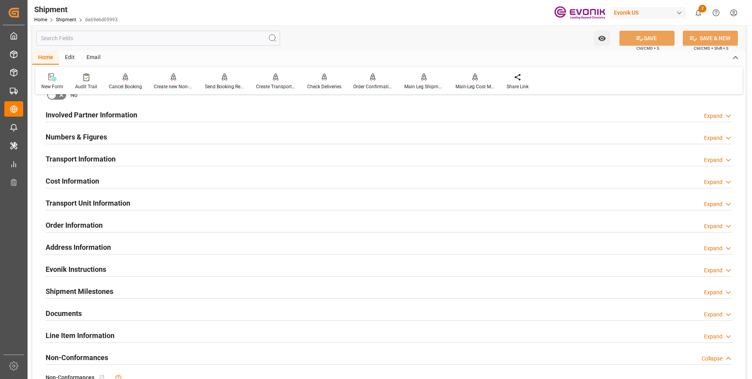
scroll to position [354, 0]
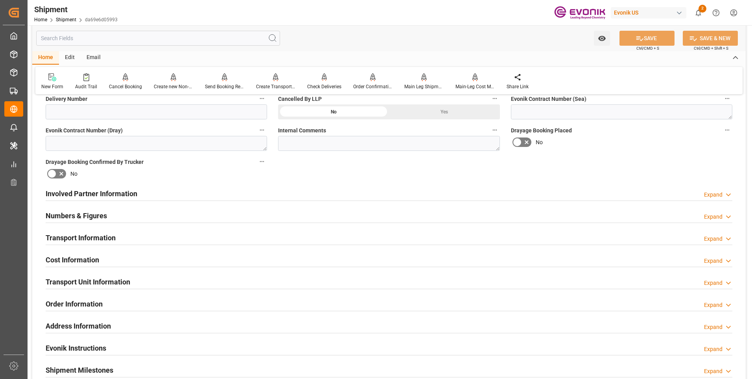
click at [94, 193] on h2 "Involved Partner Information" at bounding box center [92, 193] width 92 height 11
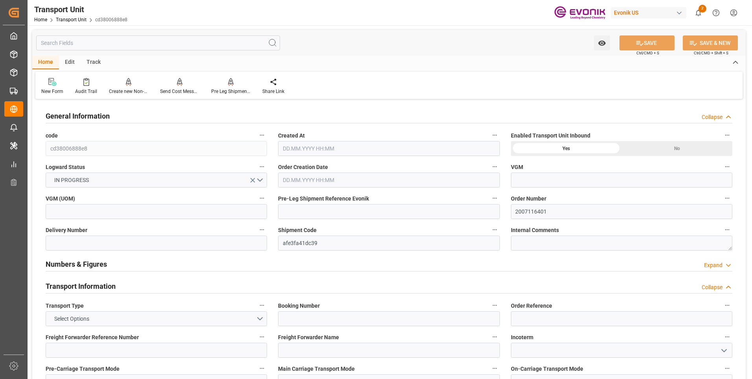
type input "ONE"
type input "Ocean Network Express"
type input "USLAX"
type input "PECLL"
type input "10979.6"
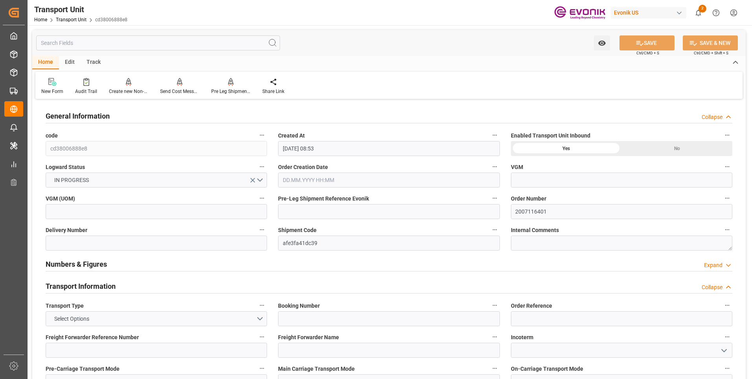
type input "[DATE] 08:53"
type input "[DATE]"
type input "[DATE] 00:00"
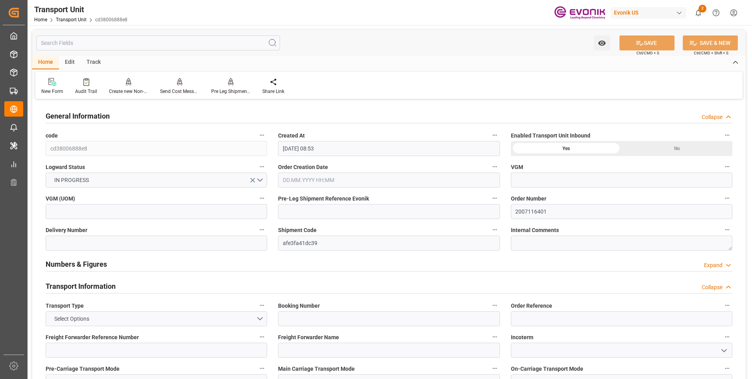
type input "[DATE] 00:00"
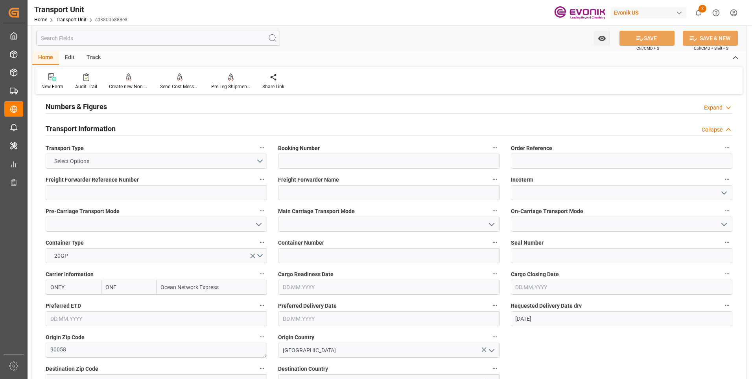
scroll to position [315, 0]
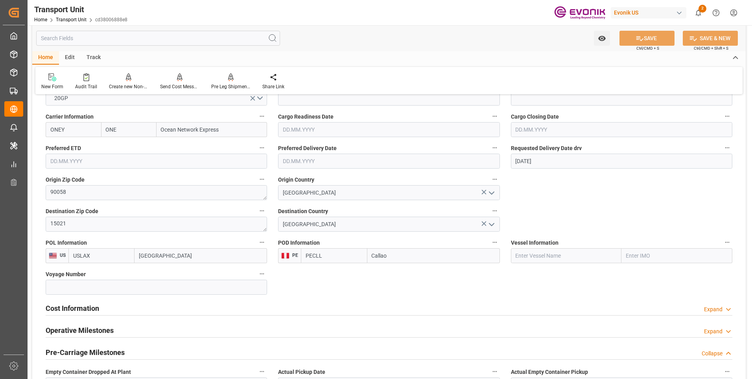
click at [76, 302] on div "Cost Information" at bounding box center [73, 307] width 54 height 15
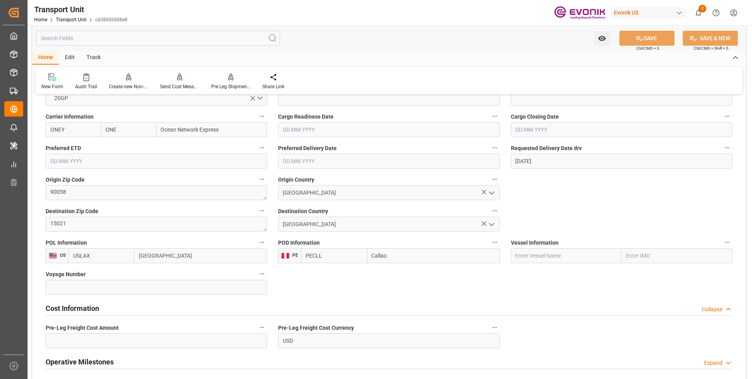
scroll to position [394, 0]
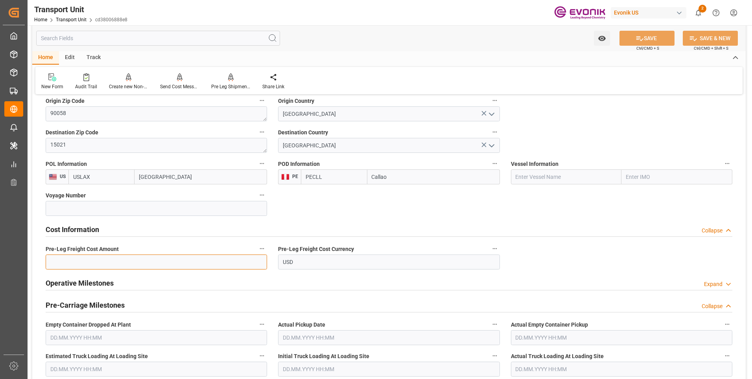
click at [100, 261] on input "text" at bounding box center [157, 261] width 222 height 15
click at [101, 263] on input "text" at bounding box center [157, 261] width 222 height 15
type input "525"
click at [45, 216] on div "Voyage Number" at bounding box center [156, 202] width 233 height 31
click at [637, 39] on icon at bounding box center [640, 38] width 7 height 5
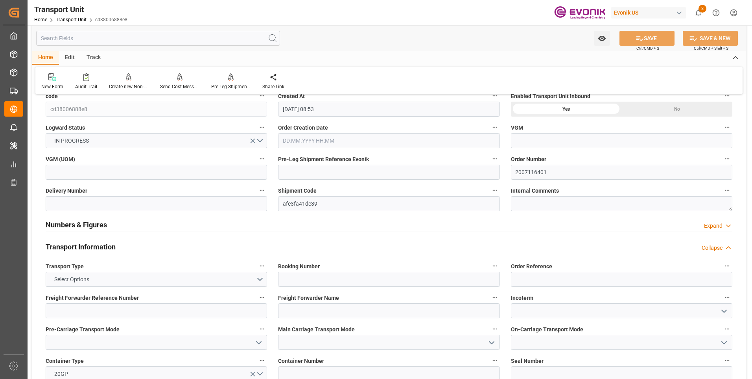
scroll to position [0, 0]
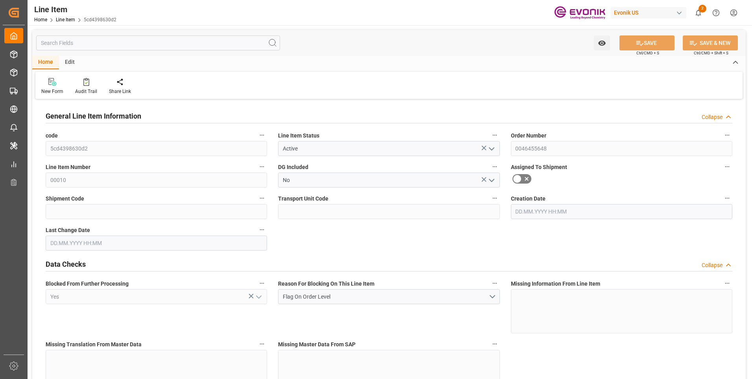
type input "16"
type input "12883.136"
type input "12352"
type input "18.5033"
type input "64"
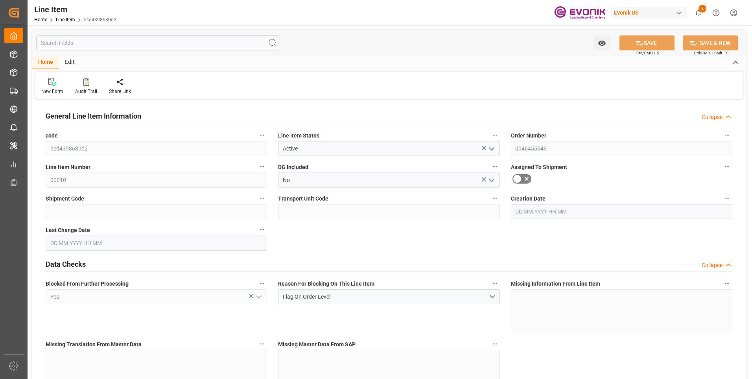
type input "69912.32"
type input "64"
type input "12352"
type input "12883.136"
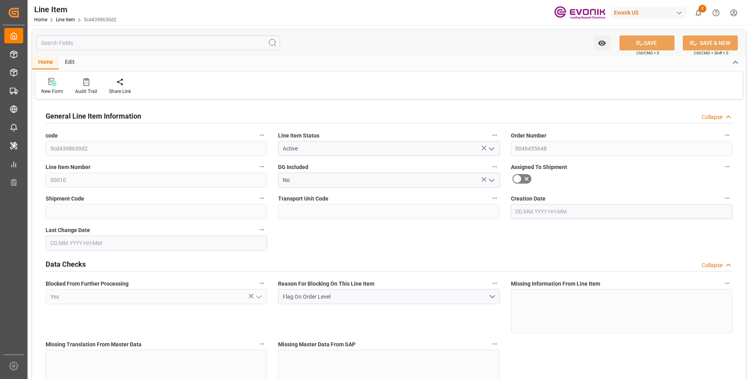
type input "13283.136"
type input "12352"
type input "18.5033"
type input "18503.296"
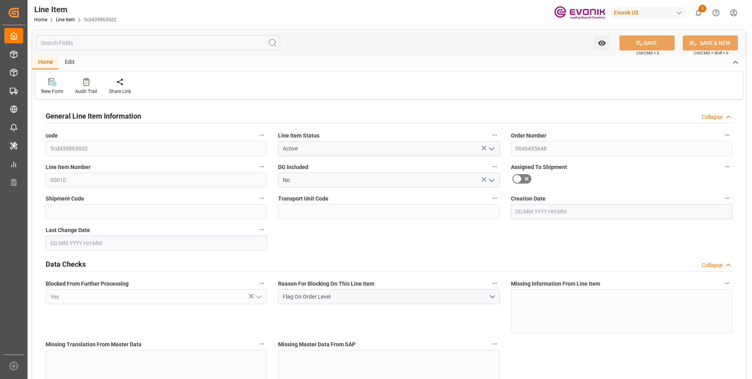
type input "0"
type input "[DATE] 16:54"
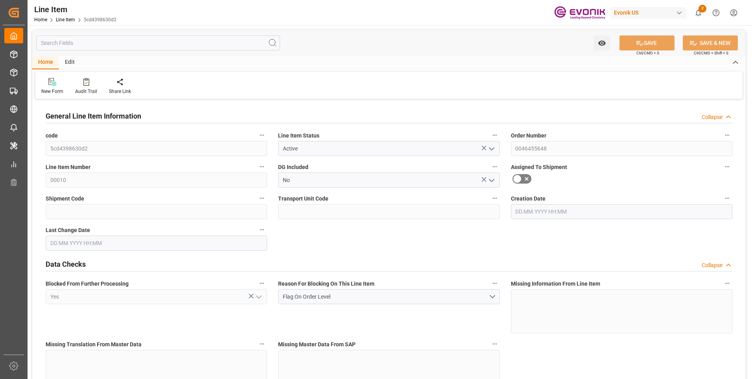
type input "[DATE] 12:02"
type input "[DATE]"
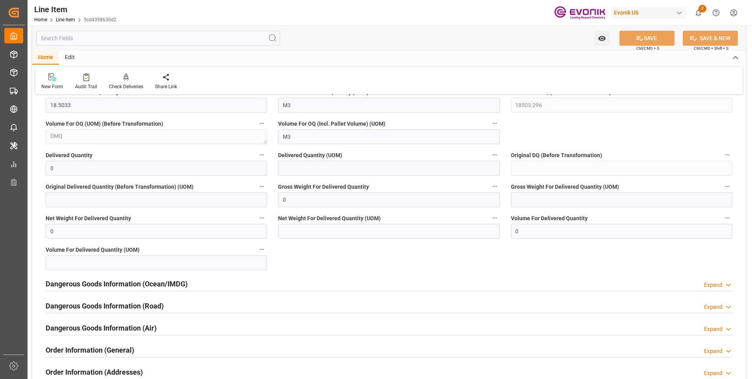
scroll to position [944, 0]
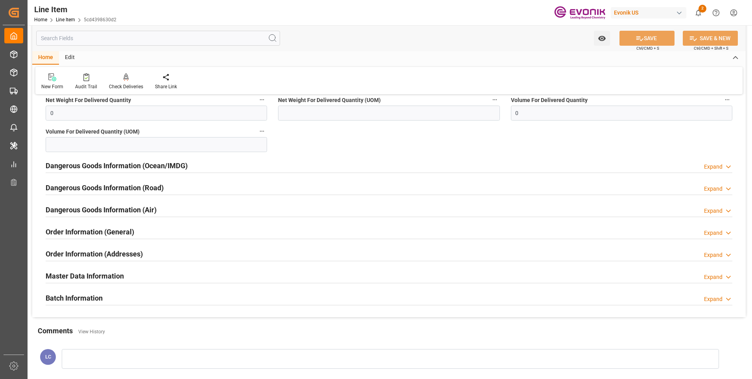
click at [114, 39] on input "text" at bounding box center [158, 38] width 244 height 15
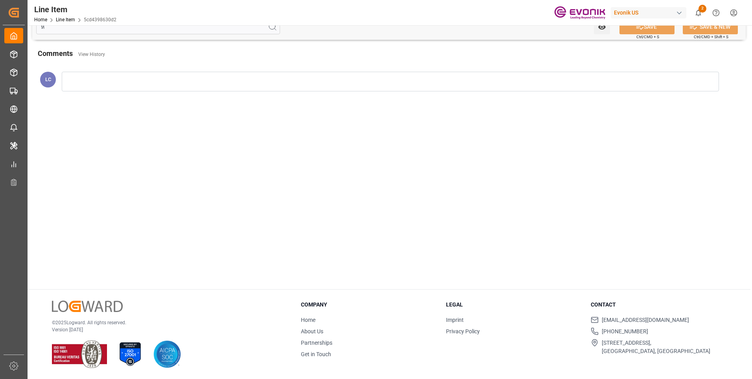
scroll to position [84, 0]
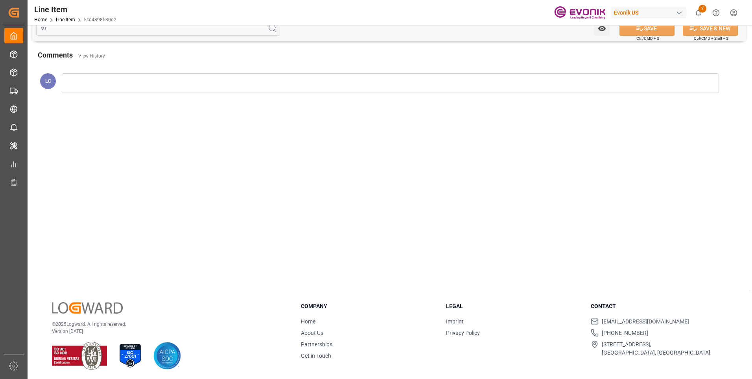
type input "ห"
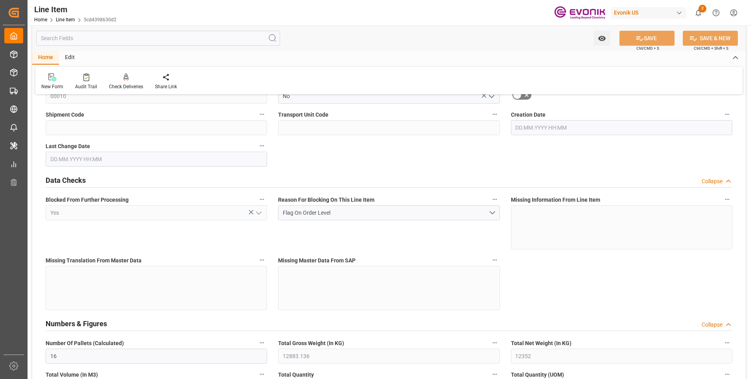
type input "16"
type input "12883.136"
type input "12352"
type input "18.5033"
type input "64"
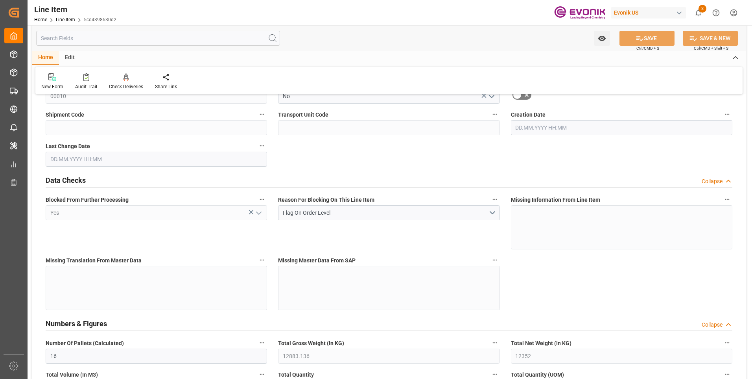
type input "69912.32"
type input "64"
type input "12352"
type input "12883.136"
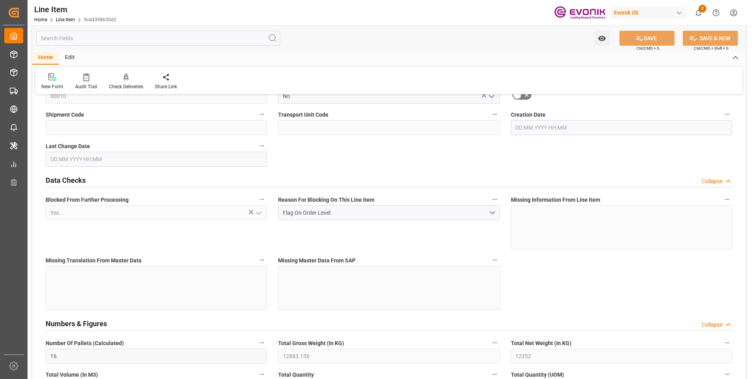
type input "13283.136"
type input "12352"
type input "18.5033"
type input "18503.296"
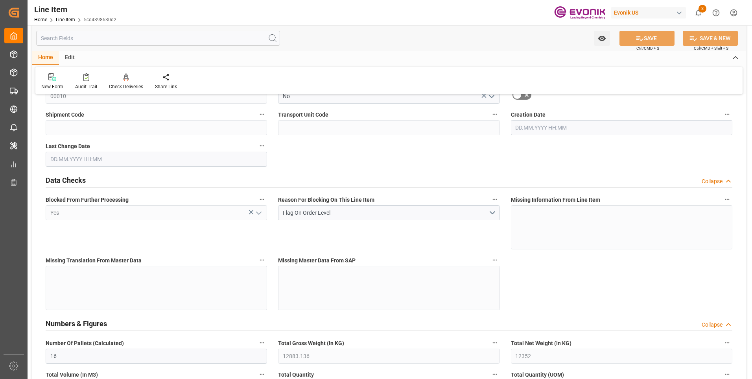
type input "0"
type input "12.08.2025 16:54"
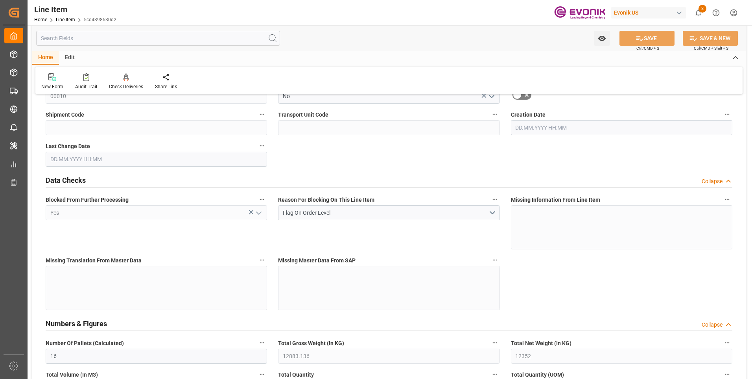
type input "15.08.2025 12:02"
type input "[DATE]"
type input "17.09.2025"
type input "10.09.2025"
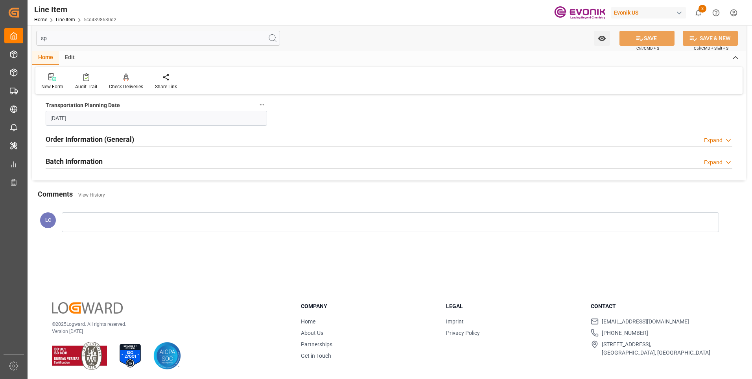
type input "s"
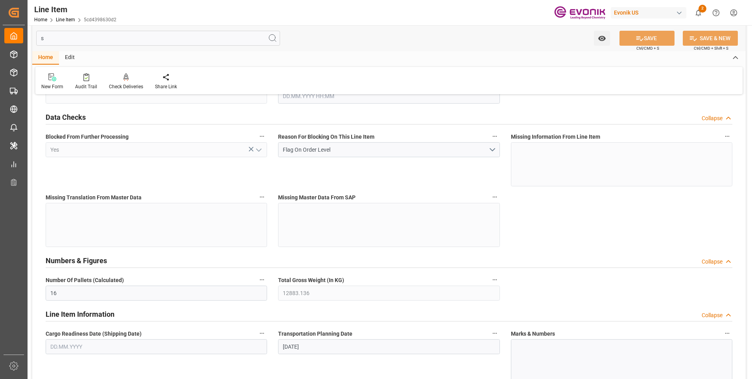
type input "16"
type input "12883.136"
type input "12352"
type input "12883.136"
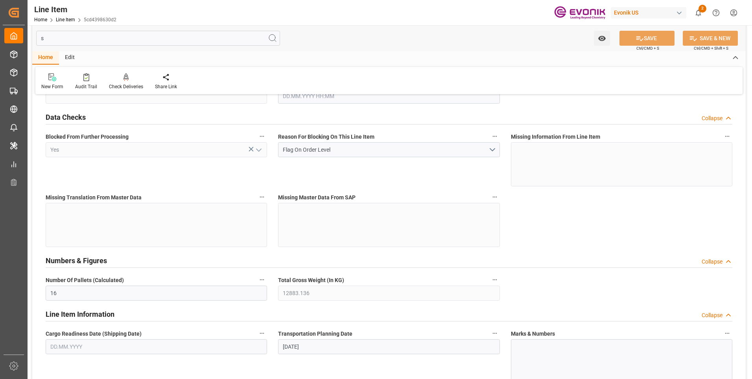
type input "13283.136"
type input "12352"
type input "18503.296"
type input "0"
type input "15.08.2025 12:02"
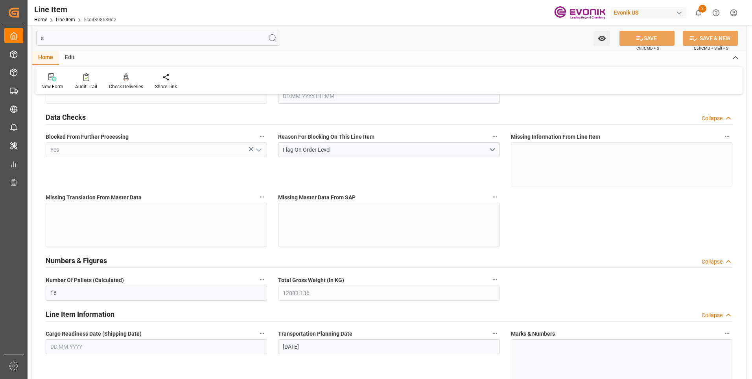
type input "17.09.2025"
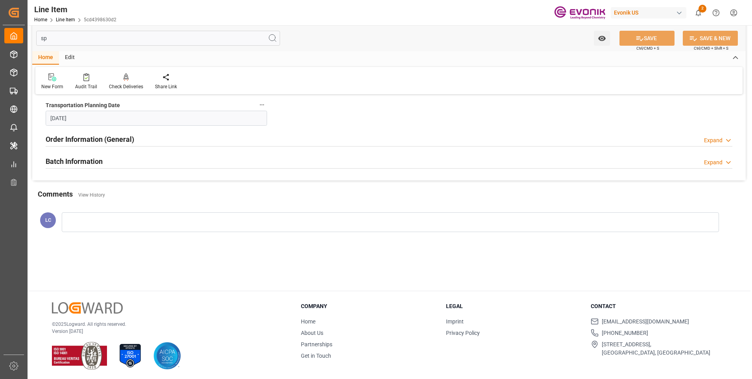
type input "sp"
click at [89, 138] on h2 "Order Information (General)" at bounding box center [90, 139] width 89 height 11
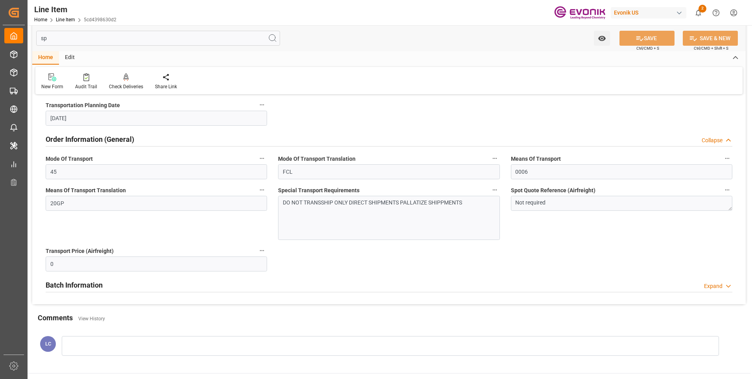
click at [89, 138] on h2 "Order Information (General)" at bounding box center [90, 139] width 89 height 11
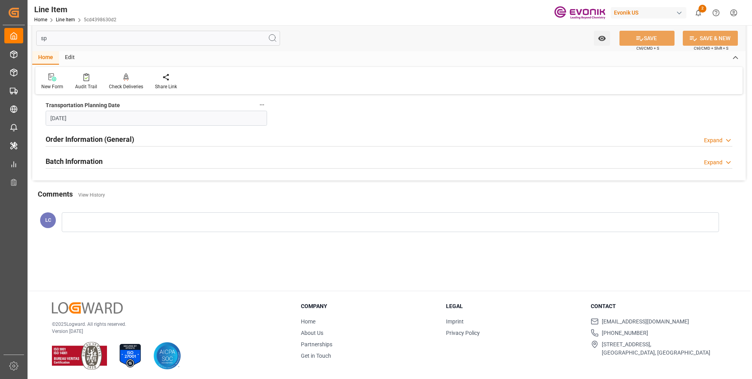
click at [80, 163] on h2 "Batch Information" at bounding box center [74, 161] width 57 height 11
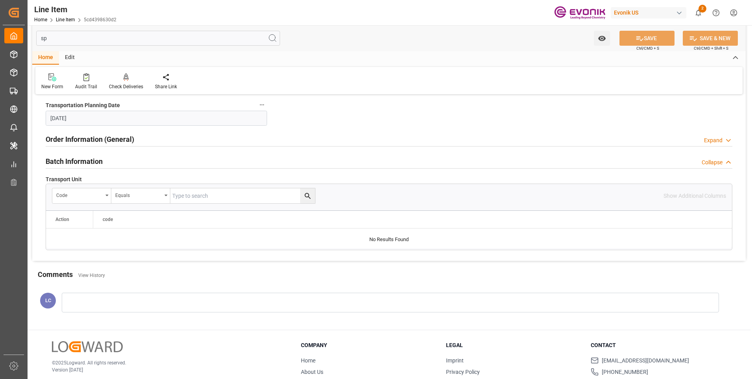
click at [79, 163] on h2 "Batch Information" at bounding box center [74, 161] width 57 height 11
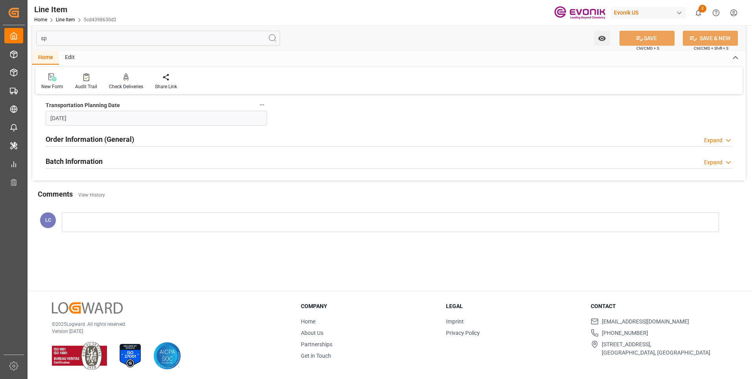
drag, startPoint x: 49, startPoint y: 39, endPoint x: 29, endPoint y: 37, distance: 20.1
click at [33, 40] on div "sp Watch Option SAVE Ctrl/CMD + S SAVE & NEW Ctrl/CMD + Shift + S" at bounding box center [389, 38] width 714 height 26
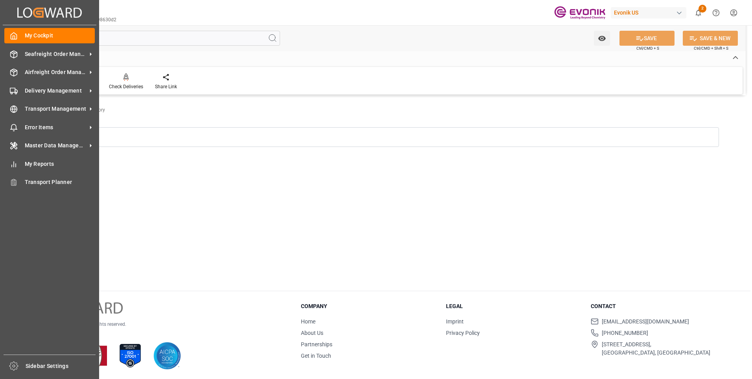
scroll to position [0, 0]
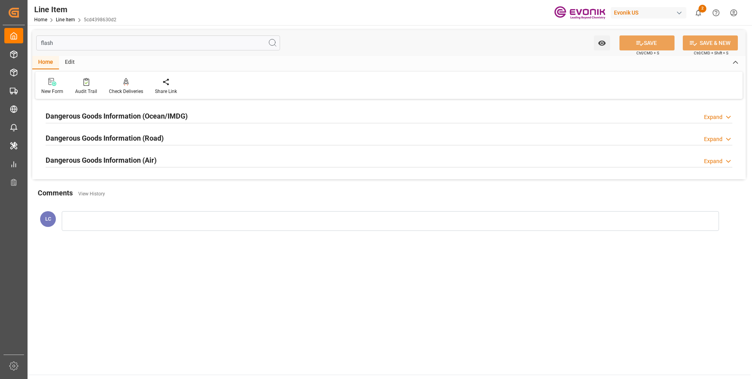
click at [137, 112] on h2 "Dangerous Goods Information (Ocean/IMDG)" at bounding box center [117, 116] width 142 height 11
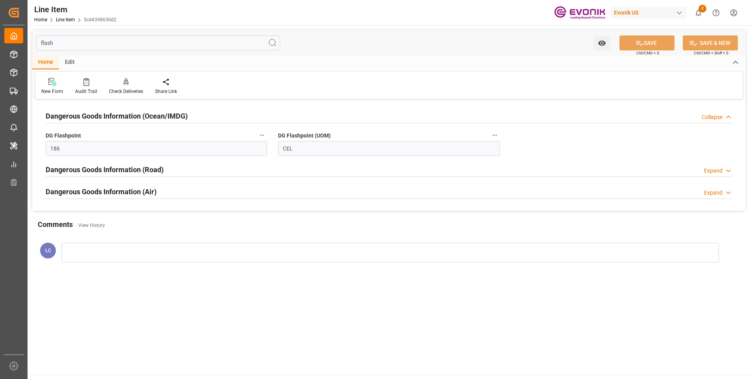
click at [137, 112] on h2 "Dangerous Goods Information (Ocean/IMDG)" at bounding box center [117, 116] width 142 height 11
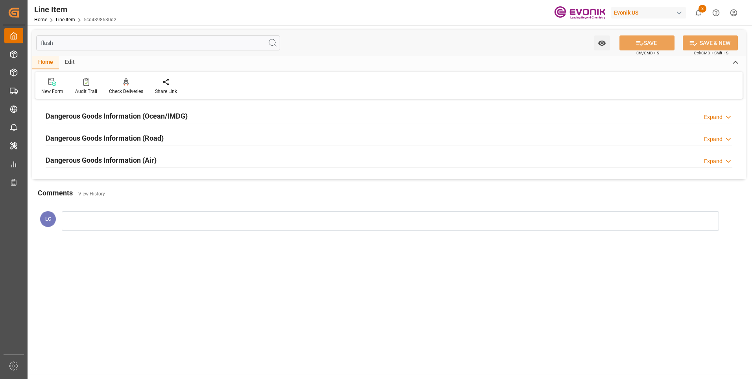
drag, startPoint x: 53, startPoint y: 42, endPoint x: 9, endPoint y: 36, distance: 44.1
click at [17, 37] on div "Created by potrace 1.15, written by Peter Selinger 2001-2017 Created by potrace…" at bounding box center [376, 189] width 752 height 379
type input "eg"
click at [128, 108] on div "Dangerous Goods Information (Ocean/IMDG)" at bounding box center [117, 115] width 142 height 15
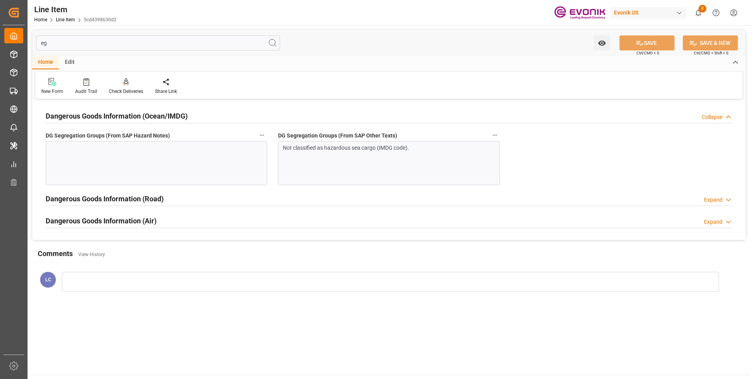
drag, startPoint x: 128, startPoint y: 108, endPoint x: 362, endPoint y: 155, distance: 238.5
click at [362, 155] on div "Not classified as hazardous sea cargo (IMDG code)." at bounding box center [389, 163] width 222 height 44
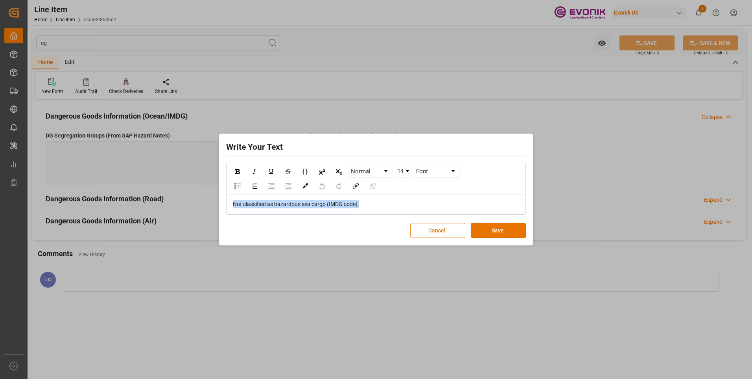
drag, startPoint x: 370, startPoint y: 206, endPoint x: 155, endPoint y: 201, distance: 214.5
click at [166, 202] on div "Write Your Text Normal 14 Font Not classified as hazardous sea cargo (IMDG code…" at bounding box center [376, 189] width 752 height 379
copy span "Not classified as hazardous sea cargo (IMDG code)."
drag, startPoint x: 517, startPoint y: 231, endPoint x: 451, endPoint y: 221, distance: 67.7
click at [514, 230] on button "Save" at bounding box center [498, 230] width 55 height 15
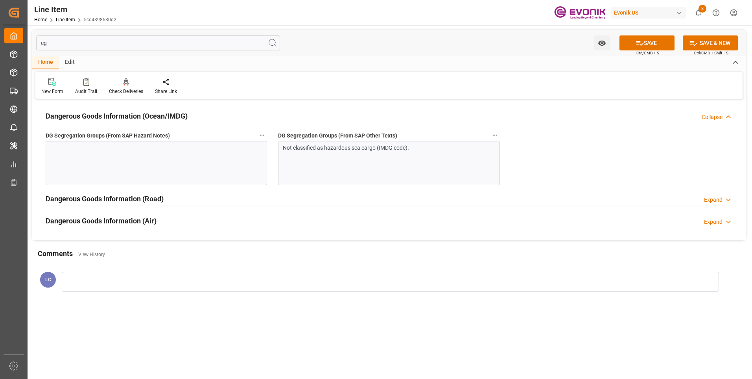
click at [206, 155] on div at bounding box center [157, 163] width 222 height 44
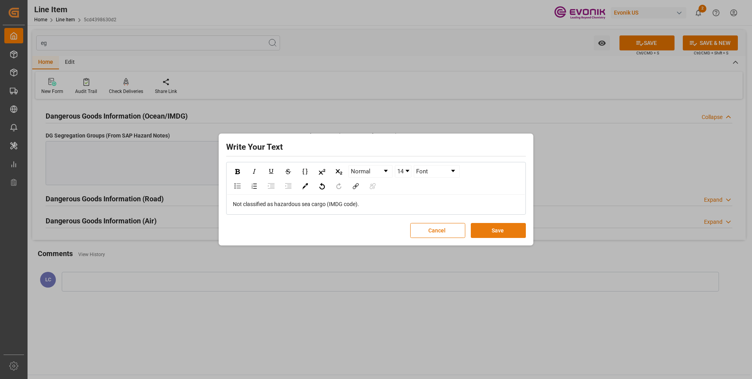
click at [515, 233] on button "Save" at bounding box center [498, 230] width 55 height 15
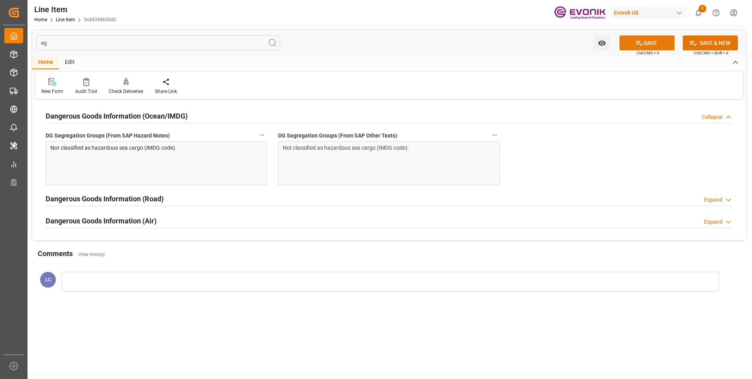
click at [654, 40] on button "SAVE" at bounding box center [647, 42] width 55 height 15
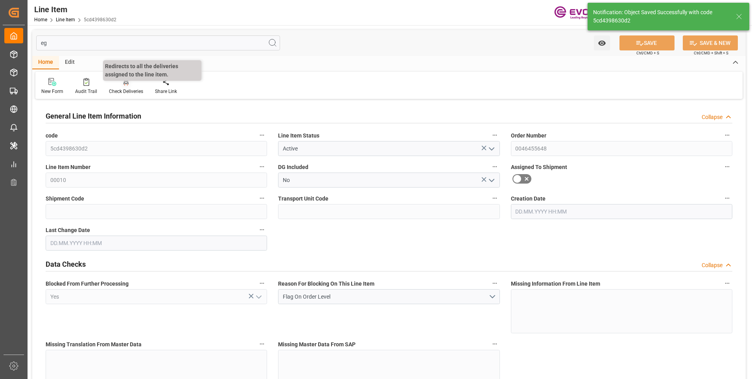
type input "16"
type input "12883.136"
type input "12352"
type input "18.5033"
type input "64"
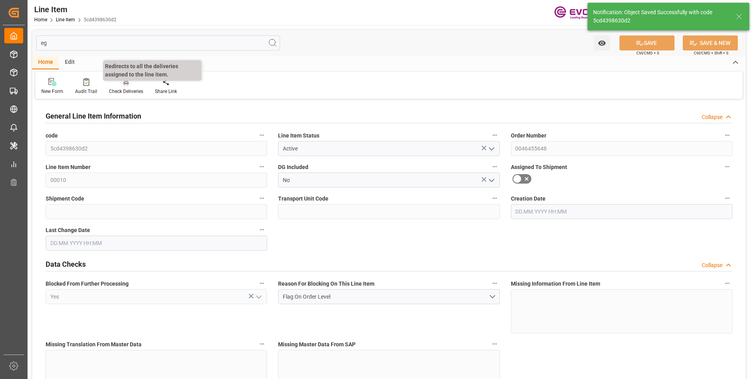
type input "69912.32"
type input "64"
type input "12352"
type input "12883.136"
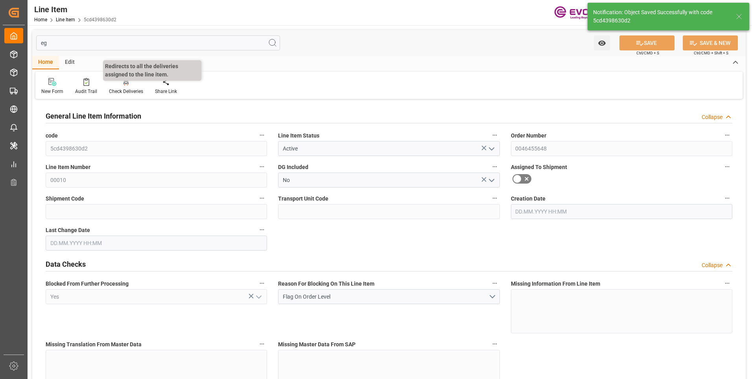
type input "13283.136"
type input "12352"
type input "18.5033"
type input "18503.296"
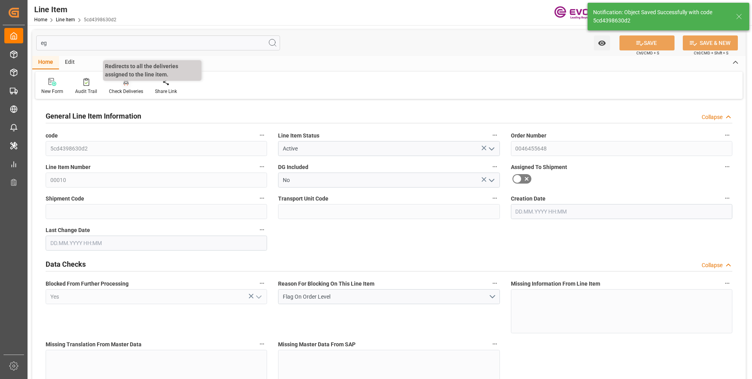
type input "0"
type input "12.08.2025 16:54"
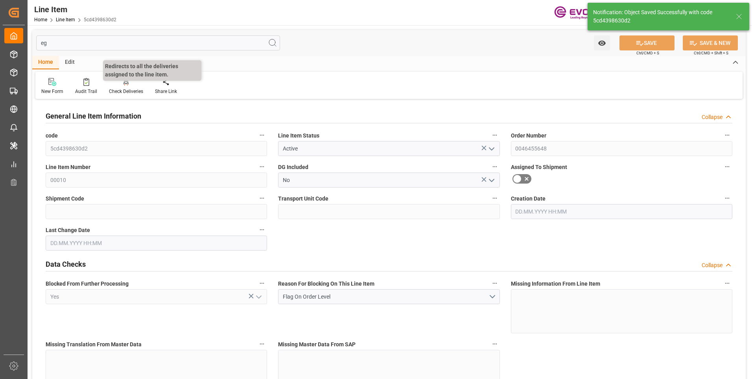
type input "20.08.2025 09:53"
type input "[DATE]"
type input "17.09.2025"
type input "10.09.2025"
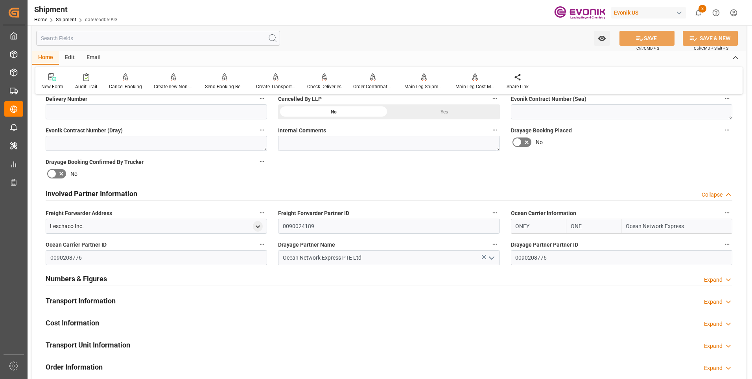
scroll to position [394, 0]
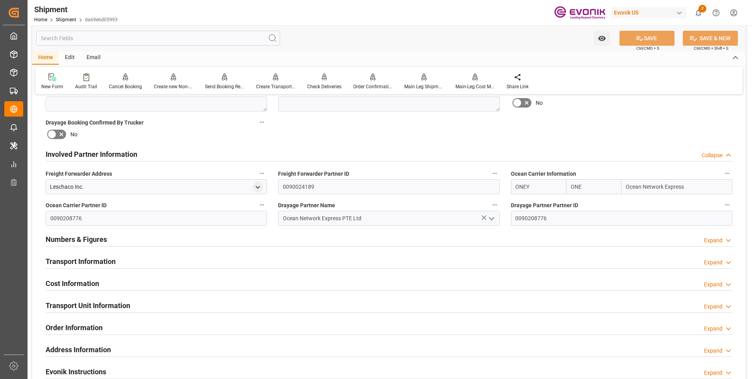
click at [73, 240] on h2 "Numbers & Figures" at bounding box center [76, 239] width 61 height 11
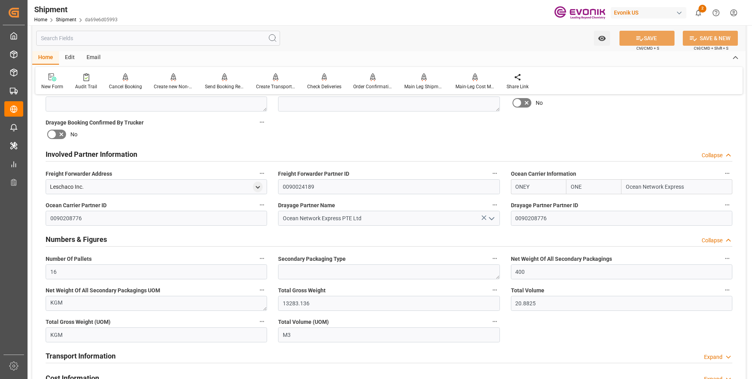
click at [92, 240] on h2 "Numbers & Figures" at bounding box center [76, 239] width 61 height 11
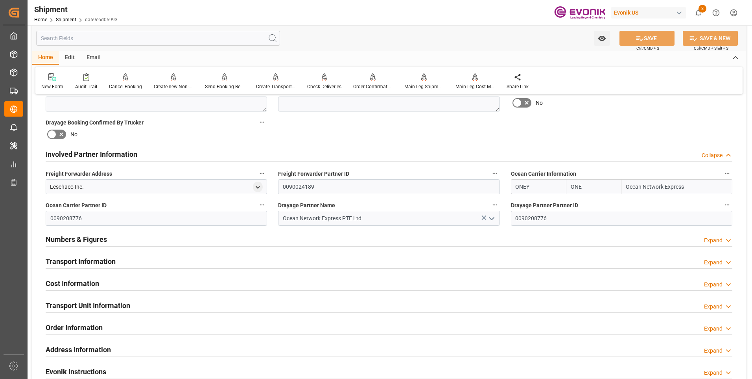
click at [85, 262] on h2 "Transport Information" at bounding box center [81, 261] width 70 height 11
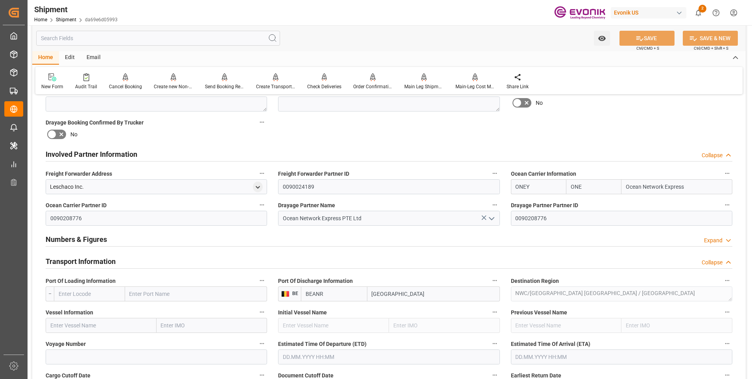
scroll to position [472, 0]
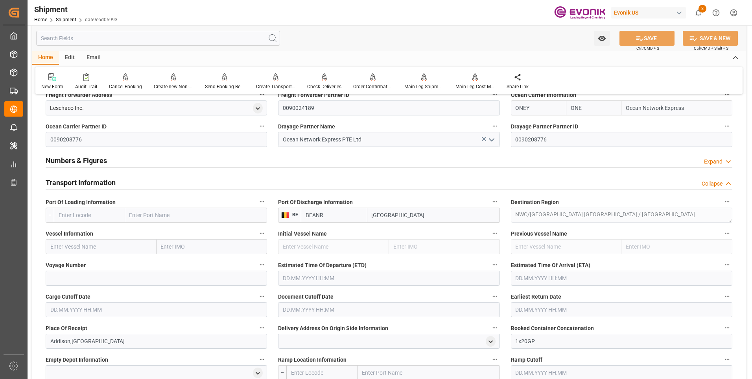
click at [94, 214] on input "text" at bounding box center [89, 214] width 71 height 15
click at [78, 233] on span "USORF - [GEOGRAPHIC_DATA]" at bounding box center [85, 236] width 53 height 15
type input "USORF"
type input "[GEOGRAPHIC_DATA]"
type input "USORF"
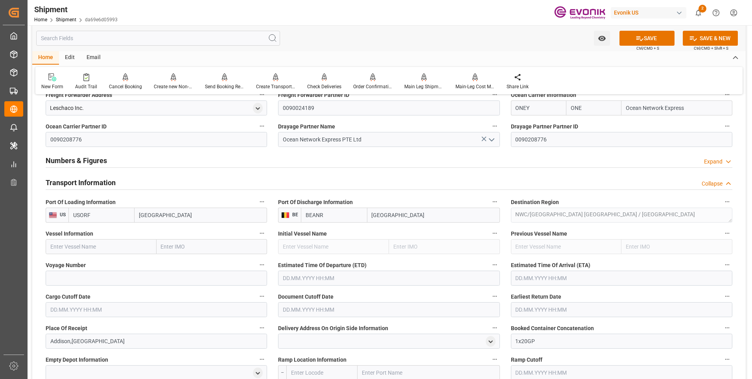
click at [90, 246] on input "text" at bounding box center [101, 246] width 111 height 15
paste input "OOCL [GEOGRAPHIC_DATA]"
click at [94, 264] on span "OOCL [GEOGRAPHIC_DATA] - 9622629" at bounding box center [84, 264] width 67 height 6
type input "OOCL Chongqing"
type input "9622629"
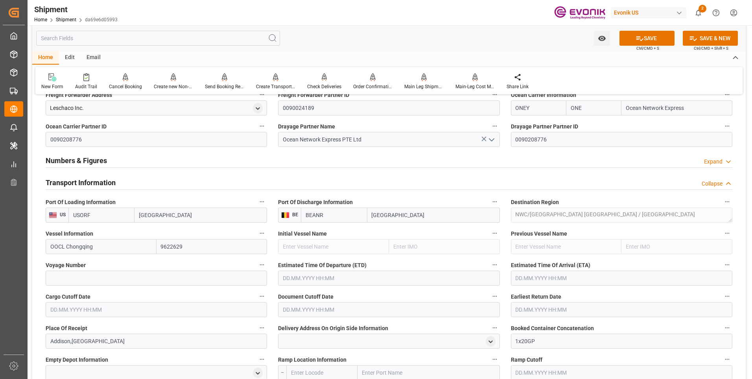
type input "OOCL Chongqing"
click at [91, 282] on input at bounding box center [157, 277] width 222 height 15
paste input "062E"
type input "062E"
click at [120, 261] on label "Voyage Number" at bounding box center [157, 264] width 222 height 11
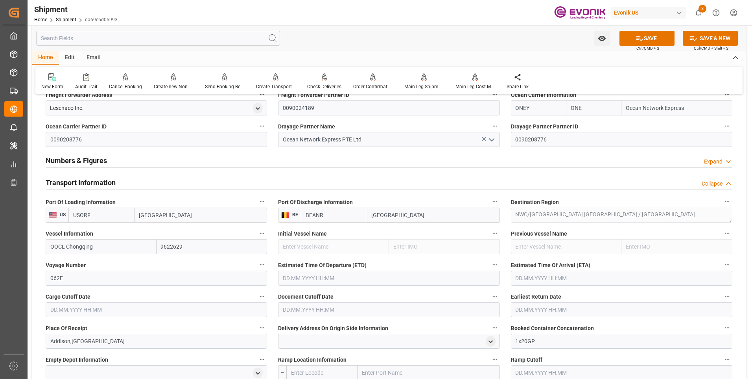
click at [257, 261] on button "Voyage Number" at bounding box center [262, 264] width 10 height 10
drag, startPoint x: 140, startPoint y: 259, endPoint x: 148, endPoint y: 260, distance: 7.2
click at [141, 259] on div at bounding box center [376, 189] width 752 height 379
click at [653, 36] on button "SAVE" at bounding box center [647, 38] width 55 height 15
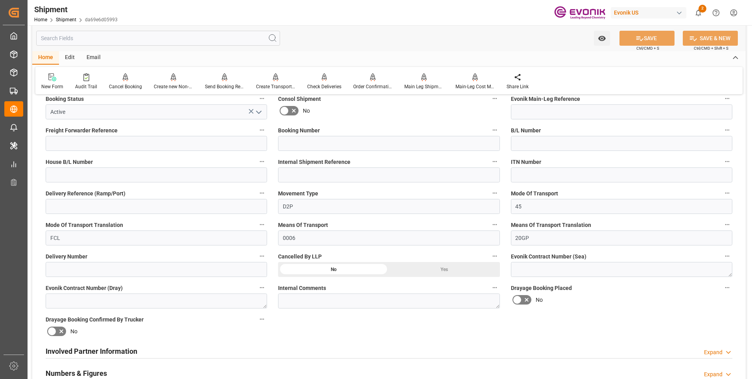
scroll to position [275, 0]
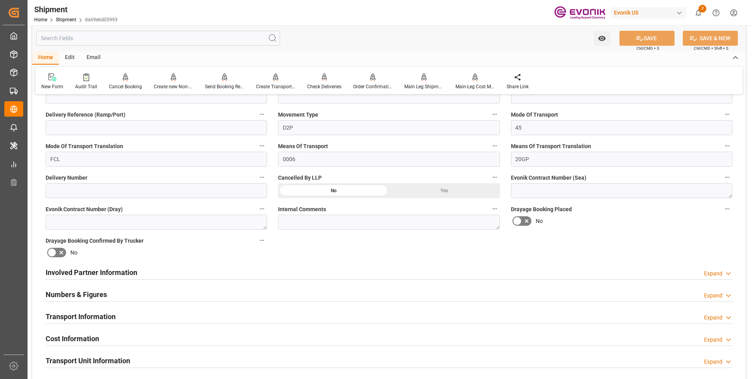
click at [107, 269] on h2 "Involved Partner Information" at bounding box center [92, 272] width 92 height 11
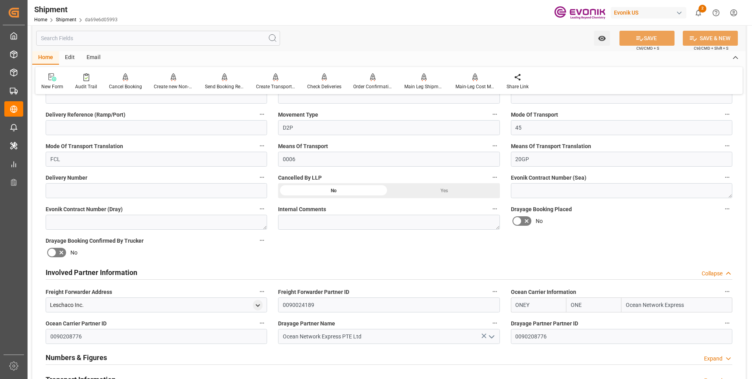
scroll to position [354, 0]
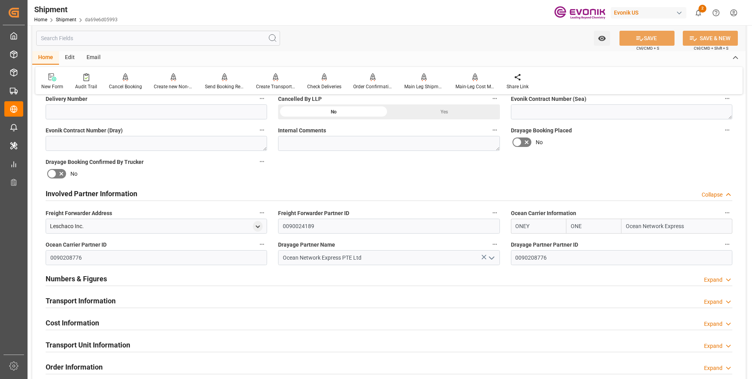
click at [92, 194] on h2 "Involved Partner Information" at bounding box center [92, 193] width 92 height 11
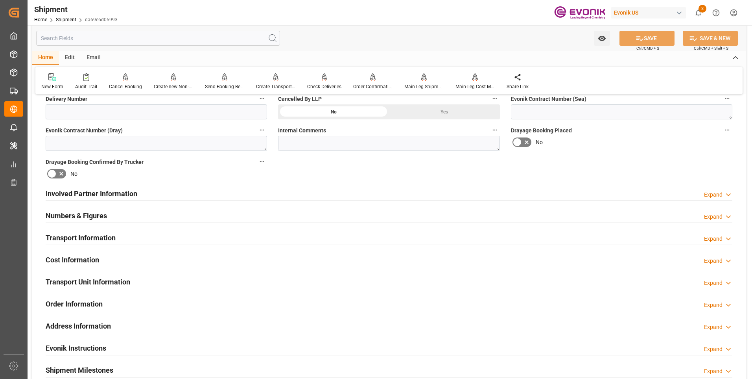
click at [79, 214] on h2 "Numbers & Figures" at bounding box center [76, 215] width 61 height 11
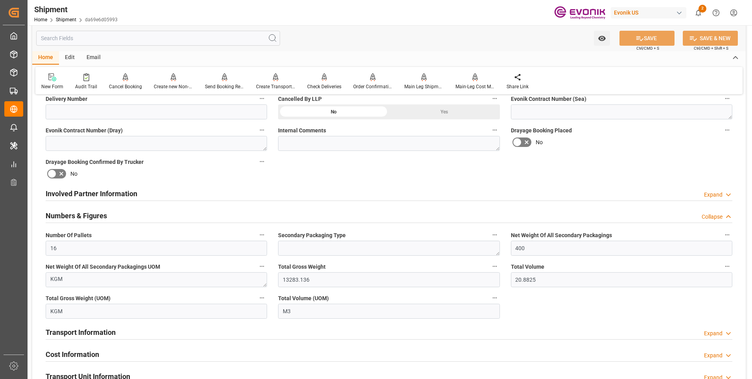
click at [83, 212] on h2 "Numbers & Figures" at bounding box center [76, 215] width 61 height 11
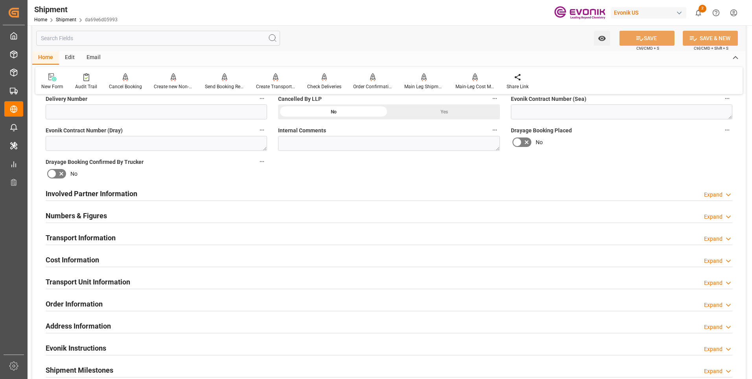
click at [98, 237] on h2 "Transport Information" at bounding box center [81, 237] width 70 height 11
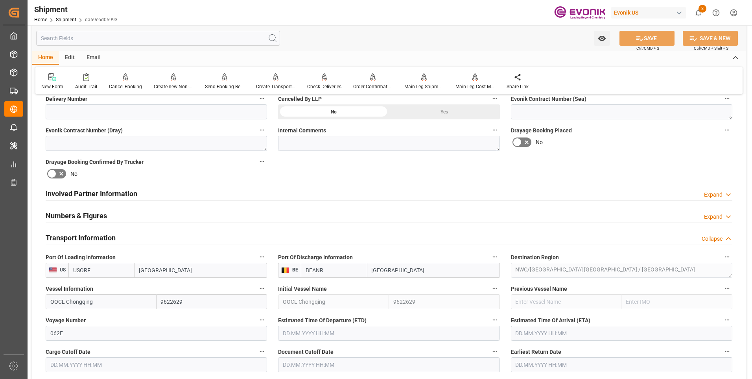
click at [320, 332] on input "text" at bounding box center [389, 332] width 222 height 15
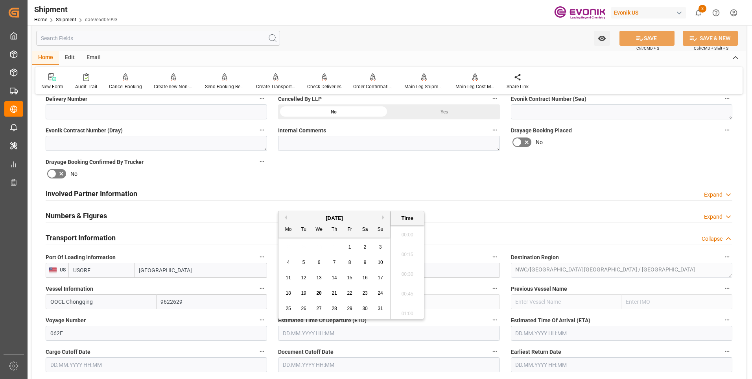
scroll to position [1301, 0]
click at [383, 216] on button "Next Month" at bounding box center [384, 217] width 5 height 5
click at [349, 290] on span "26" at bounding box center [349, 293] width 5 height 6
type input "[DATE] 00:00"
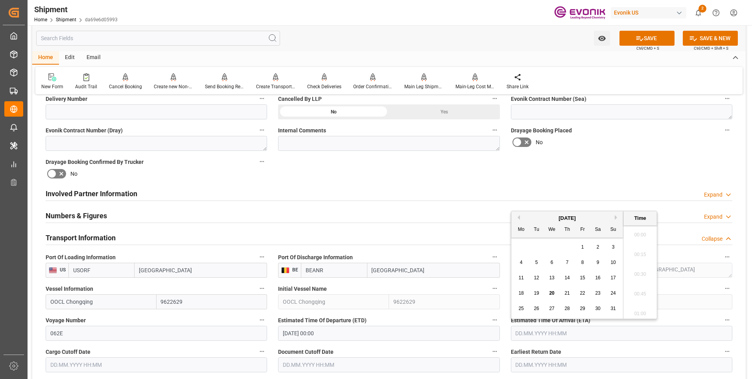
click at [547, 332] on input "text" at bounding box center [622, 332] width 222 height 15
click at [616, 217] on button "Next Month" at bounding box center [617, 217] width 5 height 5
click at [617, 274] on div "19" at bounding box center [614, 277] width 10 height 9
type input "[DATE] 00:00"
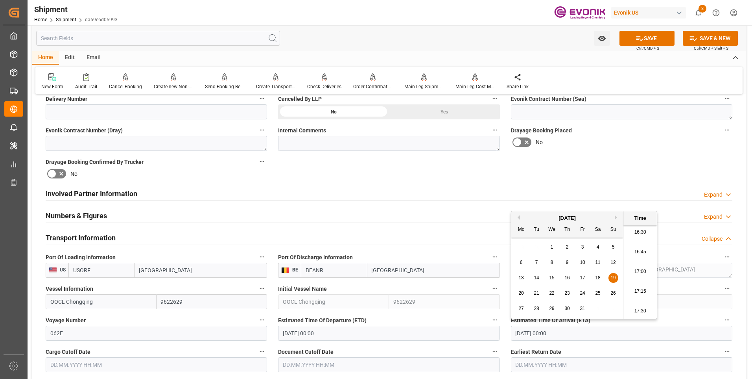
click at [168, 346] on label "Cargo Cutoff Date" at bounding box center [157, 351] width 222 height 11
click at [257, 346] on button "Cargo Cutoff Date" at bounding box center [262, 351] width 10 height 10
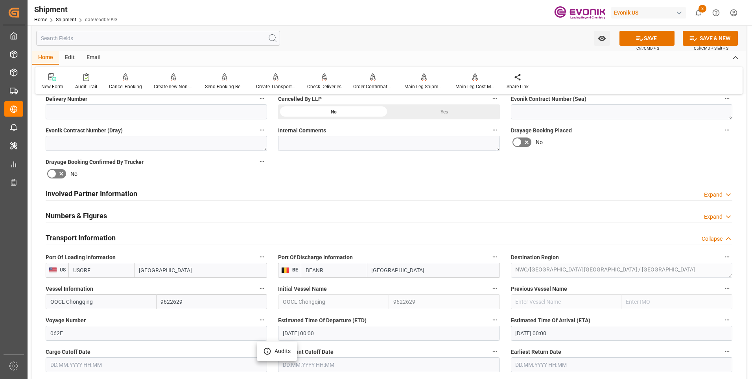
click at [127, 360] on div at bounding box center [376, 189] width 752 height 379
click at [122, 364] on input "text" at bounding box center [157, 364] width 222 height 15
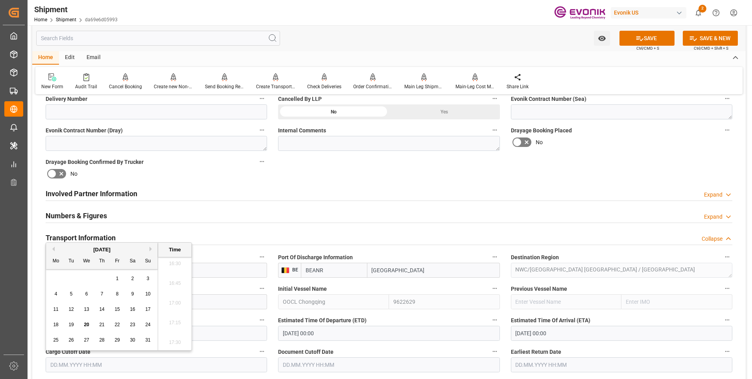
click at [150, 250] on button "Next Month" at bounding box center [152, 248] width 5 height 5
click at [86, 310] on span "17" at bounding box center [86, 309] width 5 height 6
type input "[DATE] 00:00"
click at [307, 361] on input "text" at bounding box center [389, 364] width 222 height 15
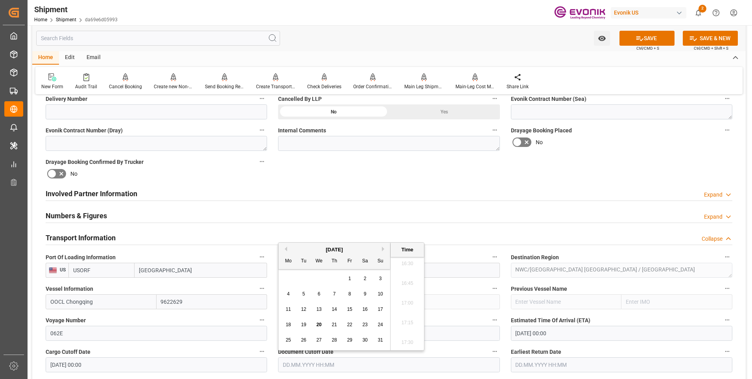
click at [384, 248] on button "Next Month" at bounding box center [384, 248] width 5 height 5
click at [319, 307] on span "17" at bounding box center [318, 309] width 5 height 6
type input "[DATE] 00:00"
click at [552, 354] on span "Earliest Return Date" at bounding box center [536, 351] width 50 height 8
click at [722, 354] on button "Earliest Return Date" at bounding box center [727, 351] width 10 height 10
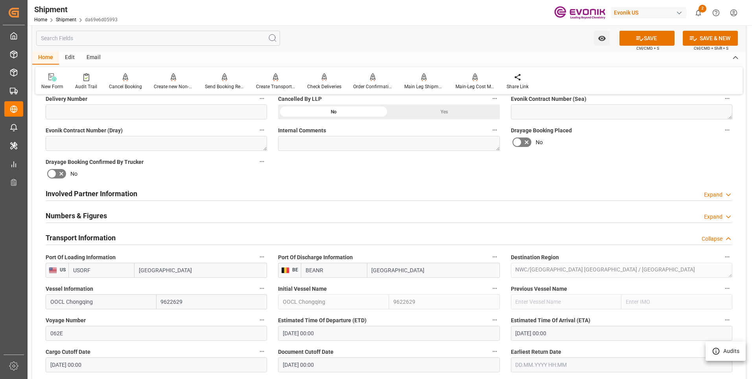
click at [554, 362] on div at bounding box center [376, 189] width 752 height 379
click at [541, 362] on input "text" at bounding box center [622, 364] width 222 height 15
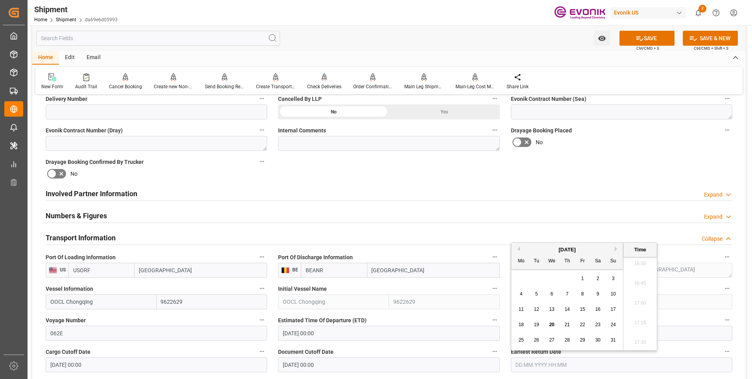
click at [615, 248] on button "Next Month" at bounding box center [617, 248] width 5 height 5
click at [553, 310] on span "17" at bounding box center [551, 309] width 5 height 6
type input "[DATE] 00:00"
click at [37, 232] on div "Booking Confirmation Milestone Bar Collapse Submitted to FFW for Booking (Pendi…" at bounding box center [389, 278] width 714 height 1063
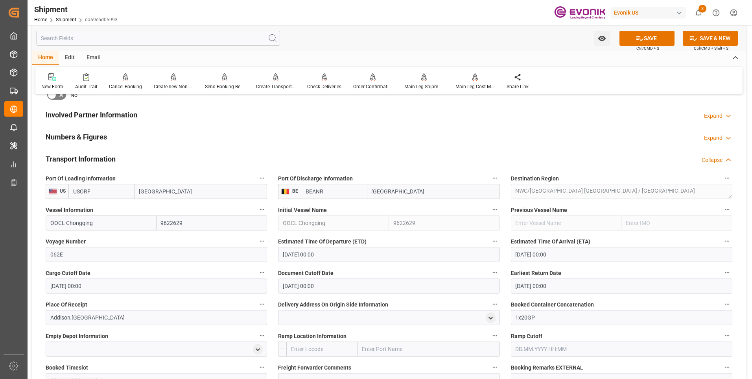
scroll to position [512, 0]
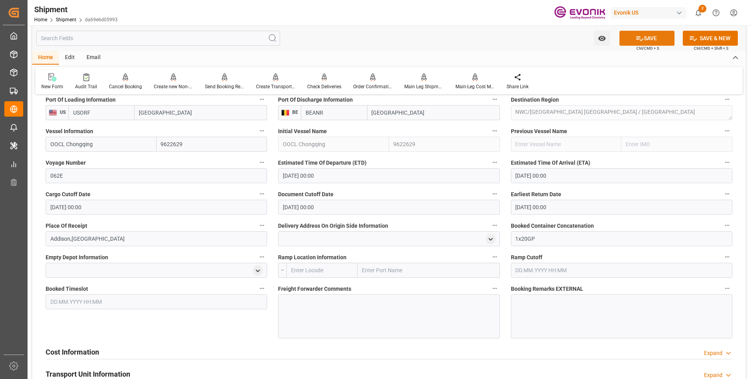
click at [644, 38] on button "SAVE" at bounding box center [647, 38] width 55 height 15
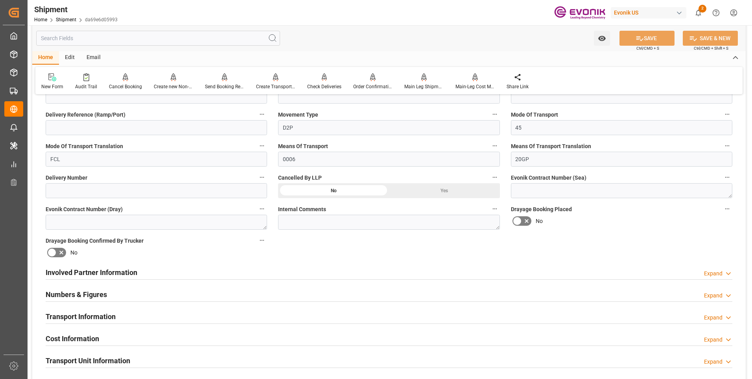
scroll to position [354, 0]
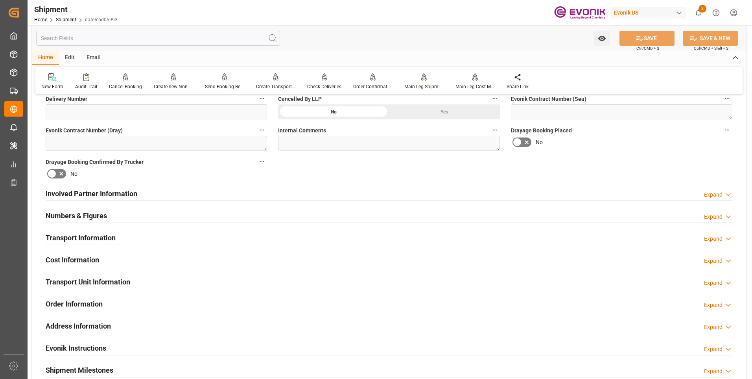
click at [87, 194] on h2 "Involved Partner Information" at bounding box center [92, 193] width 92 height 11
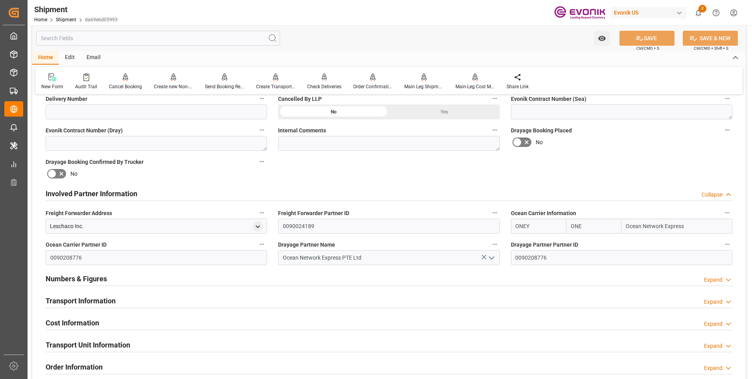
drag, startPoint x: 87, startPoint y: 194, endPoint x: 172, endPoint y: 193, distance: 85.0
click at [172, 193] on div "Involved Partner Information Collapse" at bounding box center [389, 192] width 687 height 15
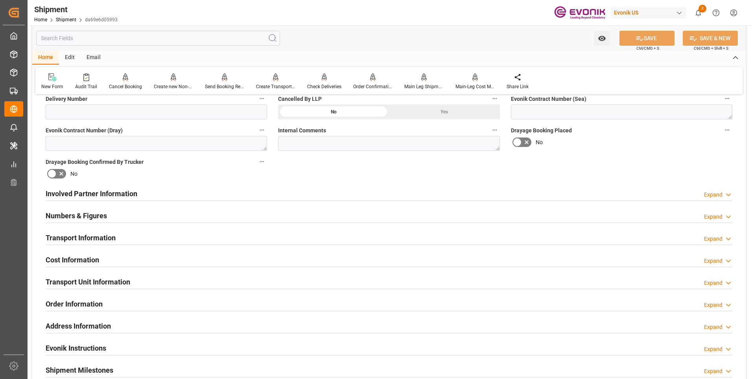
click at [68, 264] on h2 "Cost Information" at bounding box center [73, 259] width 54 height 11
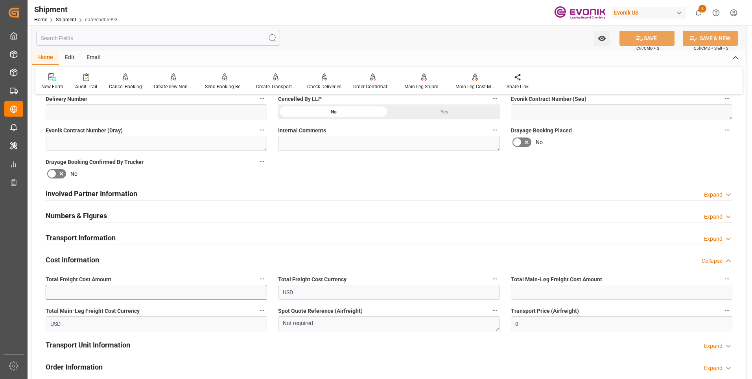
click at [154, 286] on input "text" at bounding box center [157, 292] width 222 height 15
type input "1750"
click at [549, 290] on input "text" at bounding box center [622, 292] width 222 height 15
type input "1750"
click at [659, 37] on button "SAVE" at bounding box center [647, 38] width 55 height 15
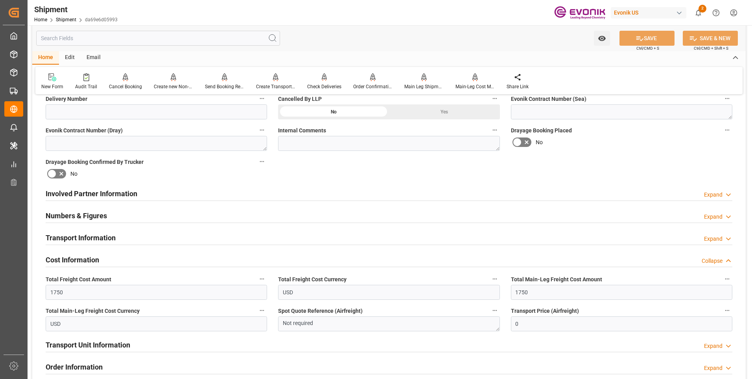
scroll to position [551, 0]
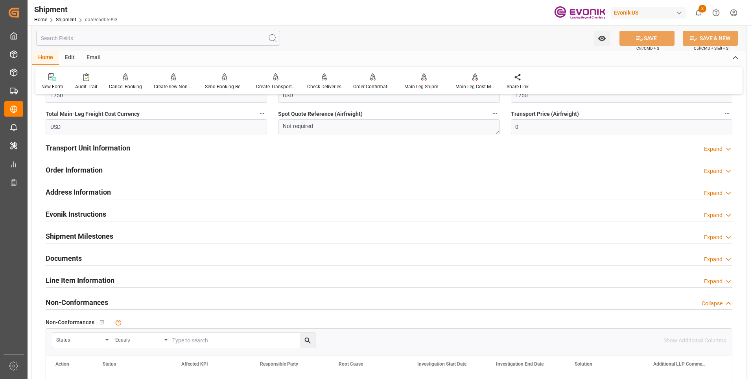
click at [97, 147] on h2 "Transport Unit Information" at bounding box center [88, 147] width 85 height 11
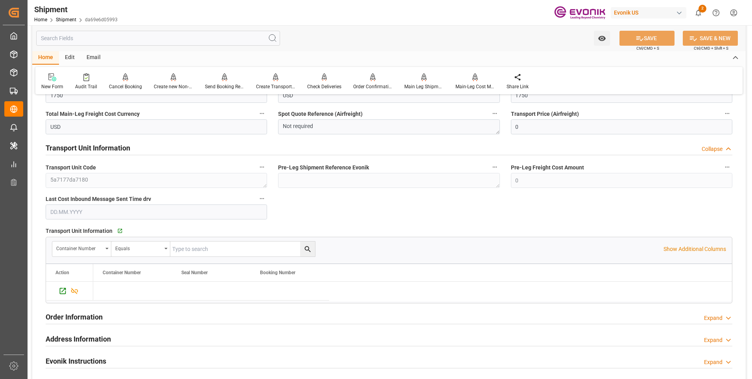
click at [98, 146] on h2 "Transport Unit Information" at bounding box center [88, 147] width 85 height 11
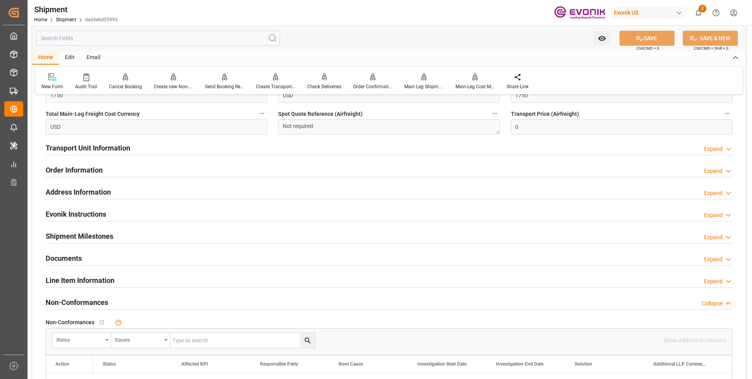
click at [70, 166] on h2 "Order Information" at bounding box center [74, 169] width 57 height 11
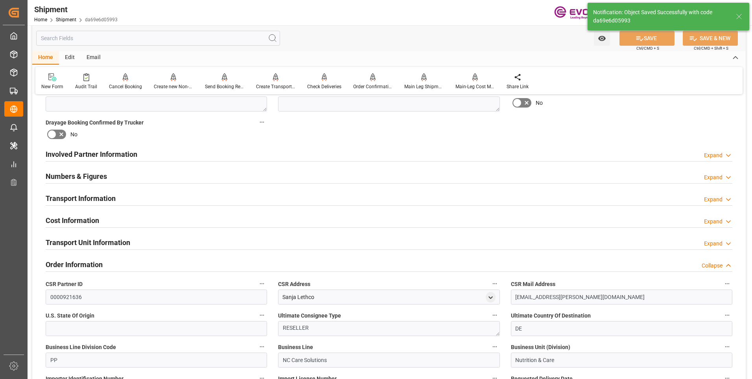
scroll to position [275, 0]
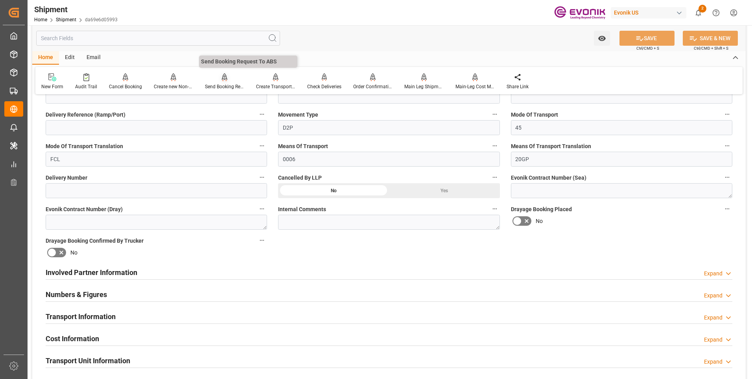
click at [218, 81] on div at bounding box center [224, 77] width 39 height 8
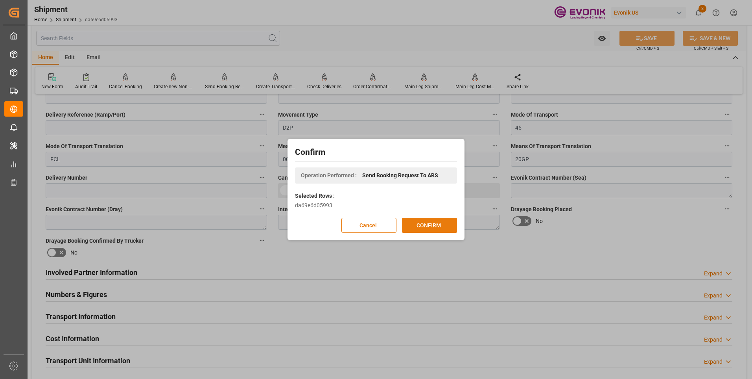
click at [423, 229] on button "CONFIRM" at bounding box center [429, 225] width 55 height 15
